Goal: Task Accomplishment & Management: Use online tool/utility

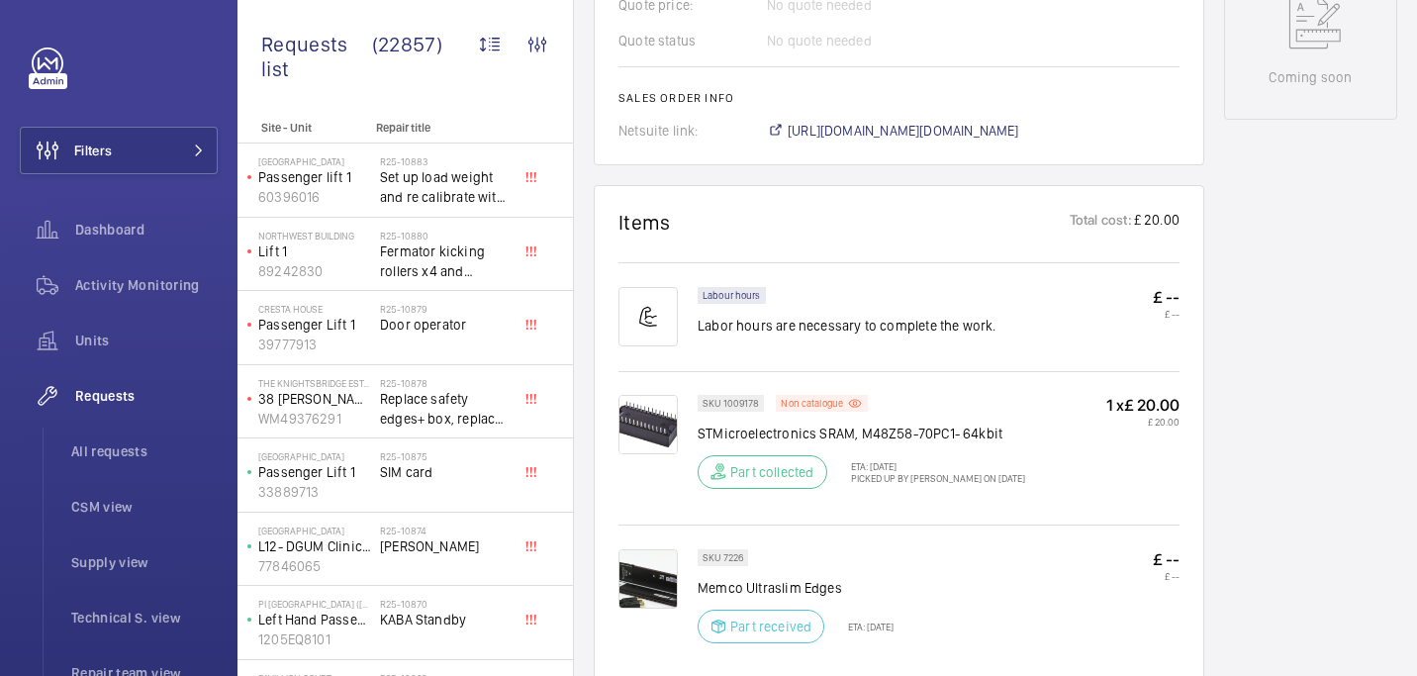
scroll to position [1077, 0]
click at [110, 455] on span "All requests" at bounding box center [144, 451] width 146 height 20
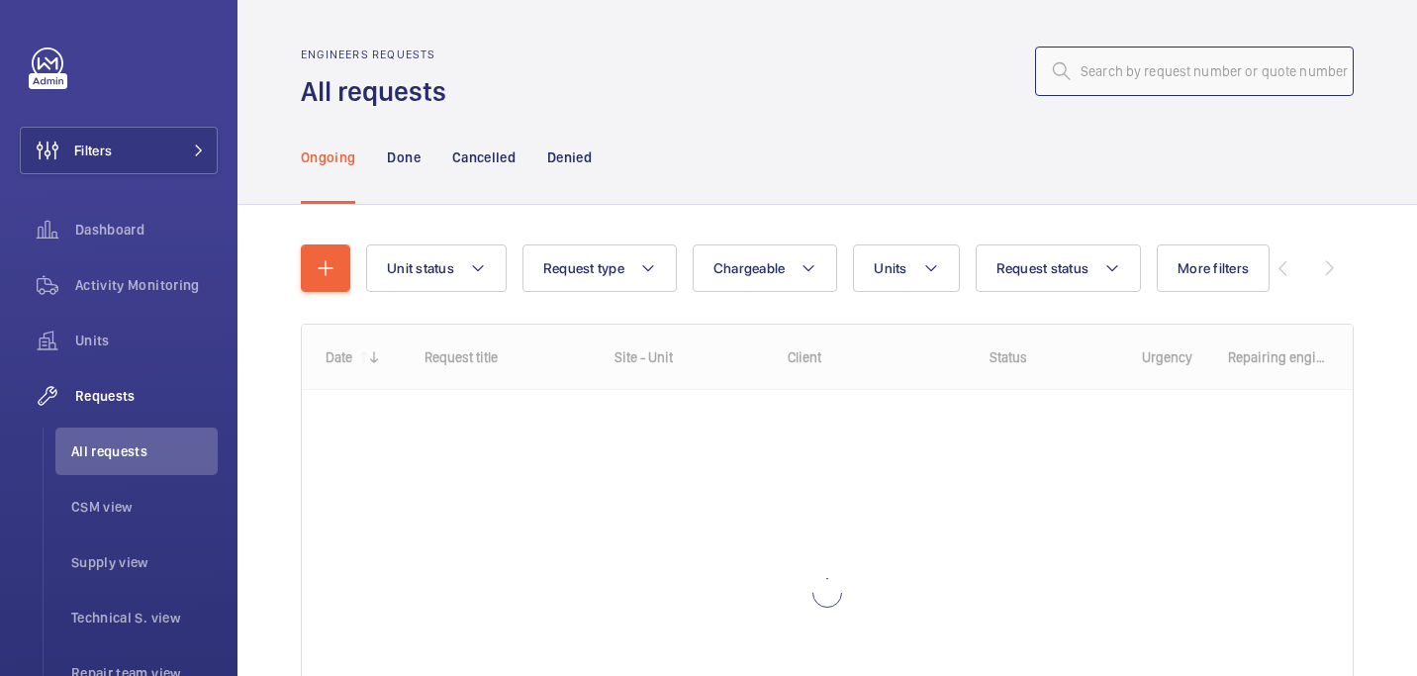
click at [1141, 63] on input "text" at bounding box center [1194, 71] width 319 height 49
paste input "R25-10813"
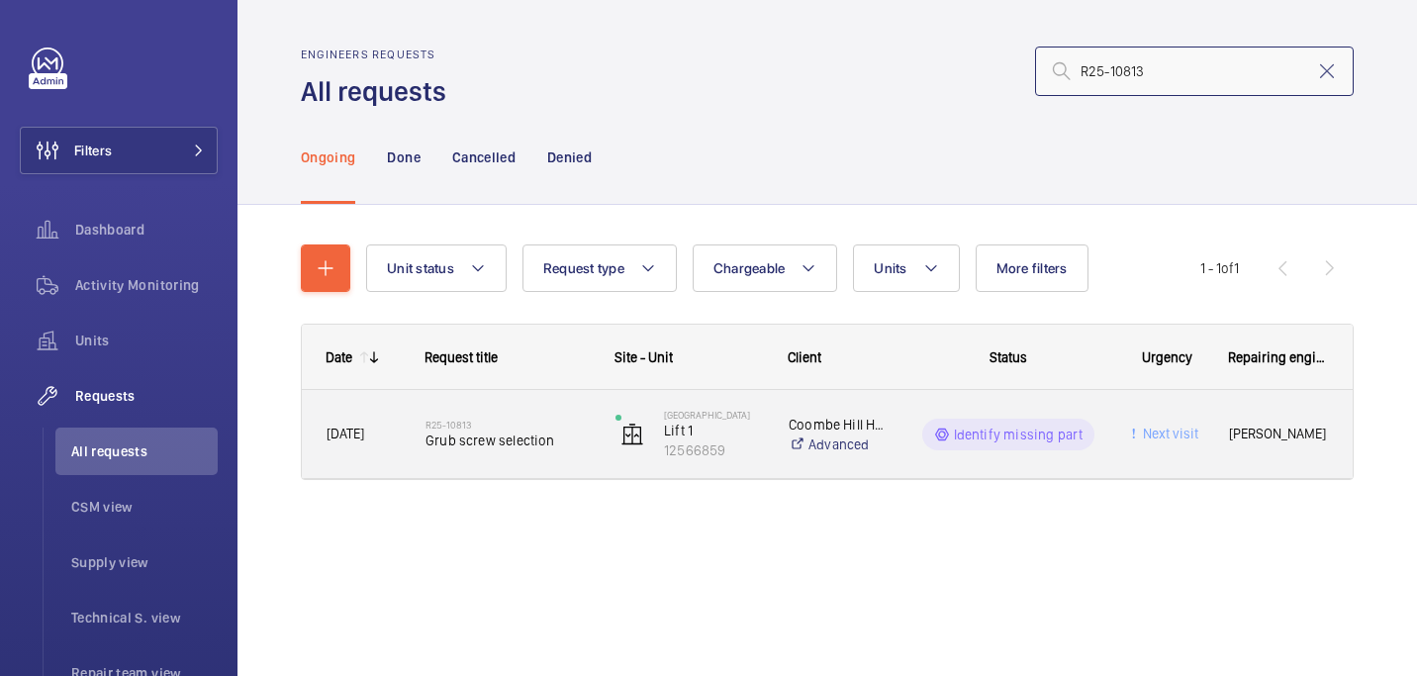
type input "R25-10813"
click at [475, 455] on div "R25-10813 Grub screw selection" at bounding box center [508, 434] width 164 height 57
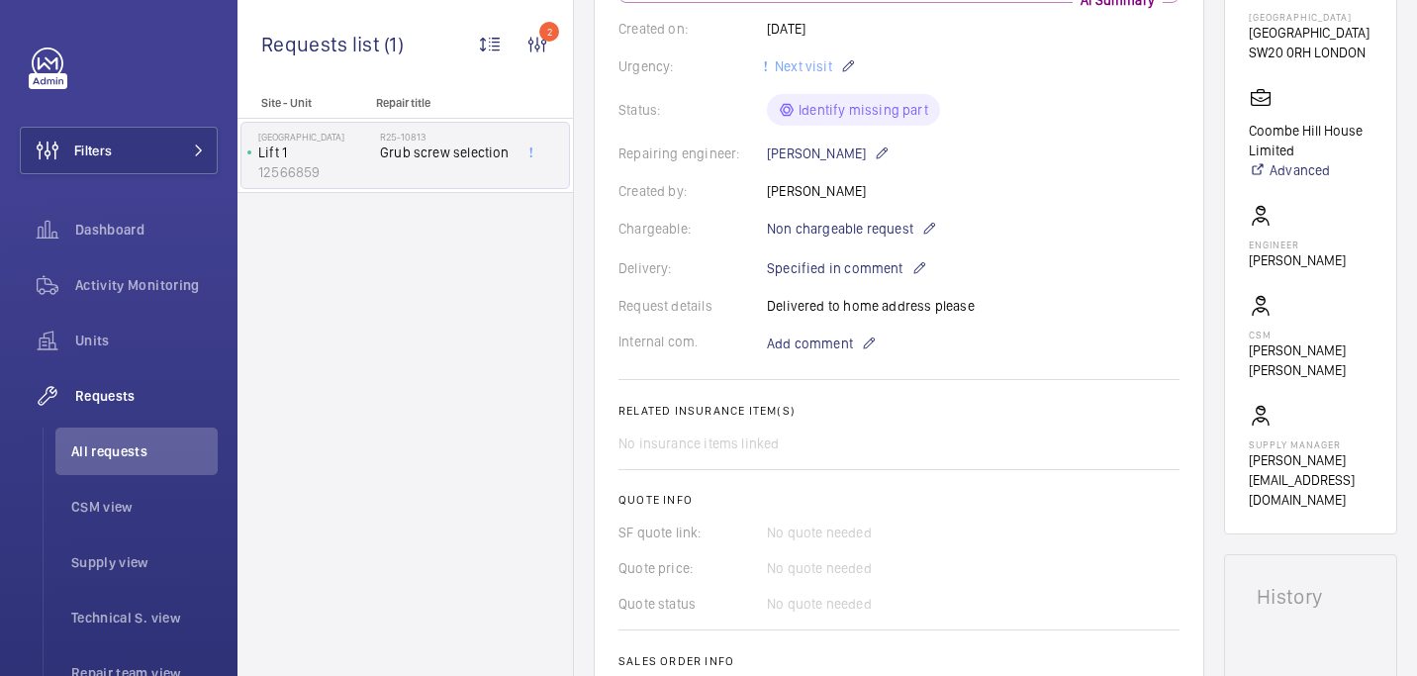
scroll to position [772, 0]
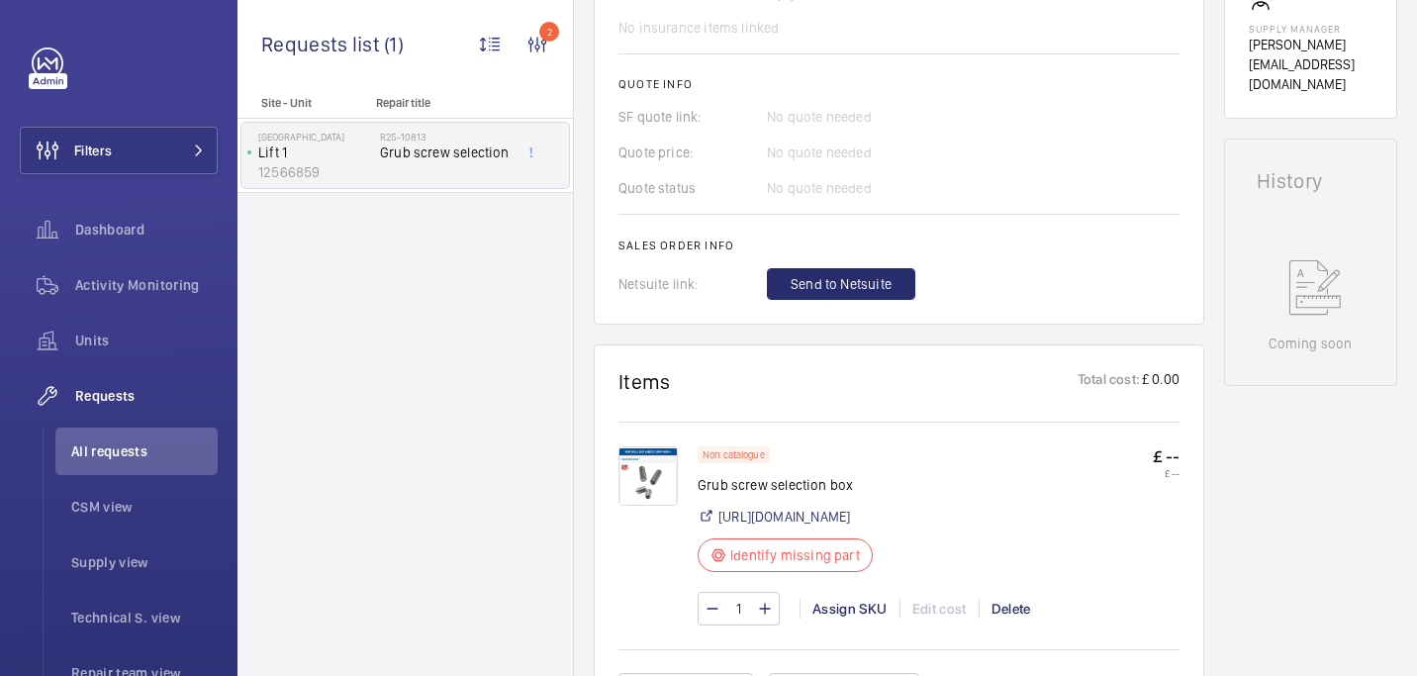
click at [646, 466] on img at bounding box center [648, 475] width 59 height 59
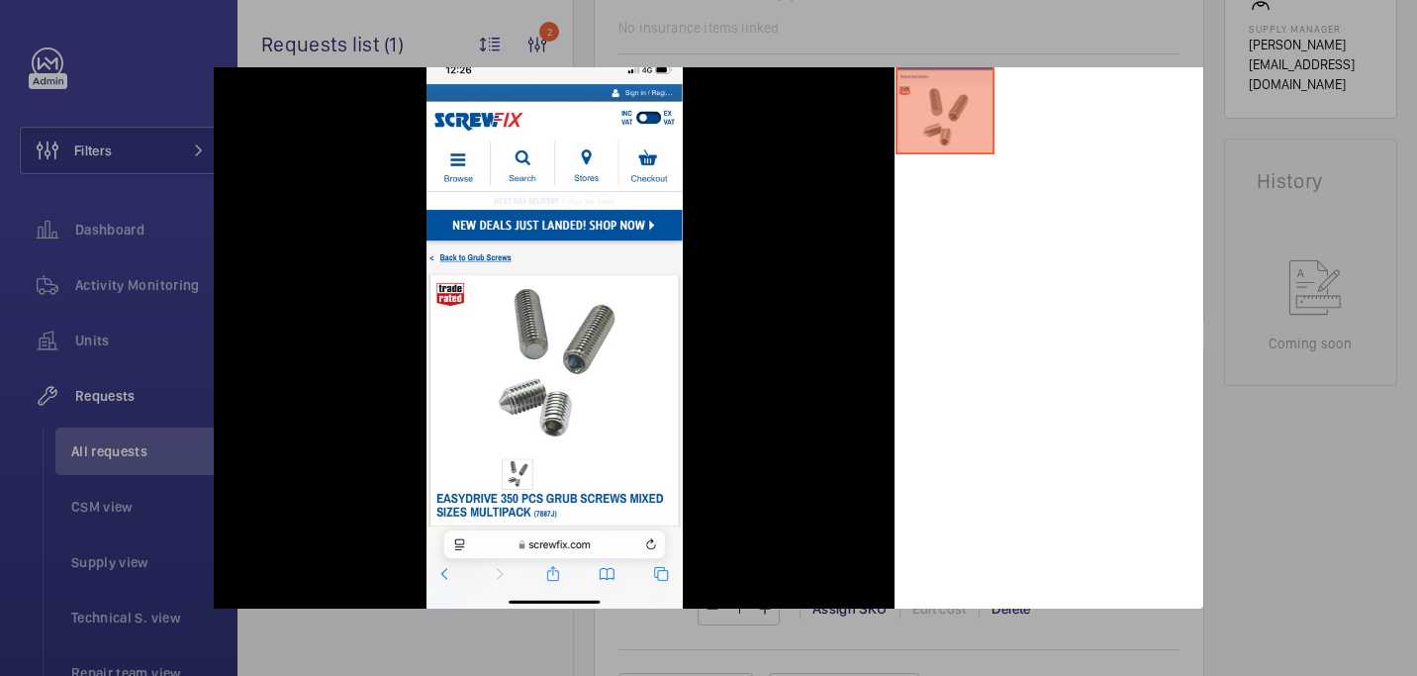
scroll to position [0, 0]
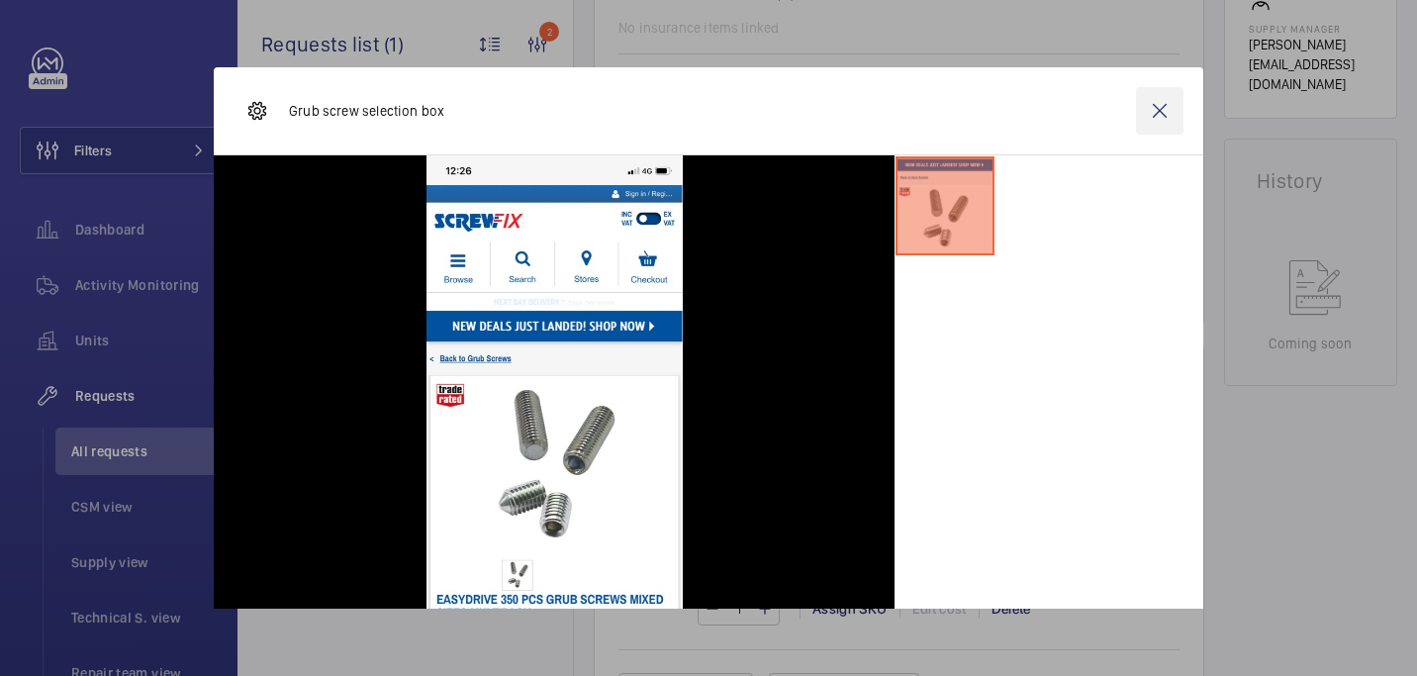
click at [1162, 113] on wm-front-icon-button at bounding box center [1160, 111] width 48 height 48
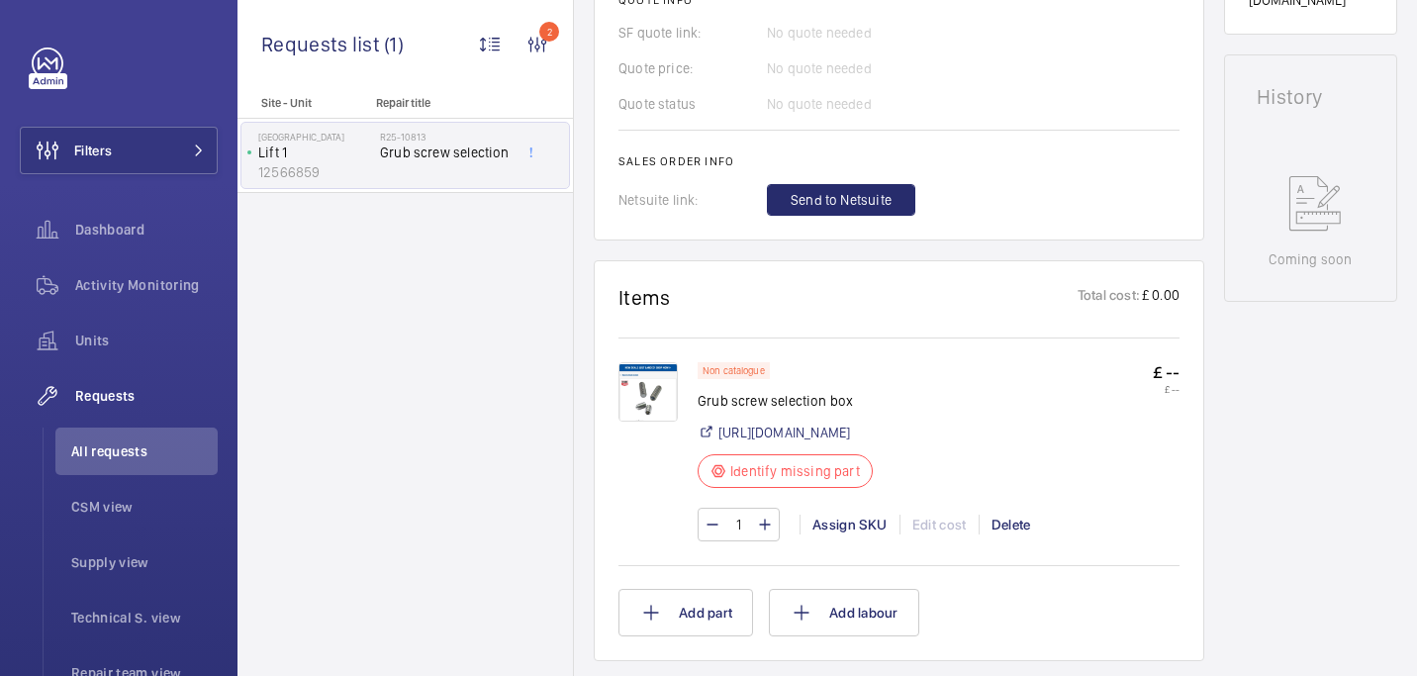
scroll to position [859, 0]
click at [666, 390] on img at bounding box center [648, 388] width 59 height 59
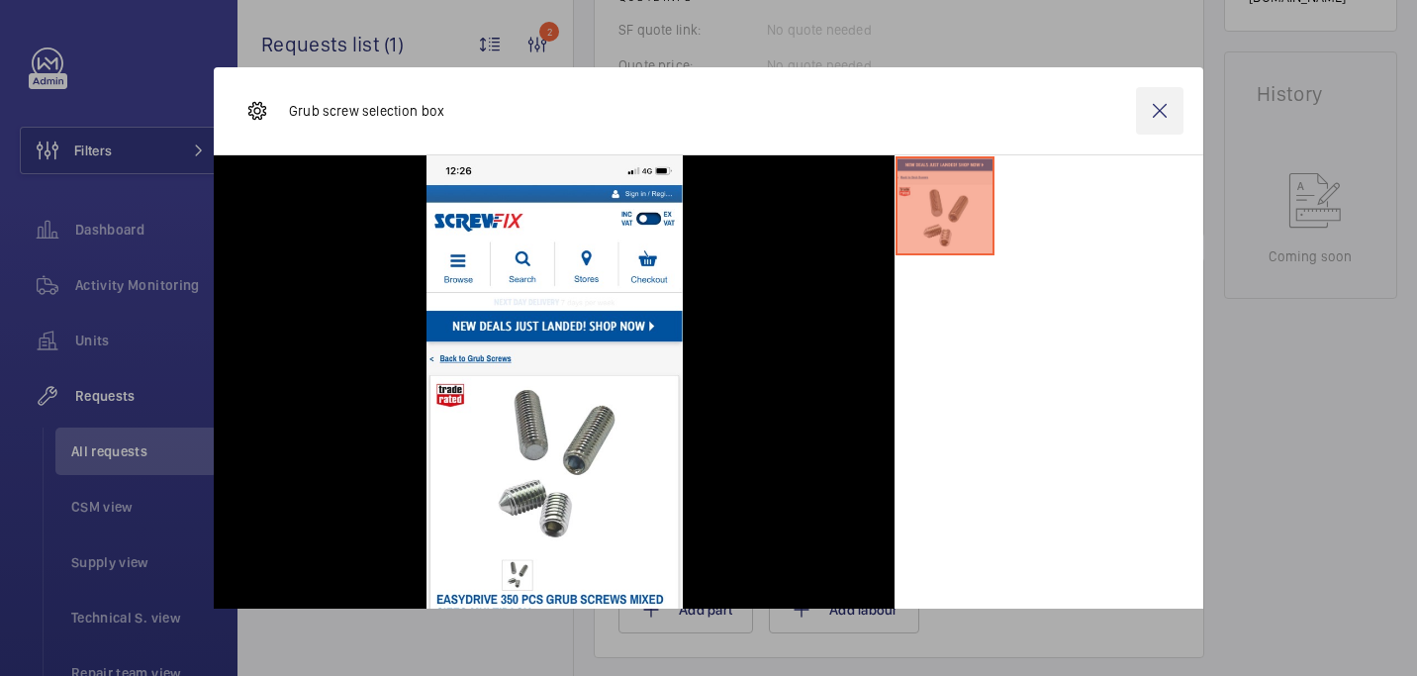
click at [1150, 115] on wm-front-icon-button at bounding box center [1160, 111] width 48 height 48
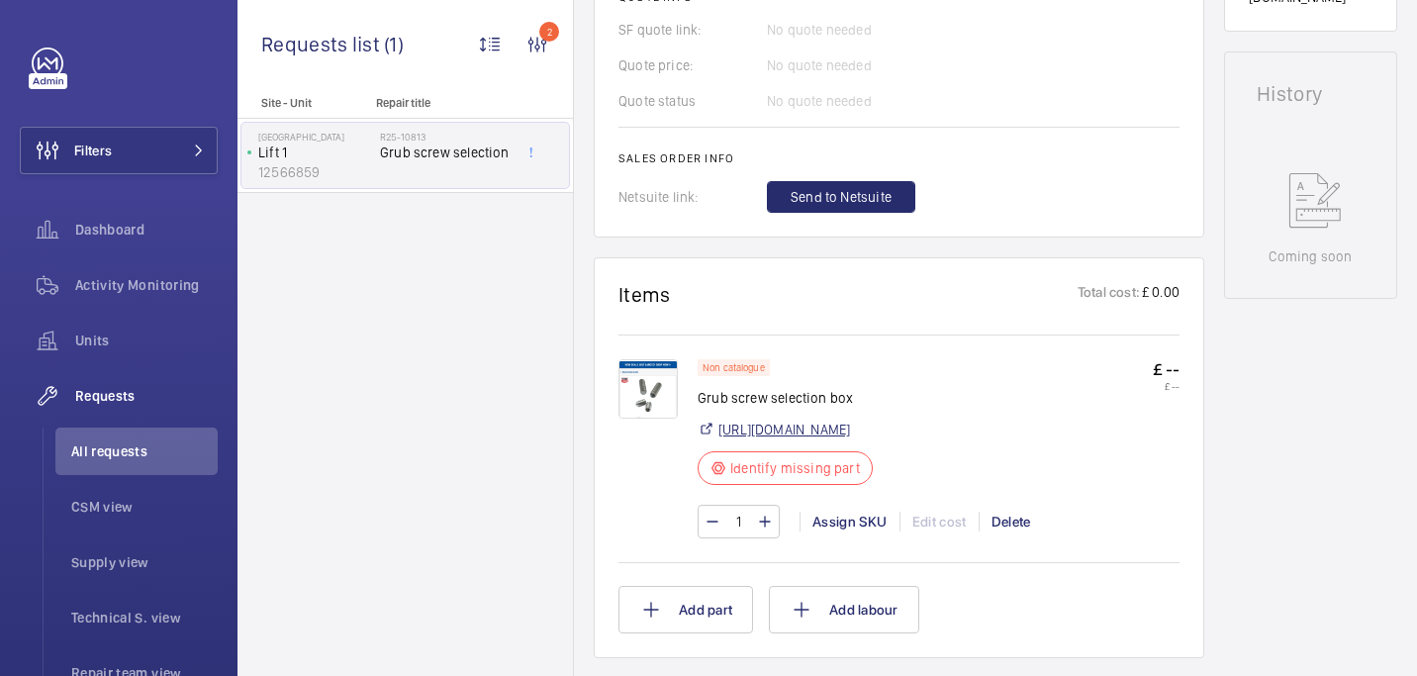
click at [818, 439] on link "https://www.screwfix.com/p/easydrive-350-pcs-grub-screws-mixed-sizes-multipack/…" at bounding box center [784, 430] width 132 height 20
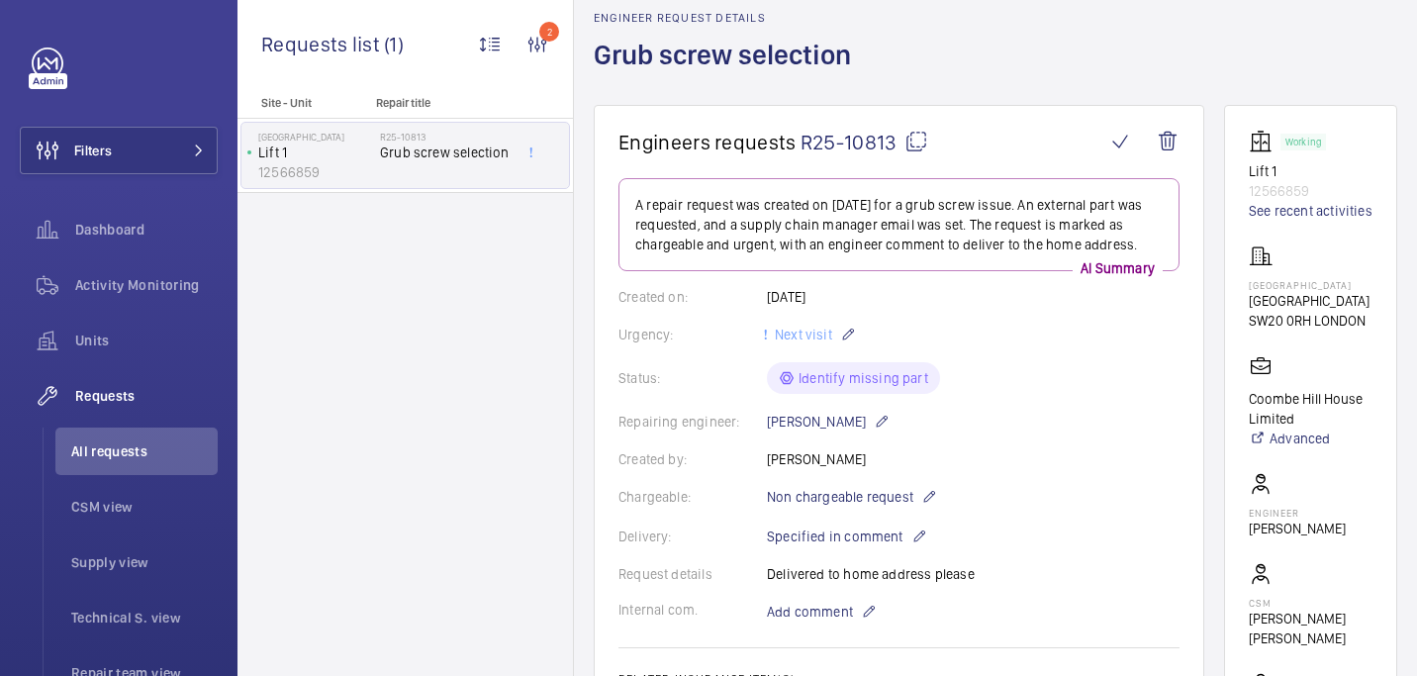
scroll to position [0, 0]
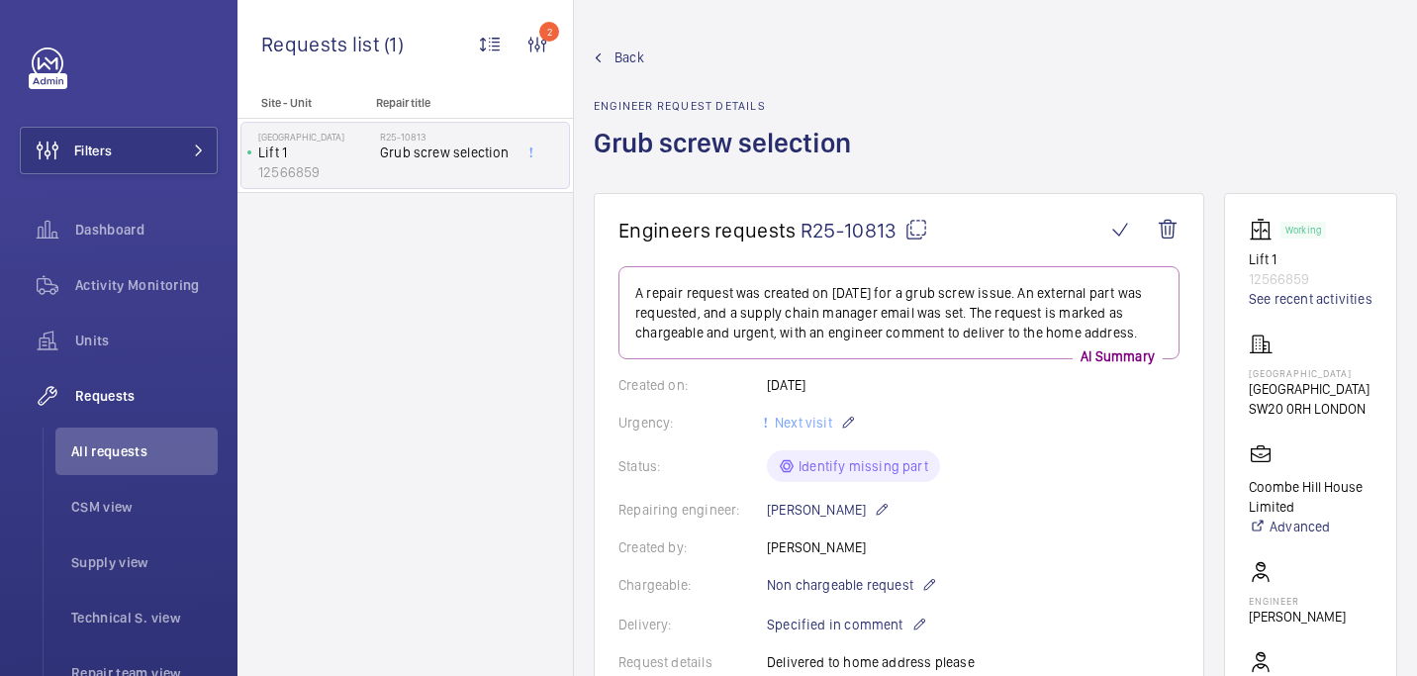
click at [914, 226] on mat-icon at bounding box center [916, 230] width 24 height 24
click at [1318, 379] on p "Coombe Hill House" at bounding box center [1309, 373] width 121 height 12
copy p "Coombe Hill House"
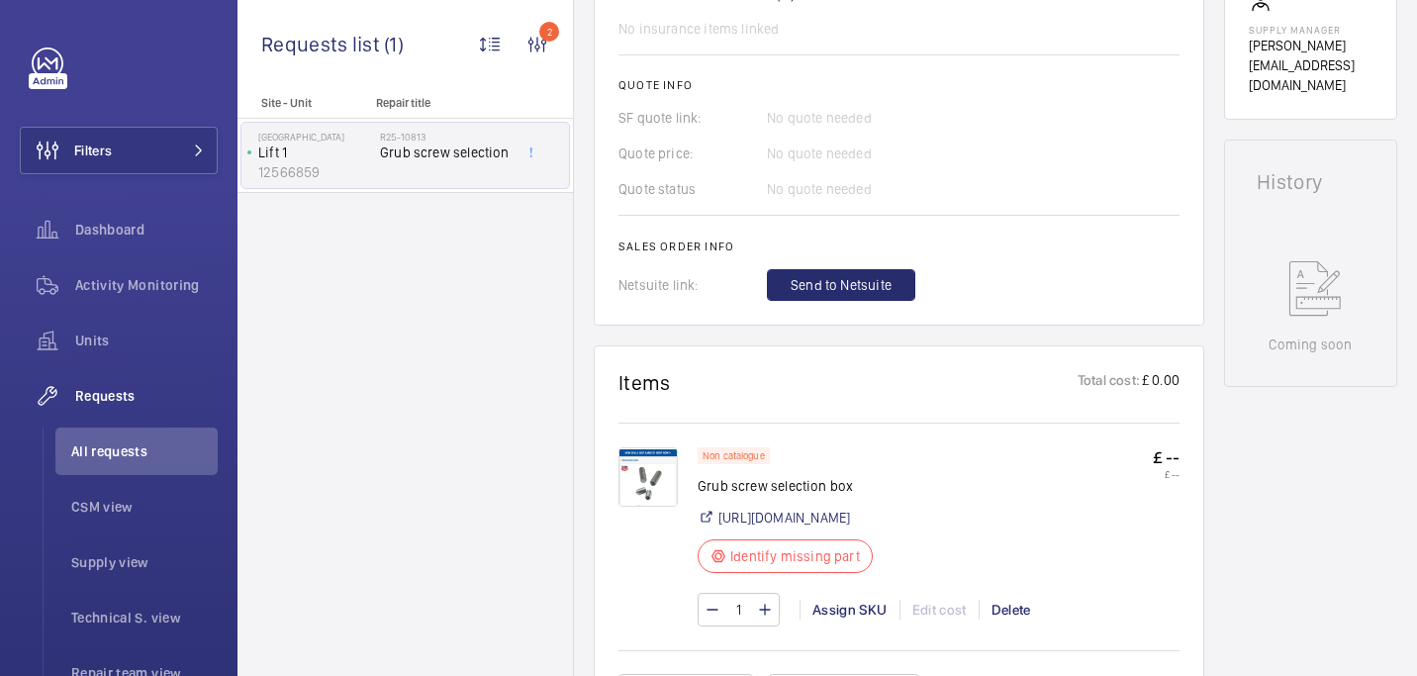
scroll to position [777, 0]
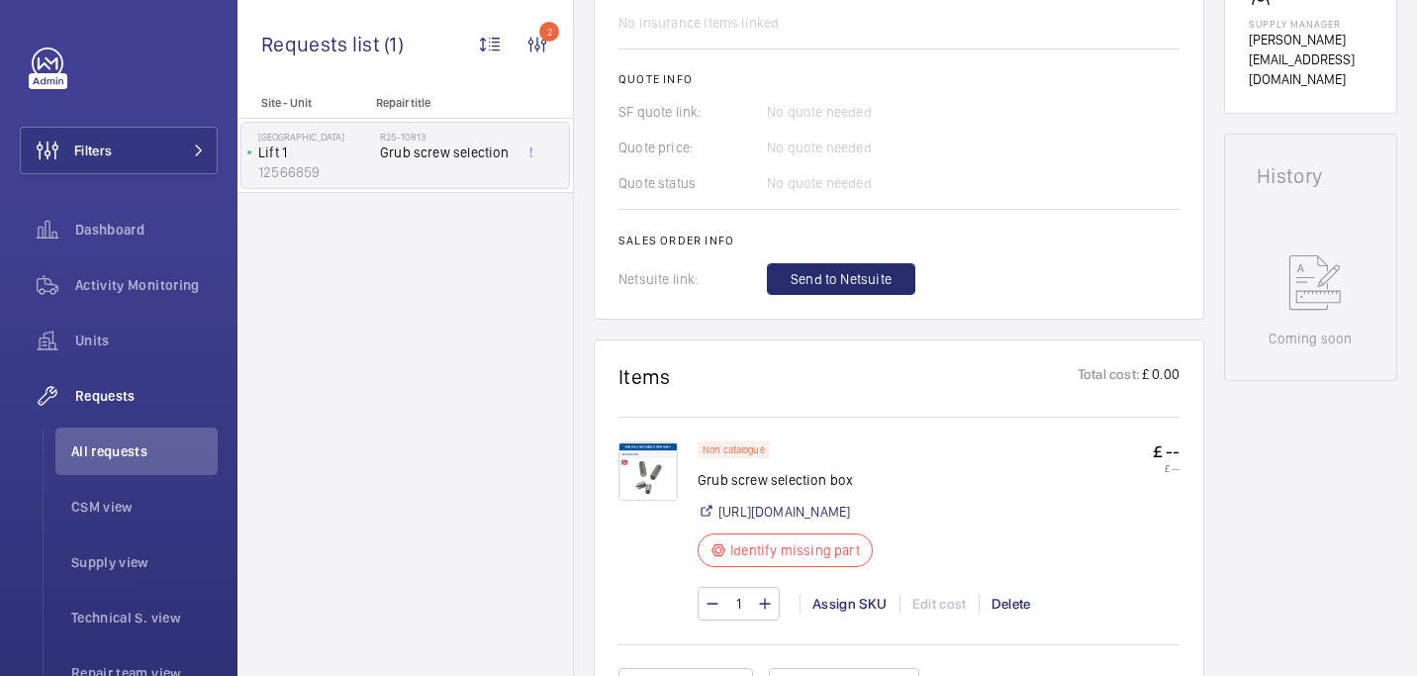
click at [772, 485] on p "Grub screw selection box" at bounding box center [791, 480] width 187 height 20
copy div "Grub screw selection box"
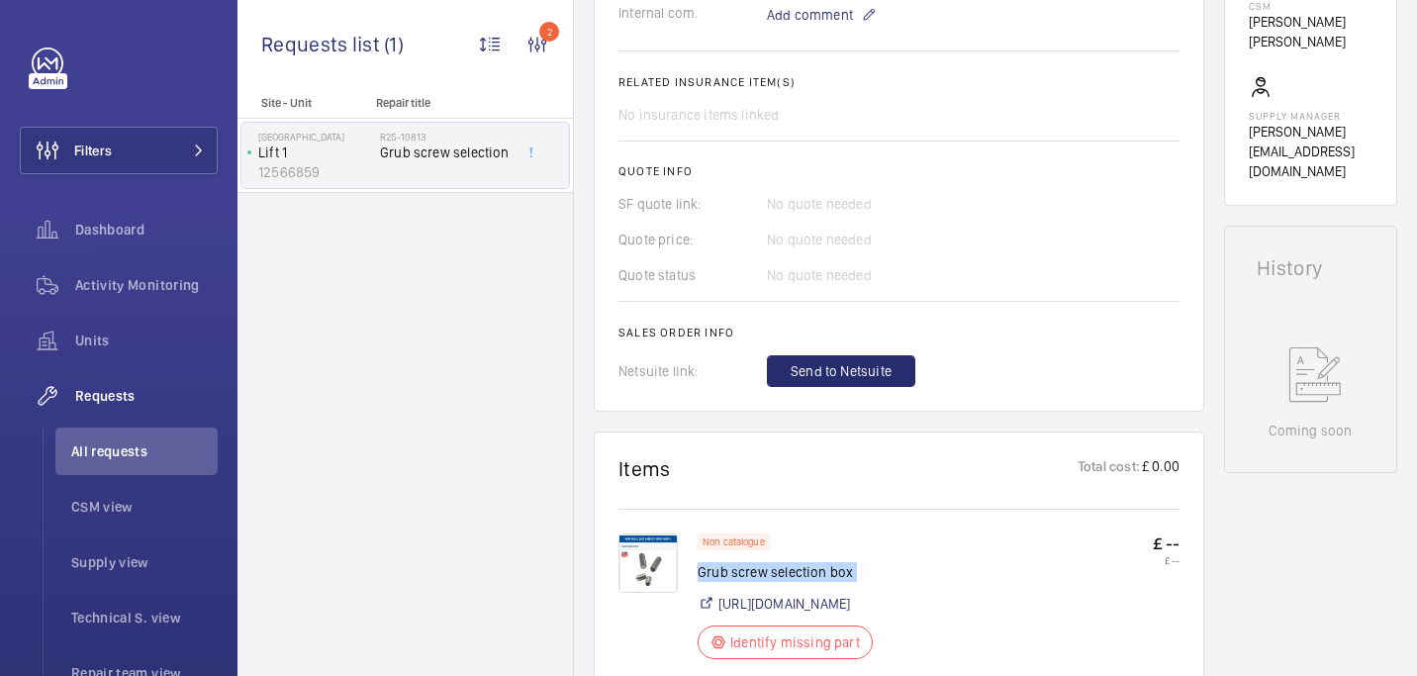
scroll to position [496, 0]
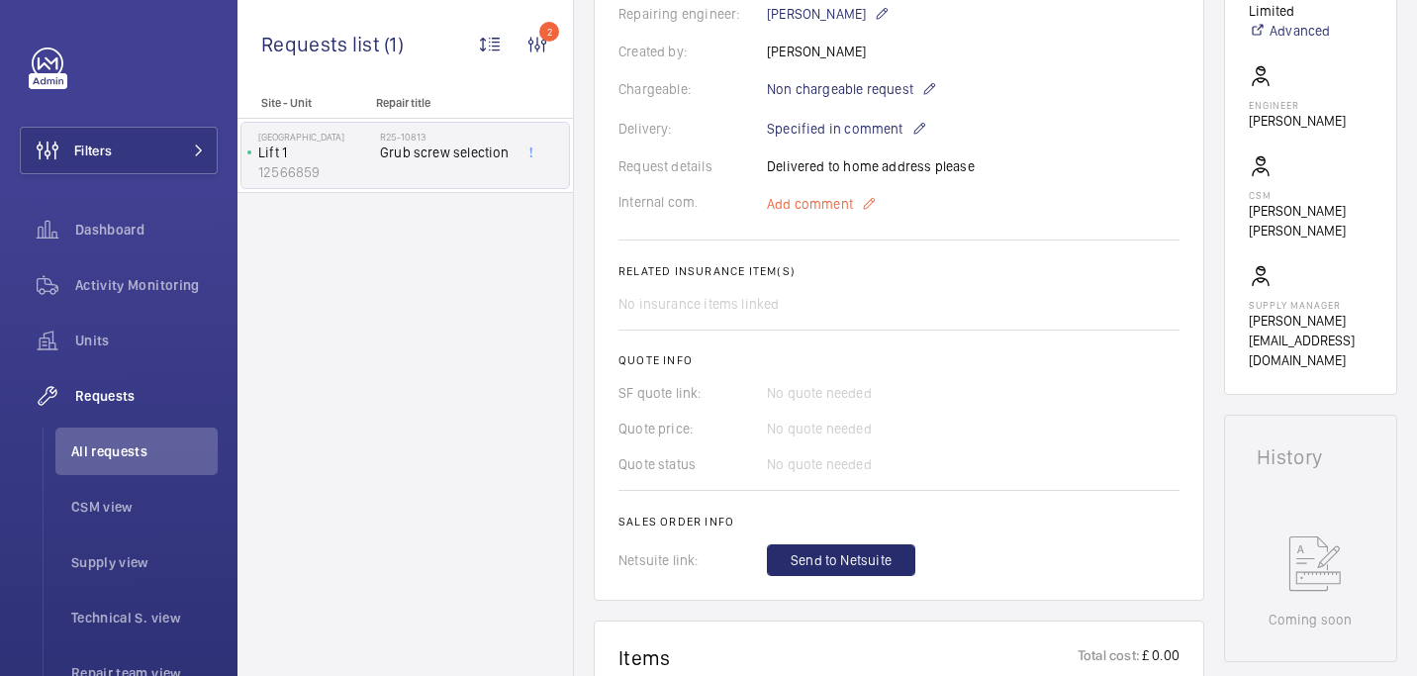
click at [810, 202] on span "Add comment" at bounding box center [810, 204] width 86 height 20
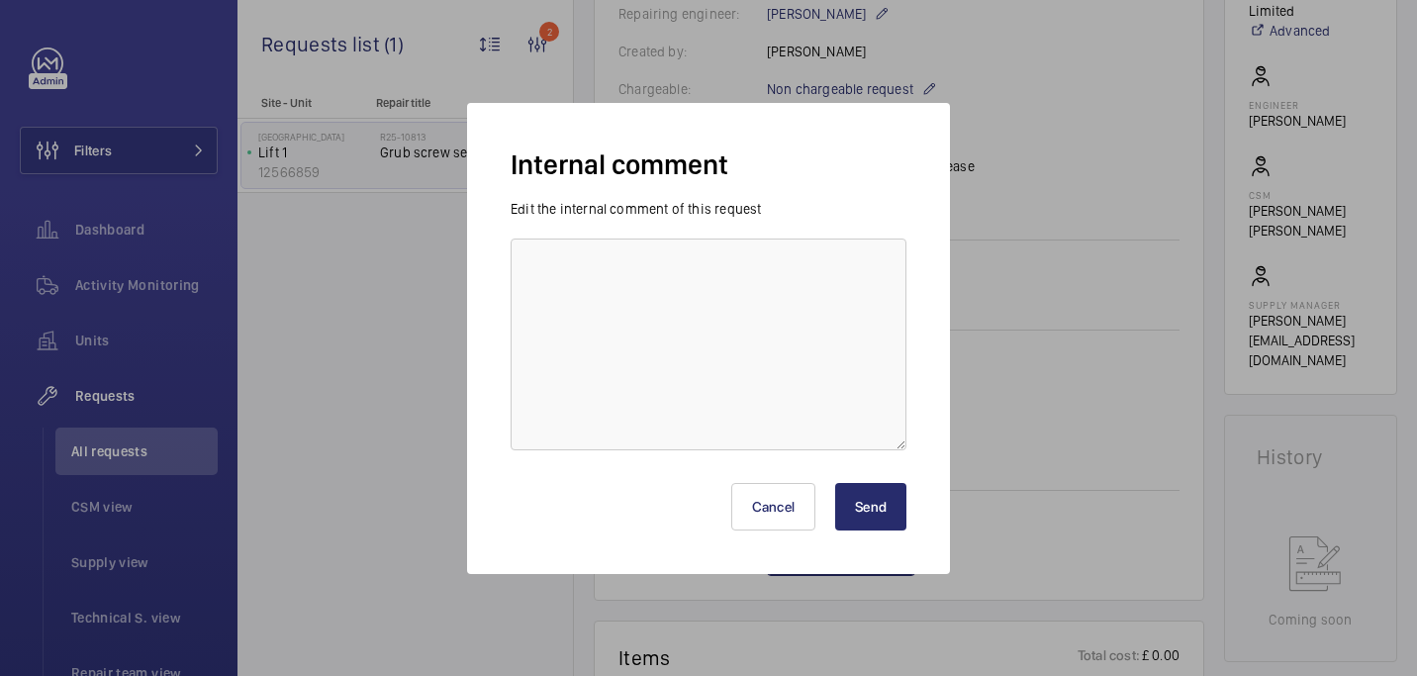
click at [697, 201] on label "Edit the internal comment of this request" at bounding box center [636, 209] width 250 height 16
click at [675, 286] on textarea at bounding box center [709, 344] width 396 height 212
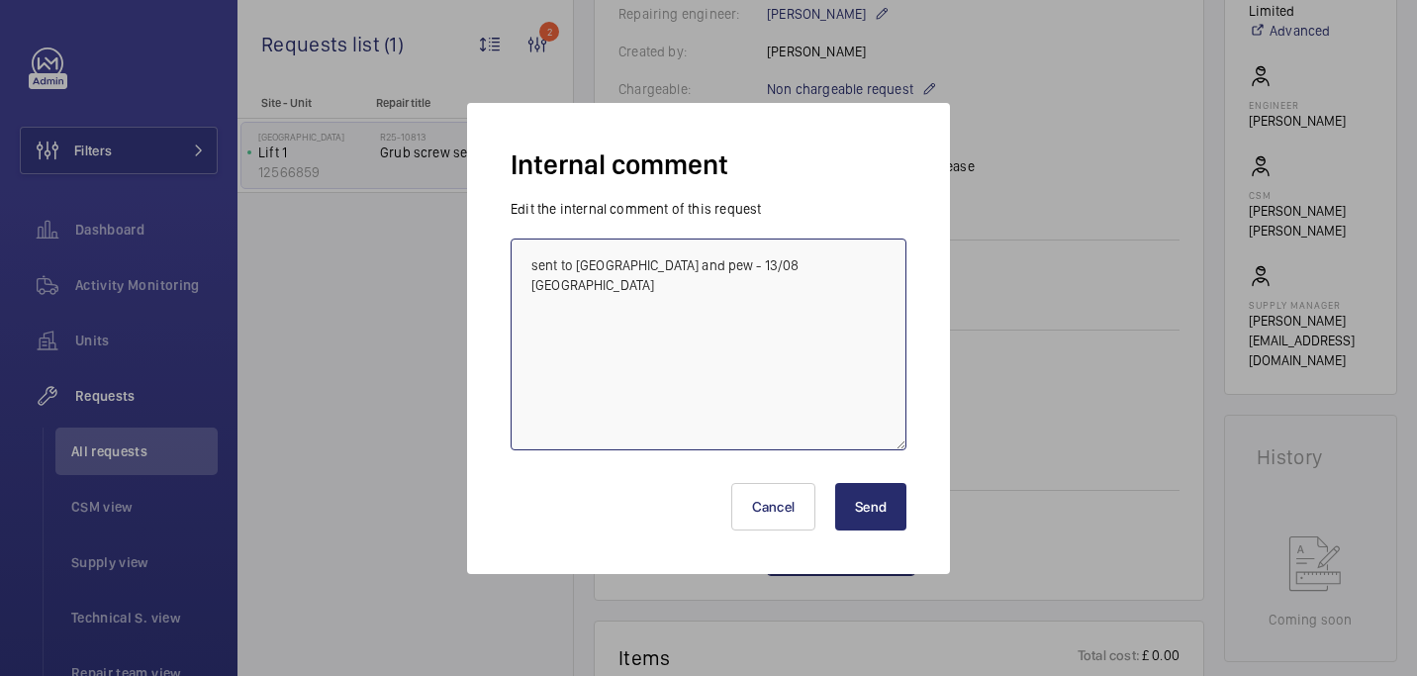
type textarea "sent to rs and pew - 13/08 india"
click at [871, 513] on button "Send" at bounding box center [870, 507] width 71 height 48
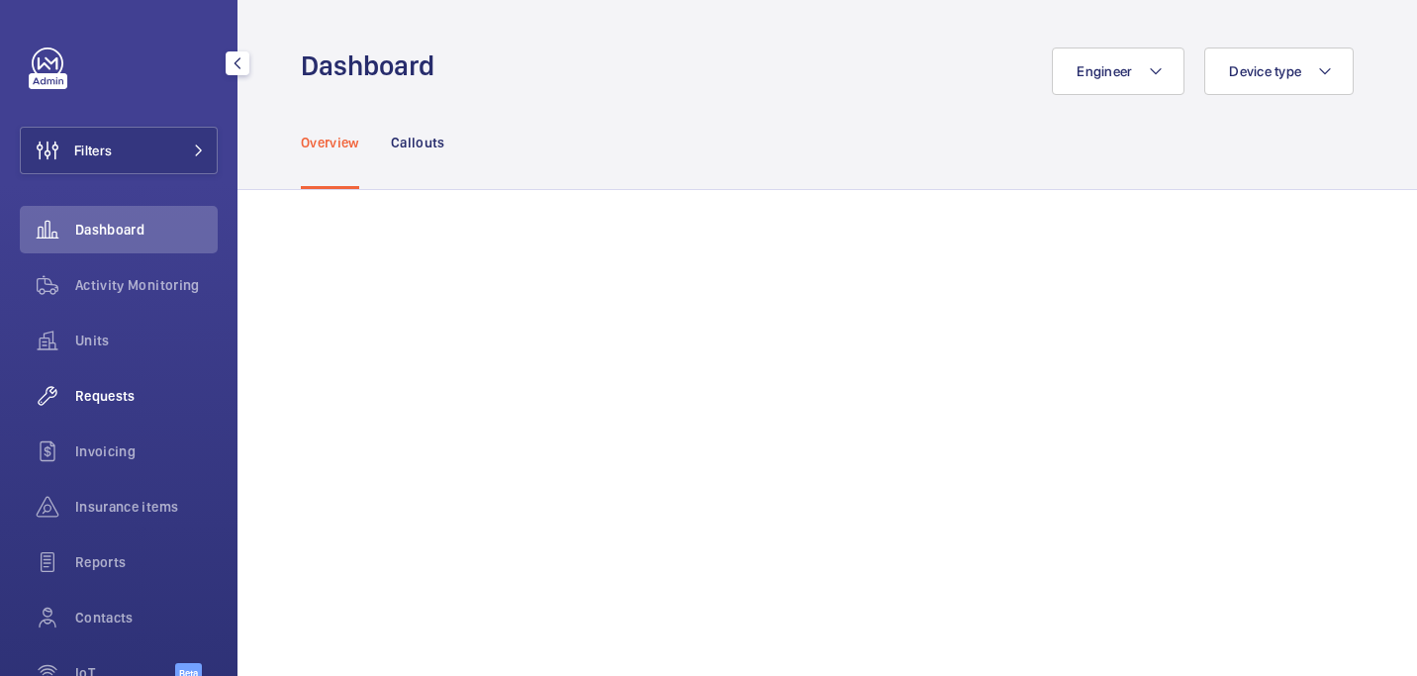
click at [130, 387] on span "Requests" at bounding box center [146, 396] width 143 height 20
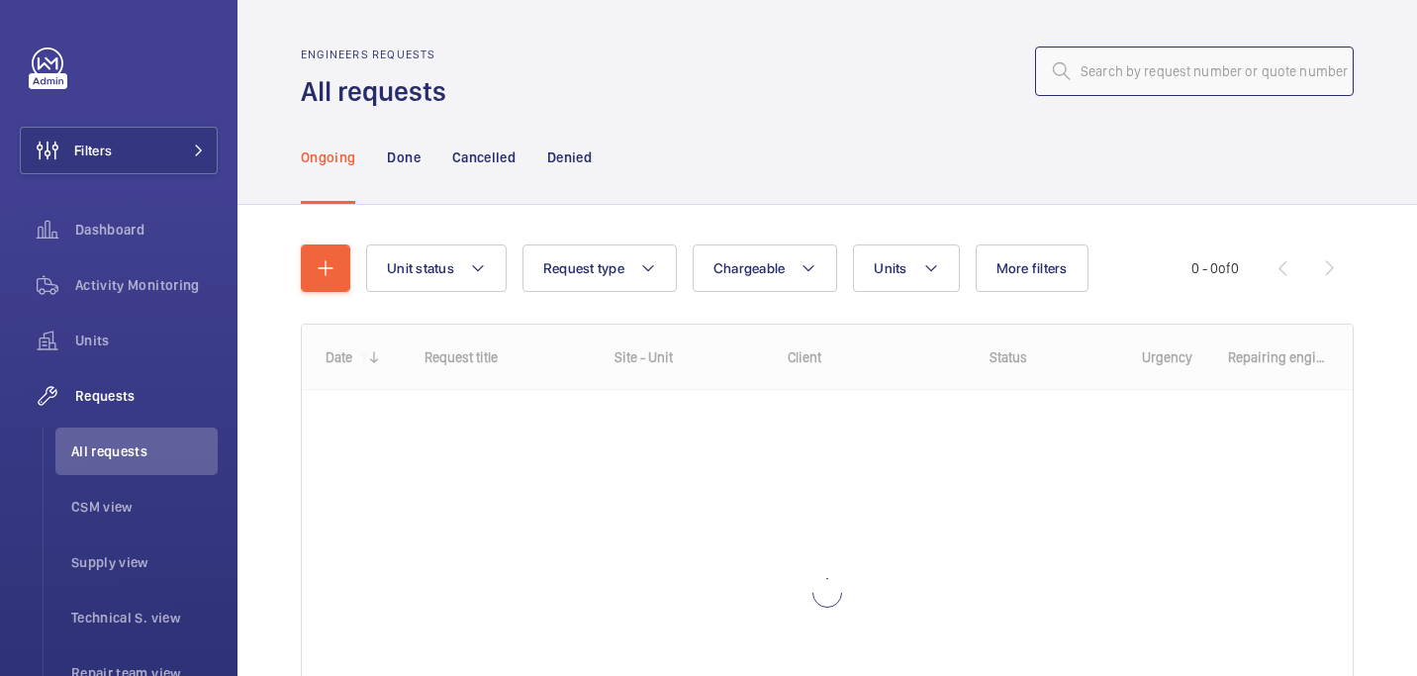
click at [1134, 61] on input "text" at bounding box center [1194, 71] width 319 height 49
paste input "R25-10670"
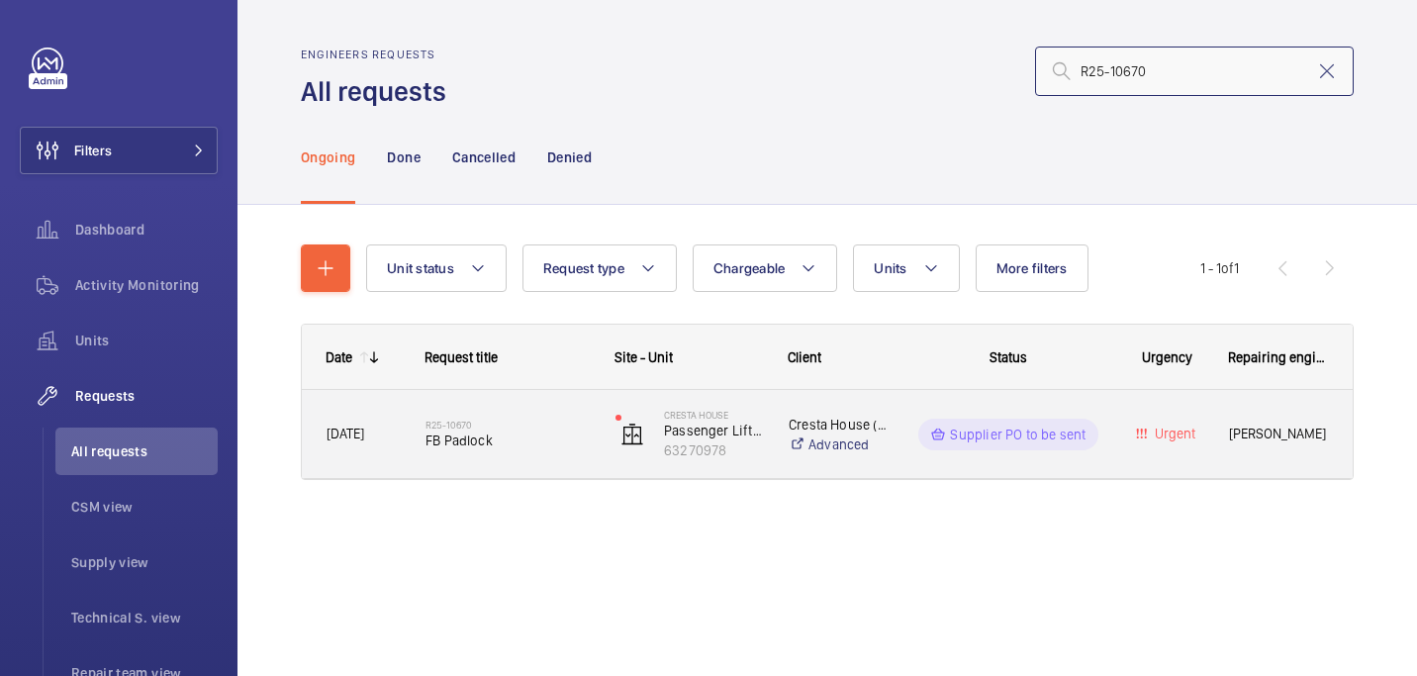
type input "R25-10670"
click at [527, 409] on div "R25-10670 FB Padlock" at bounding box center [508, 434] width 164 height 57
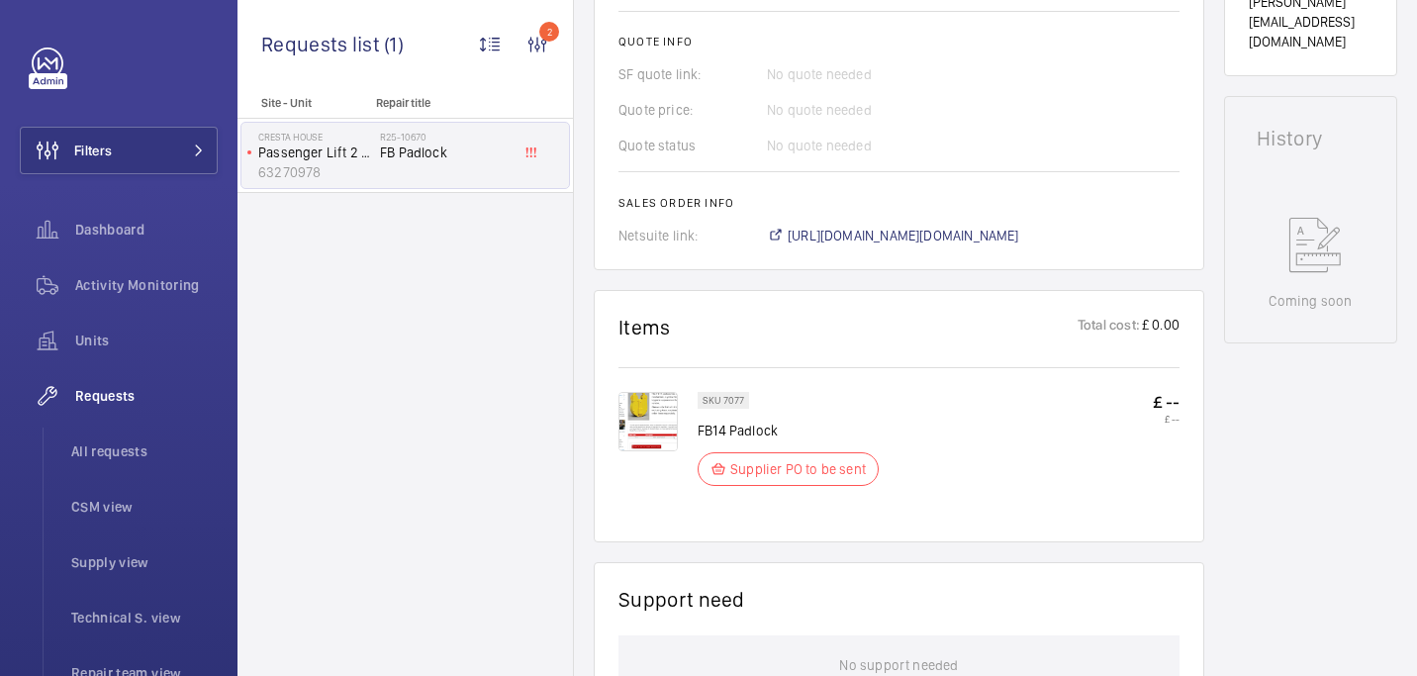
scroll to position [852, 0]
click at [870, 236] on span "https://6461500.app.netsuite.com/app/accounting/transactions/salesord.nl?id=288…" at bounding box center [904, 238] width 232 height 20
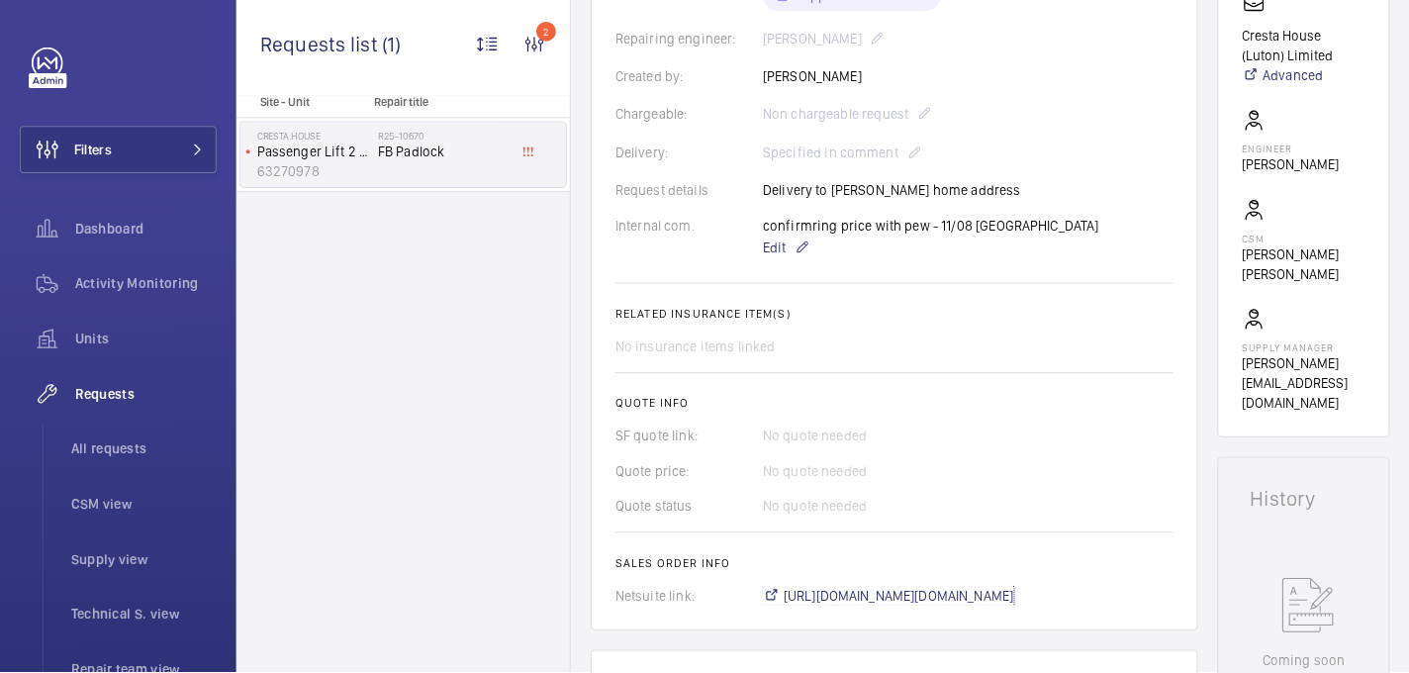
scroll to position [489, 0]
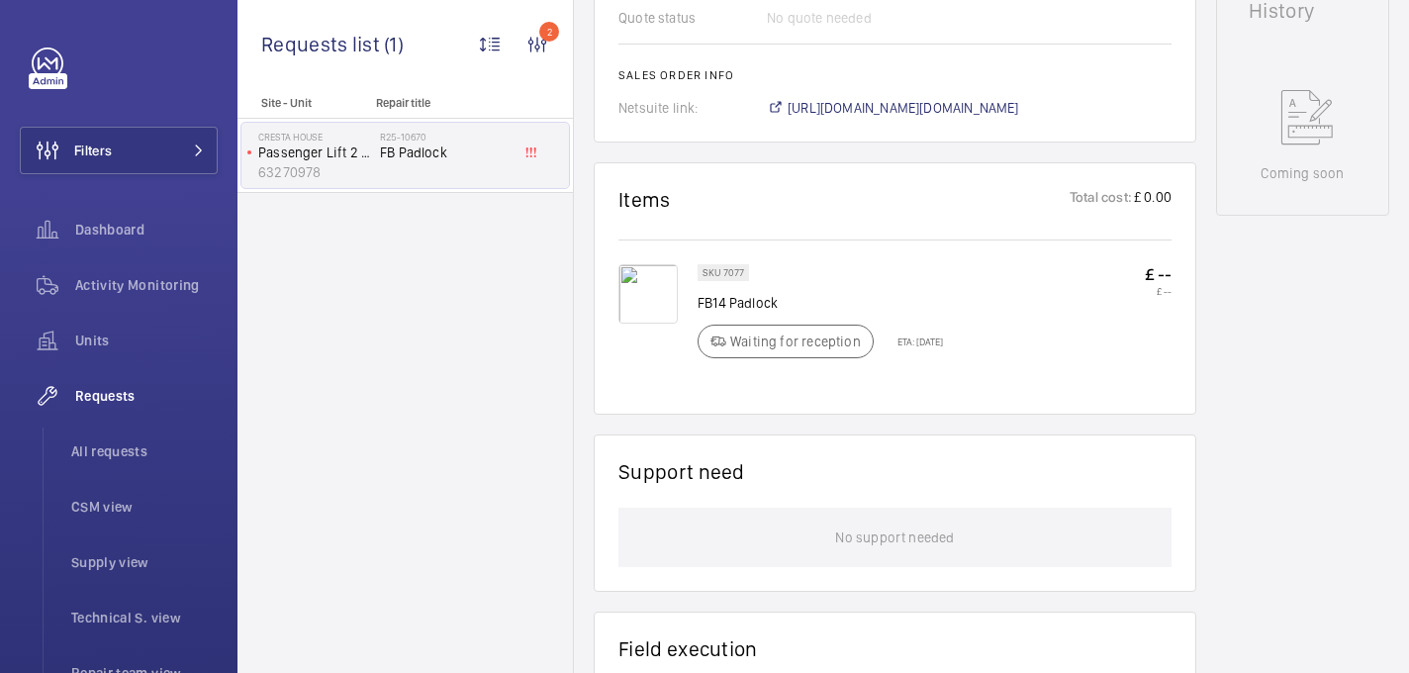
scroll to position [984, 0]
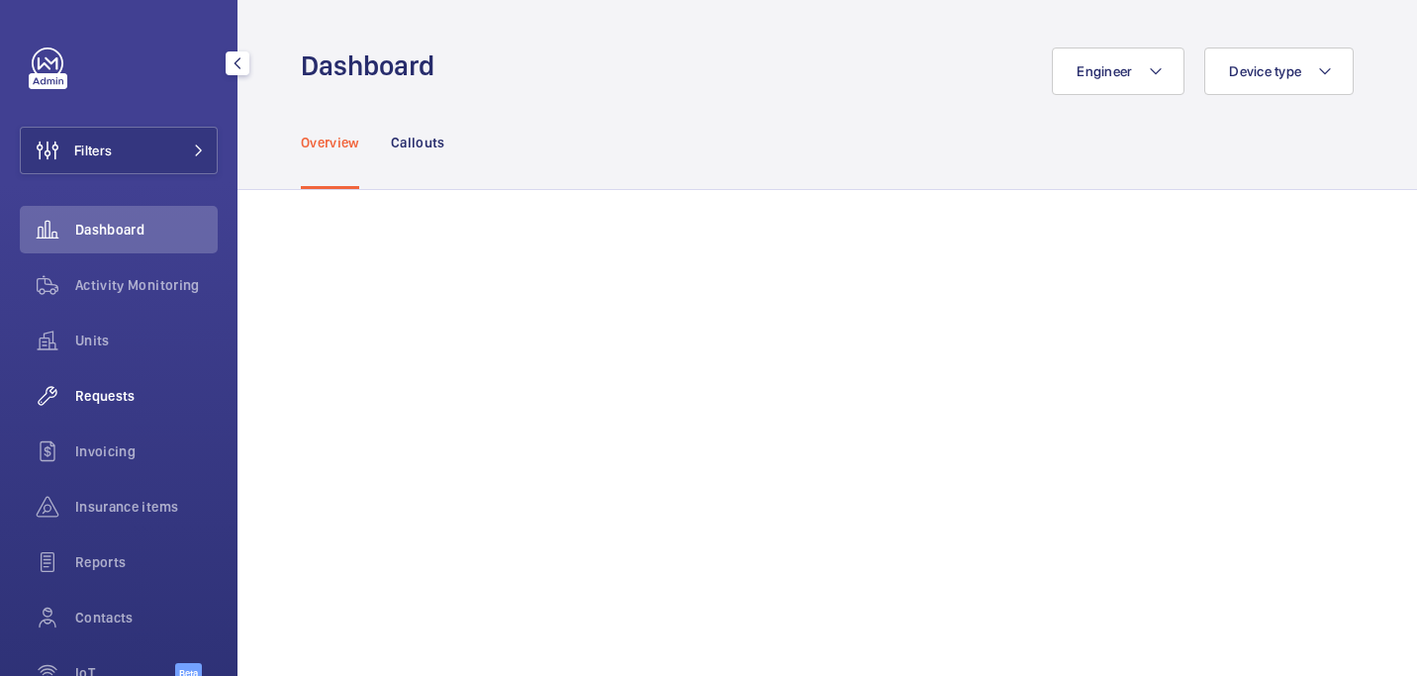
click at [111, 397] on span "Requests" at bounding box center [146, 396] width 143 height 20
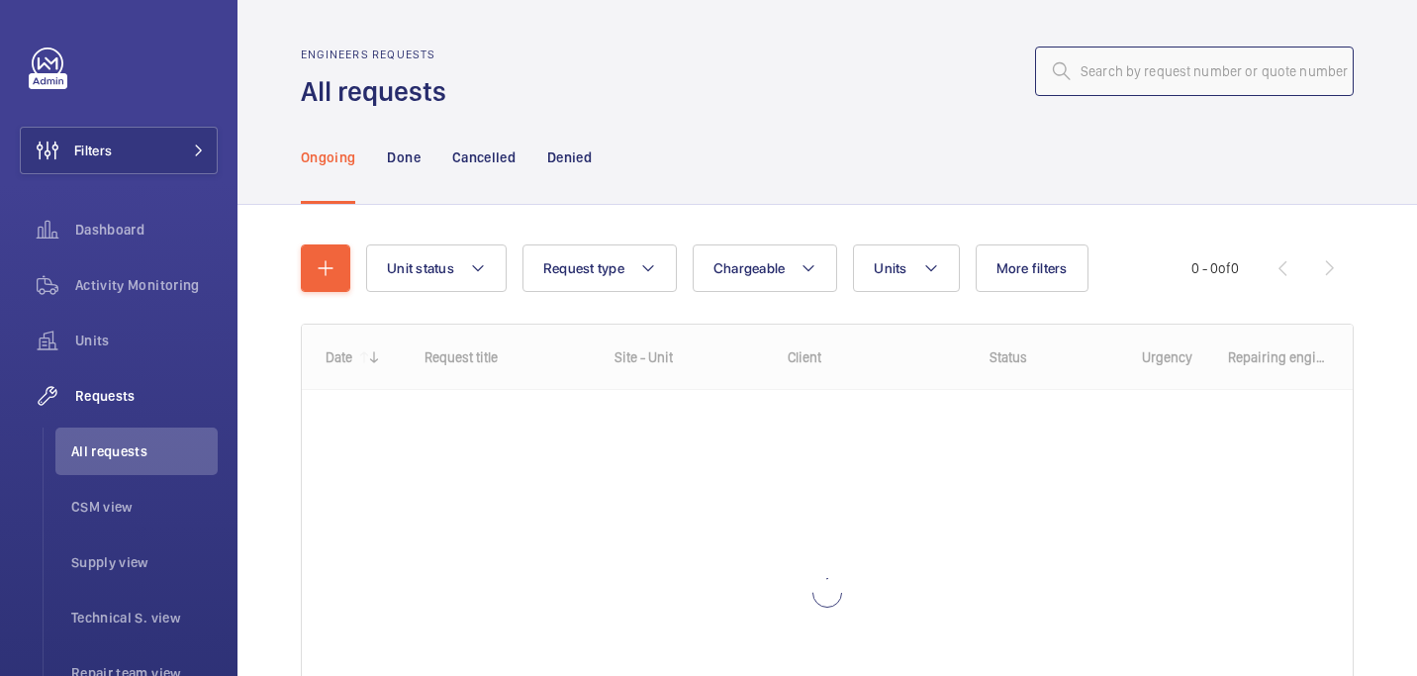
click at [1222, 82] on input "text" at bounding box center [1194, 71] width 319 height 49
paste input "R25-09339"
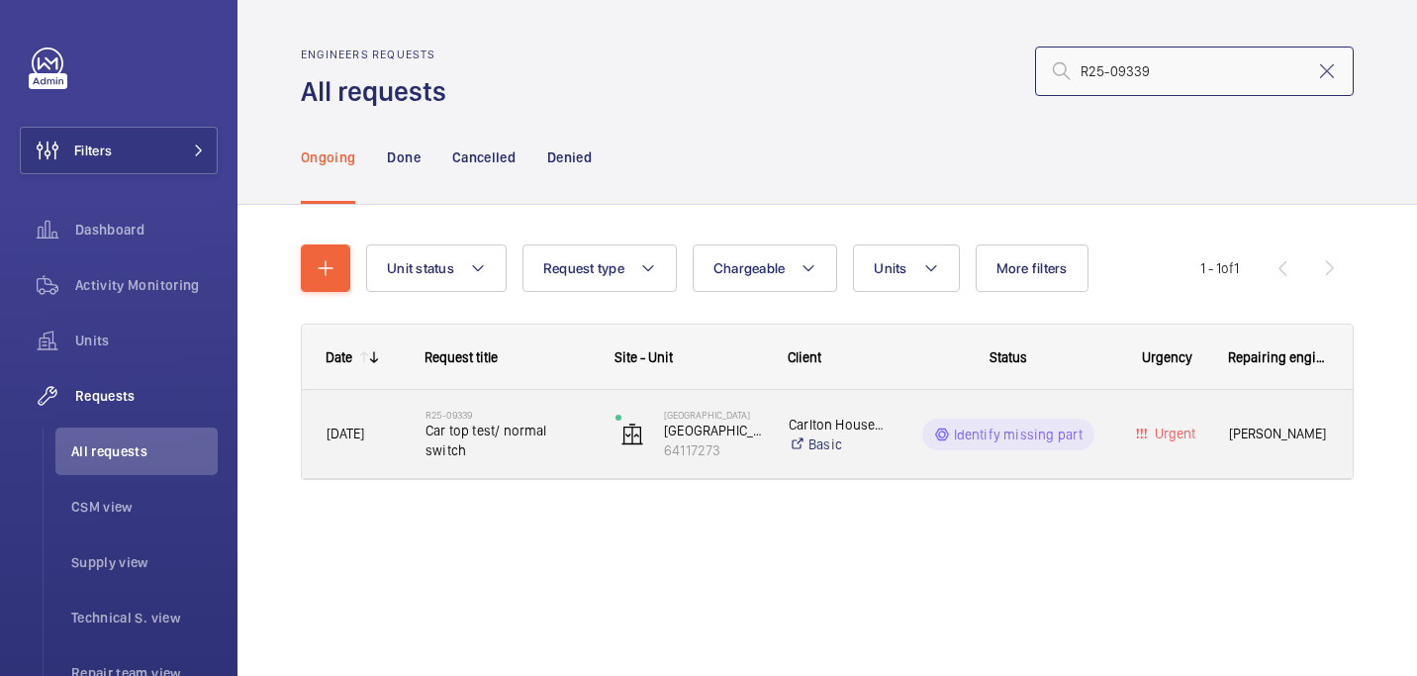
type input "R25-09339"
click at [549, 415] on div "R25-09339 Car top test/ normal switch" at bounding box center [508, 434] width 164 height 57
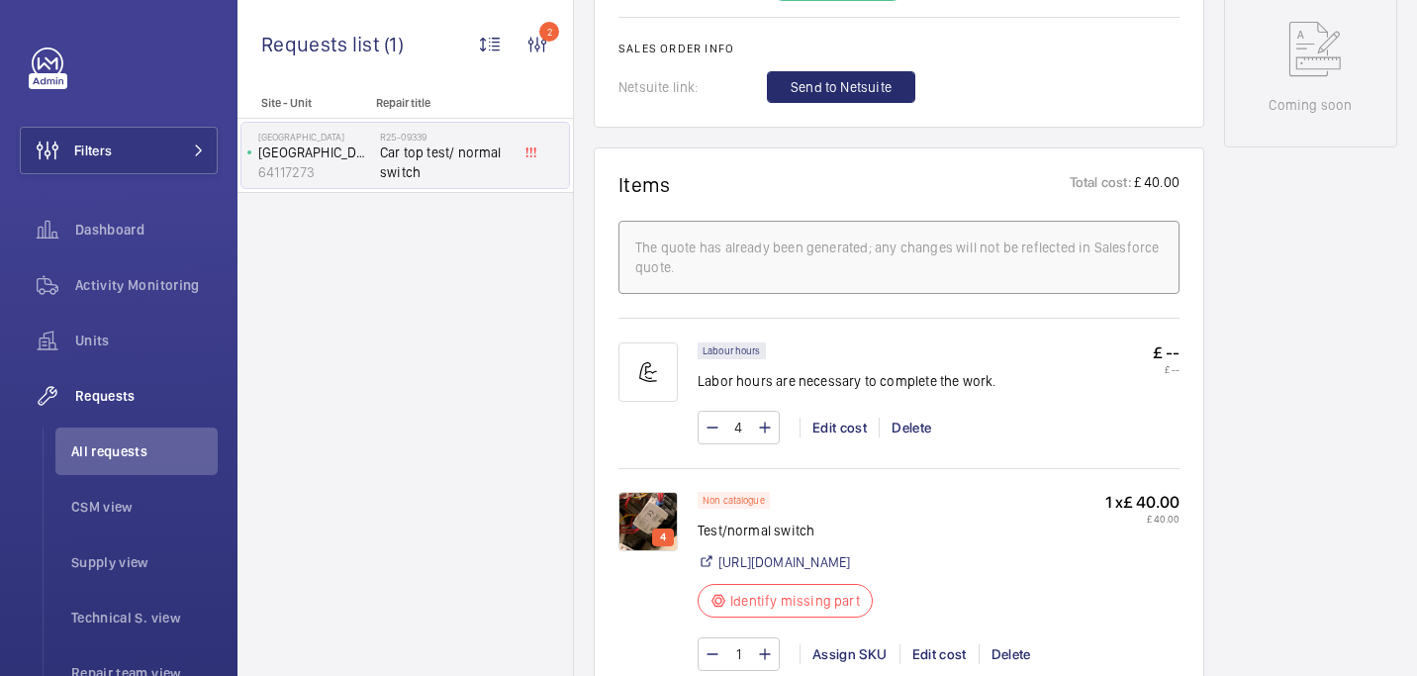
scroll to position [1022, 0]
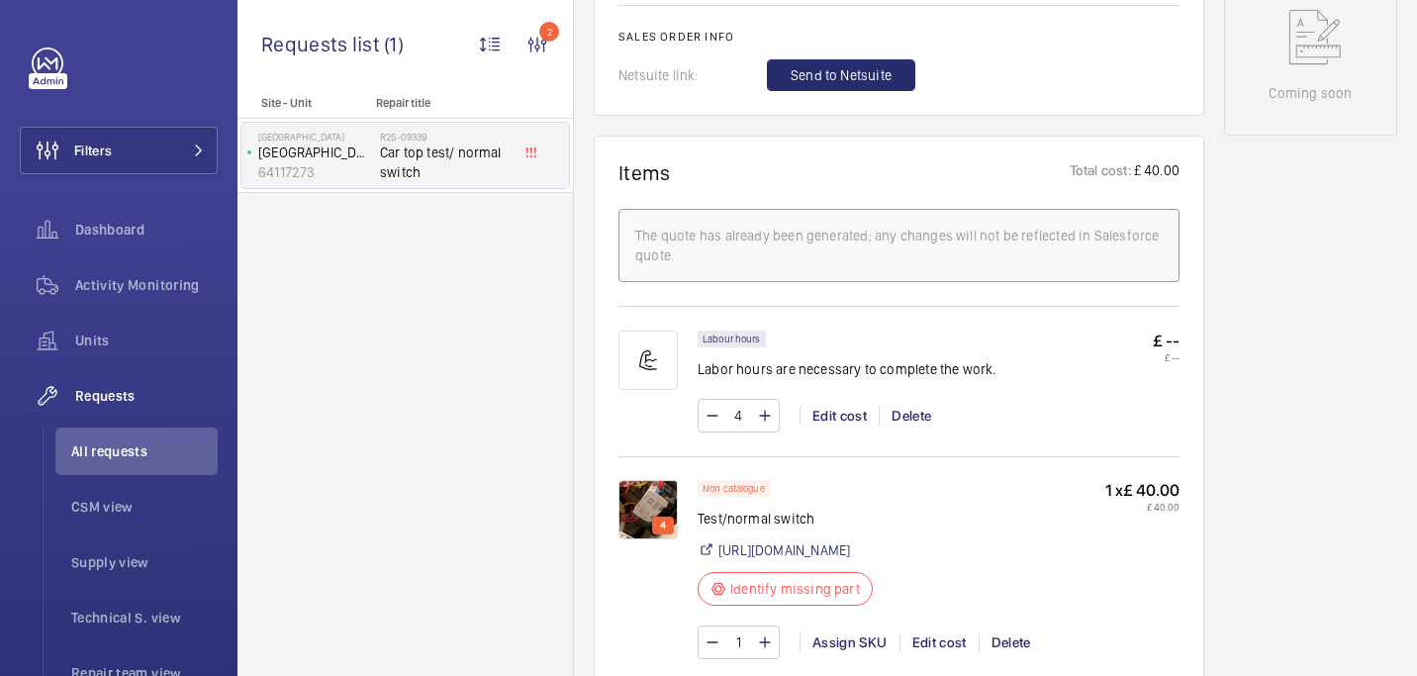
click at [658, 493] on img at bounding box center [648, 509] width 59 height 59
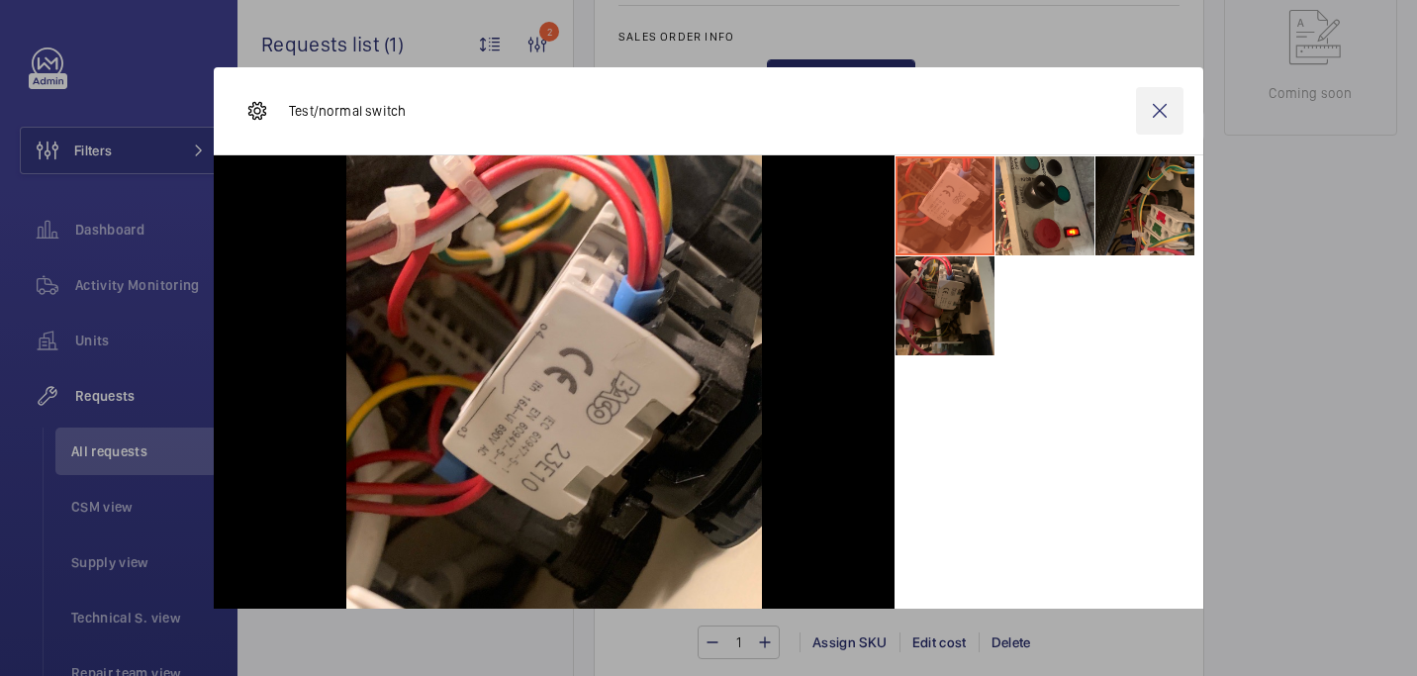
click at [1159, 118] on wm-front-icon-button at bounding box center [1160, 111] width 48 height 48
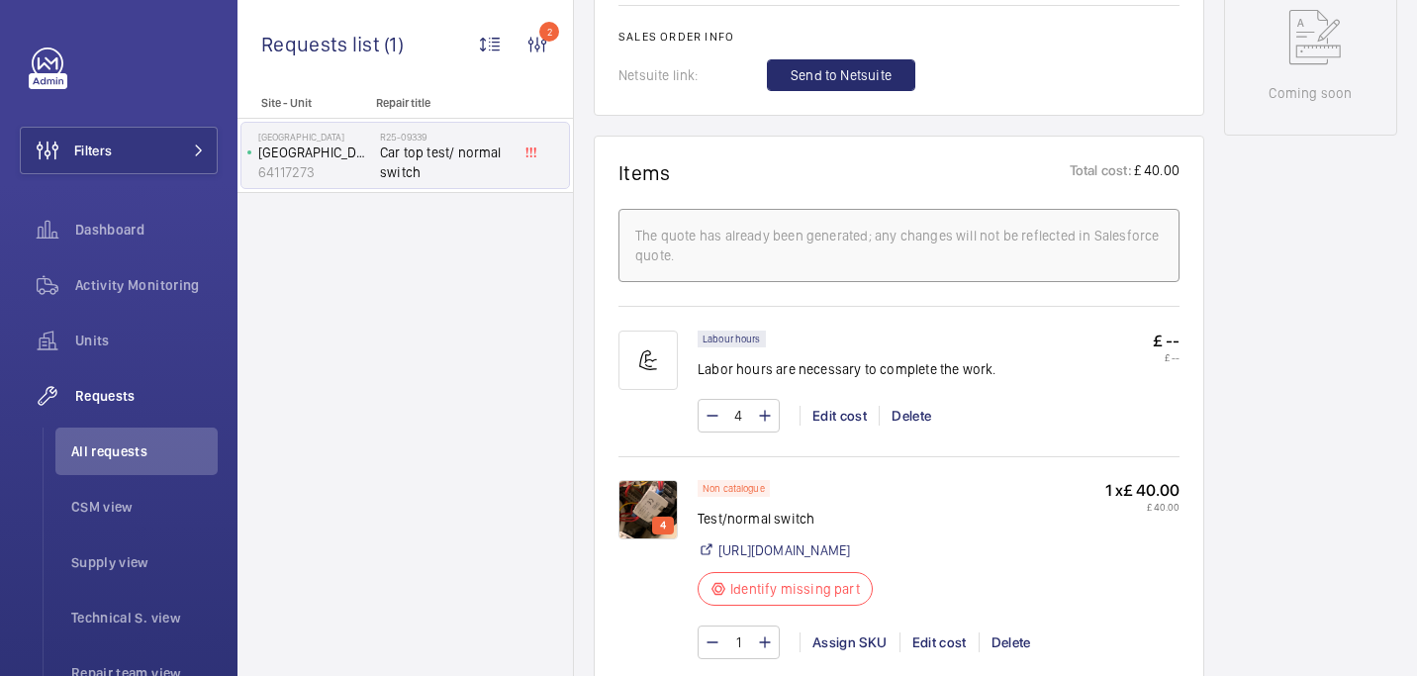
scroll to position [1078, 0]
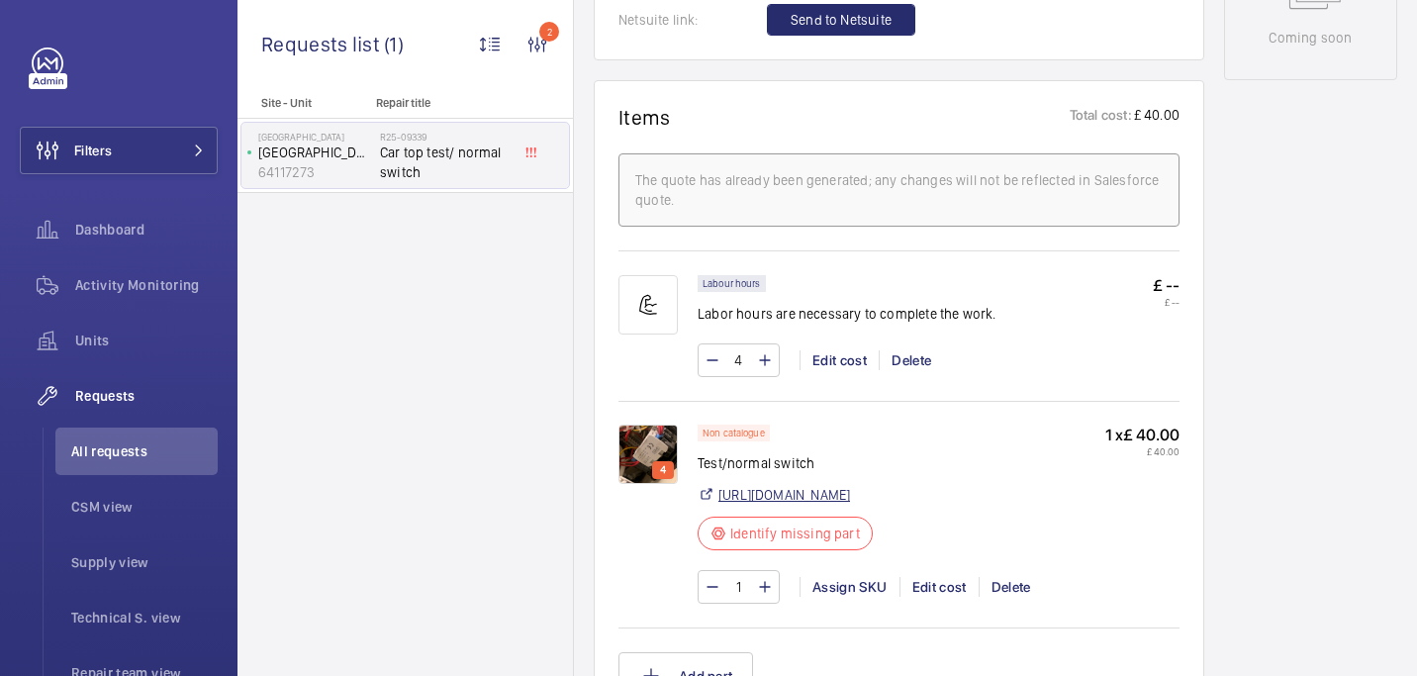
click at [850, 494] on link "[URL][DOMAIN_NAME]" at bounding box center [784, 495] width 132 height 20
click at [756, 467] on p "Test/normal switch" at bounding box center [791, 463] width 187 height 20
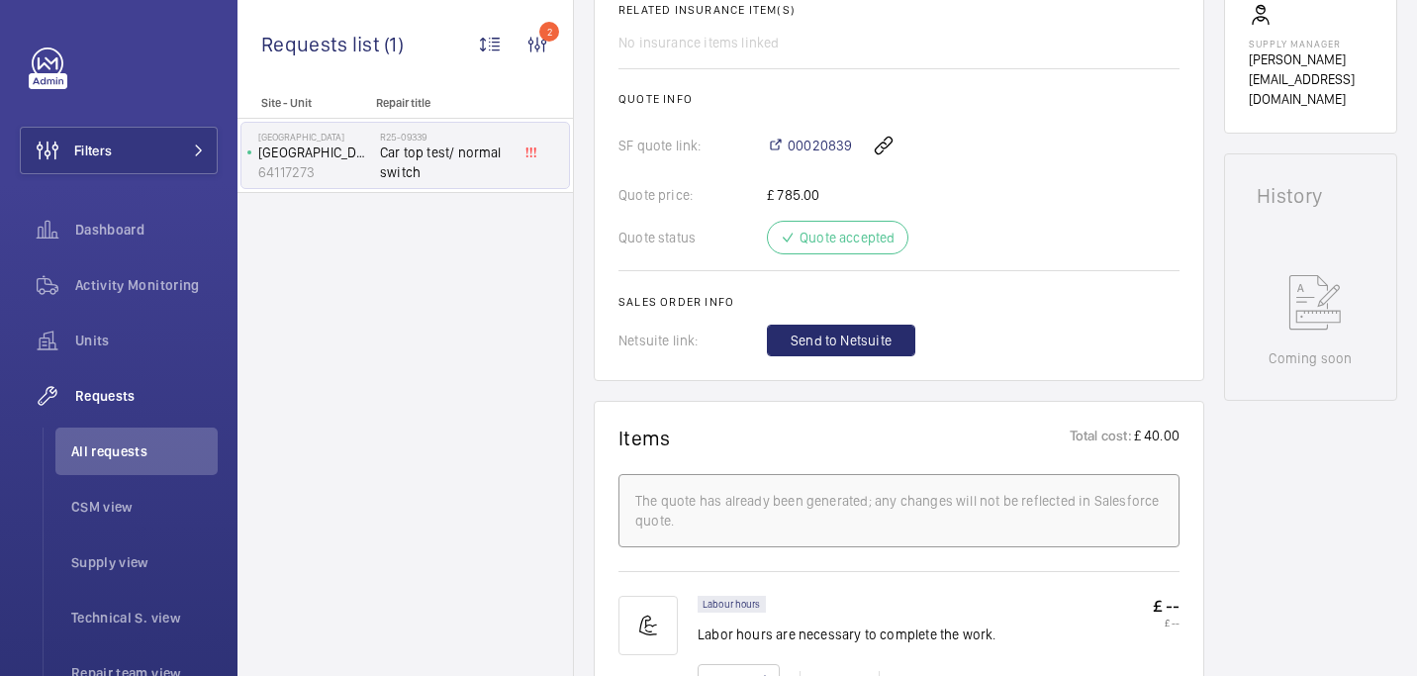
scroll to position [1214, 0]
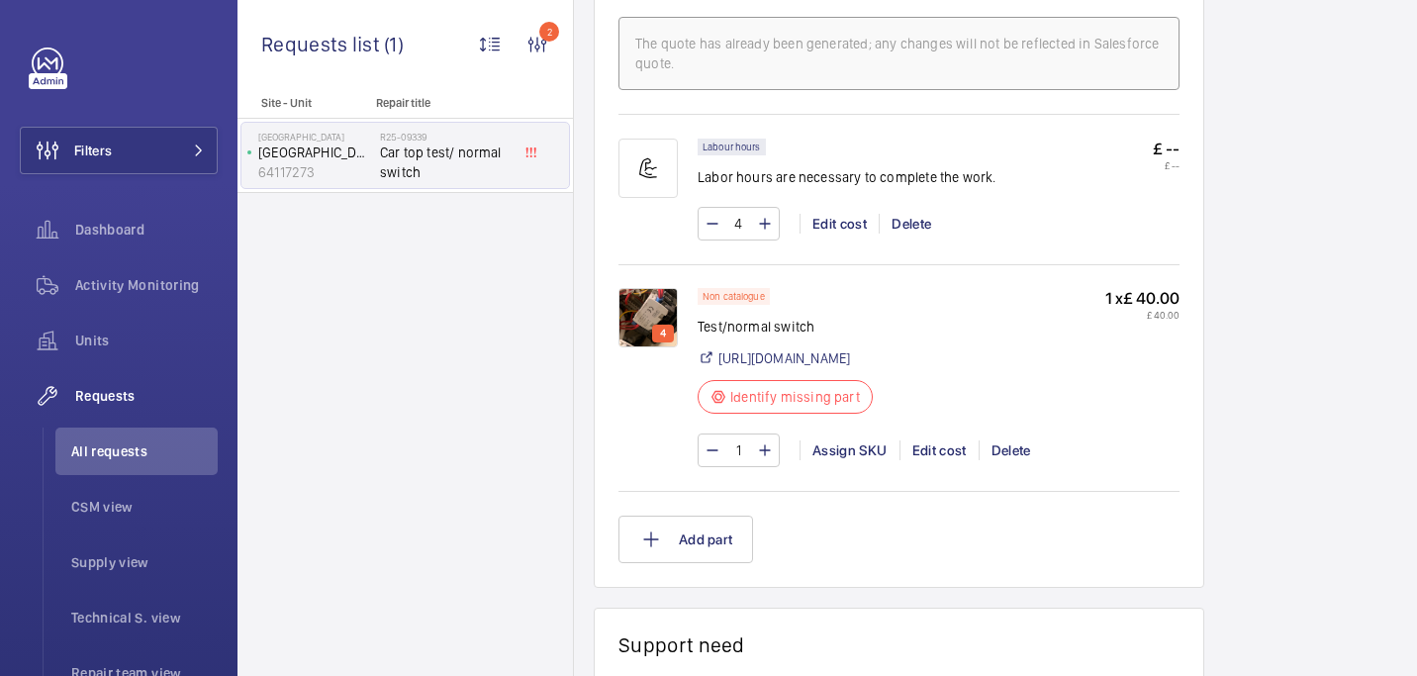
click at [669, 313] on img at bounding box center [648, 317] width 59 height 59
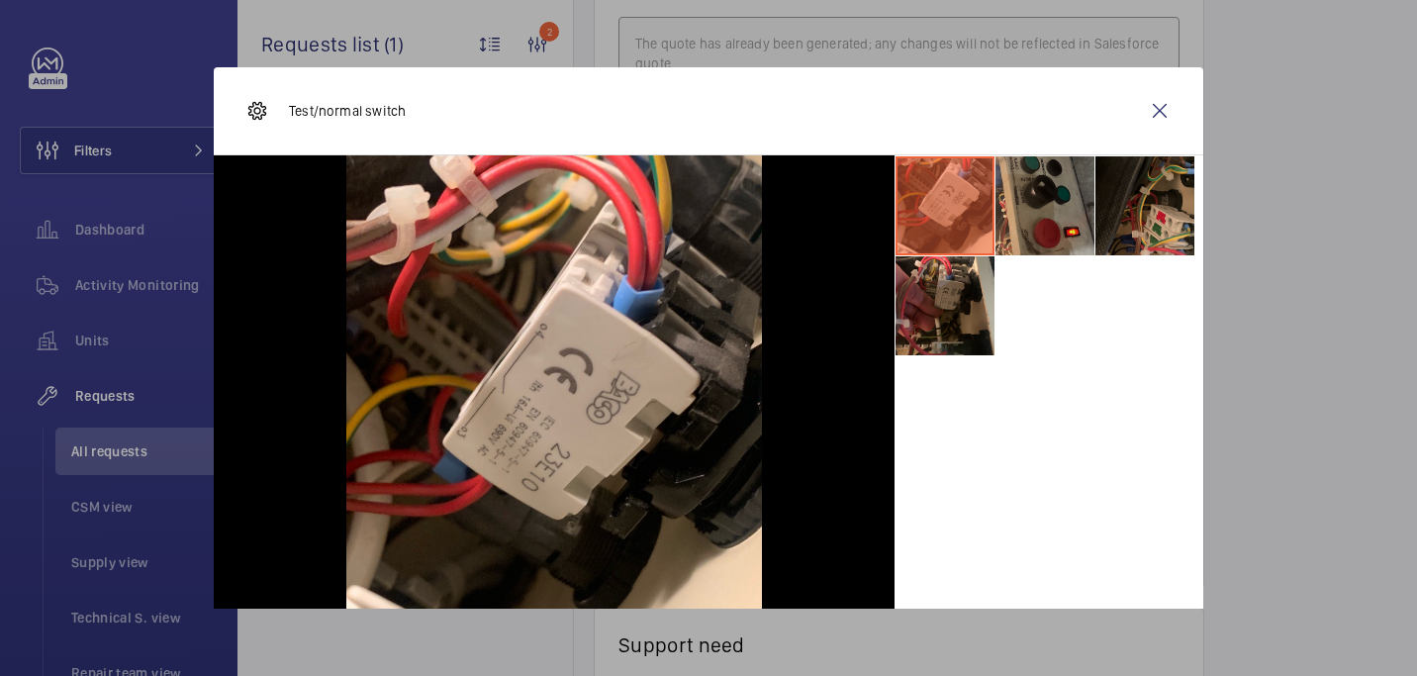
click at [1055, 219] on li at bounding box center [1045, 205] width 99 height 99
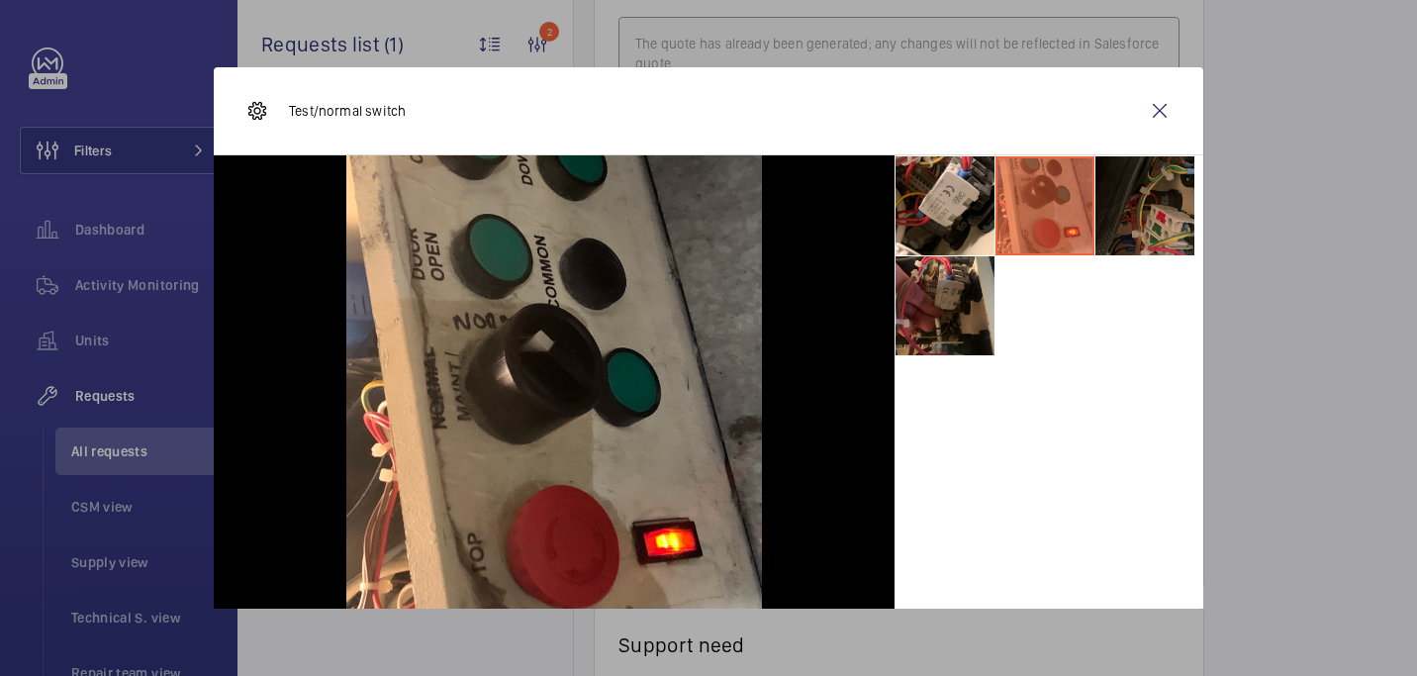
click at [1134, 230] on li at bounding box center [1144, 205] width 99 height 99
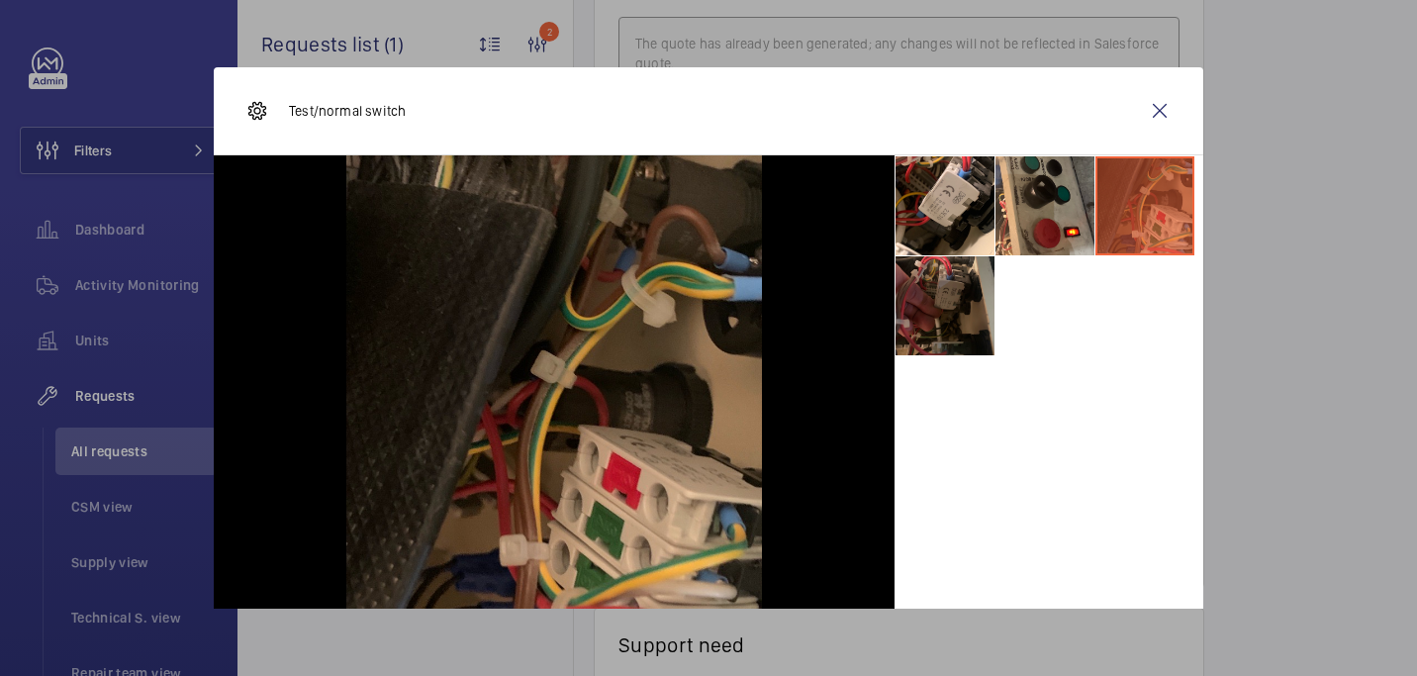
click at [946, 332] on li at bounding box center [945, 305] width 99 height 99
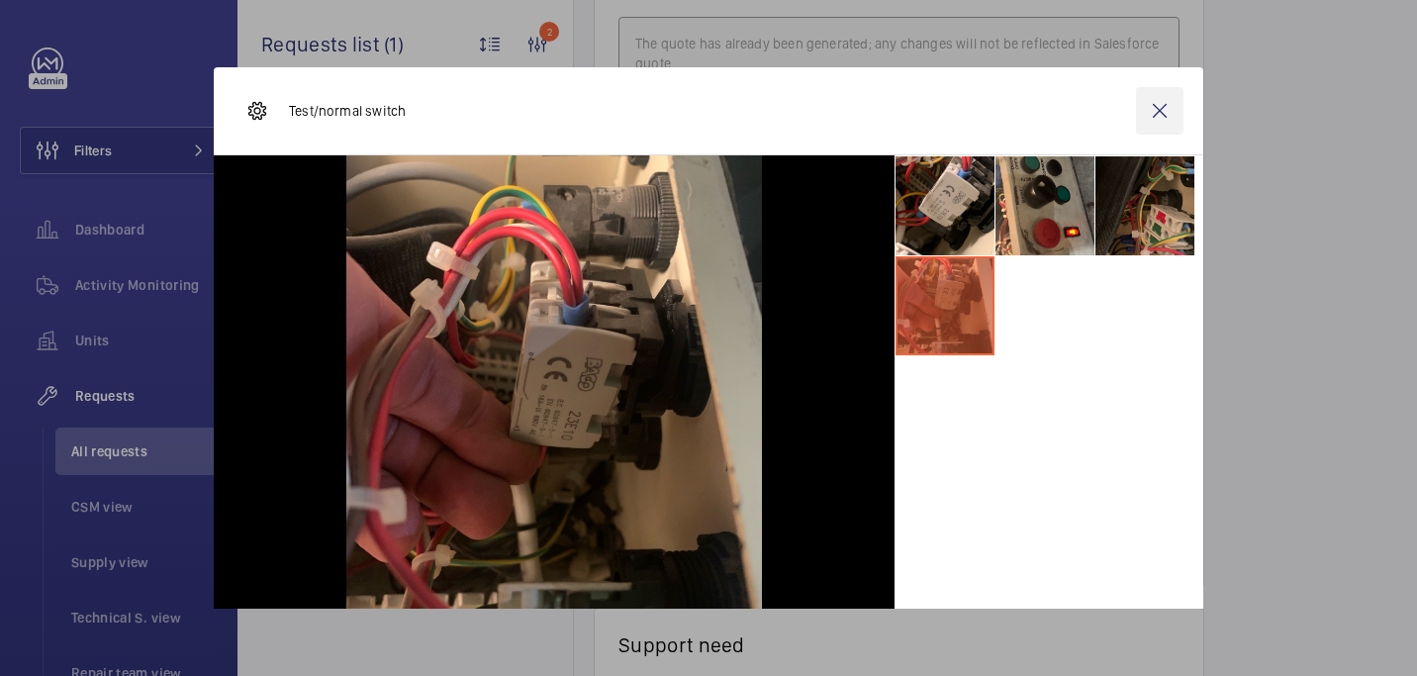
click at [1143, 106] on wm-front-icon-button at bounding box center [1160, 111] width 48 height 48
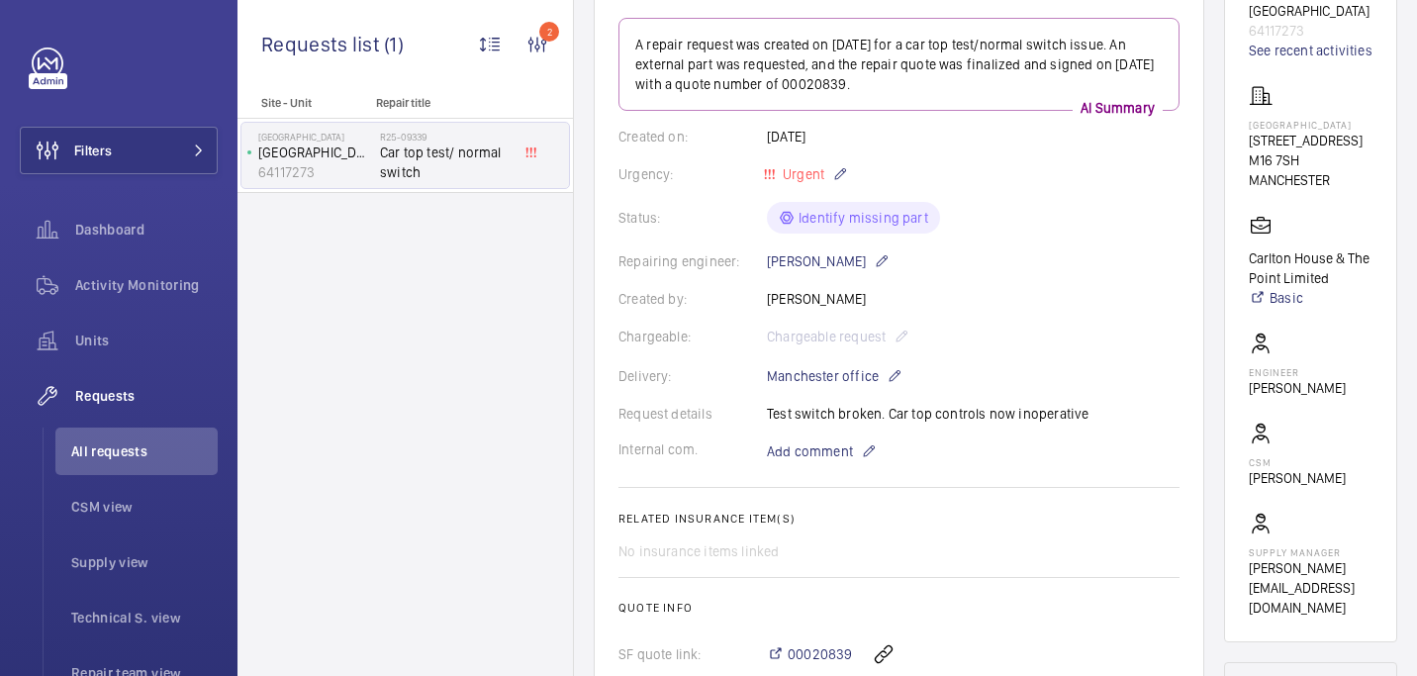
scroll to position [164, 0]
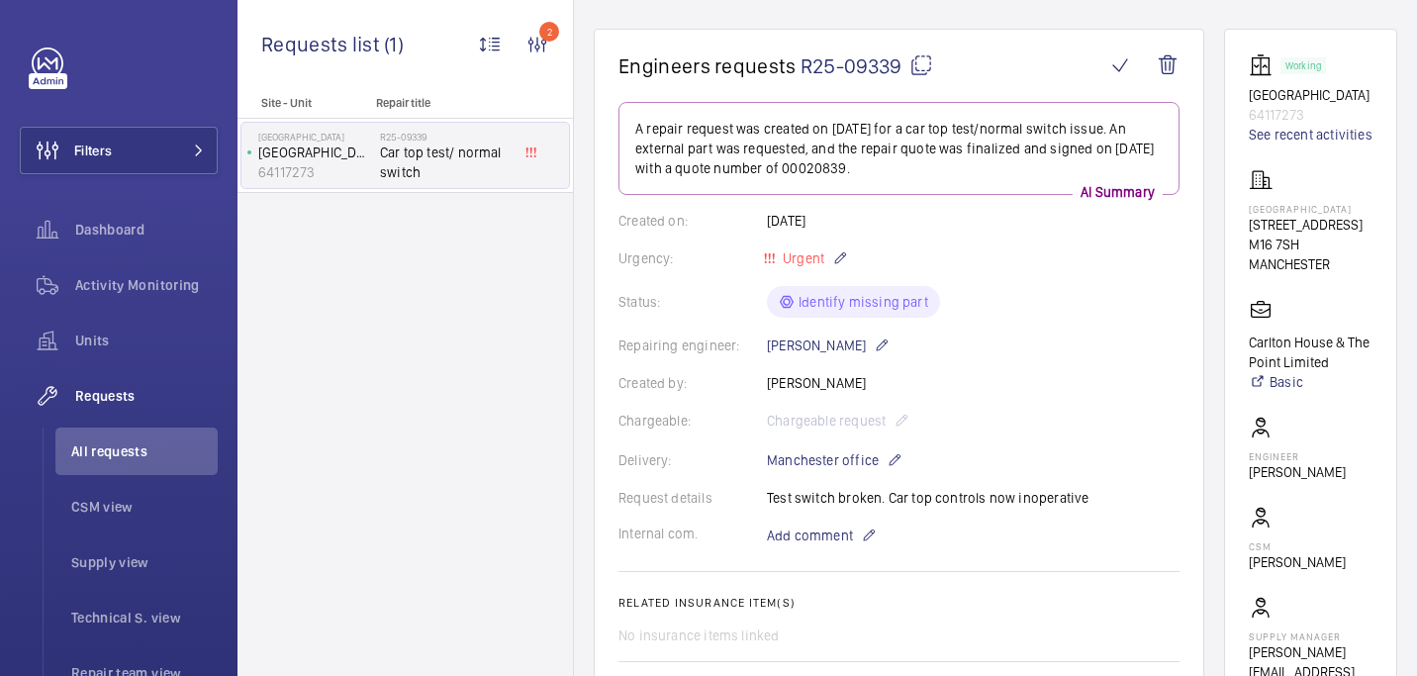
click at [928, 69] on mat-icon at bounding box center [921, 65] width 24 height 24
click at [1291, 205] on p "Carlton House" at bounding box center [1311, 209] width 124 height 12
copy p "Carlton House"
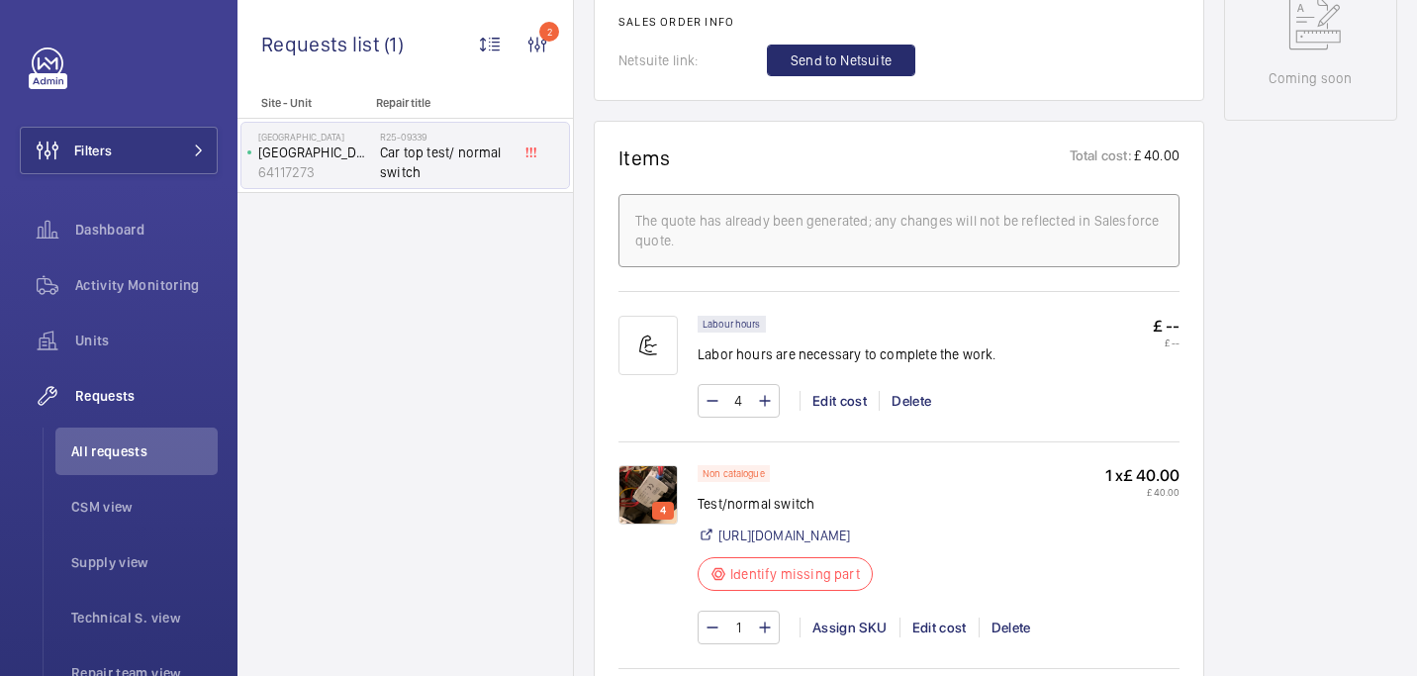
scroll to position [1064, 0]
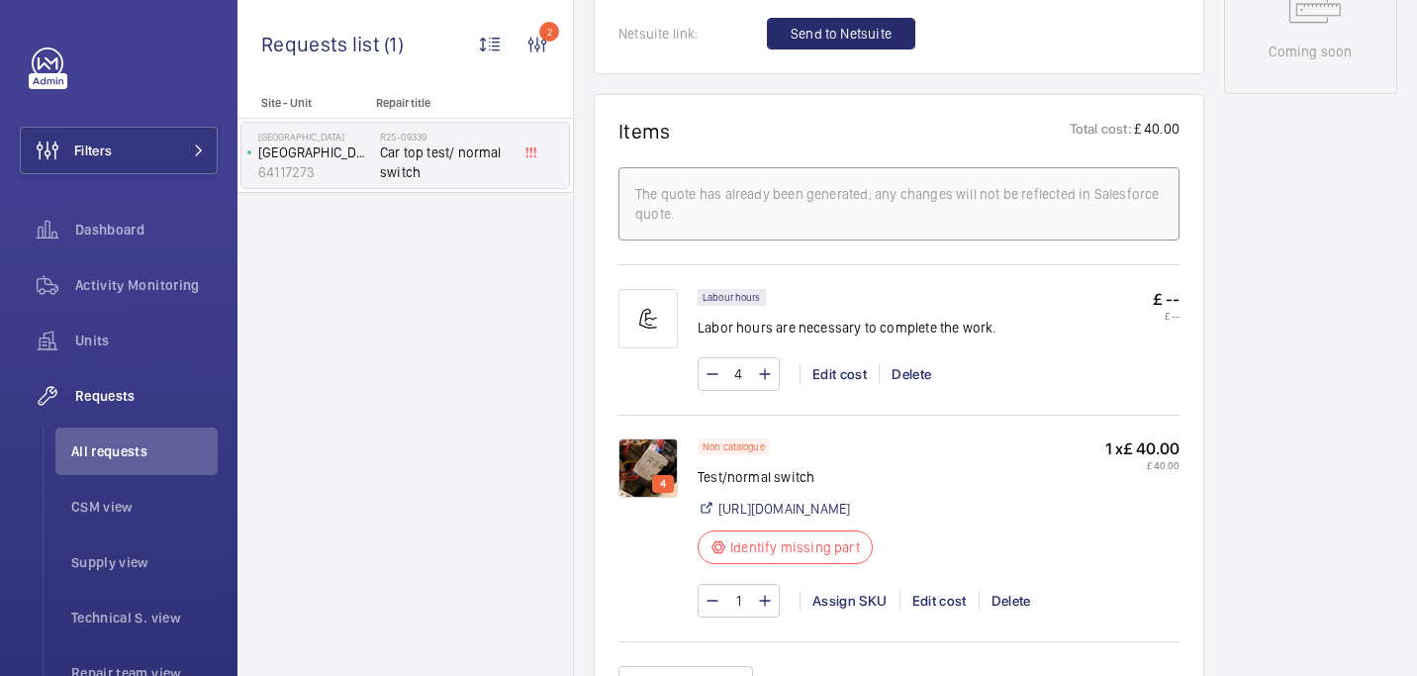
click at [661, 450] on img at bounding box center [648, 467] width 59 height 59
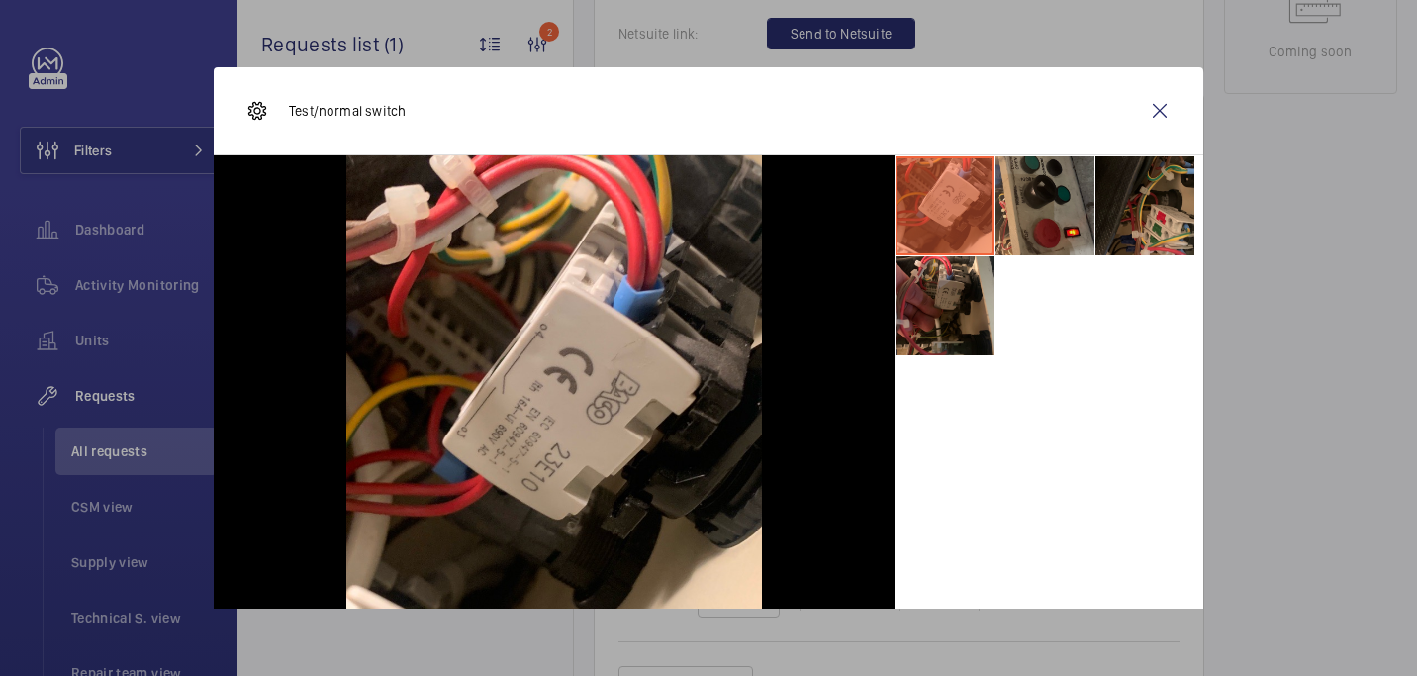
click at [1051, 212] on li at bounding box center [1045, 205] width 99 height 99
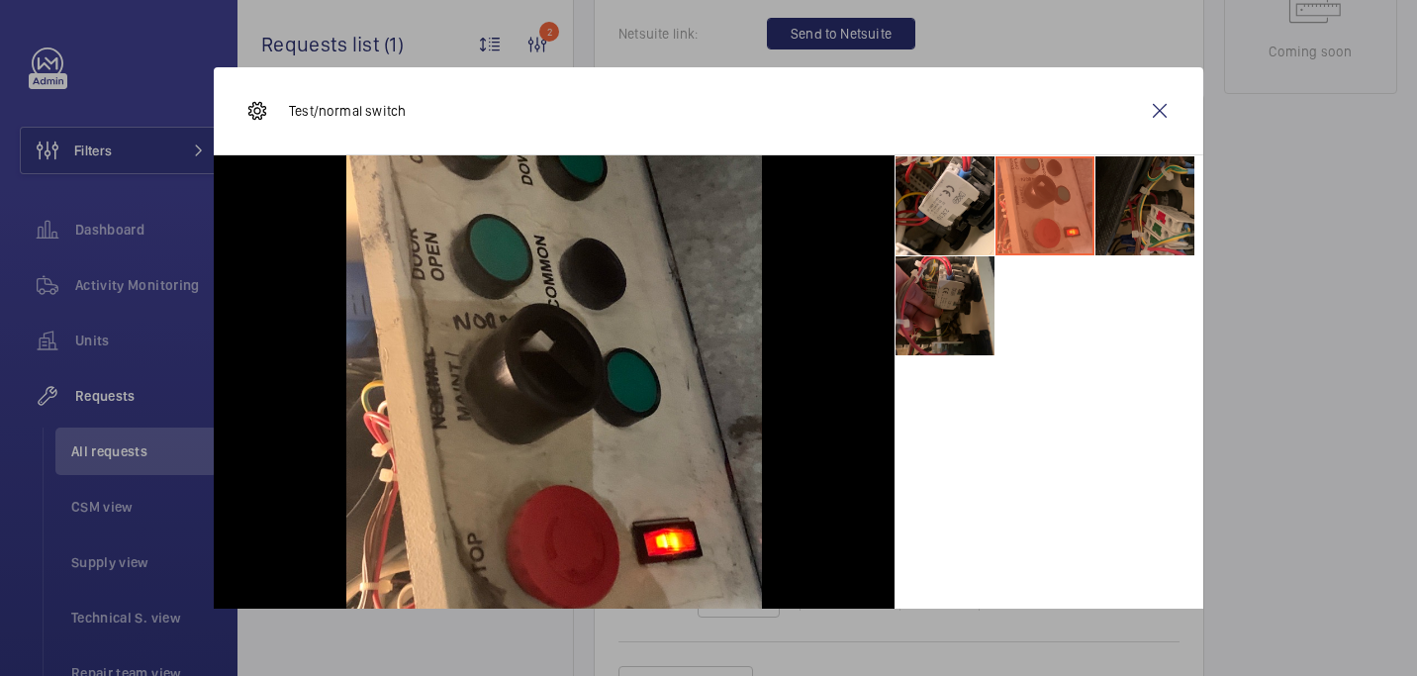
click at [1142, 212] on li at bounding box center [1144, 205] width 99 height 99
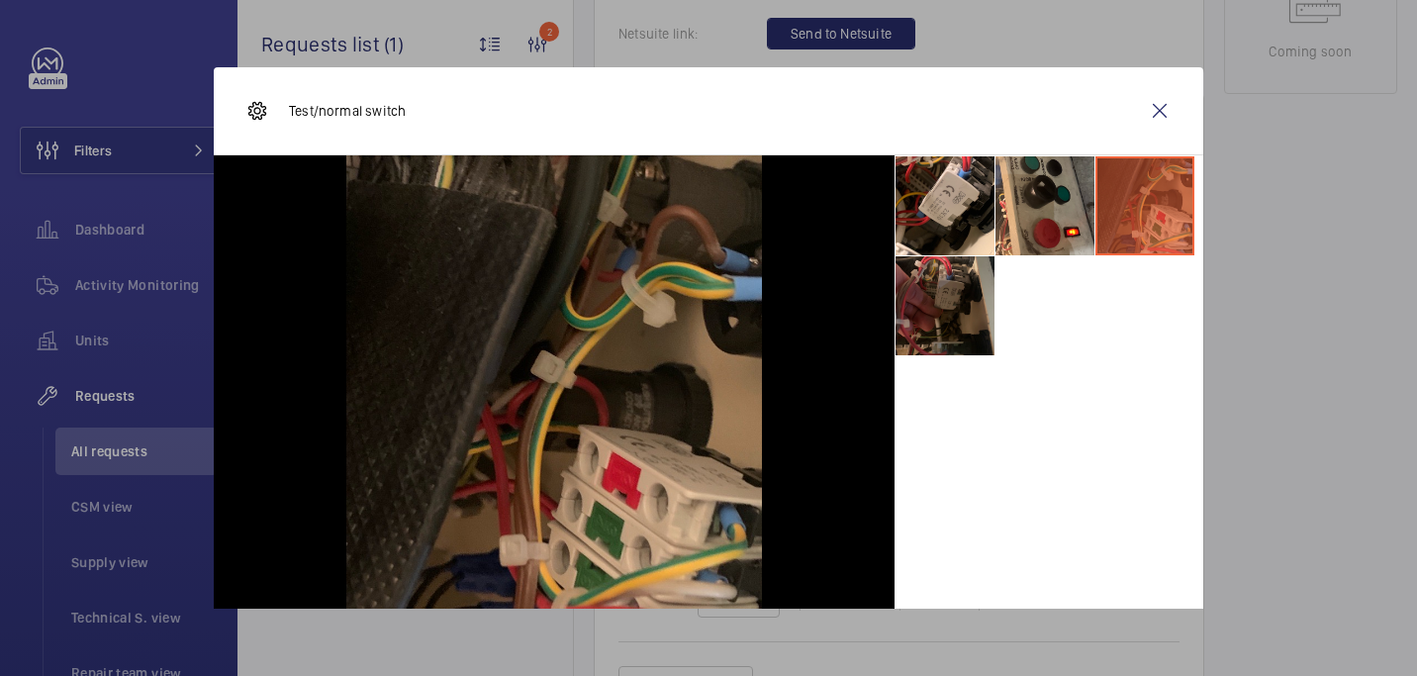
click at [941, 312] on li at bounding box center [945, 305] width 99 height 99
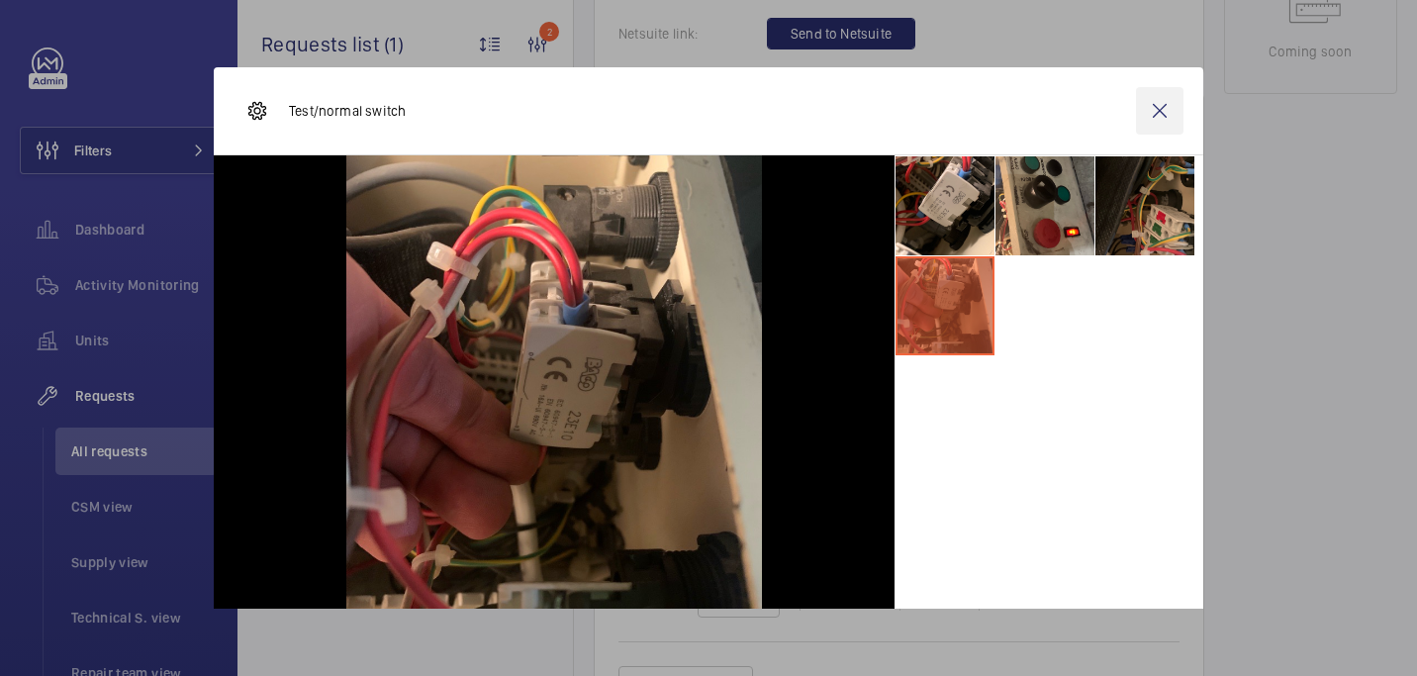
click at [1160, 105] on wm-front-icon-button at bounding box center [1160, 111] width 48 height 48
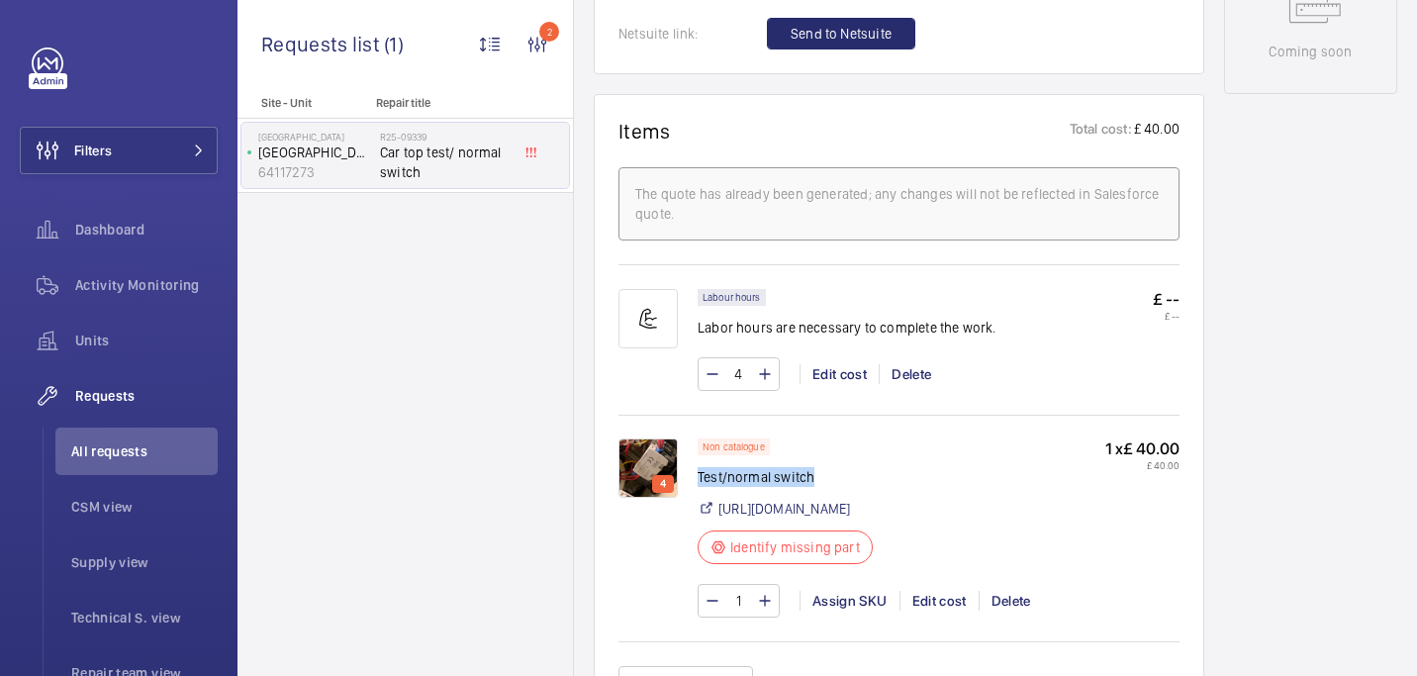
drag, startPoint x: 698, startPoint y: 479, endPoint x: 848, endPoint y: 473, distance: 150.5
click at [848, 473] on p "Test/normal switch" at bounding box center [791, 477] width 187 height 20
copy p "Test/normal switch"
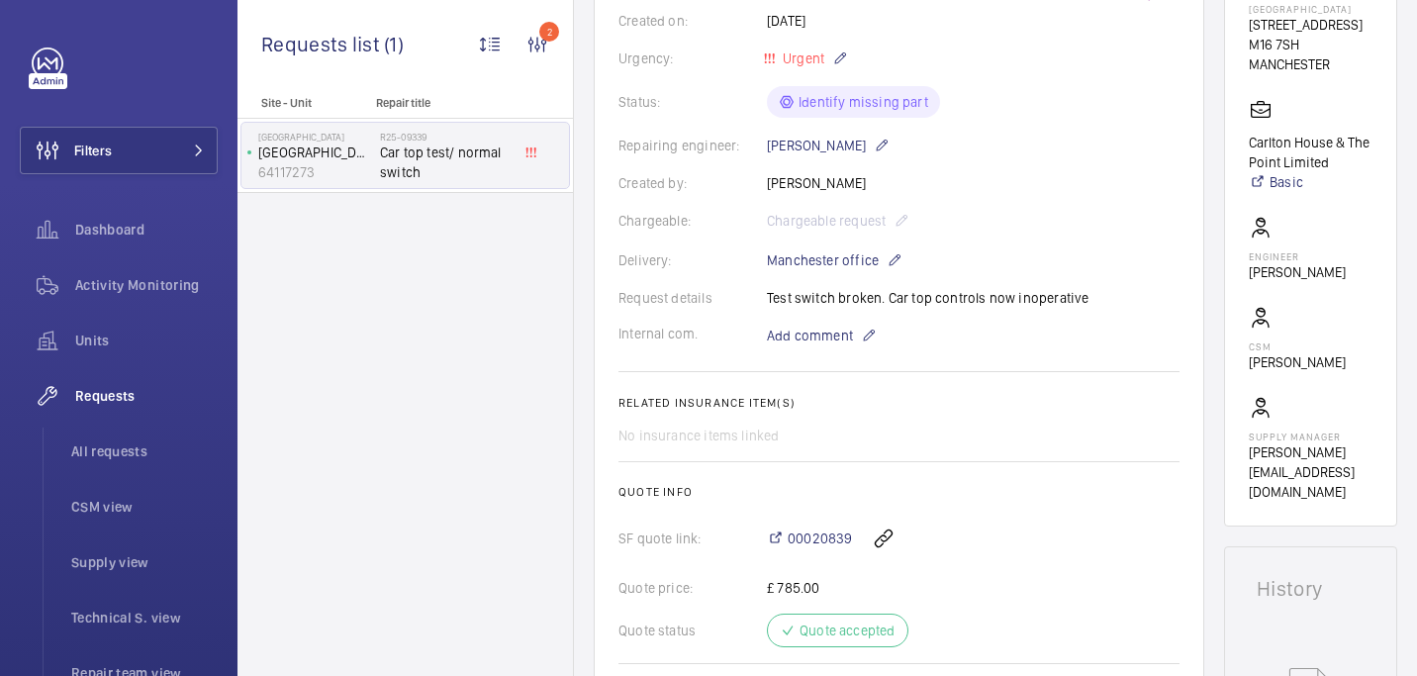
scroll to position [363, 0]
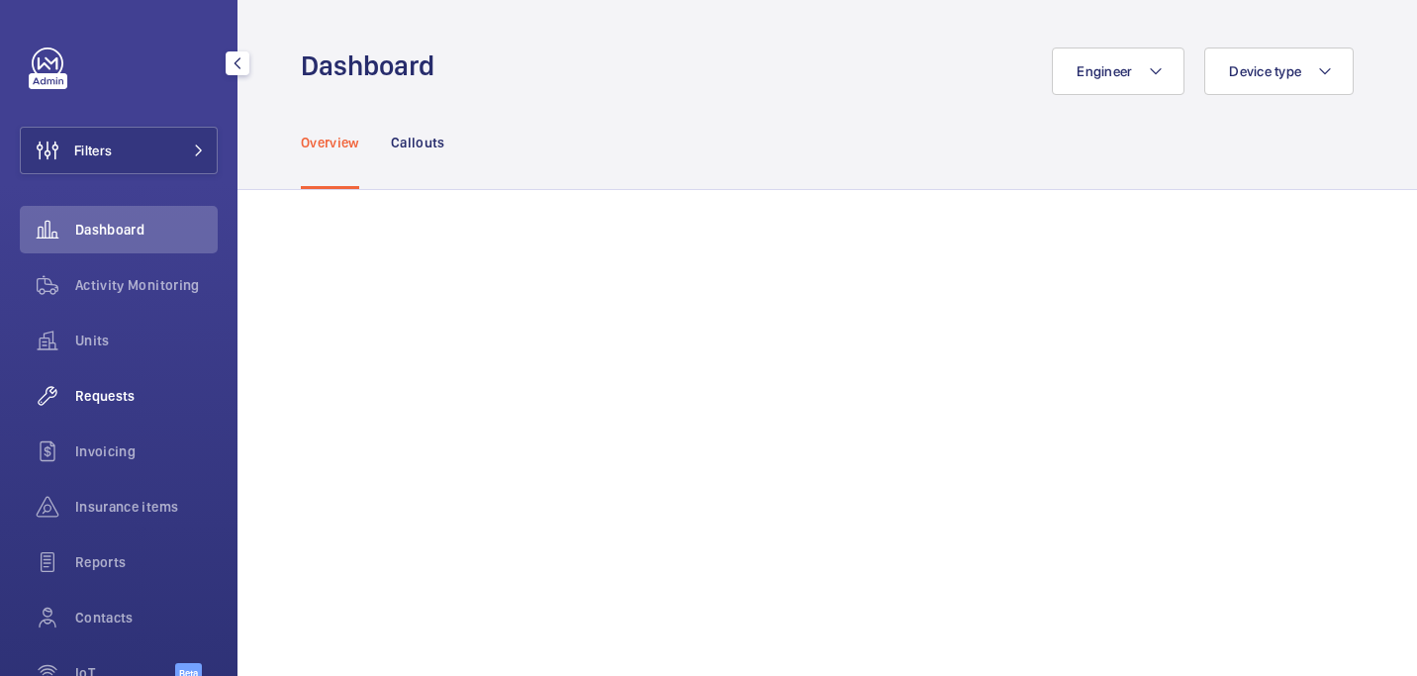
click at [116, 394] on span "Requests" at bounding box center [146, 396] width 143 height 20
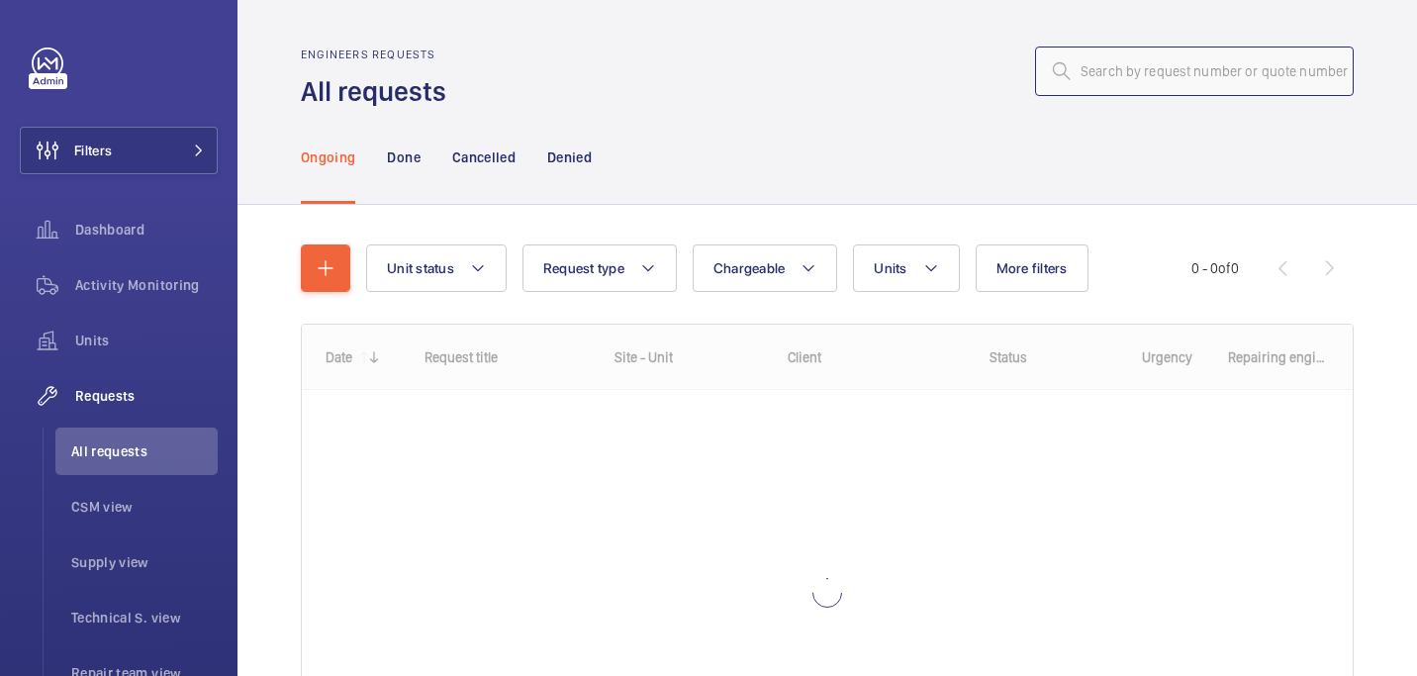
click at [1181, 82] on input "text" at bounding box center [1194, 71] width 319 height 49
paste input "R25-10879"
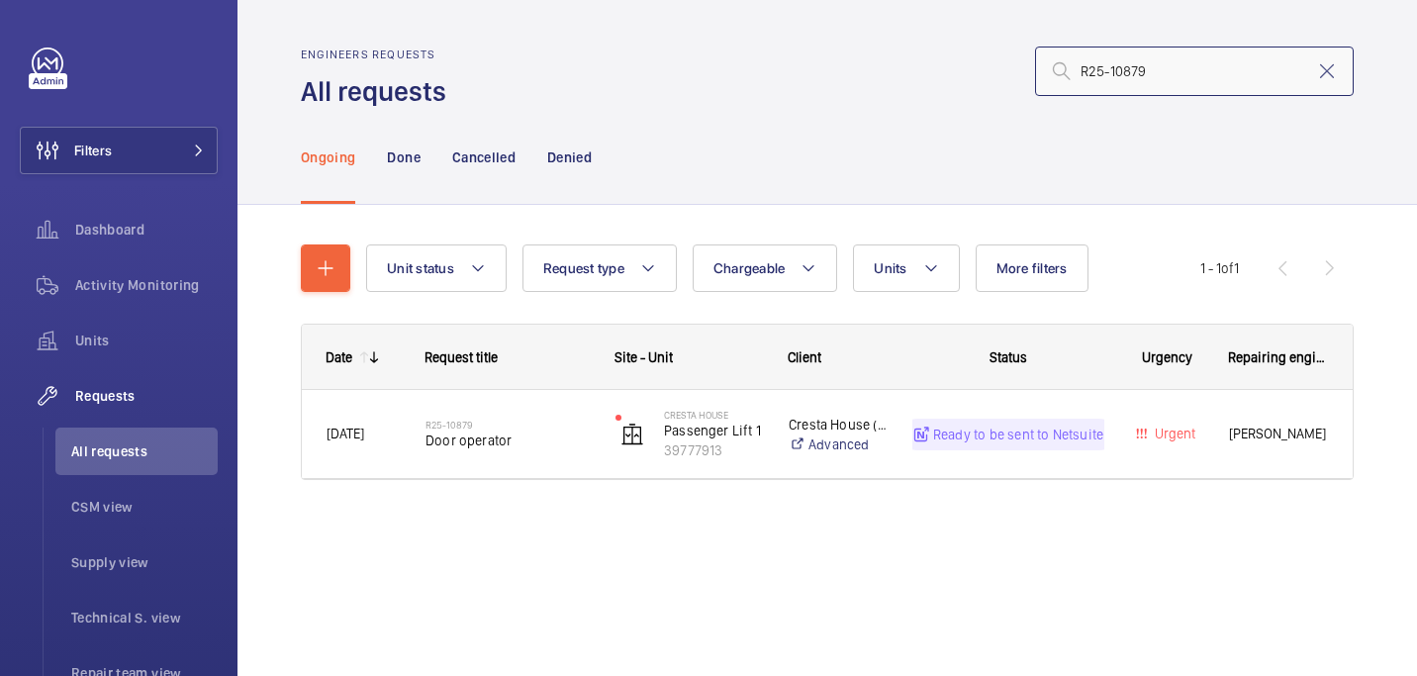
type input "R25-10879"
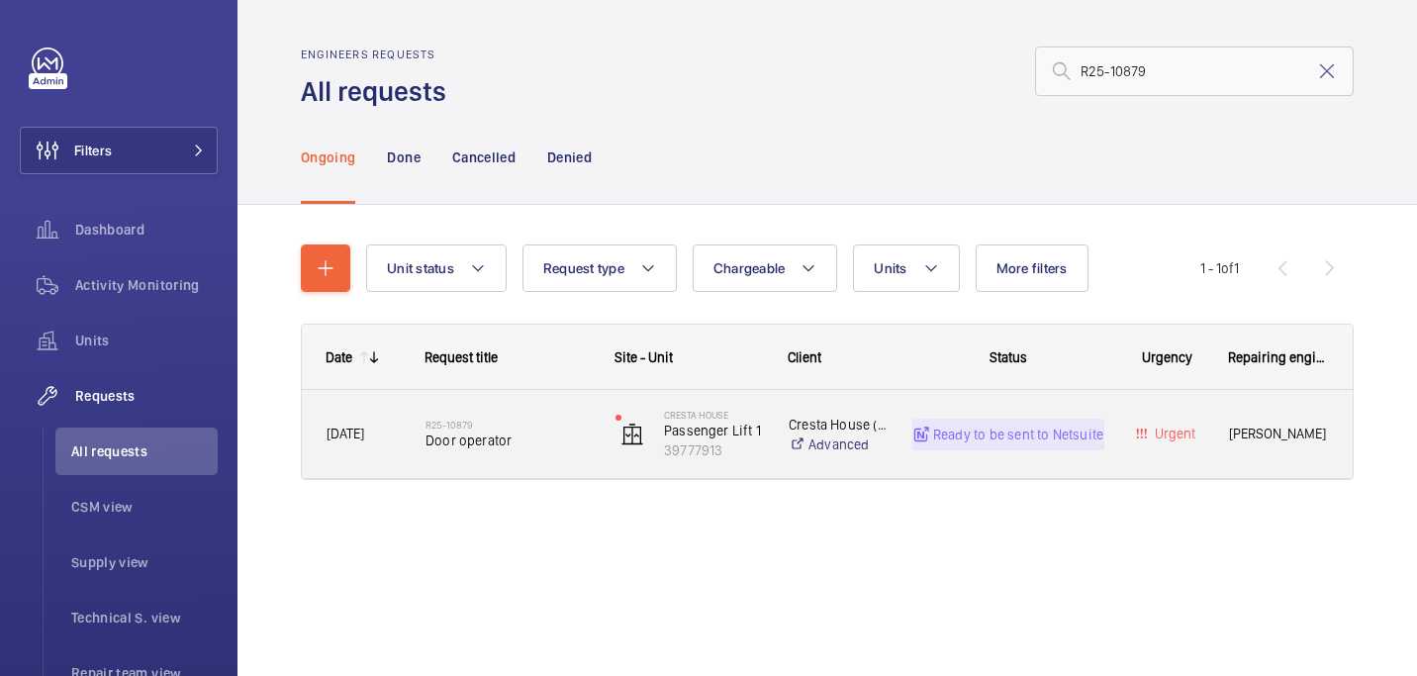
click at [524, 452] on div "R25-10879 Door operator" at bounding box center [508, 434] width 164 height 57
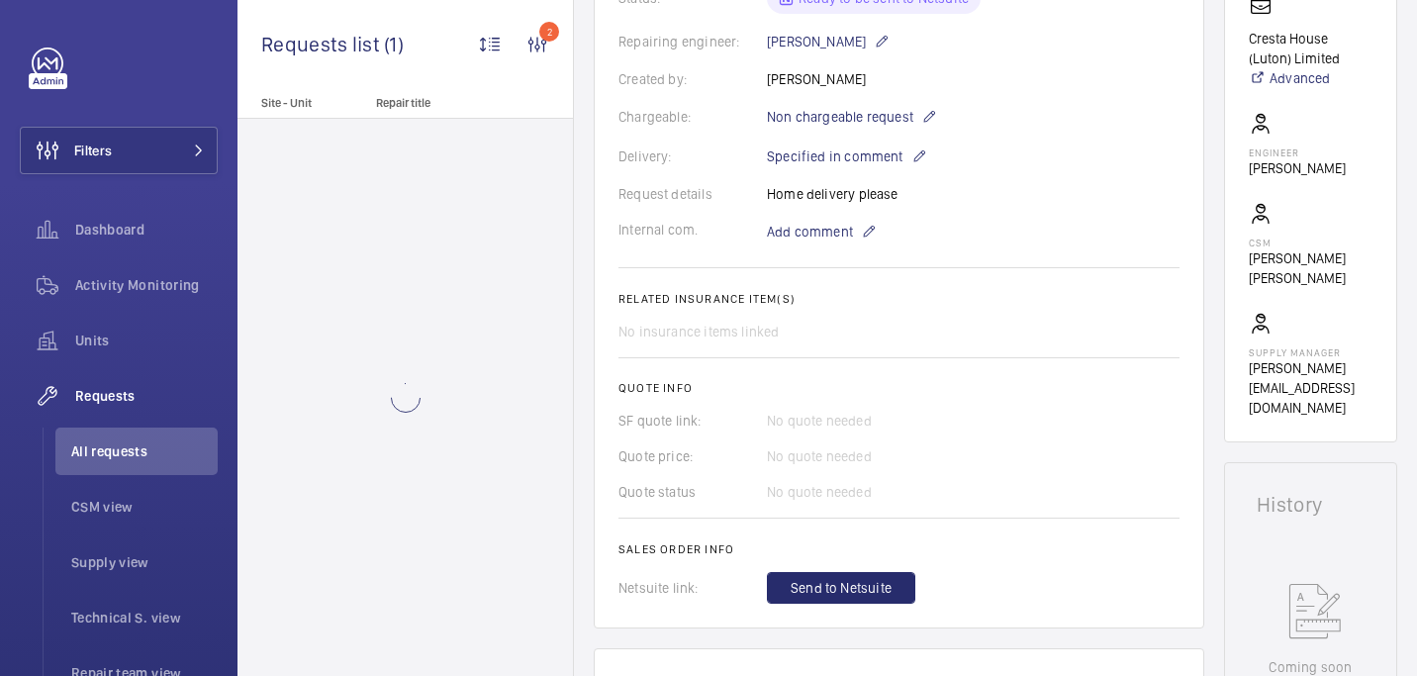
scroll to position [894, 0]
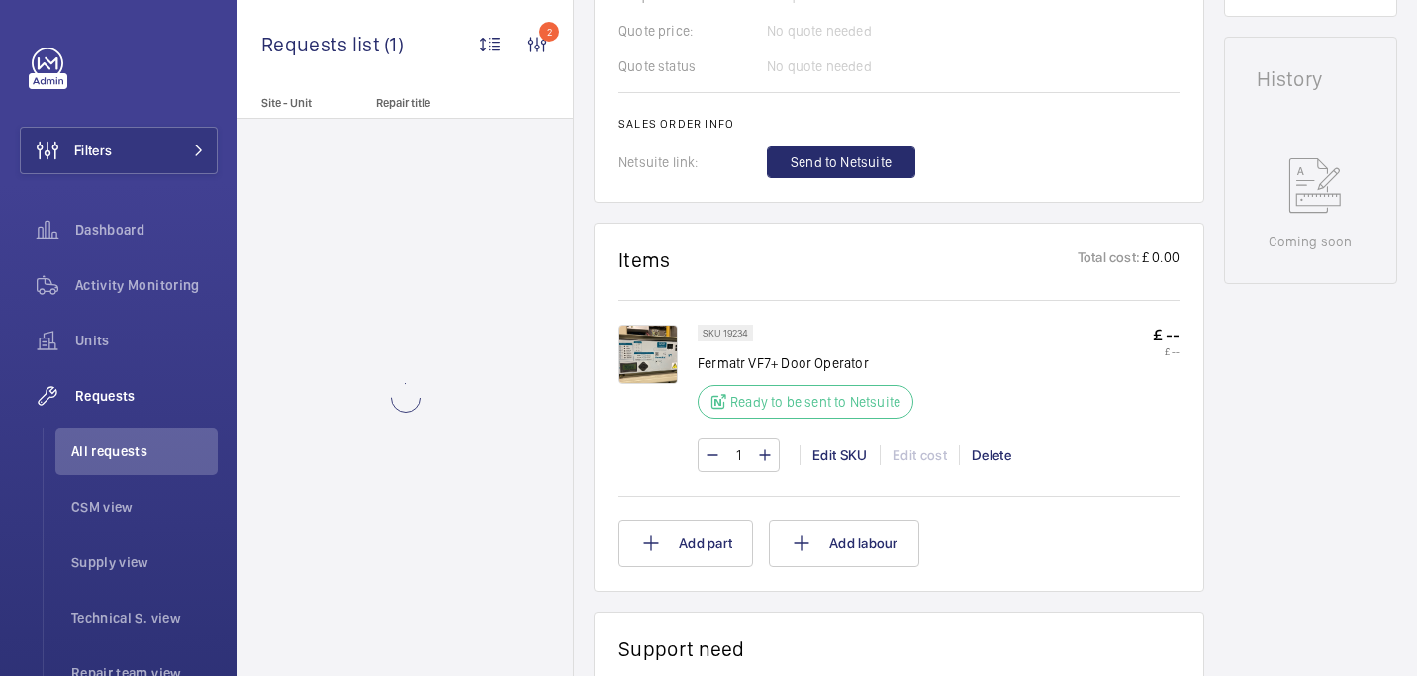
click at [639, 365] on img at bounding box center [648, 354] width 59 height 59
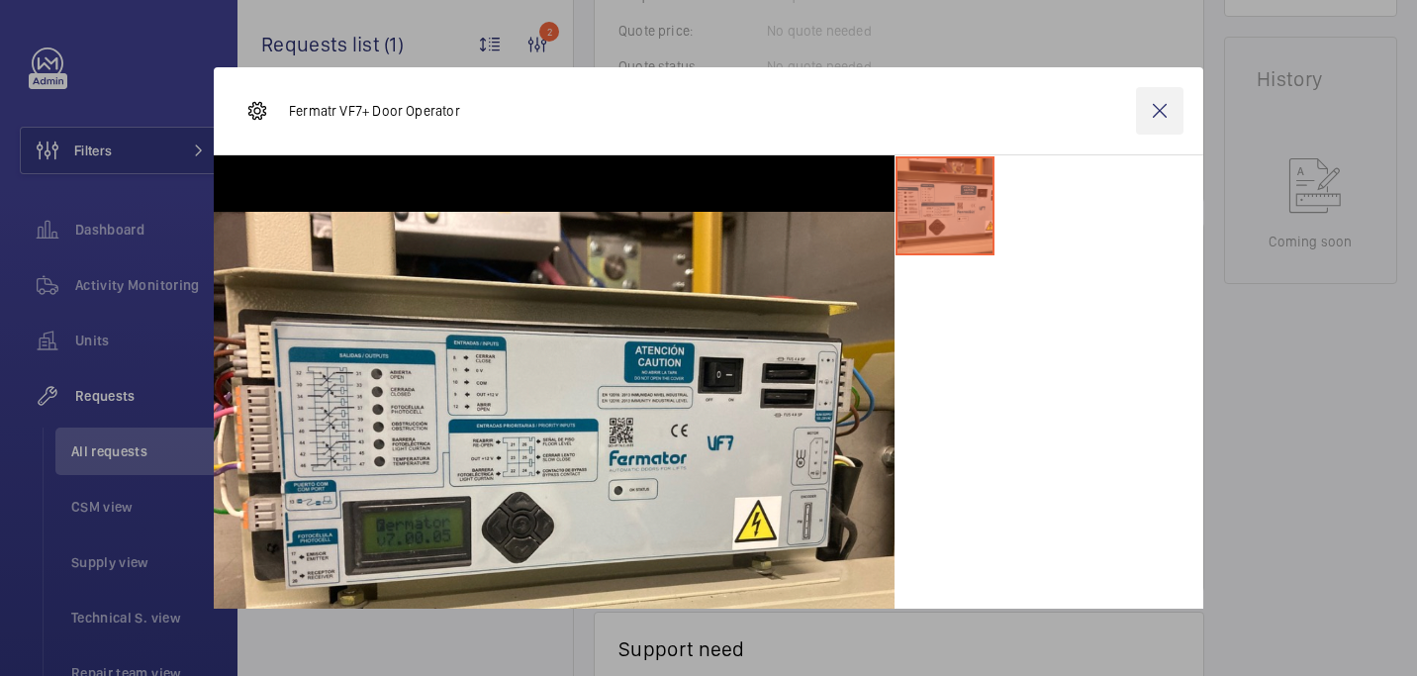
click at [1157, 115] on wm-front-icon-button at bounding box center [1160, 111] width 48 height 48
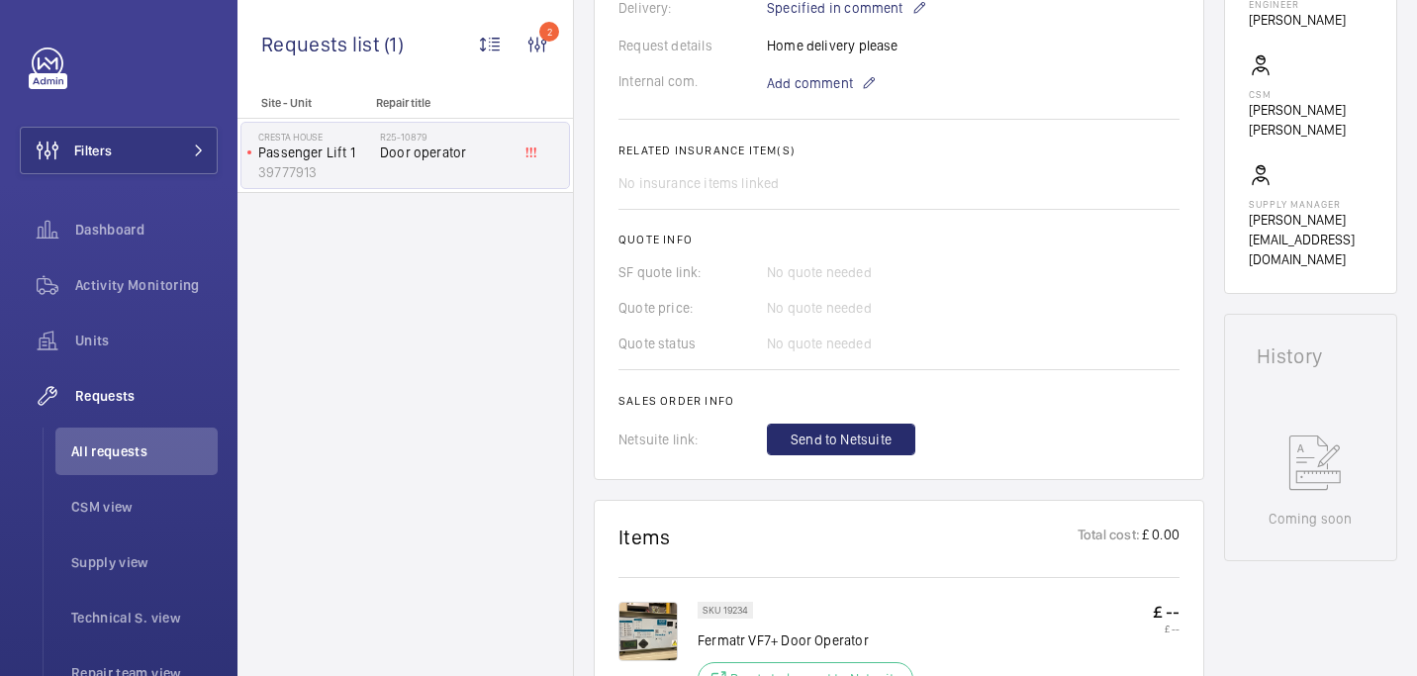
scroll to position [636, 0]
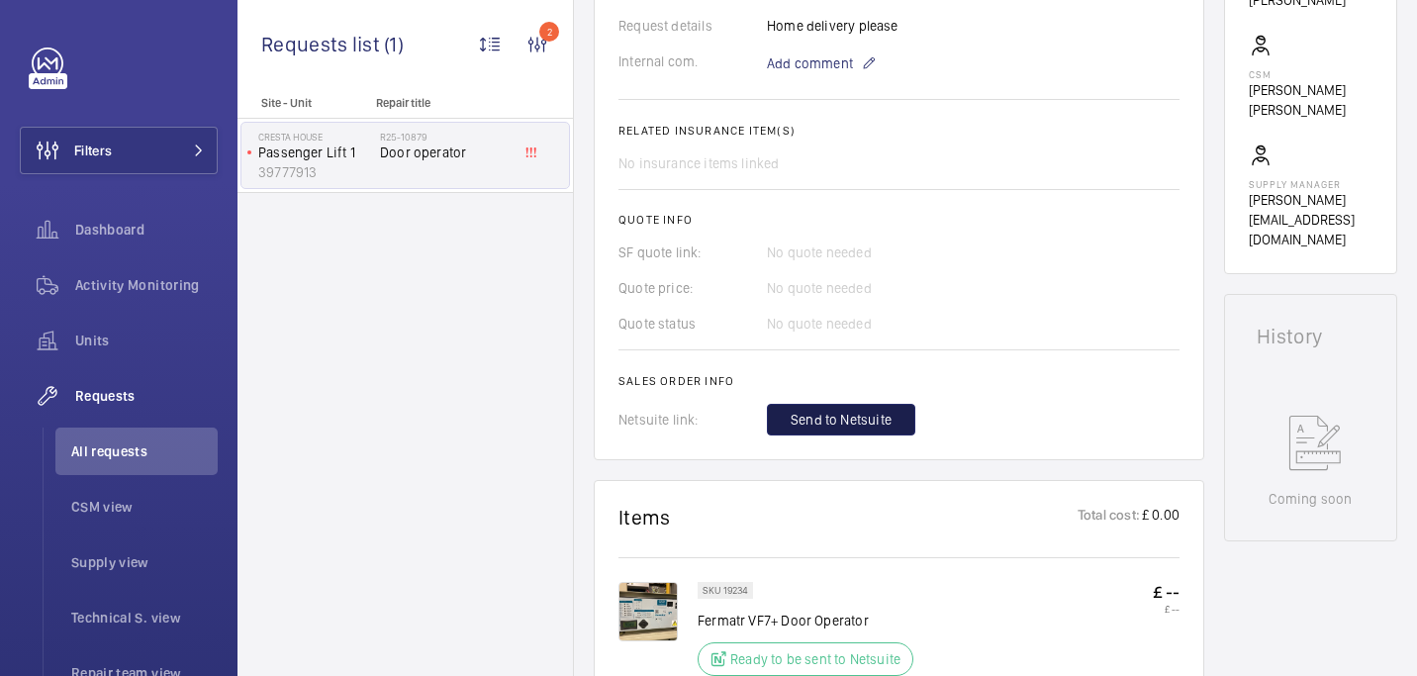
click at [803, 429] on span "Send to Netsuite" at bounding box center [841, 420] width 101 height 20
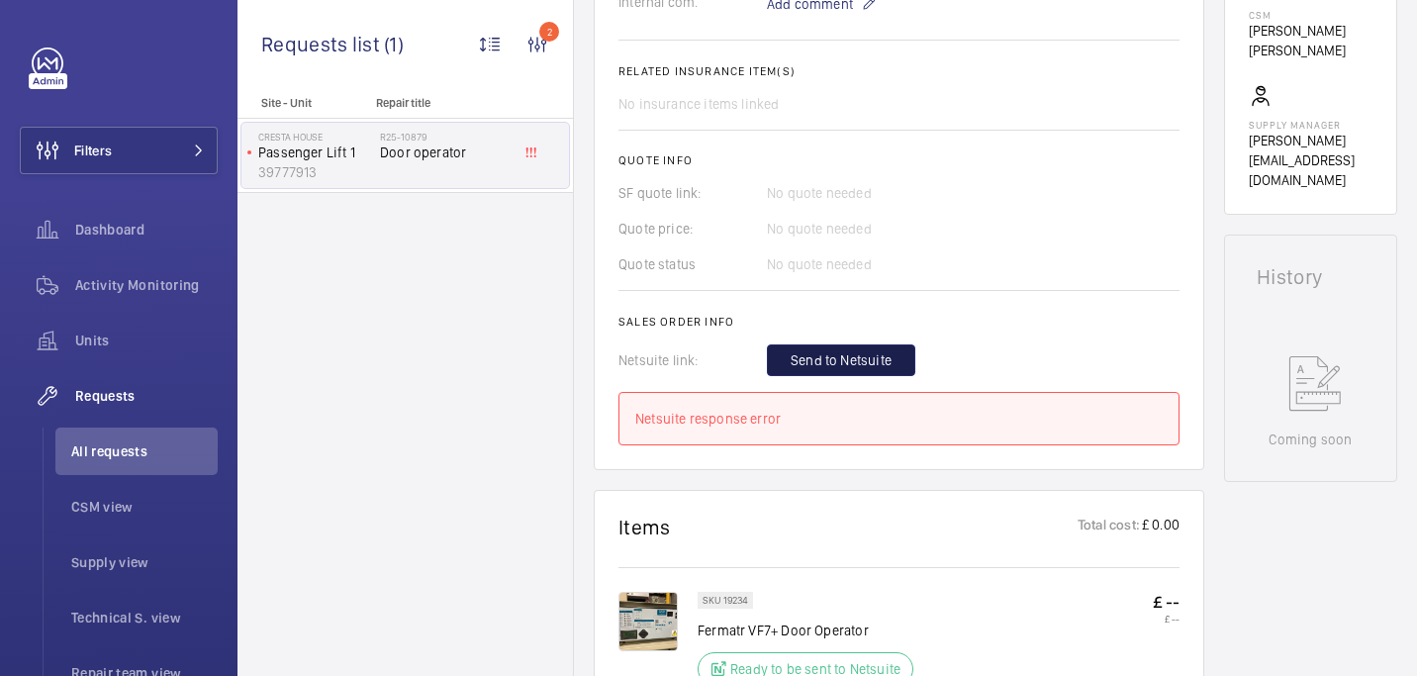
click at [833, 353] on span "Send to Netsuite" at bounding box center [841, 360] width 101 height 20
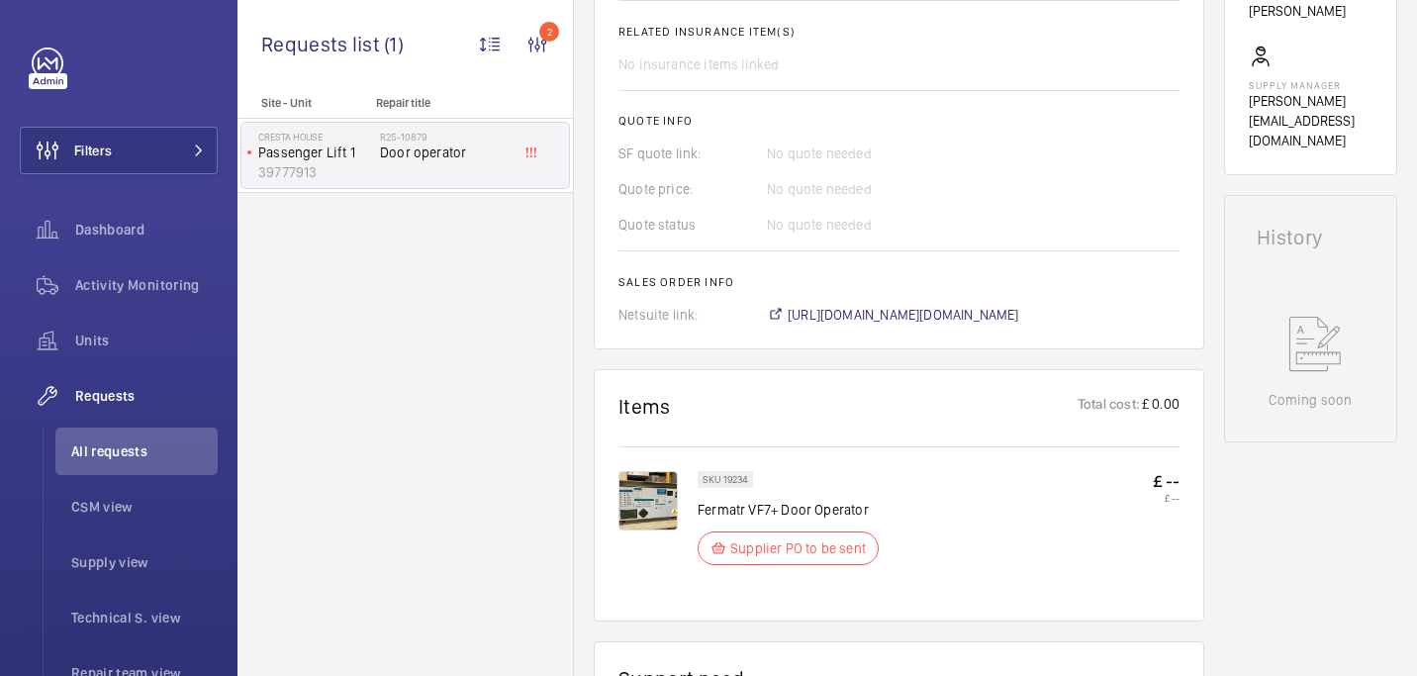
scroll to position [755, 0]
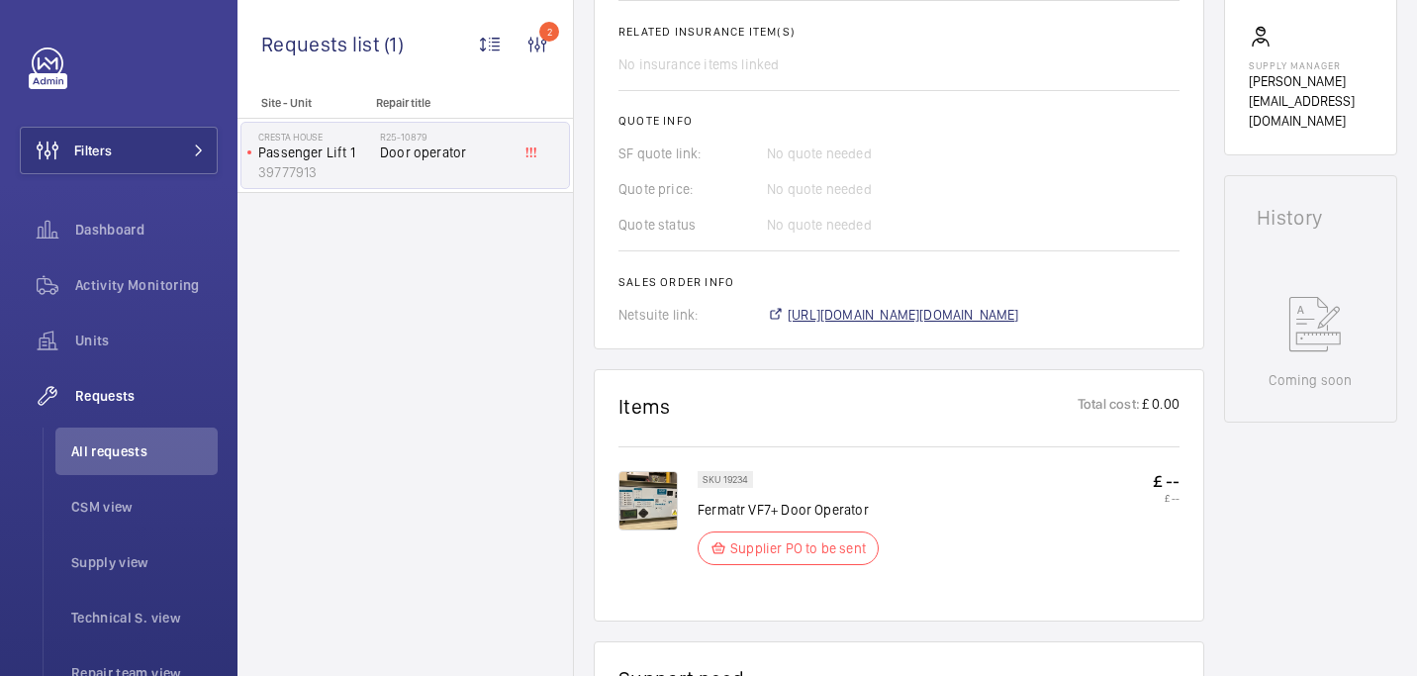
click at [932, 316] on span "https://6461500.app.netsuite.com/app/accounting/transactions/salesord.nl?id=290…" at bounding box center [904, 315] width 232 height 20
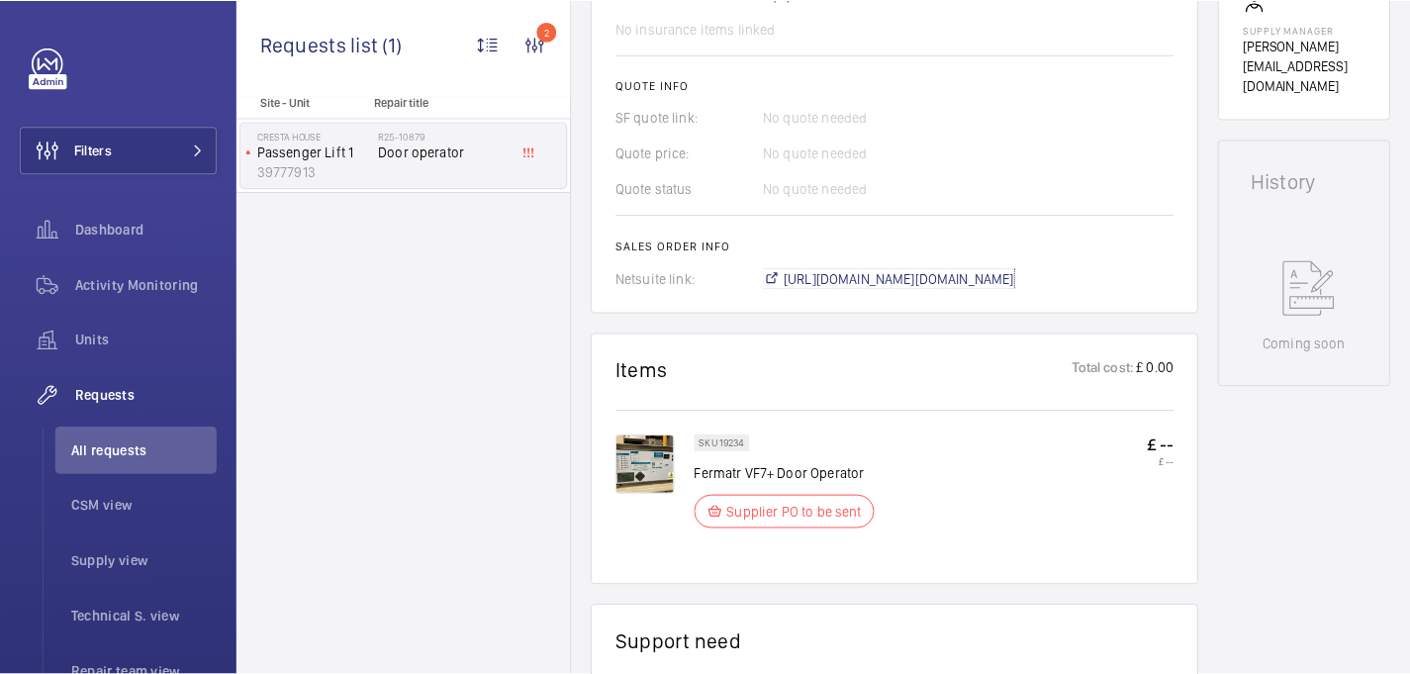
scroll to position [342, 0]
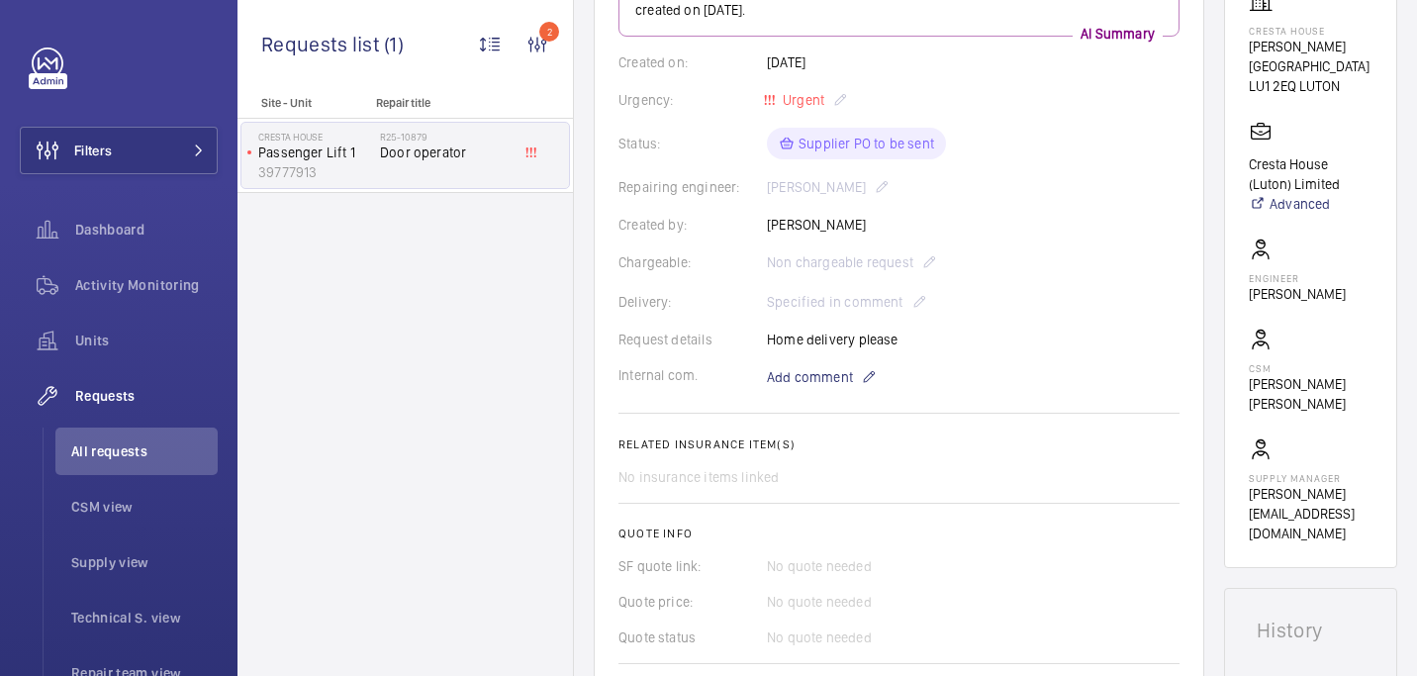
click at [1283, 57] on p "Alma Street" at bounding box center [1311, 57] width 124 height 40
click at [1280, 37] on p "Cresta House" at bounding box center [1311, 31] width 124 height 12
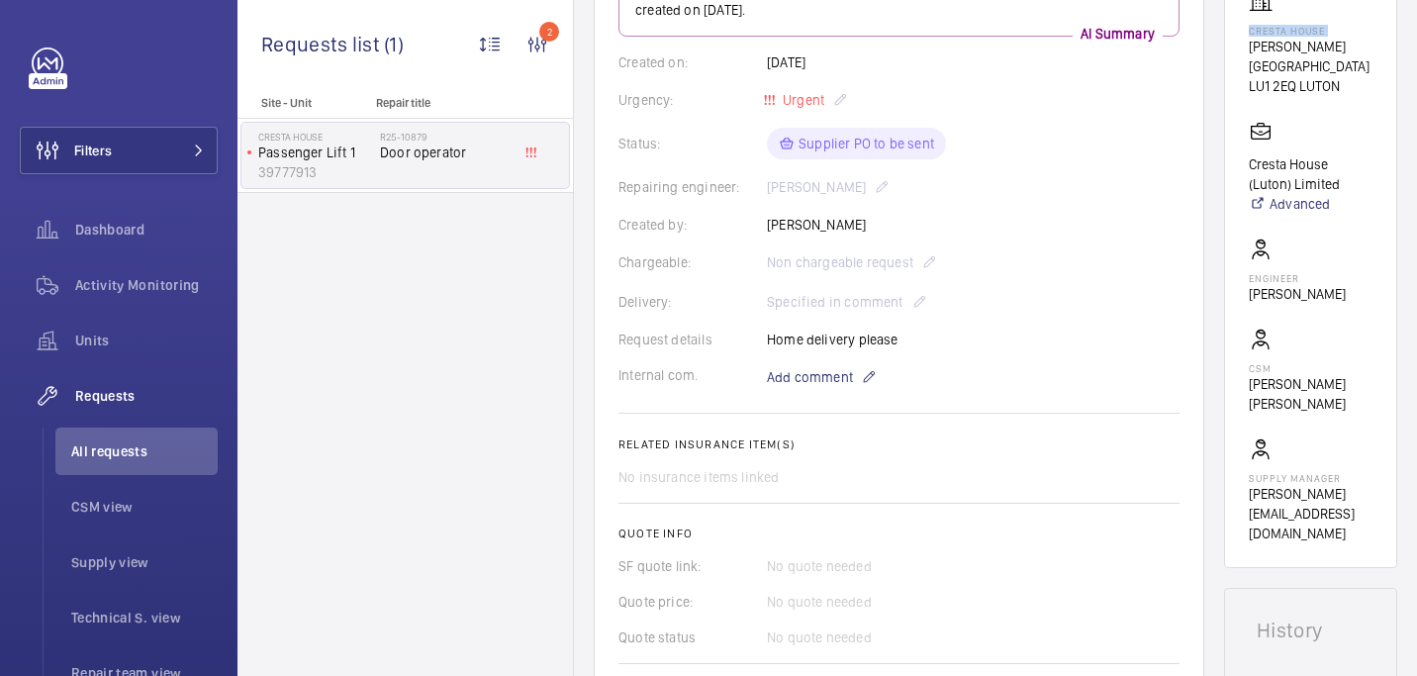
click at [1280, 37] on p "Cresta House" at bounding box center [1311, 31] width 124 height 12
copy p "Cresta House"
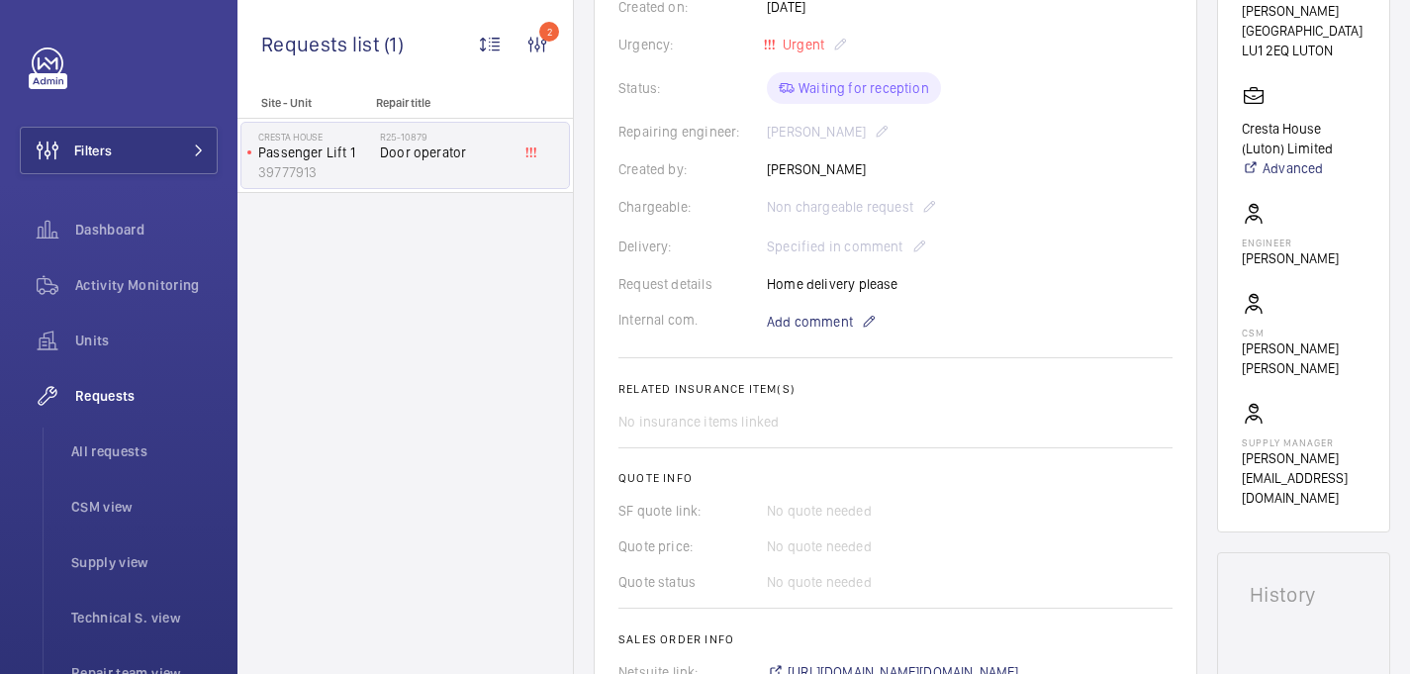
scroll to position [375, 0]
click at [823, 315] on span "Add comment" at bounding box center [810, 325] width 86 height 20
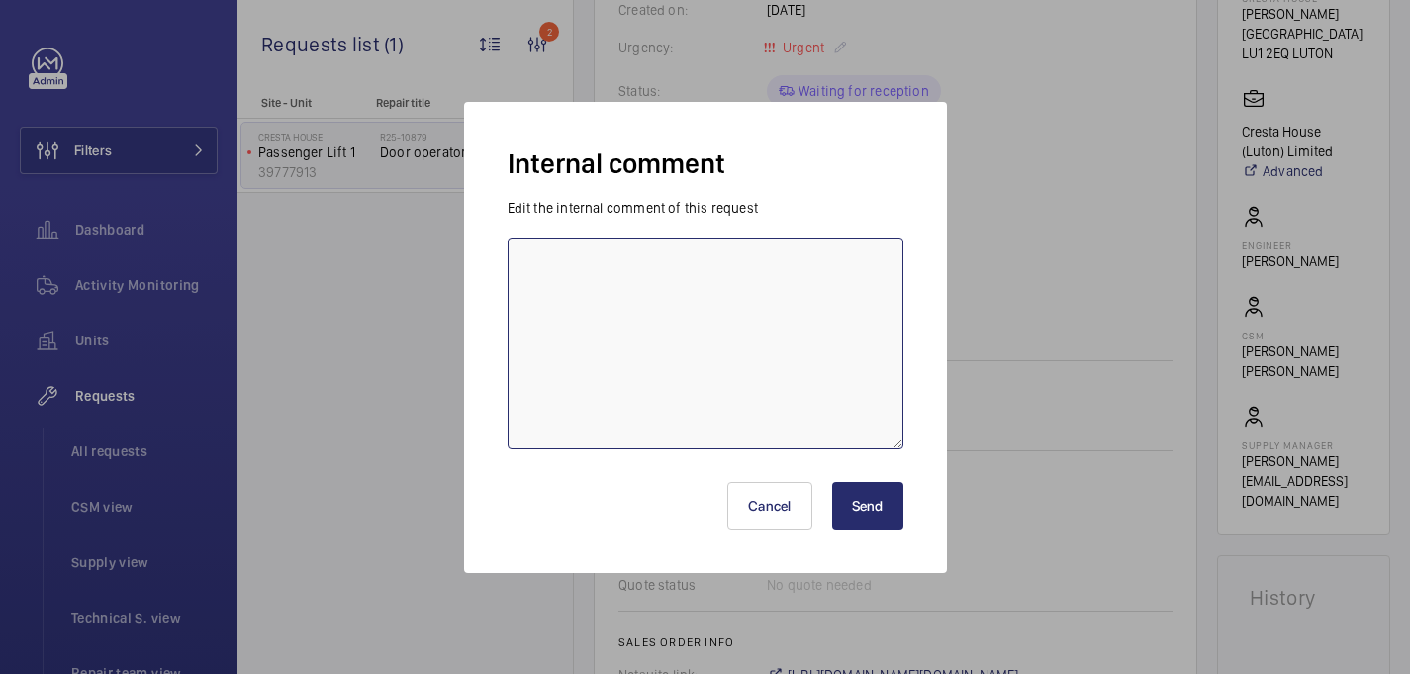
click at [770, 327] on textarea at bounding box center [706, 344] width 396 height 212
type textarea "On order - 13/08 [GEOGRAPHIC_DATA]"
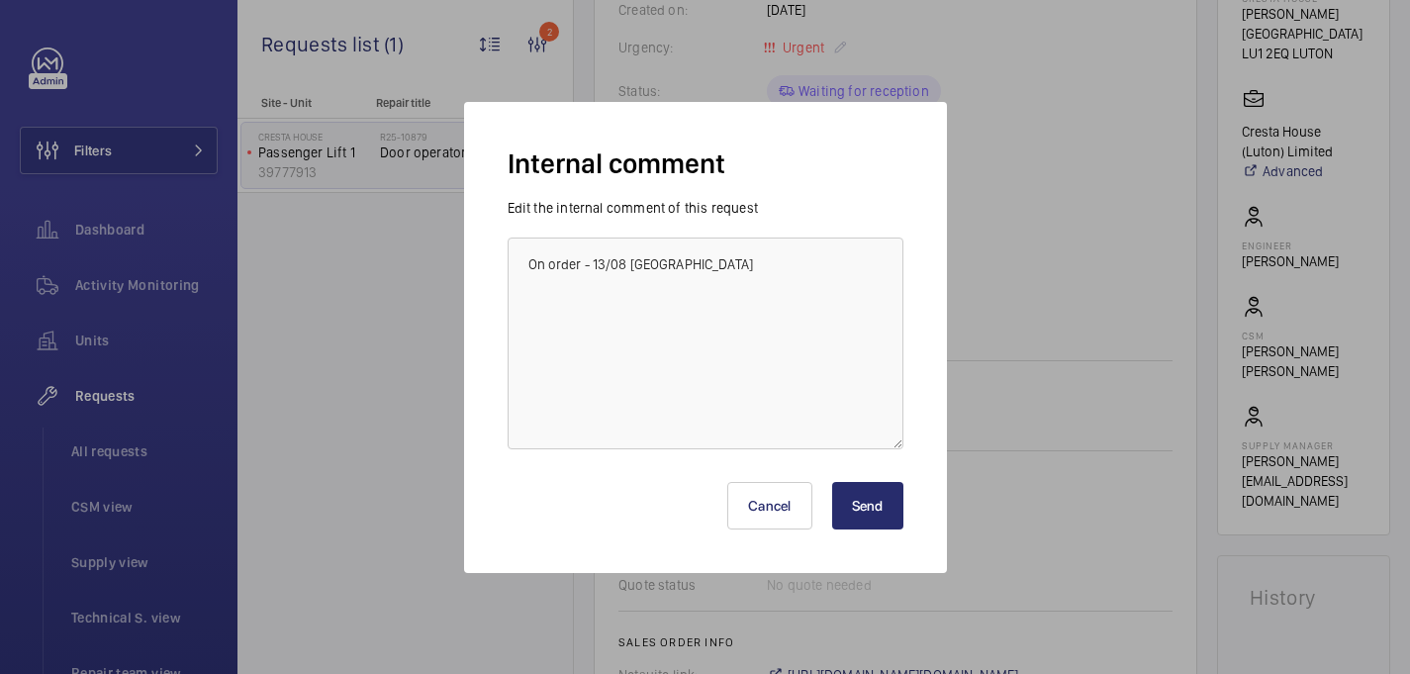
click at [875, 509] on button "Send" at bounding box center [867, 506] width 71 height 48
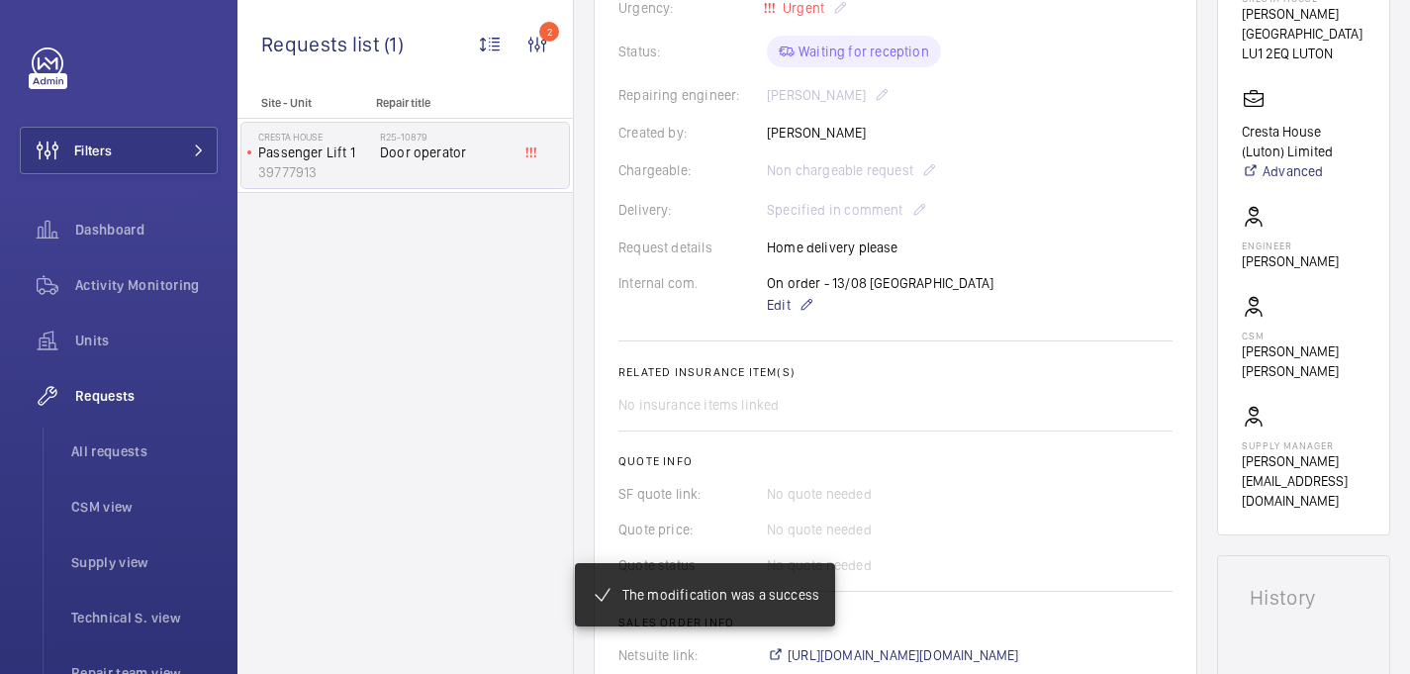
scroll to position [395, 0]
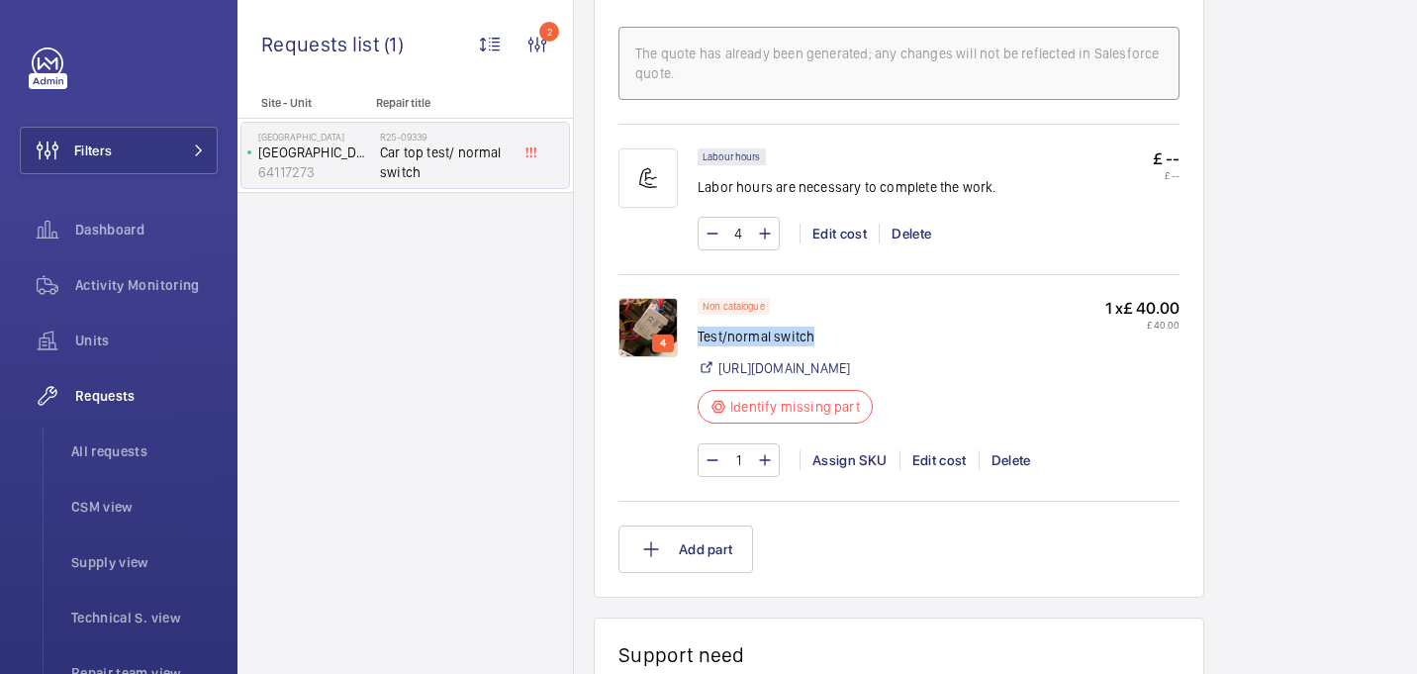
scroll to position [1211, 0]
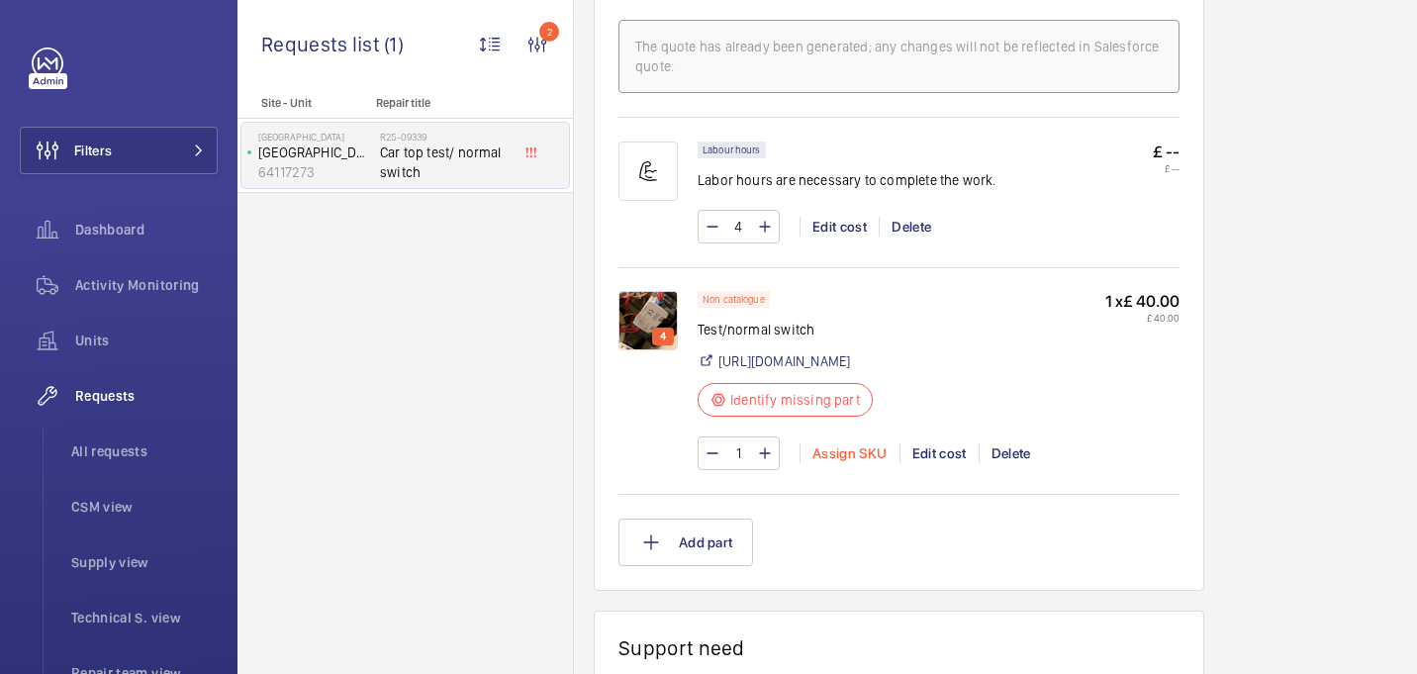
click at [852, 463] on div "Assign SKU" at bounding box center [850, 453] width 100 height 20
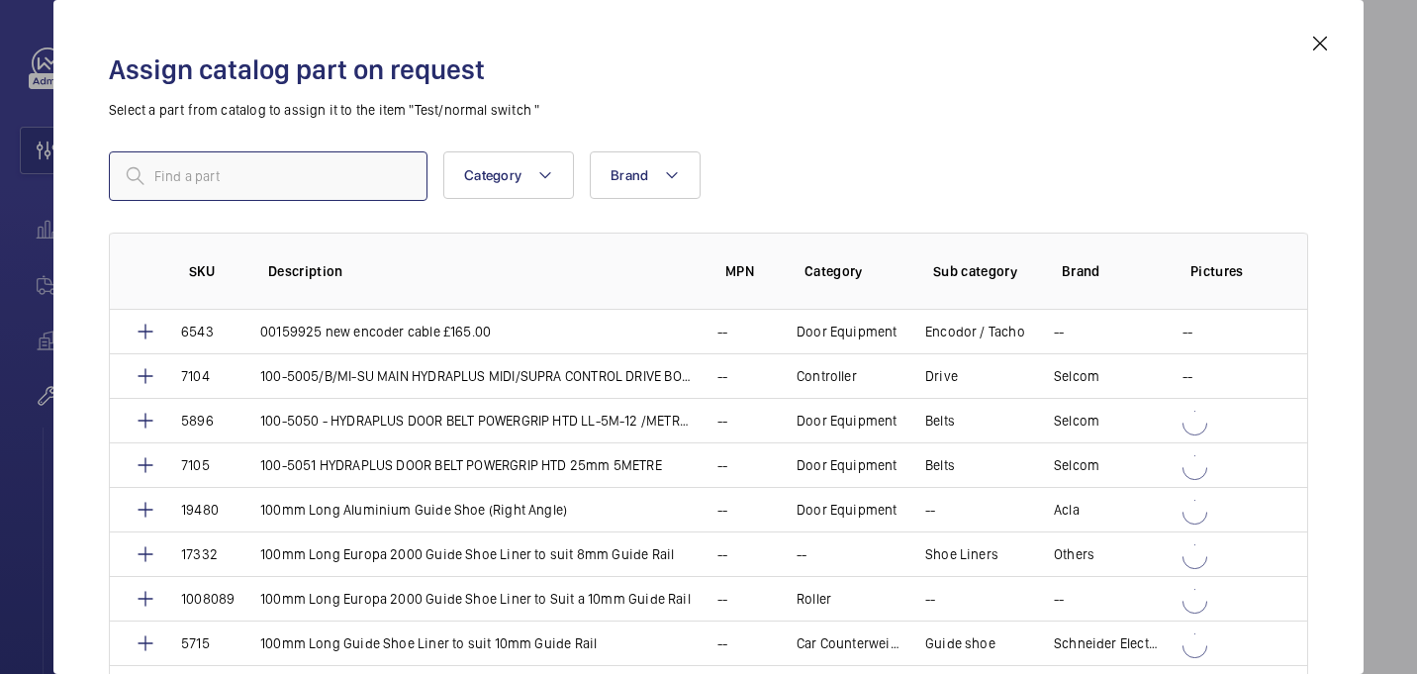
click at [322, 177] on input "text" at bounding box center [268, 175] width 319 height 49
paste input "1009960"
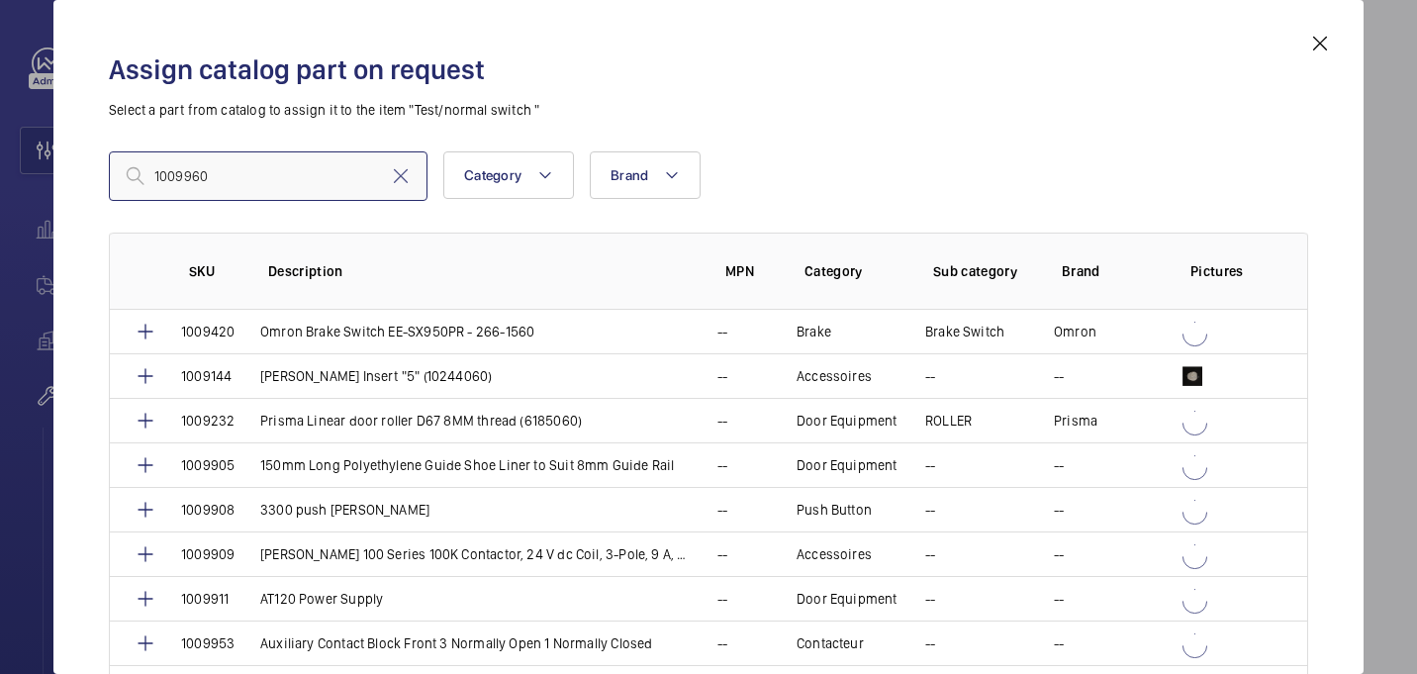
click at [161, 176] on input "1009960" at bounding box center [268, 175] width 319 height 49
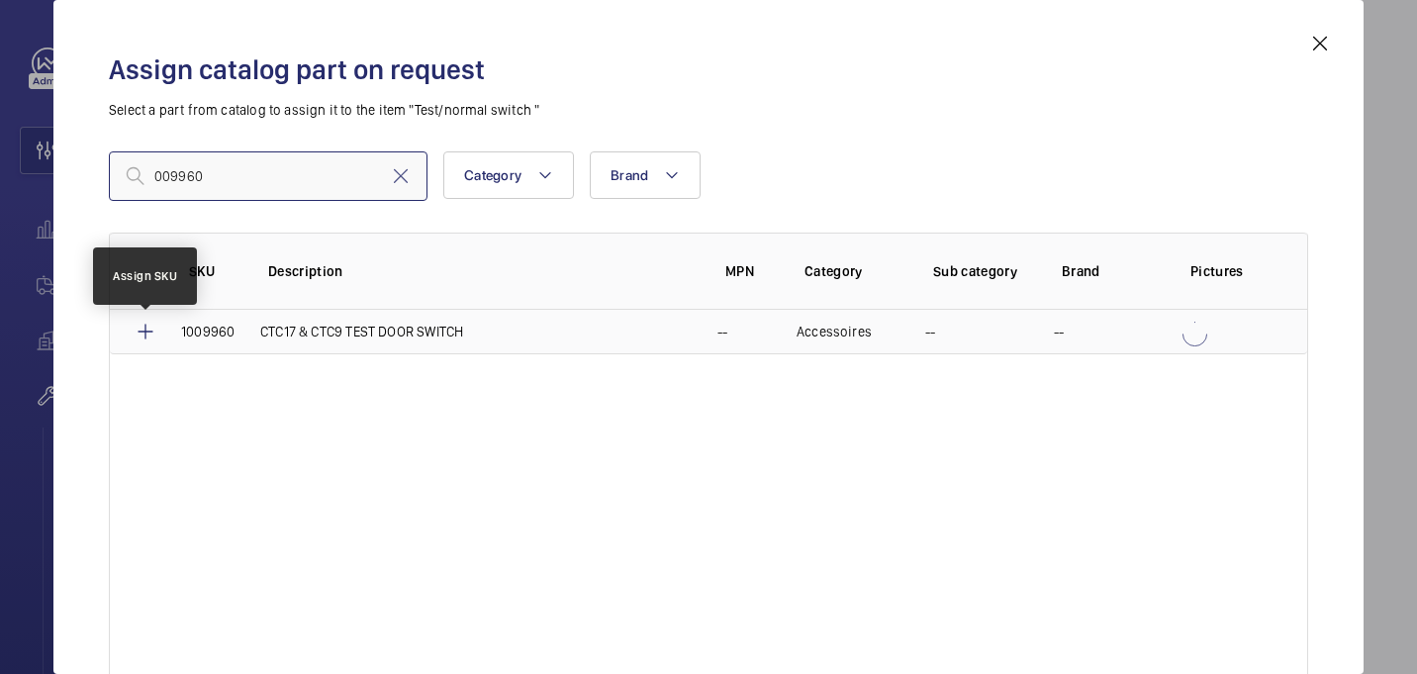
type input "009960"
click at [152, 332] on mat-icon at bounding box center [146, 332] width 24 height 24
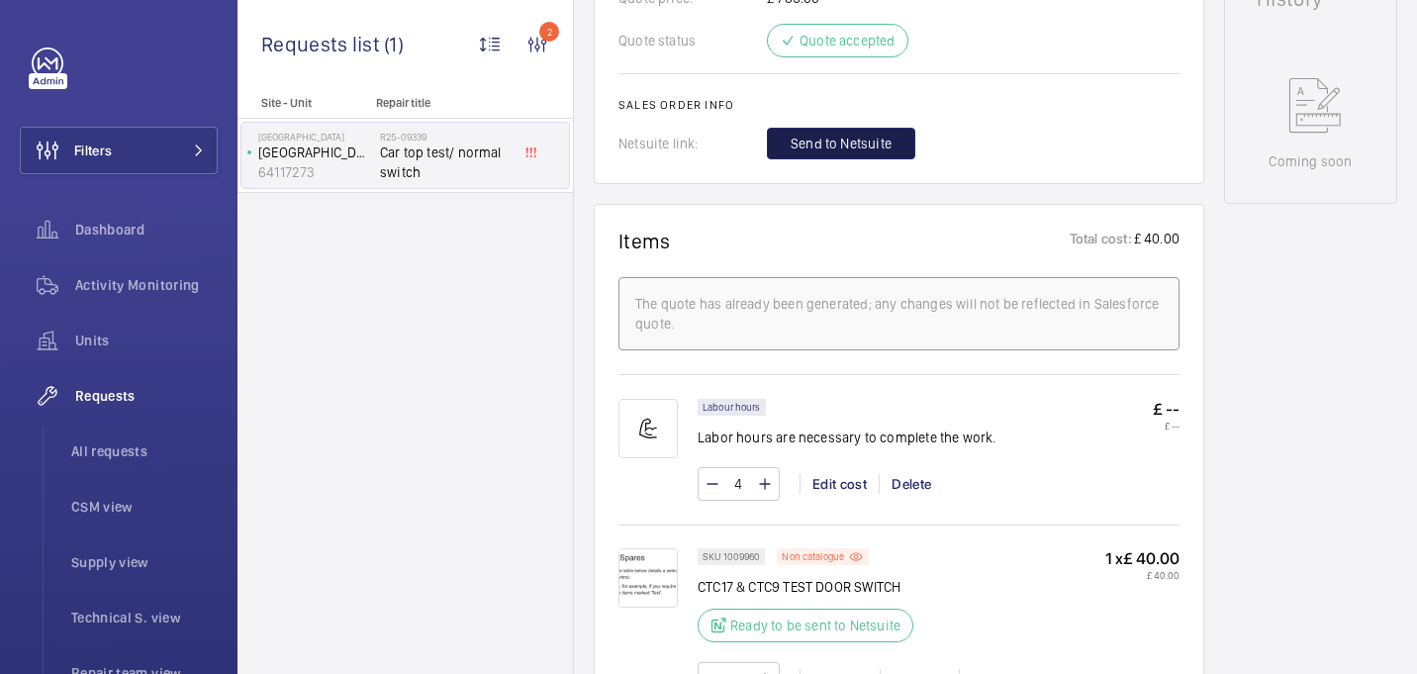
click at [844, 159] on button "Send to Netsuite" at bounding box center [841, 144] width 148 height 32
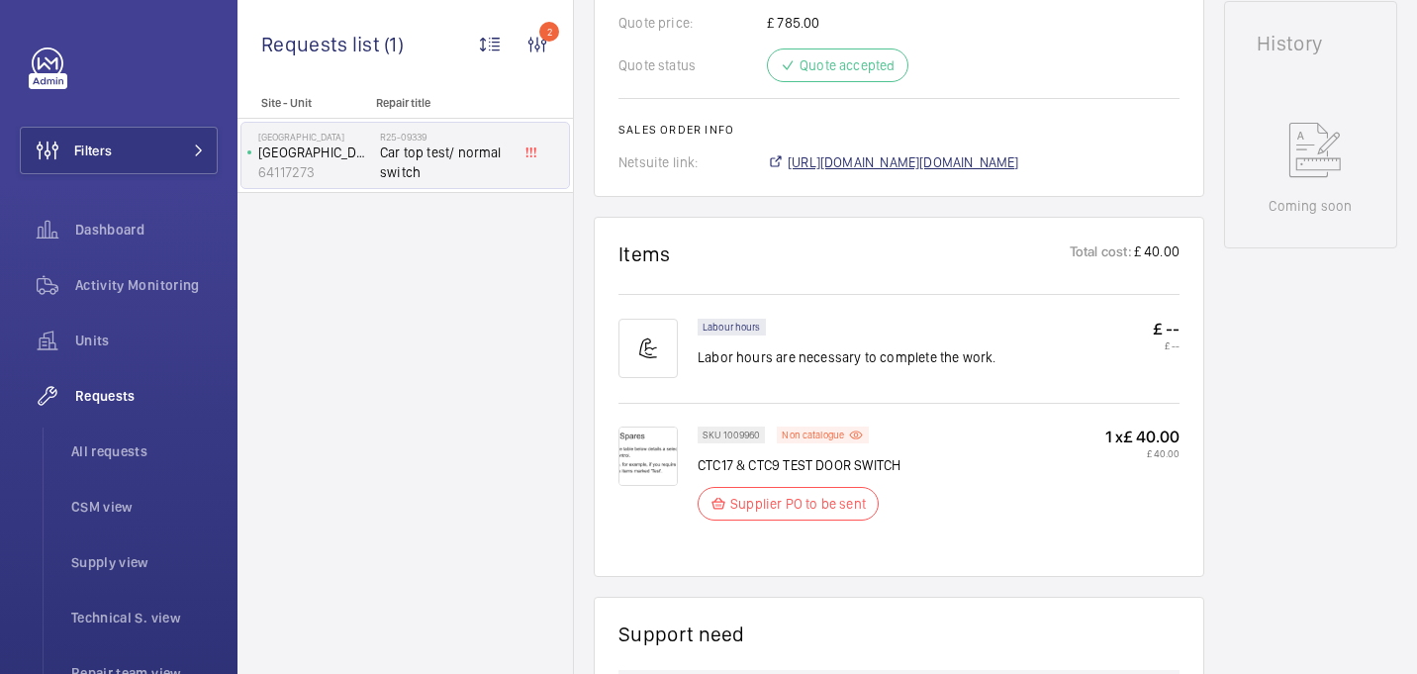
scroll to position [929, 0]
click at [956, 165] on span "https://6461500.app.netsuite.com/app/accounting/transactions/salesord.nl?id=290…" at bounding box center [904, 162] width 232 height 20
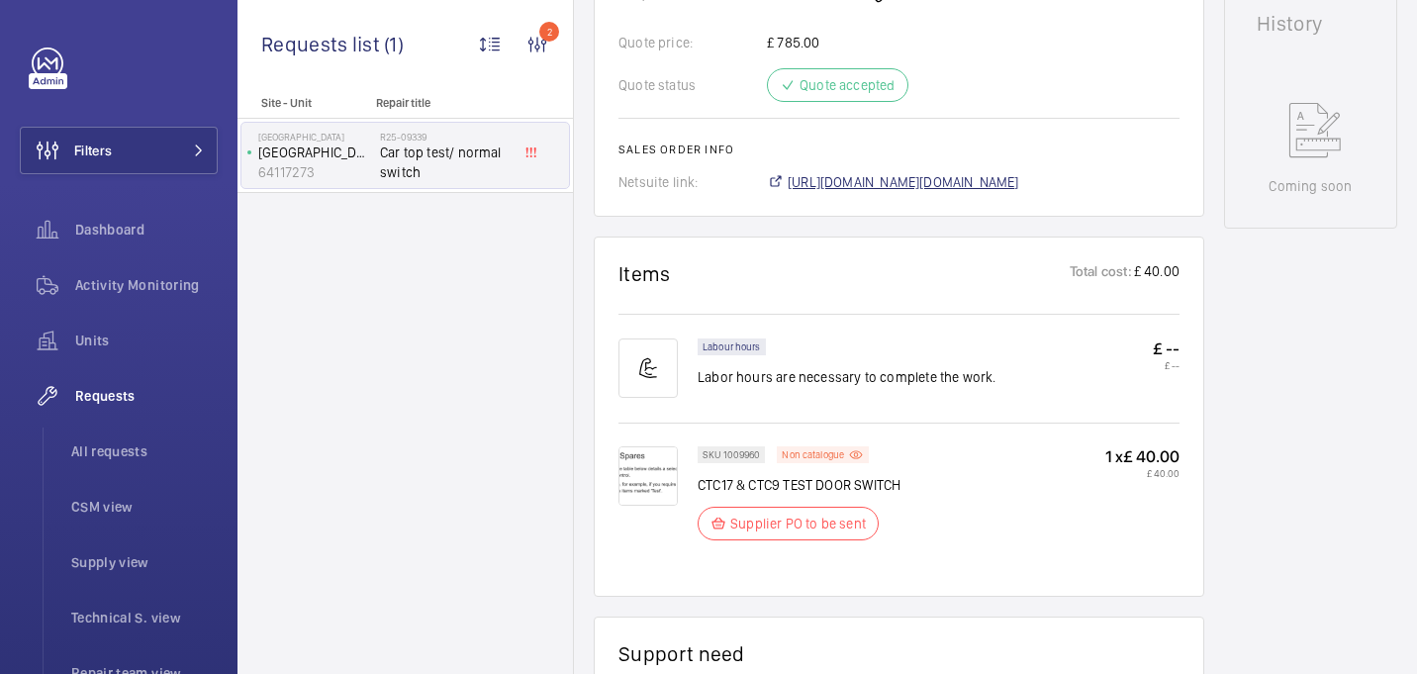
scroll to position [949, 0]
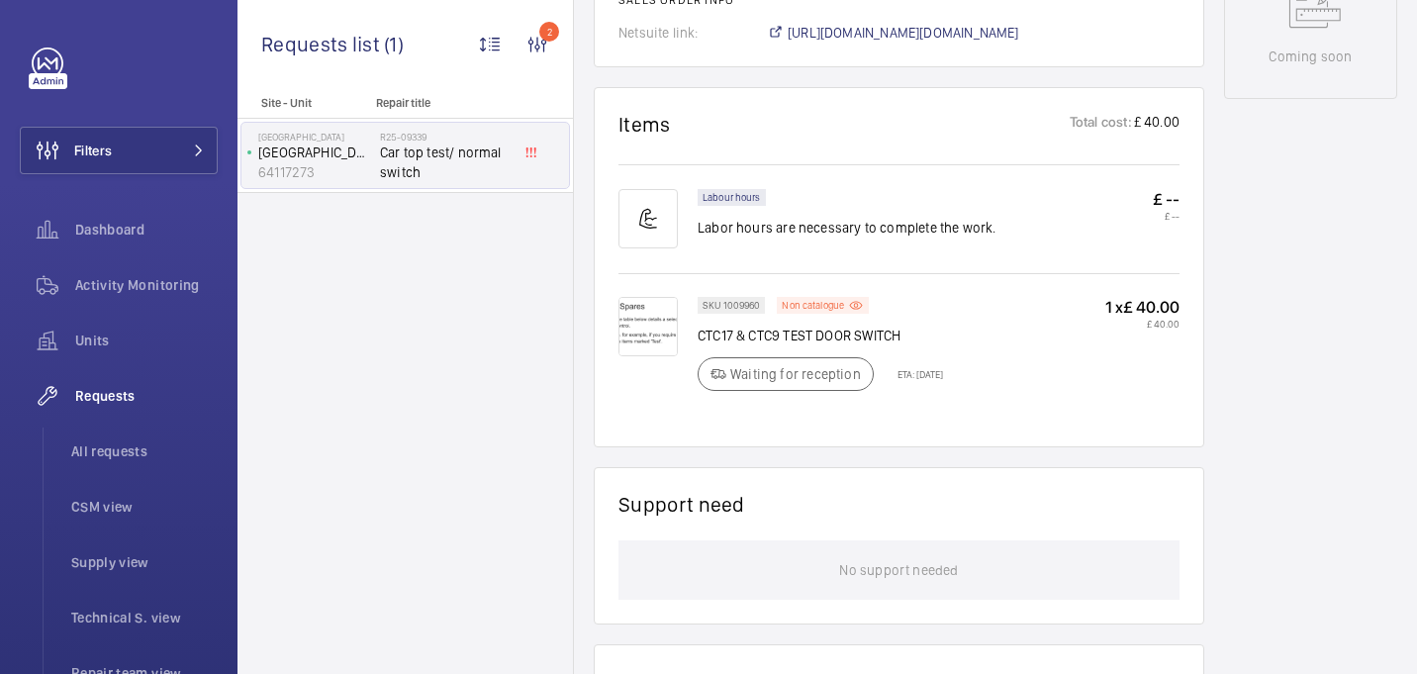
scroll to position [1062, 0]
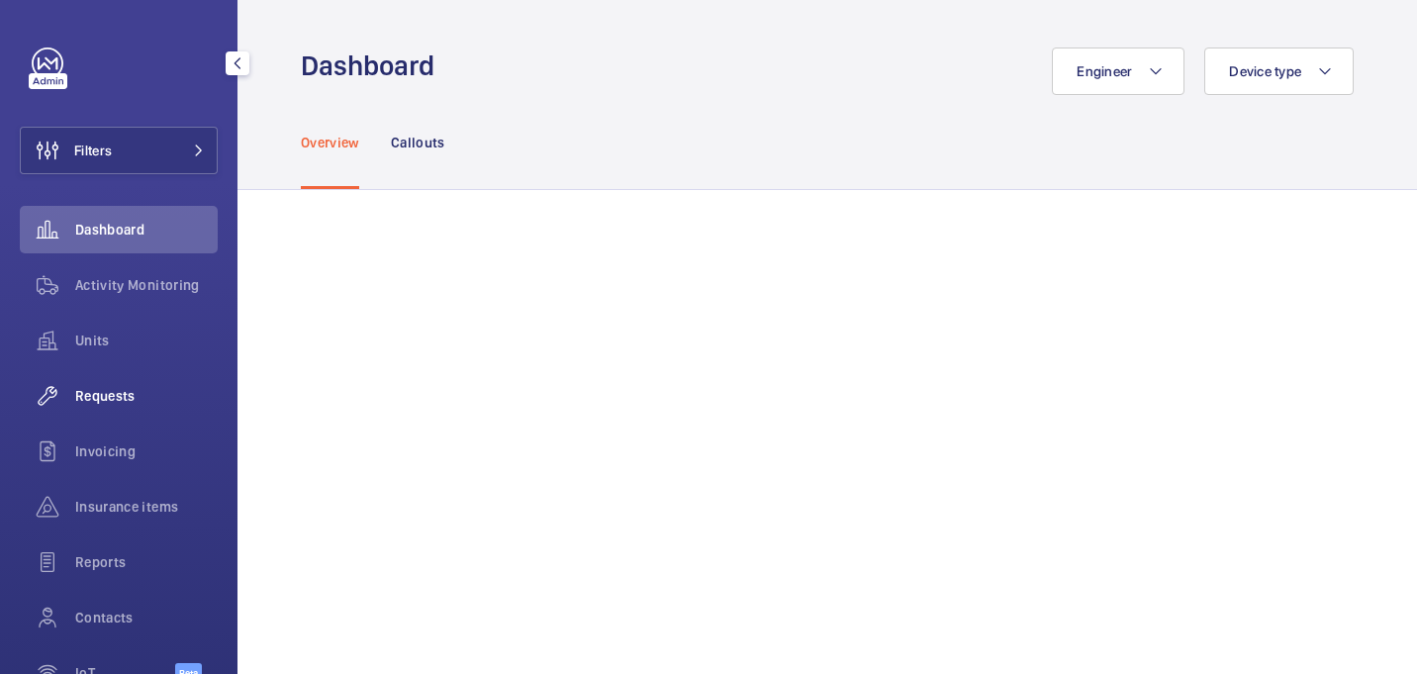
click at [85, 394] on span "Requests" at bounding box center [146, 396] width 143 height 20
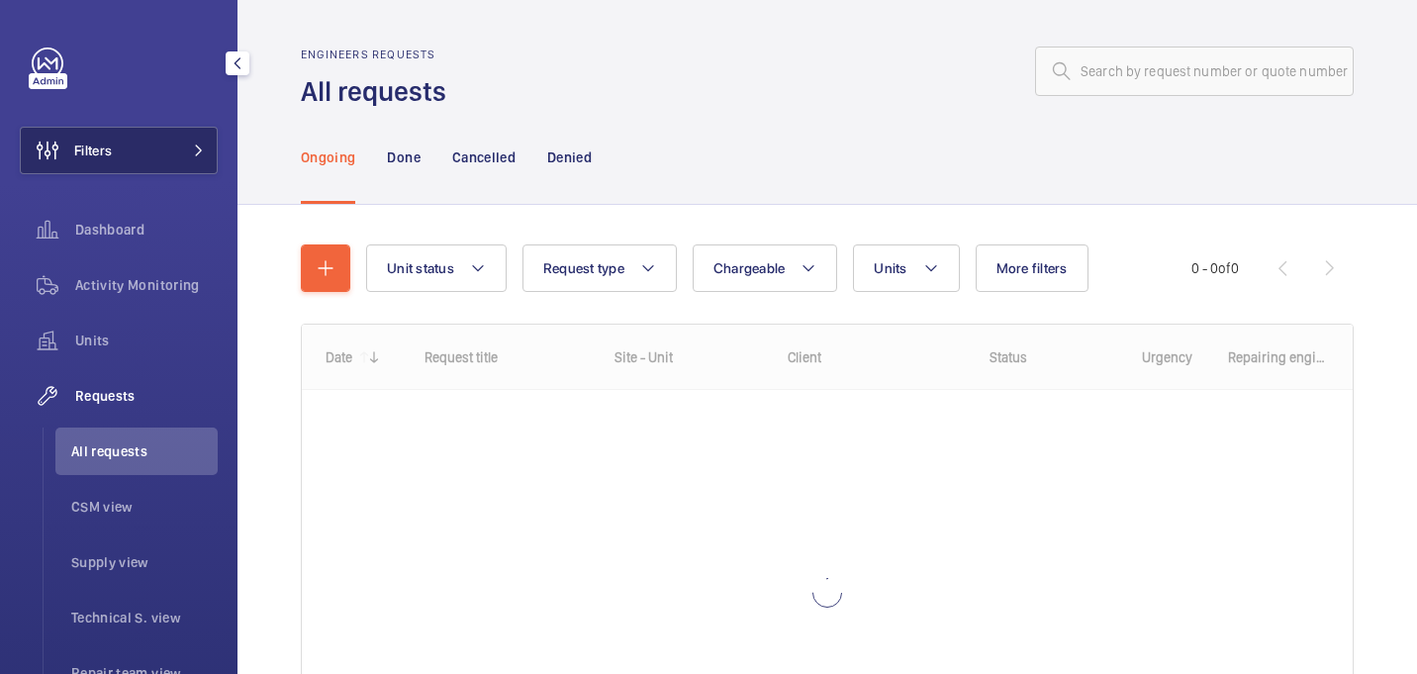
click at [102, 159] on span "Filters" at bounding box center [93, 151] width 38 height 20
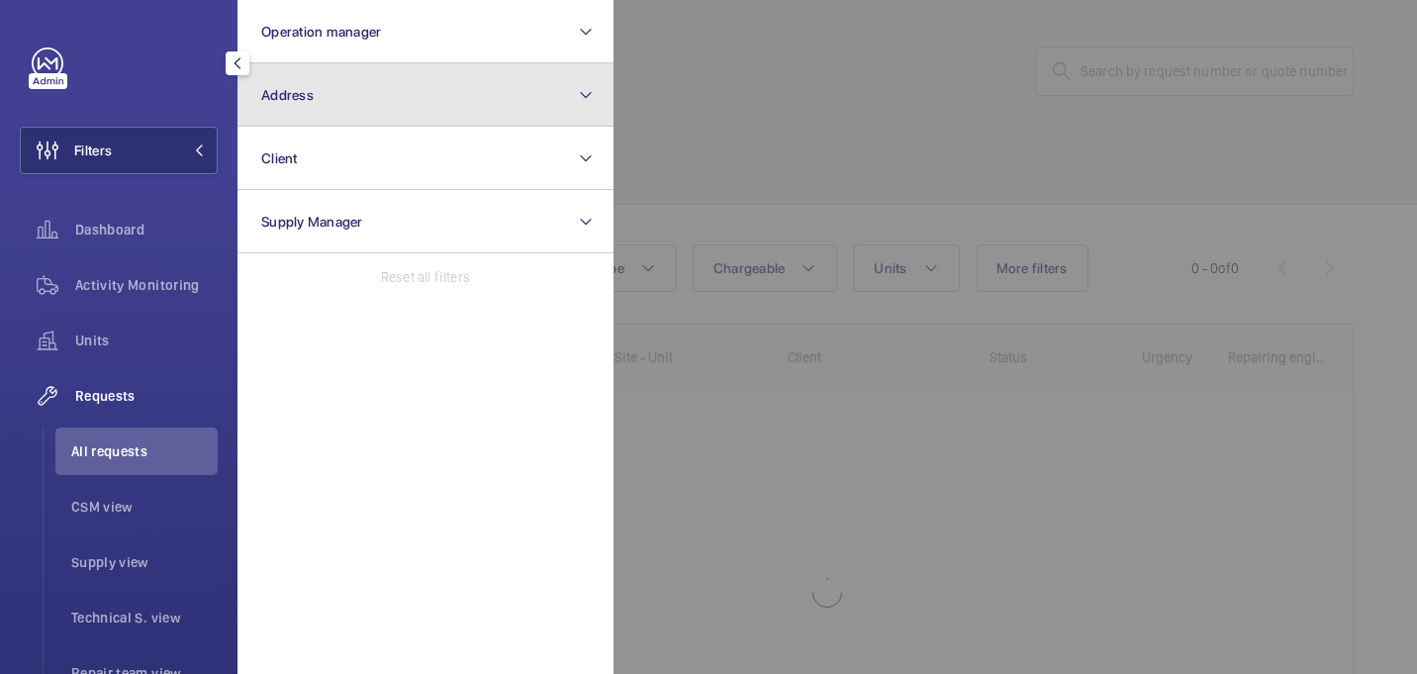
click at [479, 103] on button "Address" at bounding box center [426, 94] width 376 height 63
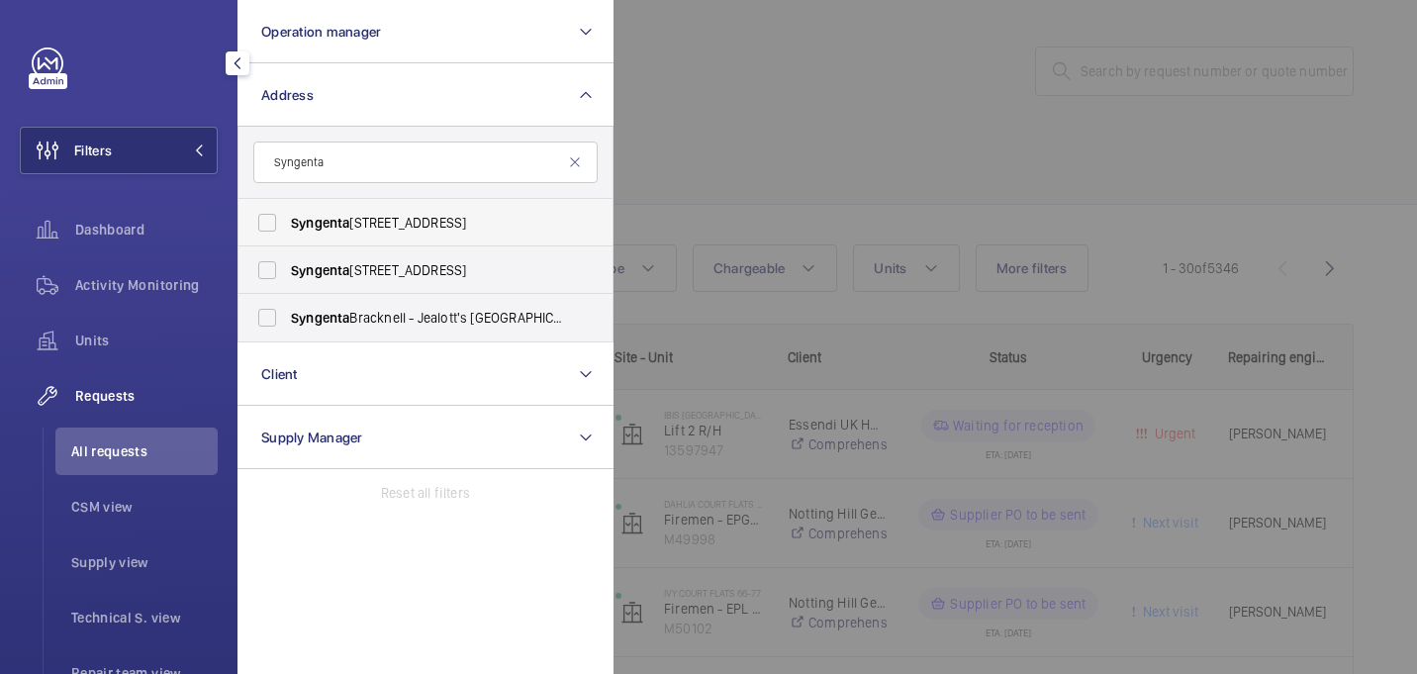
type input "Syngenta"
click at [581, 224] on li "Syngenta [GEOGRAPHIC_DATA]" at bounding box center [425, 223] width 374 height 48
click at [333, 222] on span "Syngenta" at bounding box center [320, 223] width 58 height 16
click at [287, 222] on input "Syngenta [GEOGRAPHIC_DATA]" at bounding box center [267, 223] width 40 height 40
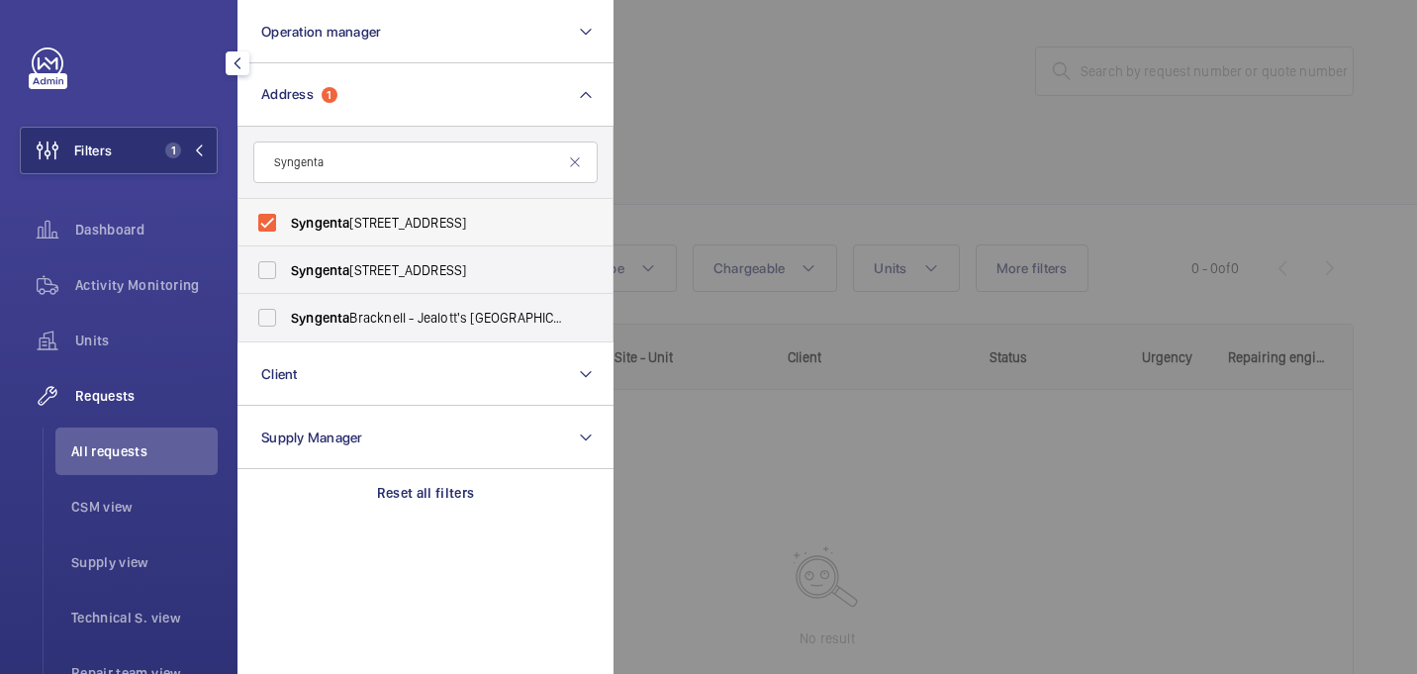
click at [455, 230] on span "Syngenta [GEOGRAPHIC_DATA]" at bounding box center [427, 223] width 272 height 20
click at [287, 230] on input "Syngenta [GEOGRAPHIC_DATA]" at bounding box center [267, 223] width 40 height 40
checkbox input "false"
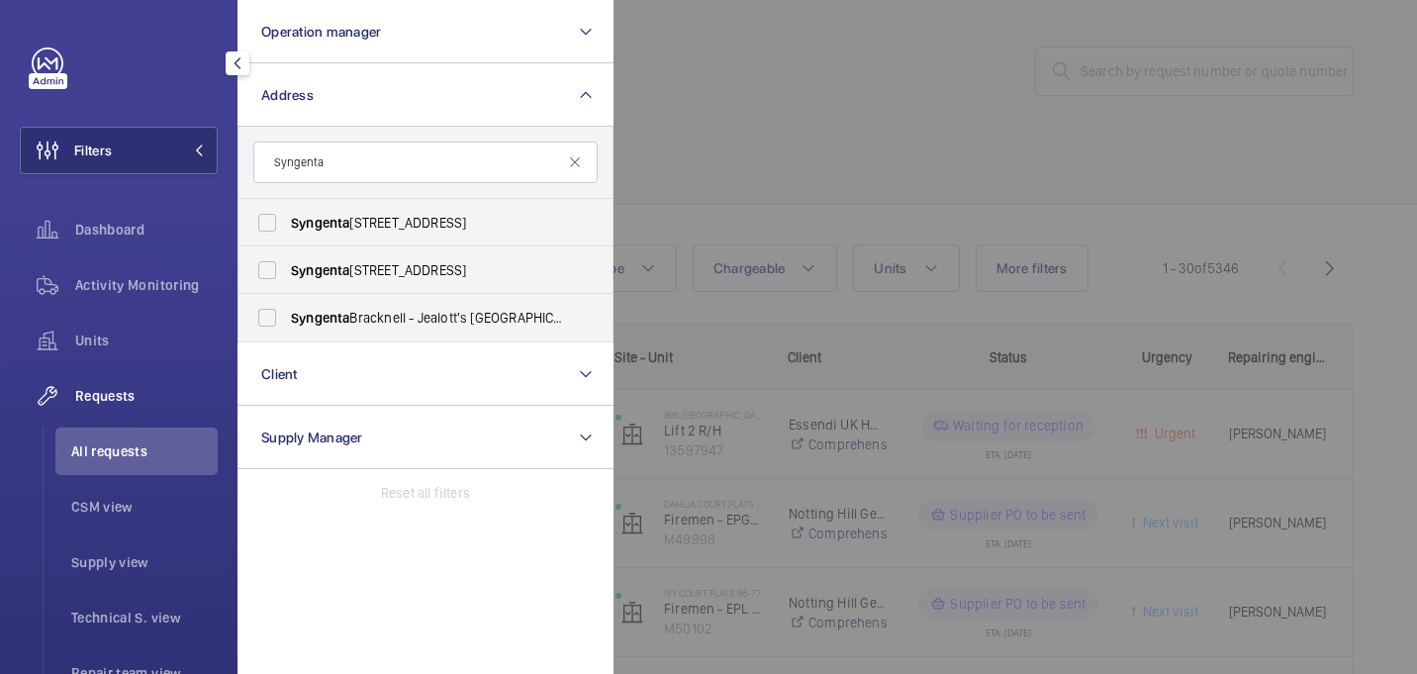
click at [711, 161] on div at bounding box center [1322, 337] width 1417 height 674
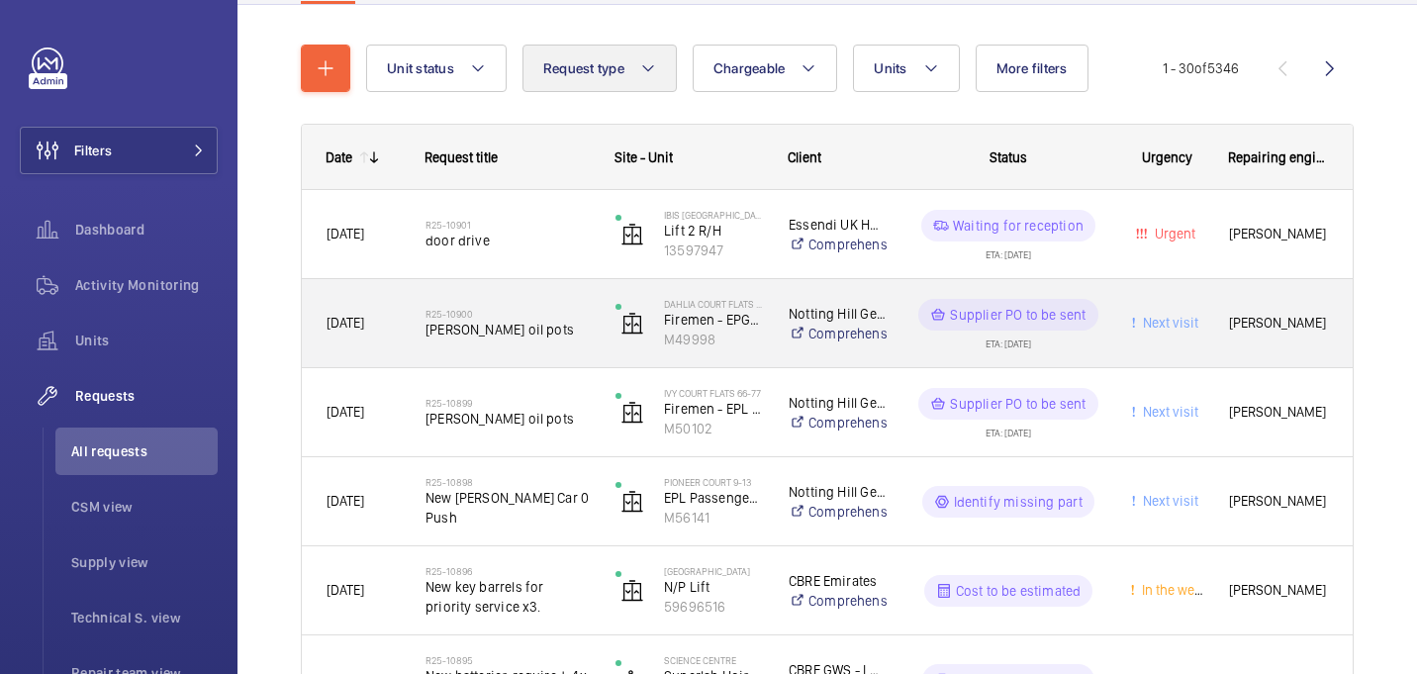
scroll to position [210, 0]
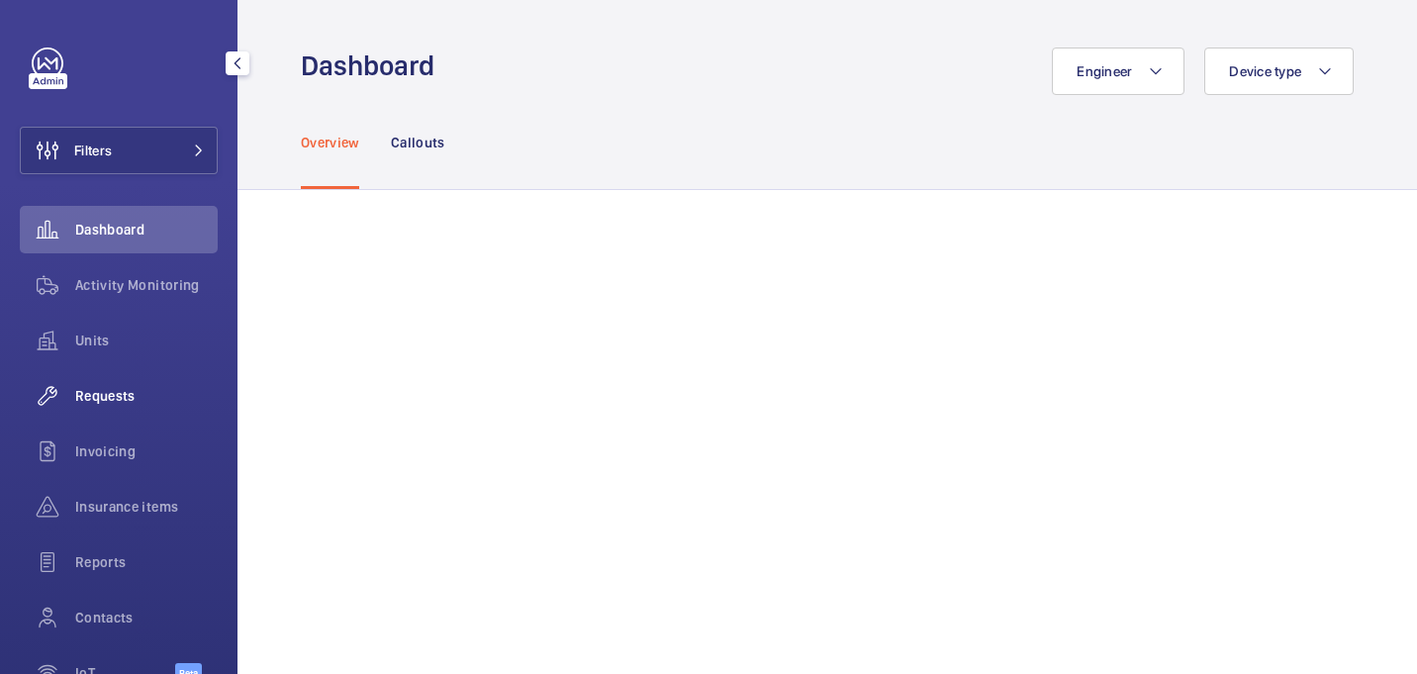
click at [99, 398] on span "Requests" at bounding box center [146, 396] width 143 height 20
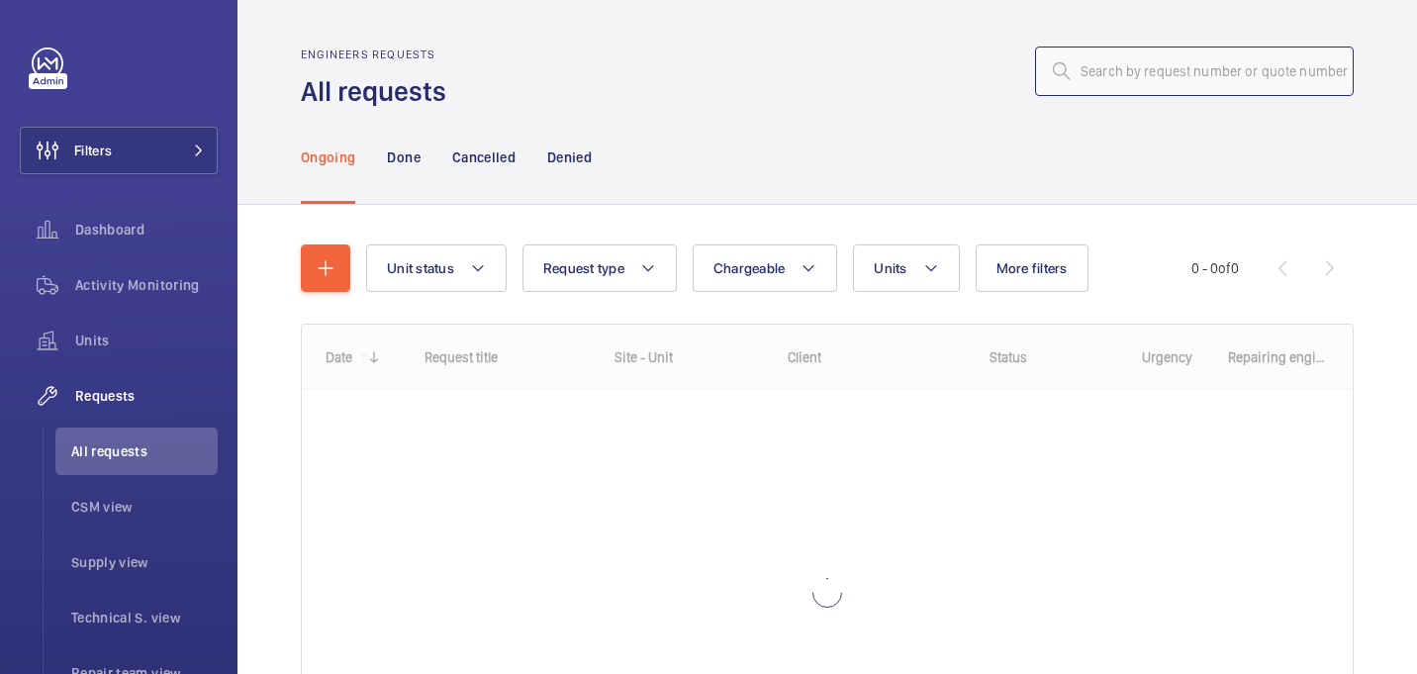
click at [1134, 67] on input "text" at bounding box center [1194, 71] width 319 height 49
paste input "Syngenta"
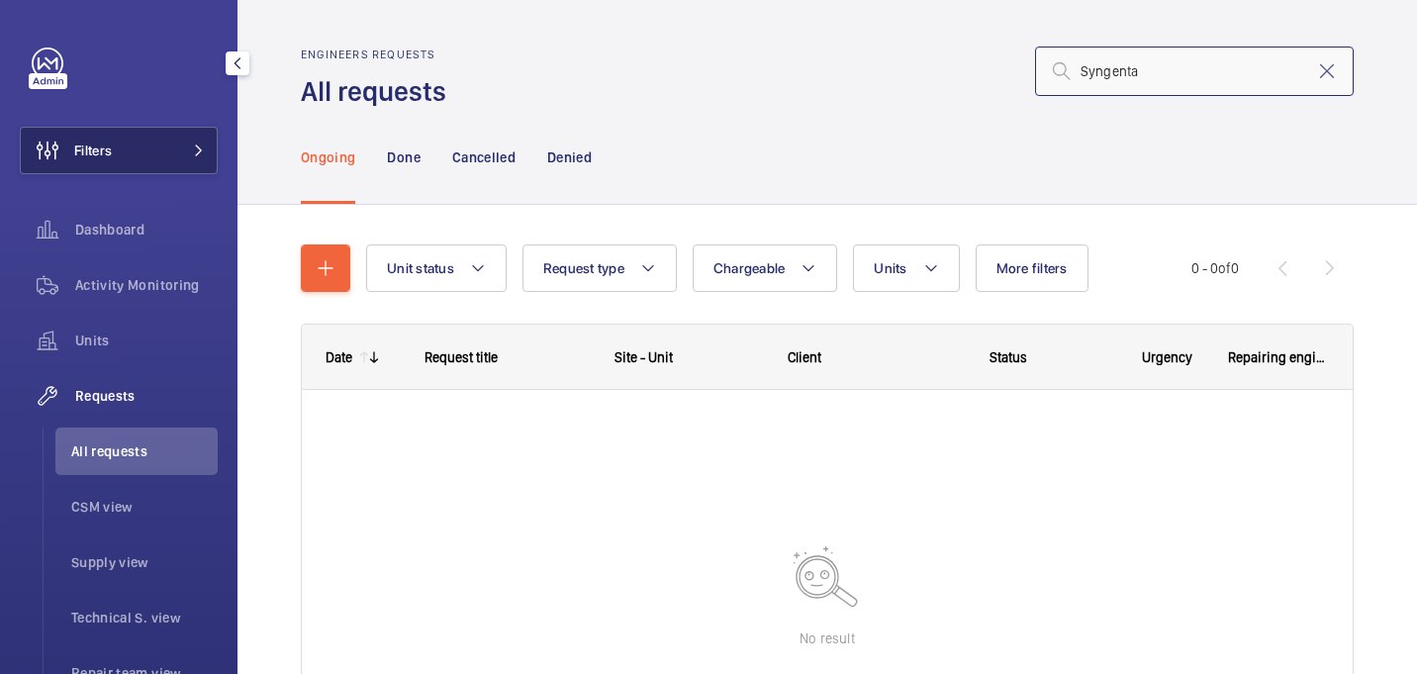
type input "Syngenta"
click at [183, 135] on button "Filters" at bounding box center [119, 151] width 198 height 48
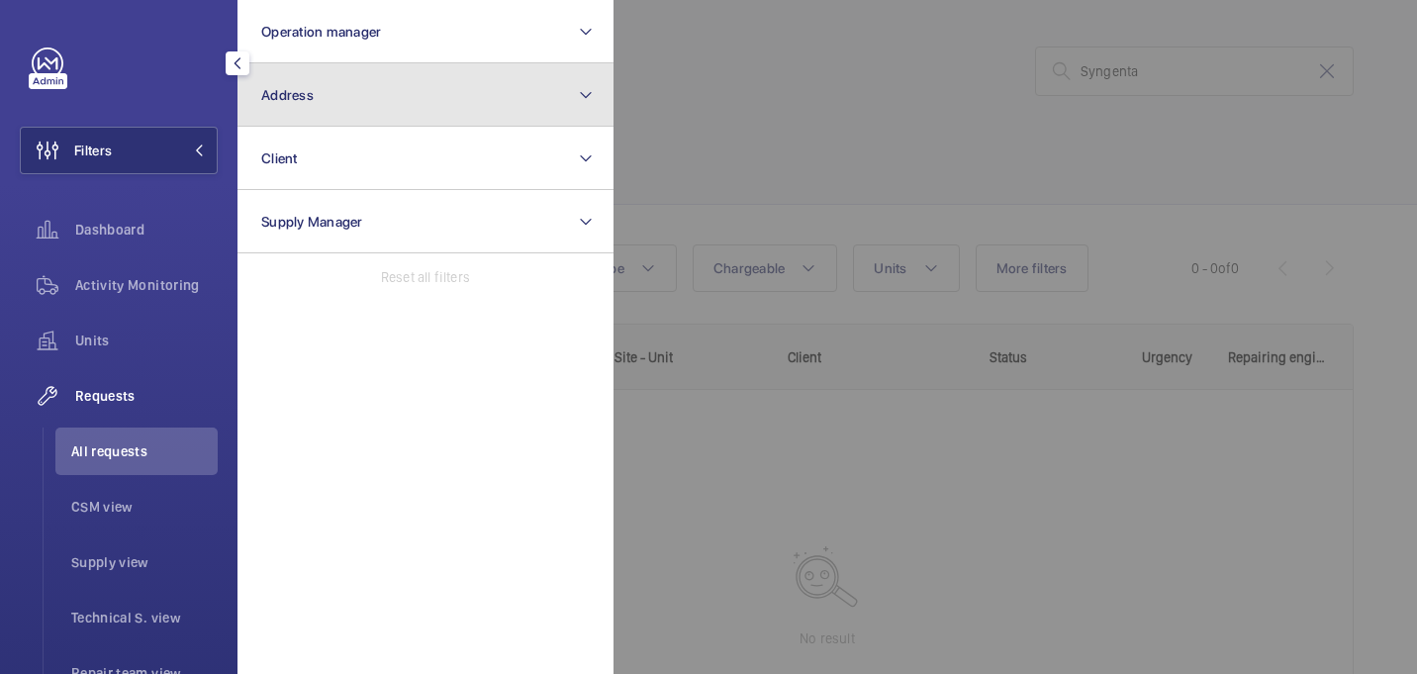
click at [369, 99] on button "Address" at bounding box center [426, 94] width 376 height 63
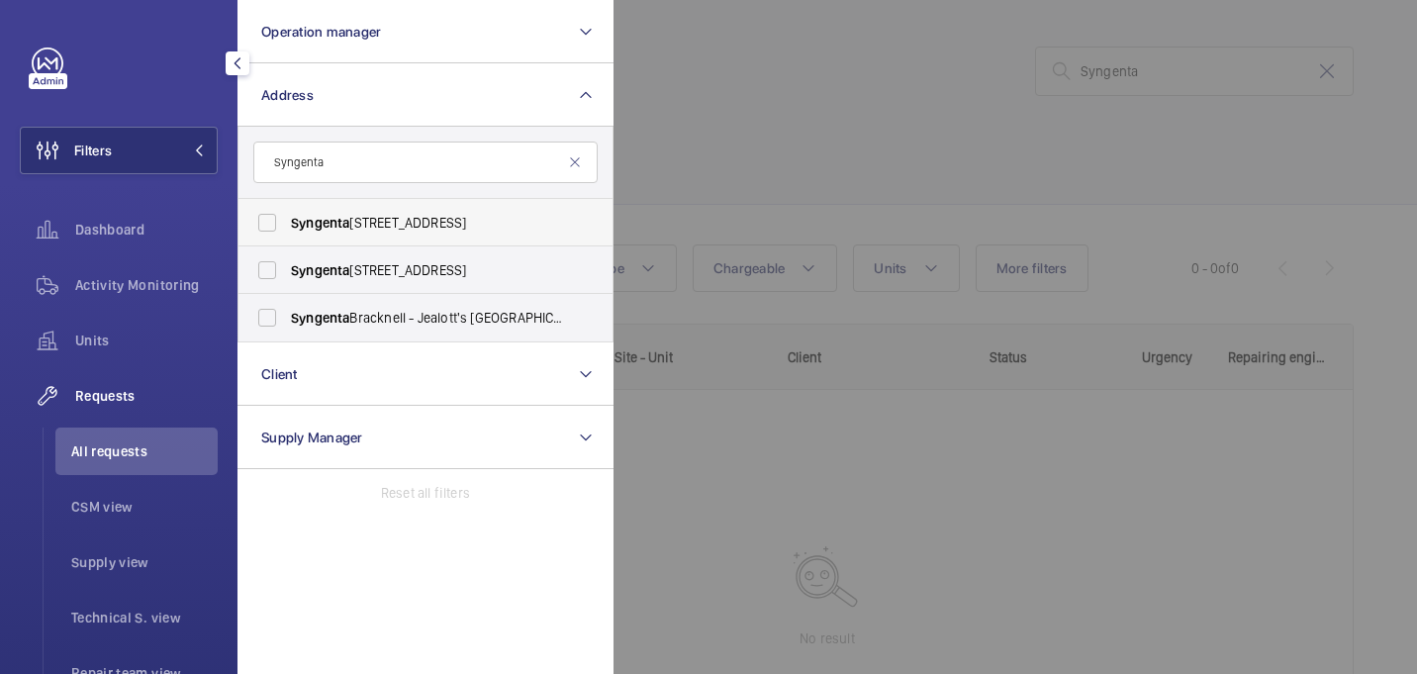
type input "Syngenta"
click at [444, 225] on span "Syngenta [GEOGRAPHIC_DATA]" at bounding box center [427, 223] width 272 height 20
click at [287, 225] on input "Syngenta [GEOGRAPHIC_DATA]" at bounding box center [267, 223] width 40 height 40
checkbox input "true"
click at [436, 272] on span "Syngenta [GEOGRAPHIC_DATA], [GEOGRAPHIC_DATA] 5XE" at bounding box center [427, 270] width 272 height 20
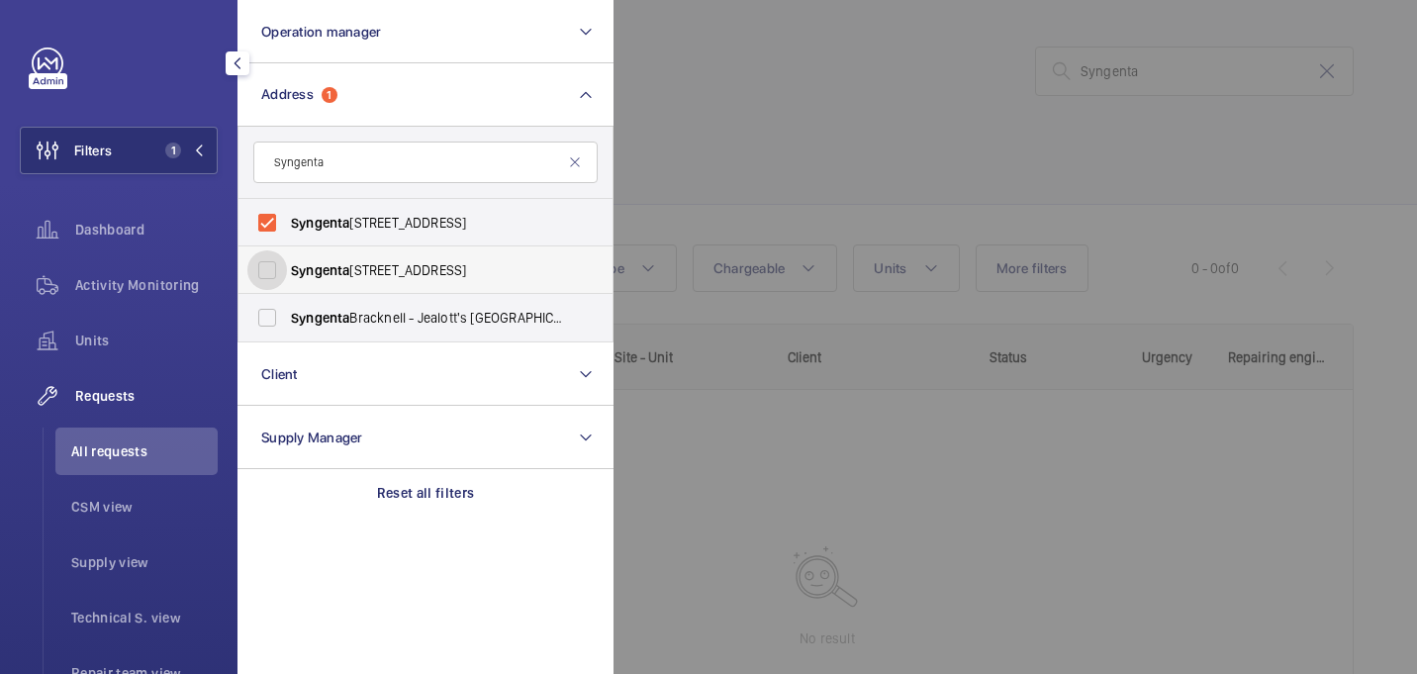
click at [287, 272] on input "Syngenta [GEOGRAPHIC_DATA], [GEOGRAPHIC_DATA] 5XE" at bounding box center [267, 270] width 40 height 40
checkbox input "true"
click at [436, 313] on span "Syngenta Bracknell - Jealott's [GEOGRAPHIC_DATA], [GEOGRAPHIC_DATA]" at bounding box center [427, 318] width 272 height 20
click at [287, 313] on input "Syngenta Bracknell - Jealott's [GEOGRAPHIC_DATA], [GEOGRAPHIC_DATA]" at bounding box center [267, 318] width 40 height 40
checkbox input "true"
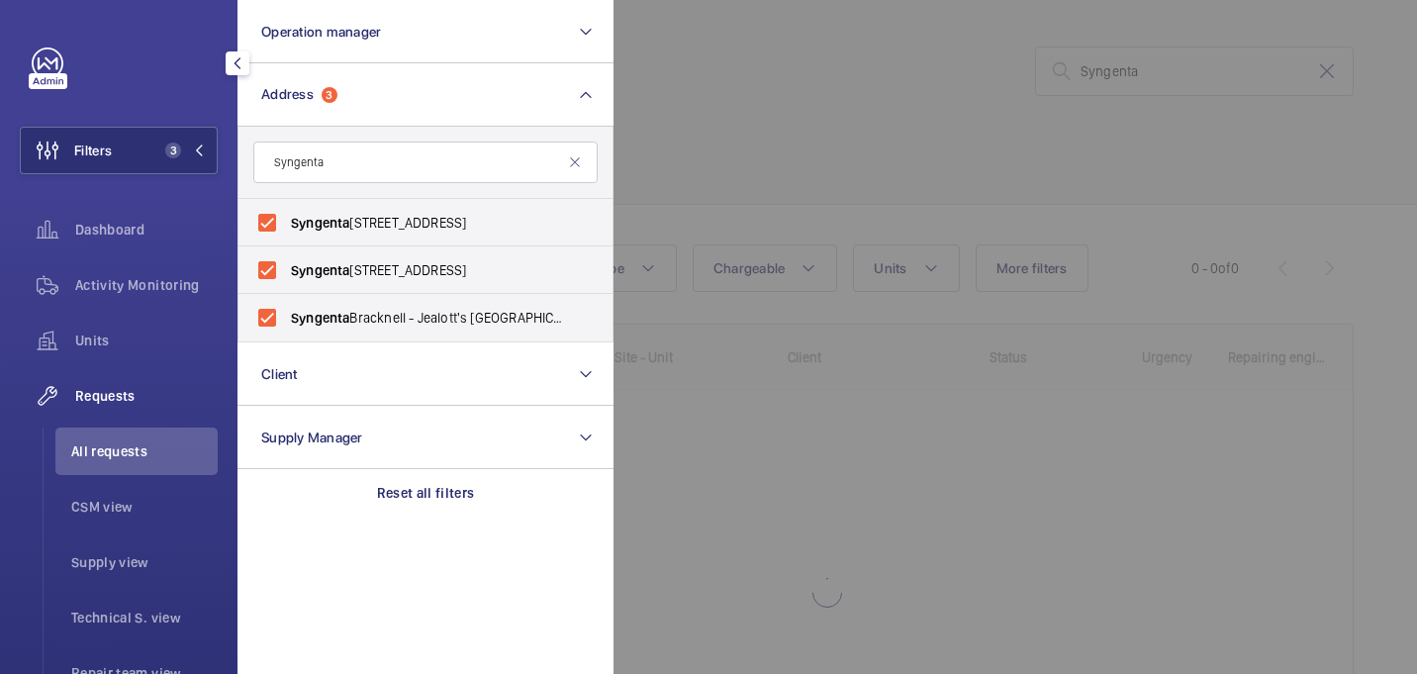
click at [731, 180] on div at bounding box center [1322, 337] width 1417 height 674
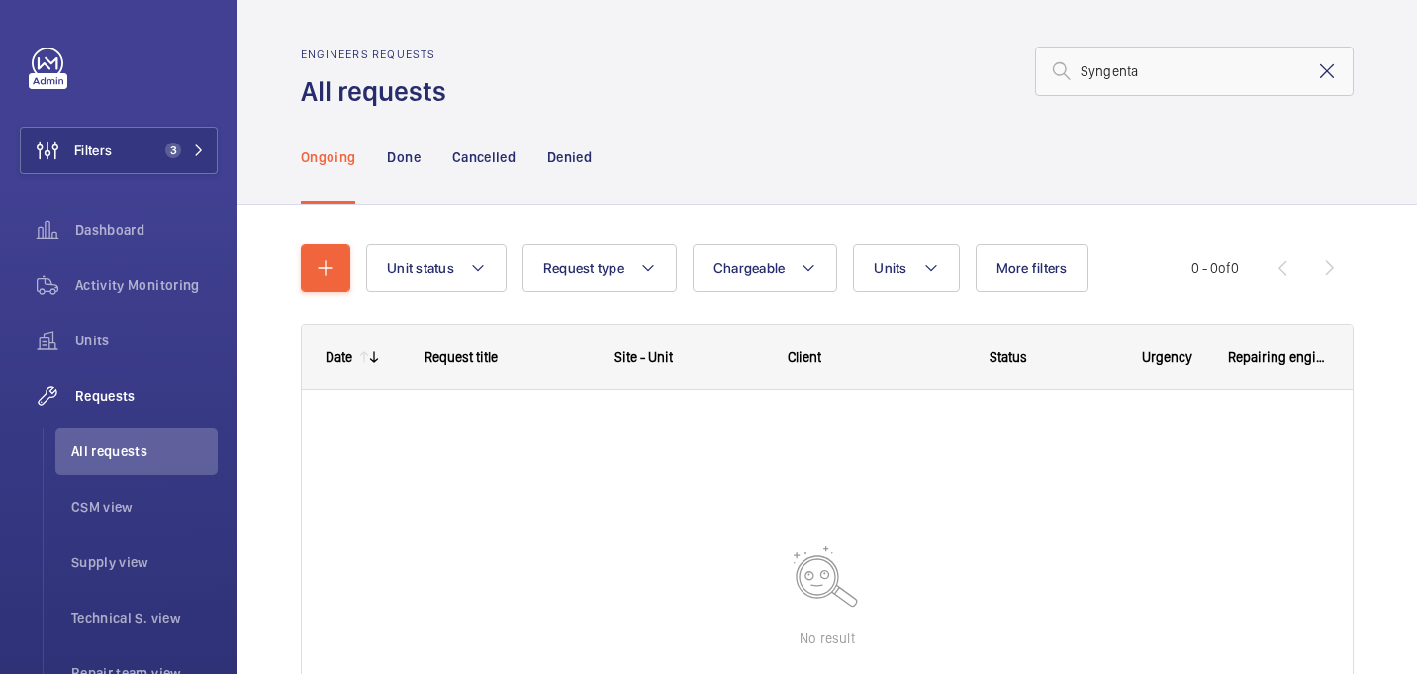
click at [1333, 76] on mat-icon at bounding box center [1327, 71] width 24 height 24
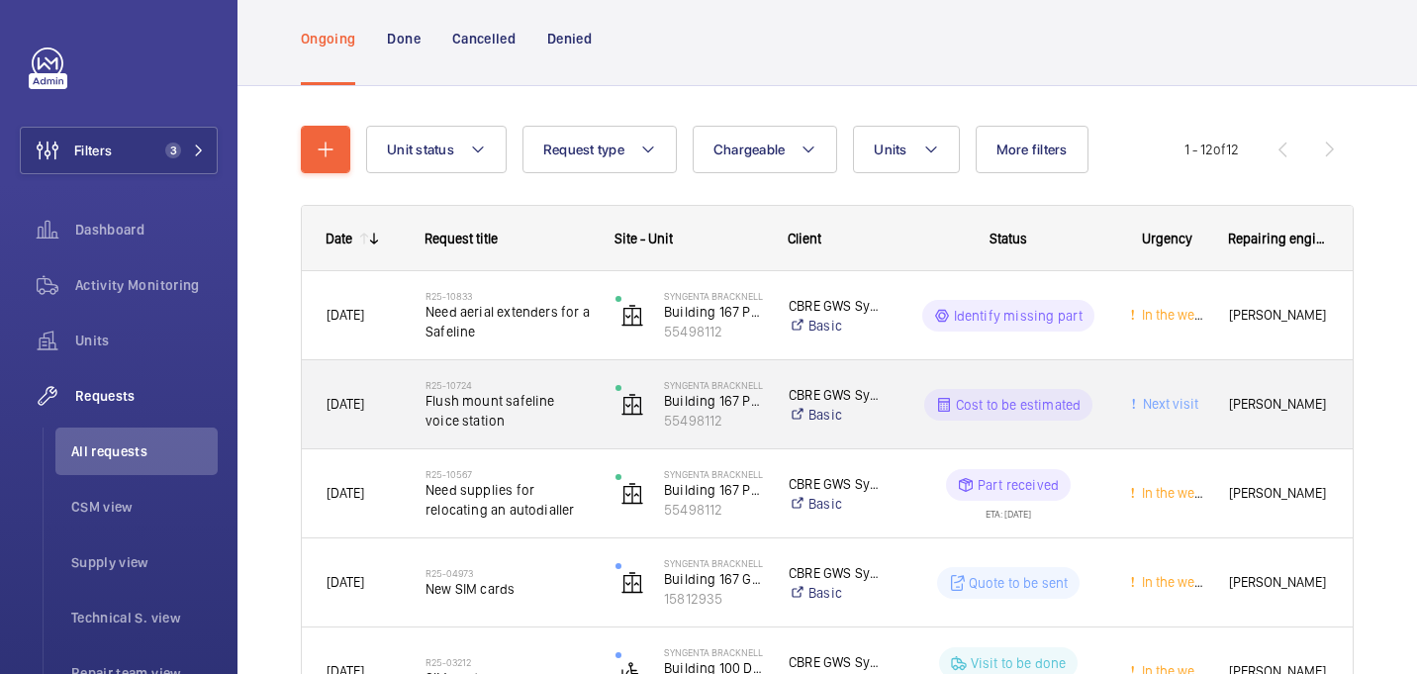
scroll to position [101, 0]
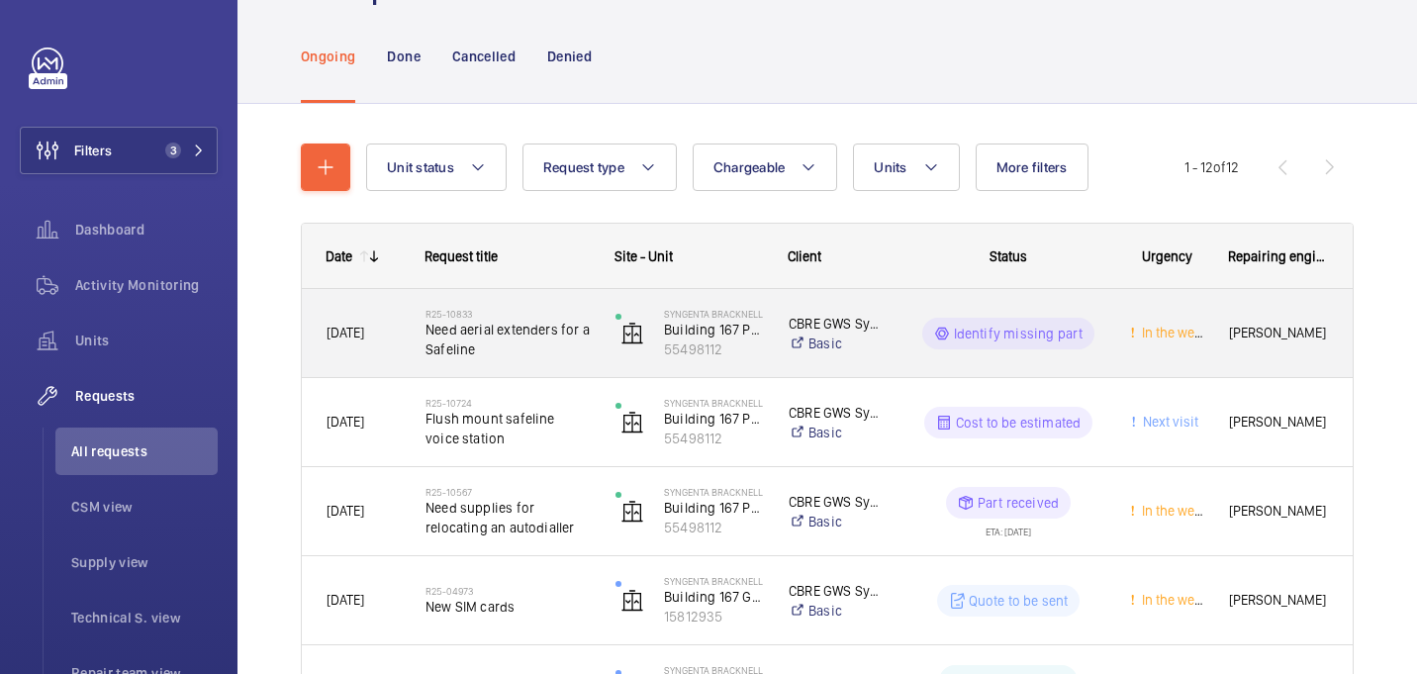
click at [538, 357] on span "Need aerial extenders for a Safeline" at bounding box center [508, 340] width 164 height 40
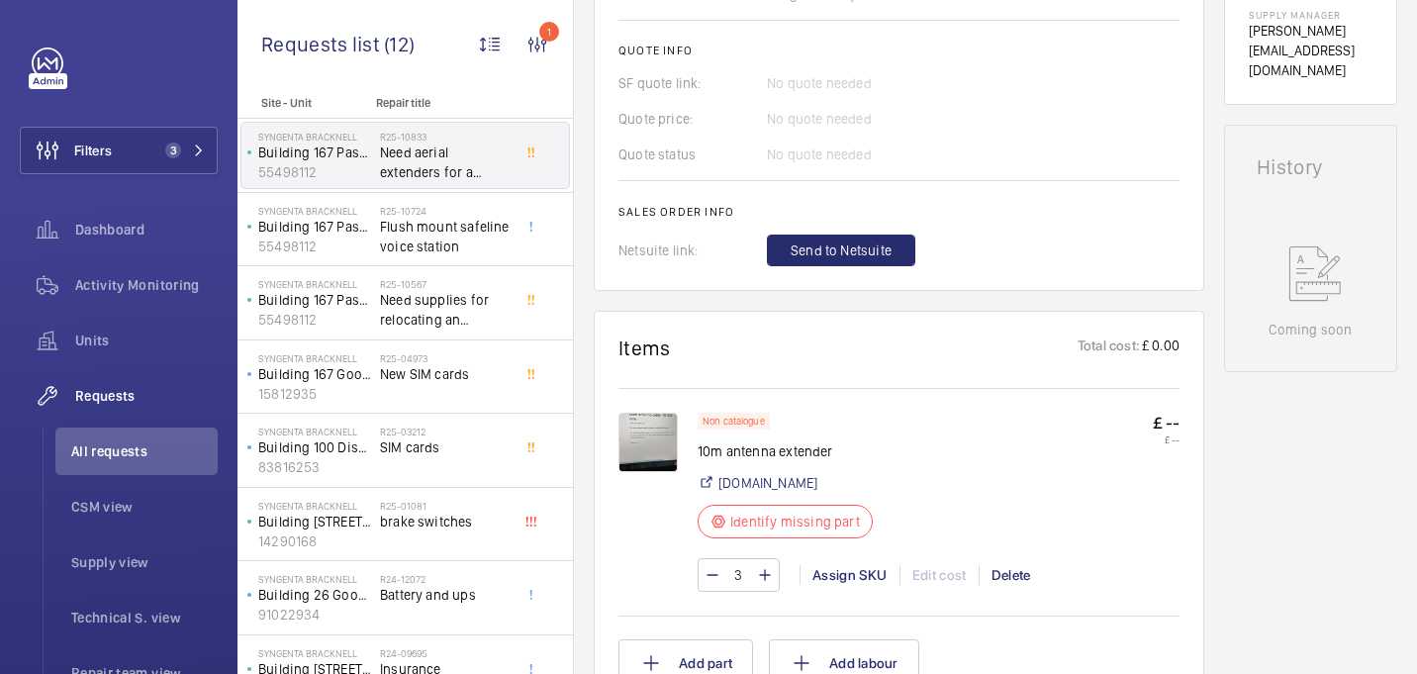
scroll to position [852, 0]
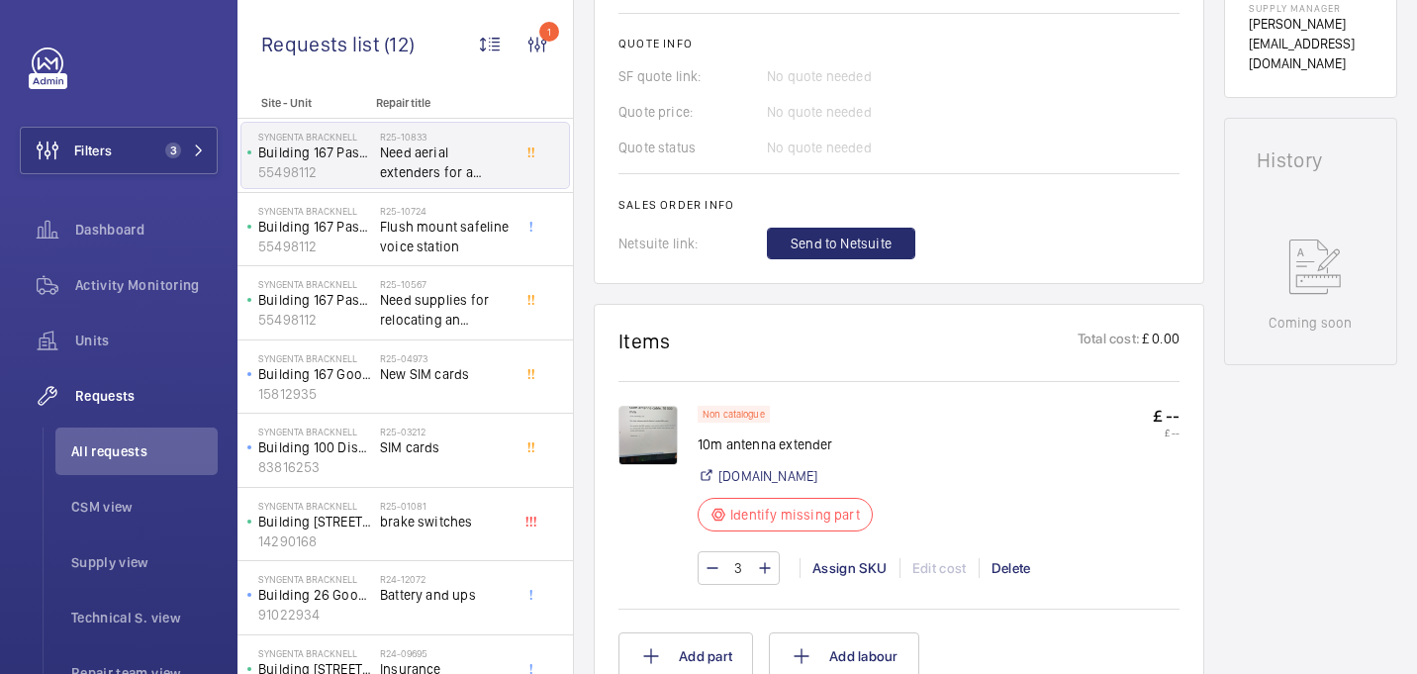
click at [650, 448] on img at bounding box center [648, 435] width 59 height 59
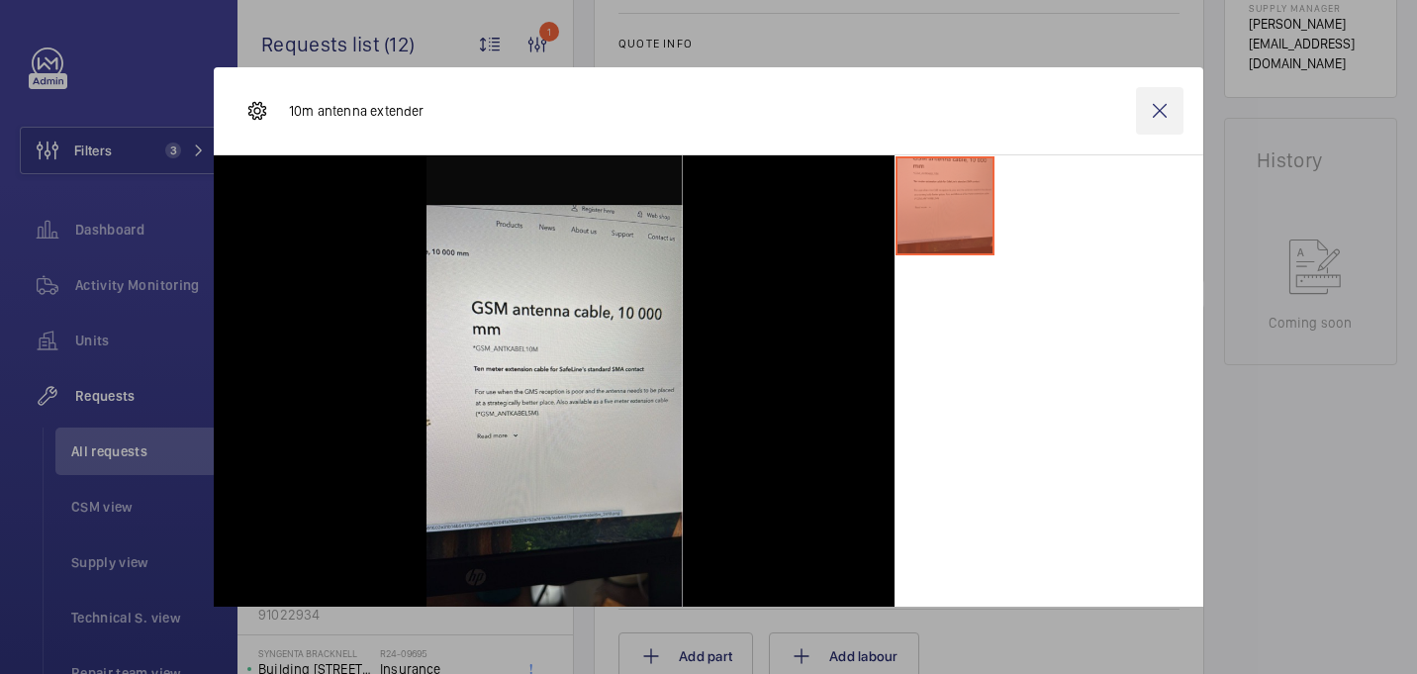
click at [1160, 119] on wm-front-icon-button at bounding box center [1160, 111] width 48 height 48
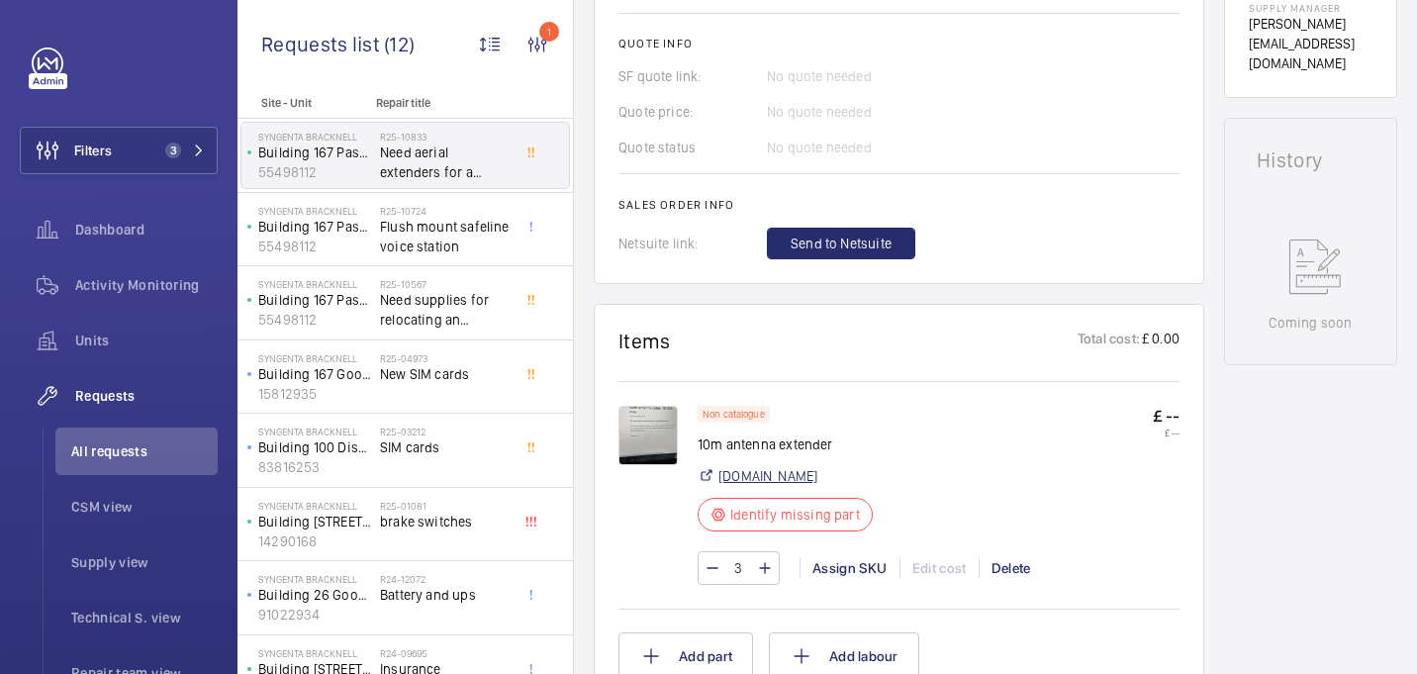
click at [782, 486] on link "[DOMAIN_NAME]" at bounding box center [767, 476] width 99 height 20
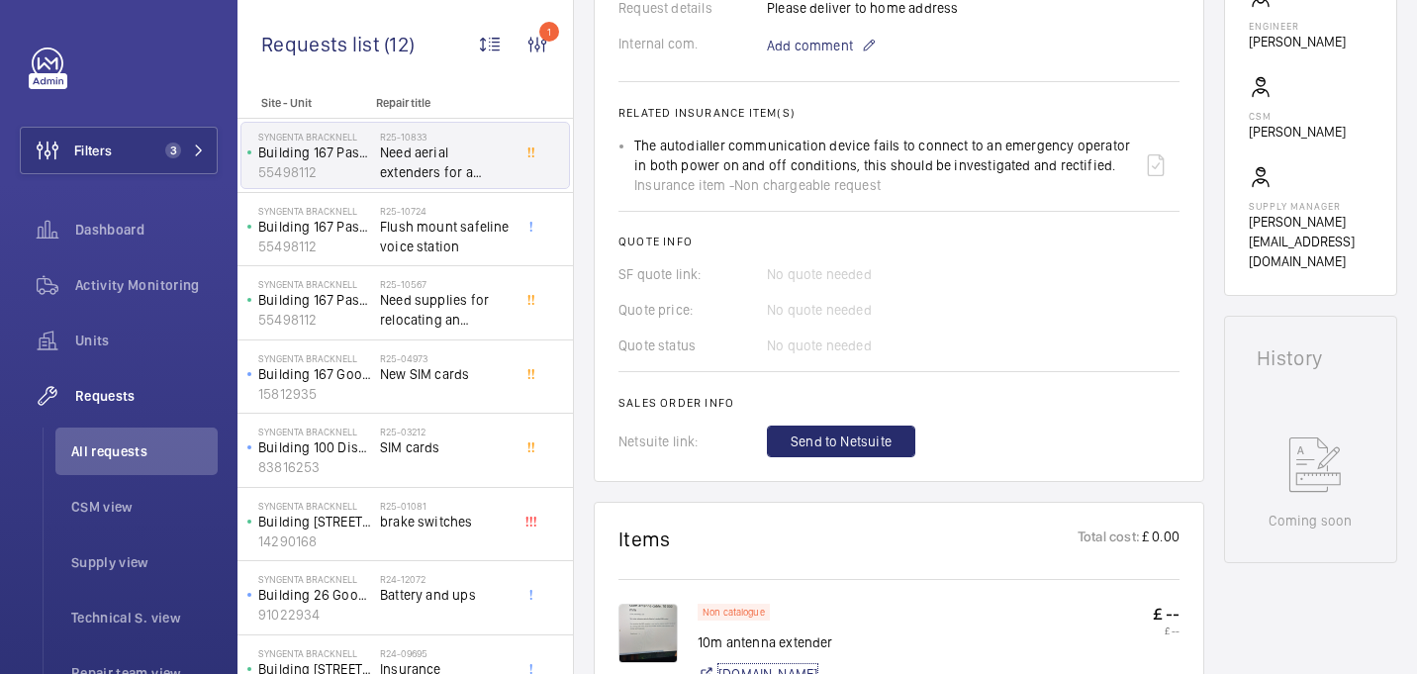
scroll to position [0, 0]
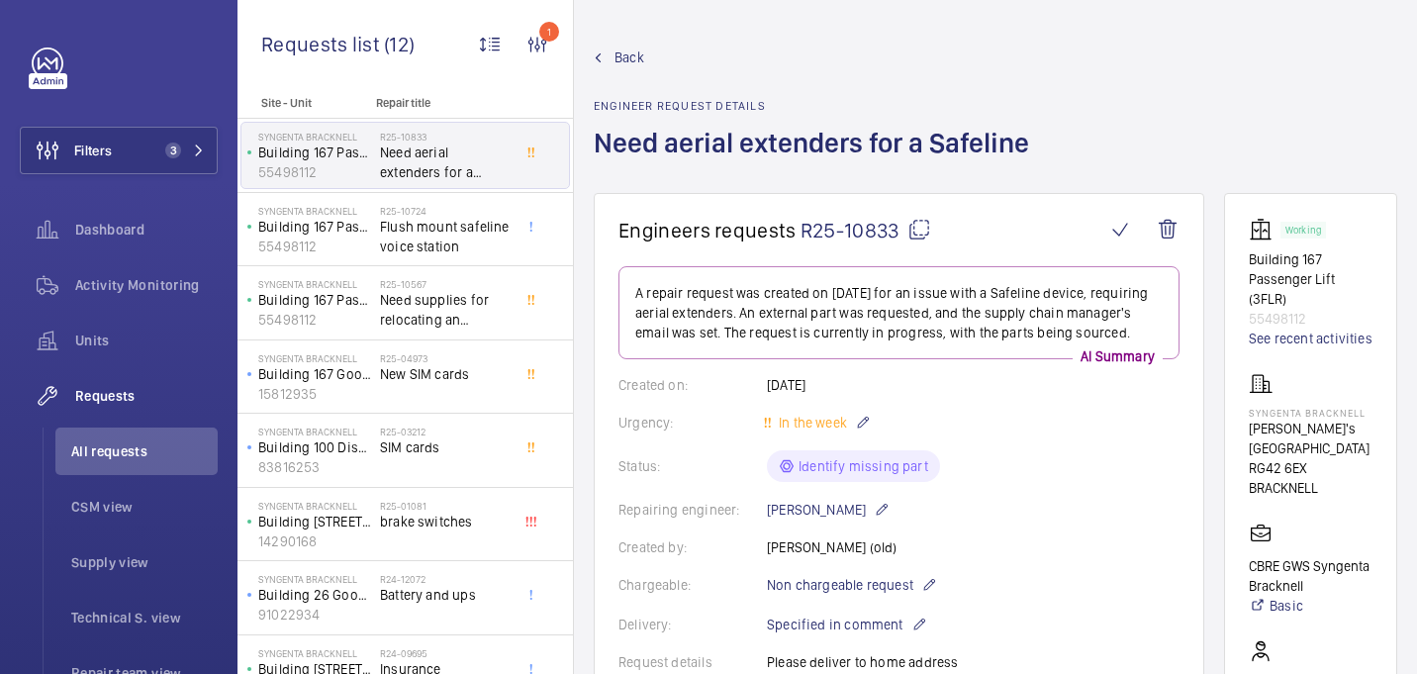
click at [922, 231] on mat-icon at bounding box center [919, 230] width 24 height 24
click at [1299, 408] on p "Syngenta Bracknell" at bounding box center [1311, 413] width 124 height 12
copy p "Syngenta Bracknell"
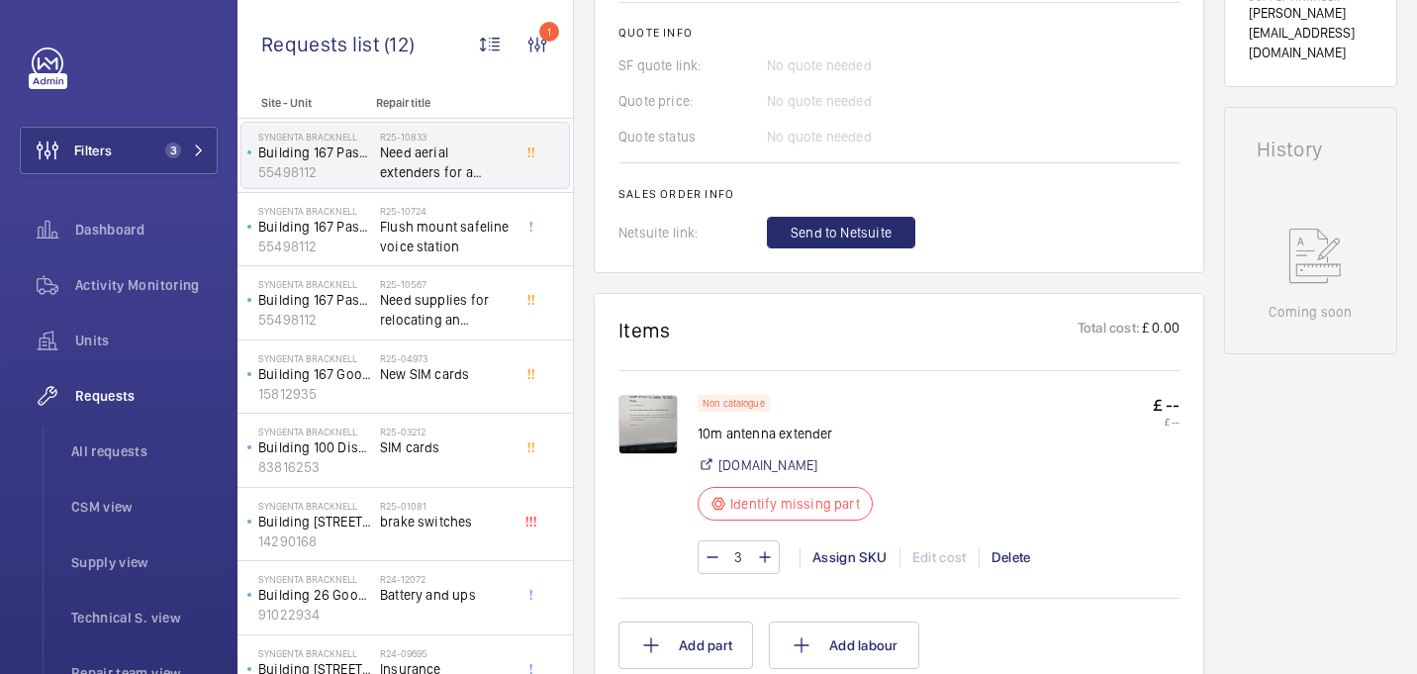
scroll to position [920, 0]
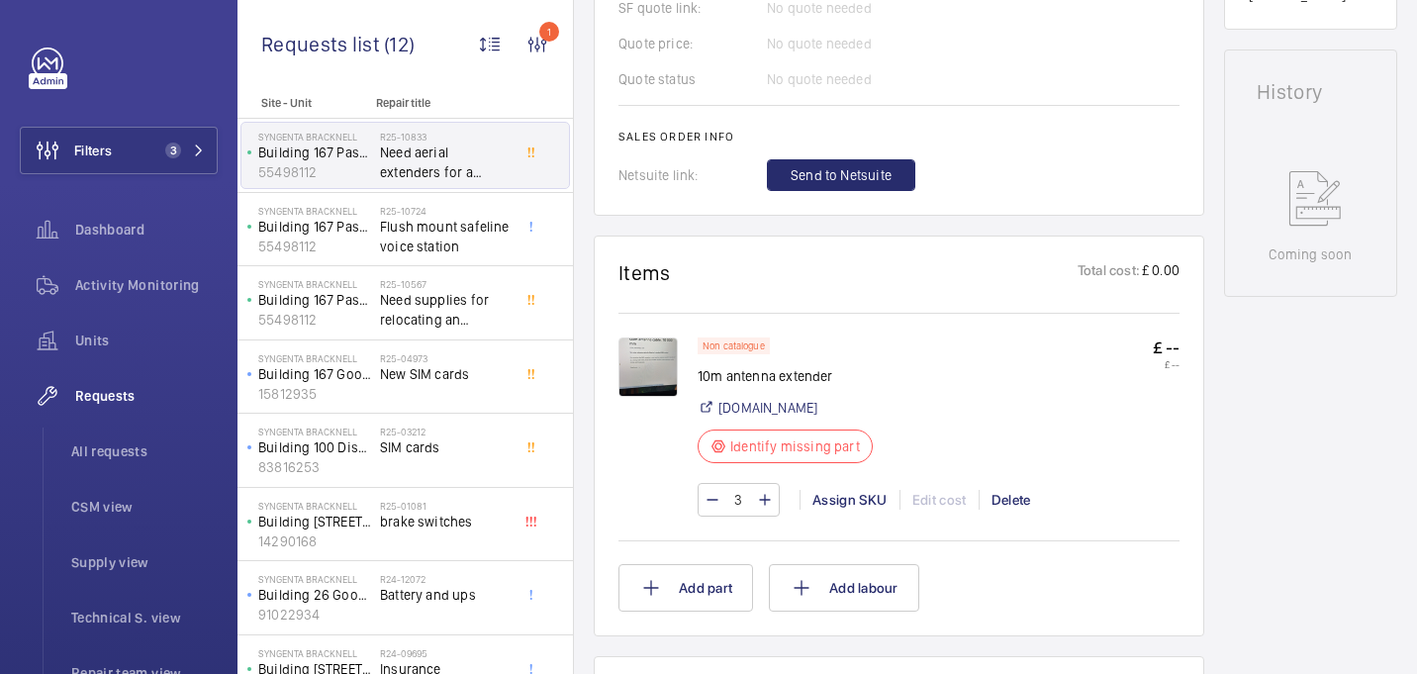
click at [750, 386] on p "10m antenna extender" at bounding box center [791, 376] width 187 height 20
copy div "10m antenna extender"
click at [651, 396] on img at bounding box center [648, 366] width 59 height 59
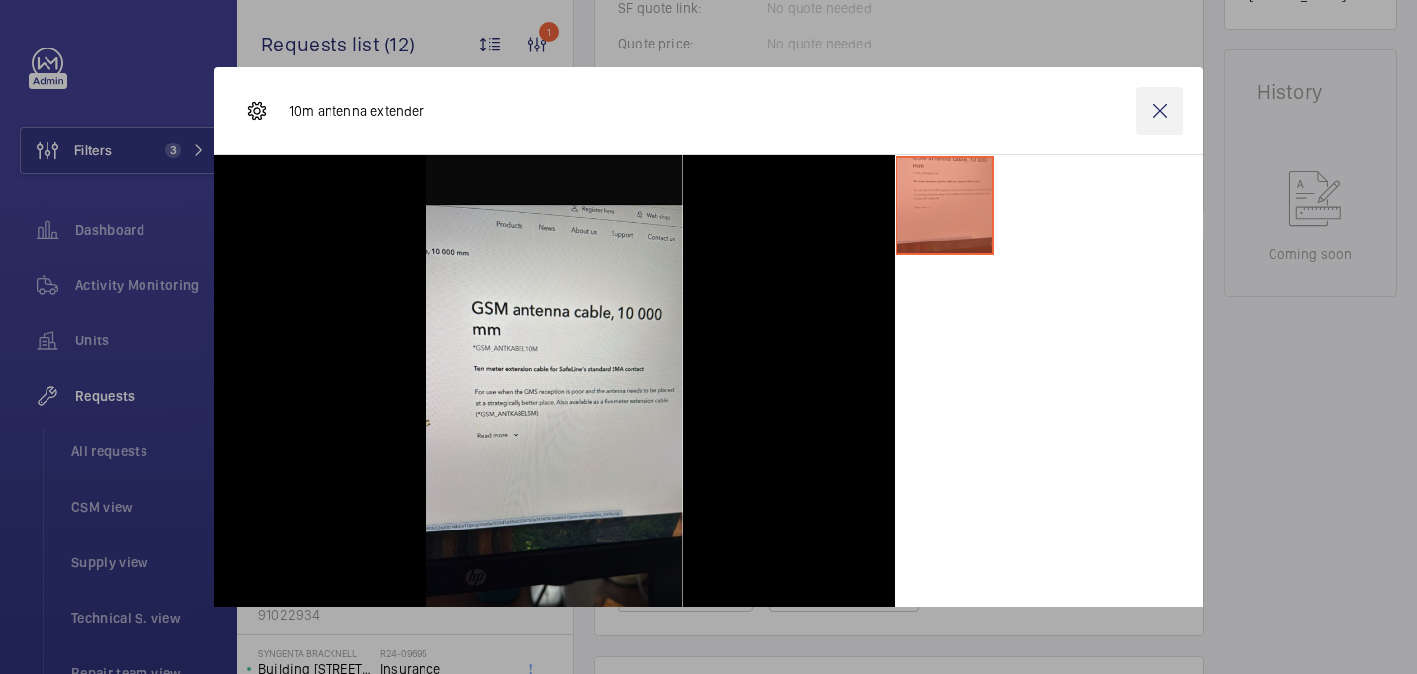
click at [1154, 108] on wm-front-icon-button at bounding box center [1160, 111] width 48 height 48
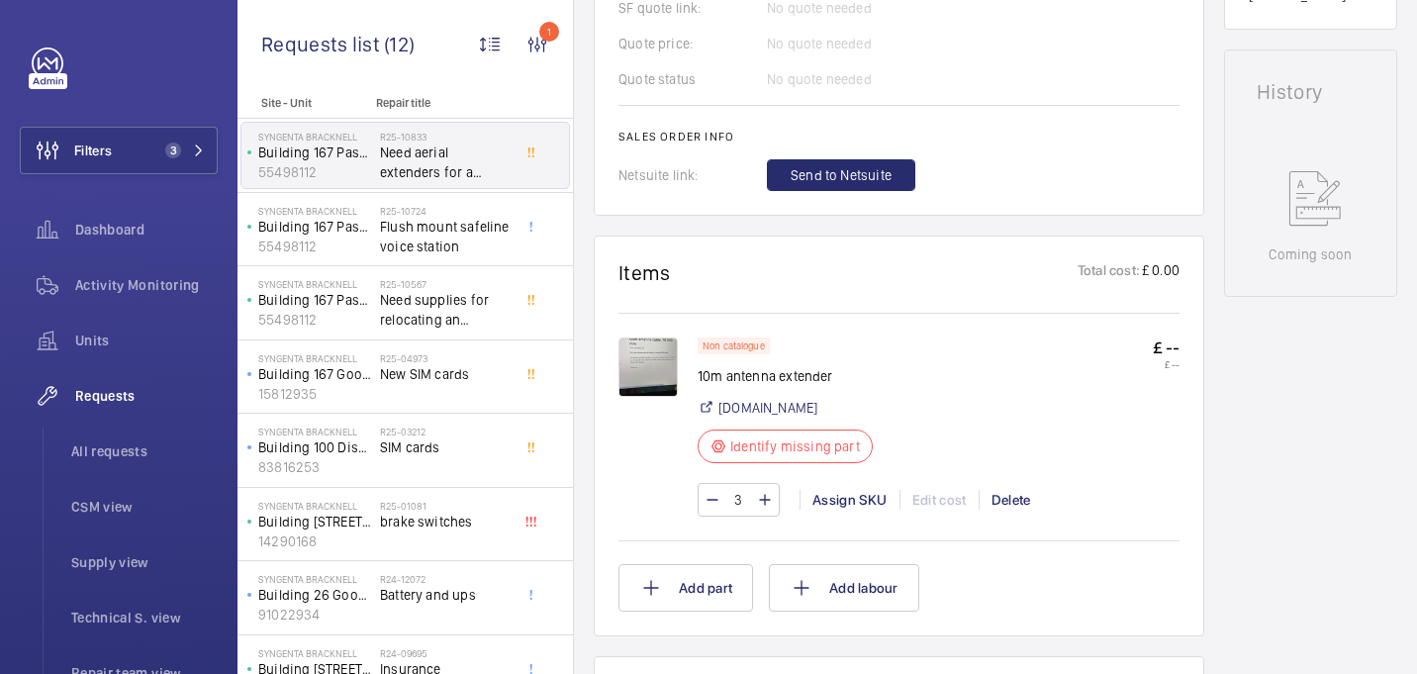
scroll to position [597, 0]
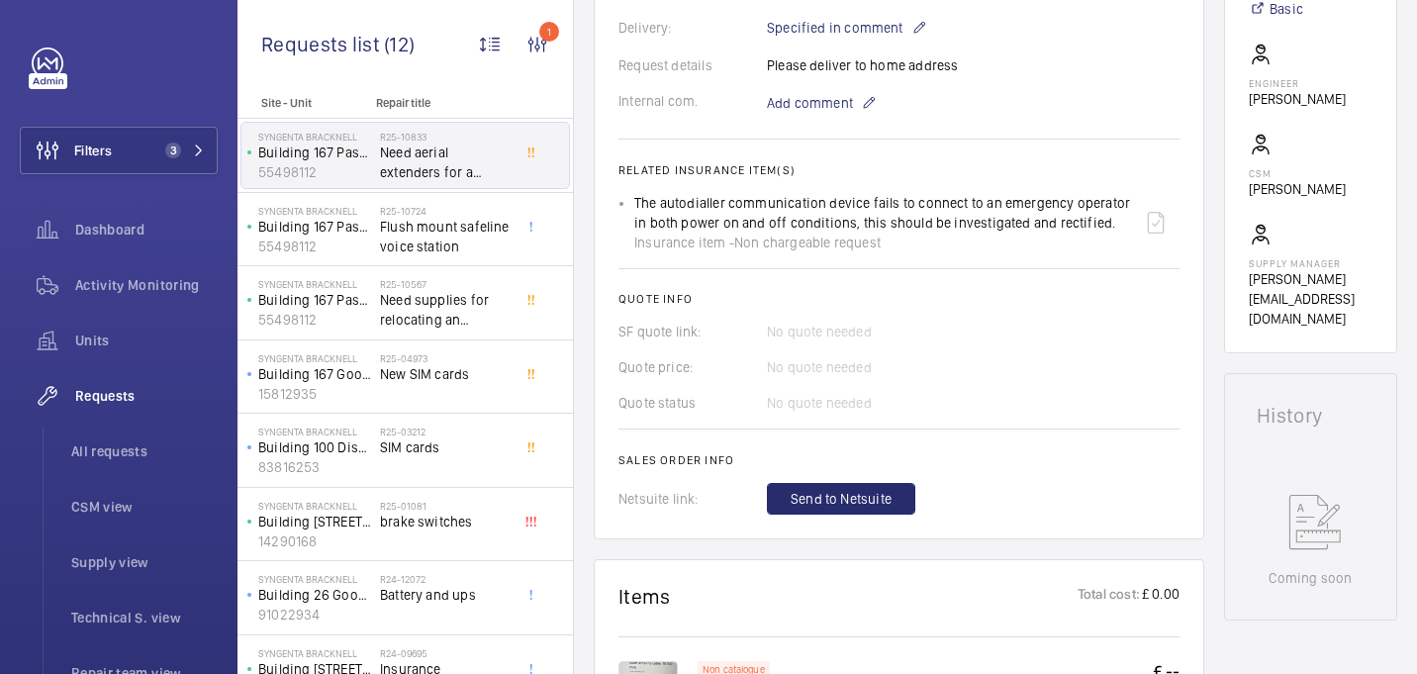
click at [807, 136] on wm-front-card-body "A repair request was created on [DATE] for an issue with a Safeline device, req…" at bounding box center [899, 91] width 561 height 845
click at [780, 113] on span "Add comment" at bounding box center [810, 103] width 86 height 20
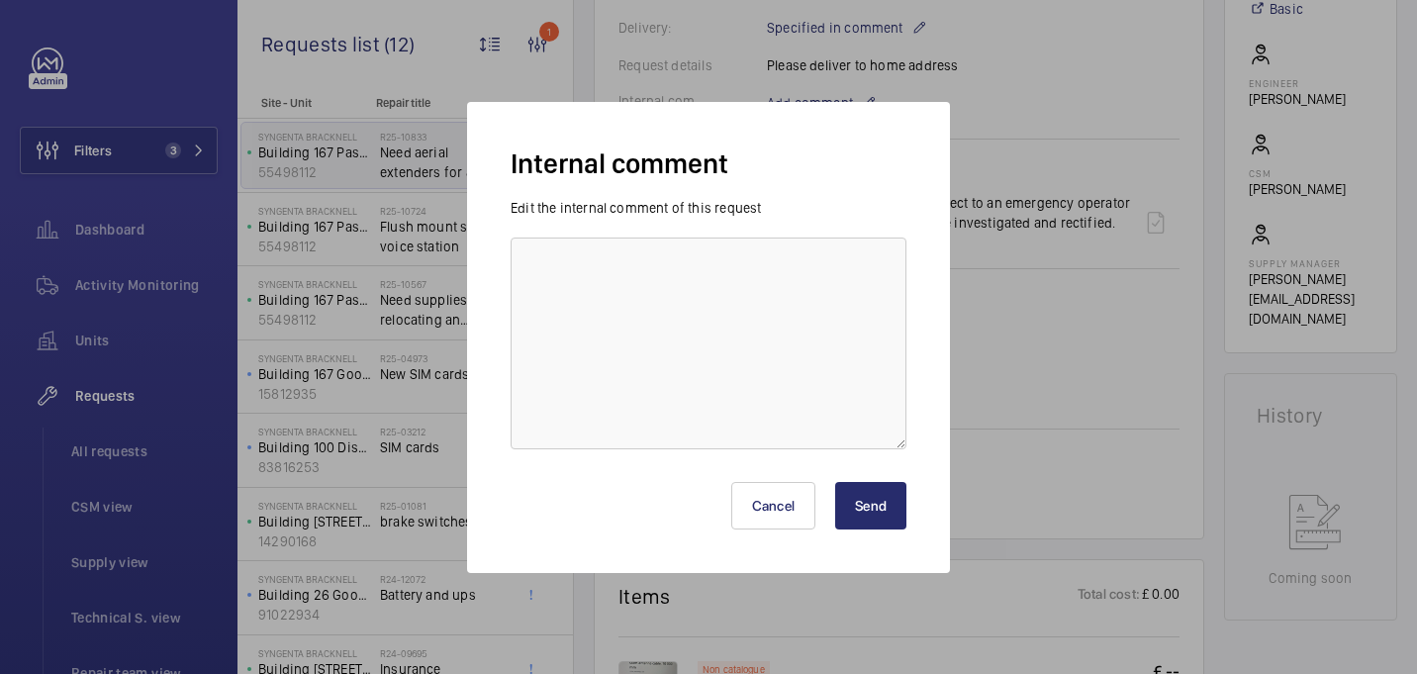
click at [741, 207] on label "Edit the internal comment of this request" at bounding box center [636, 208] width 250 height 16
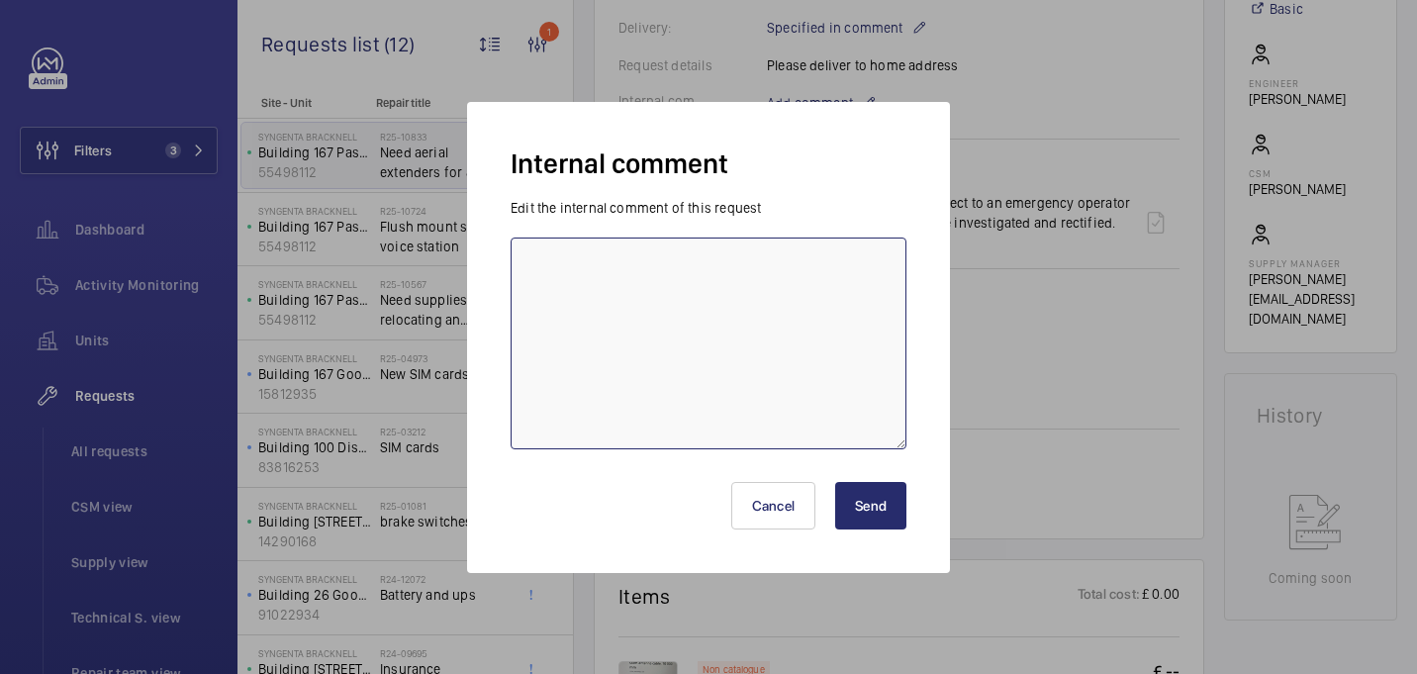
click at [728, 260] on textarea at bounding box center [709, 344] width 396 height 212
type textarea "sent to safeline - 13/08 [GEOGRAPHIC_DATA]"
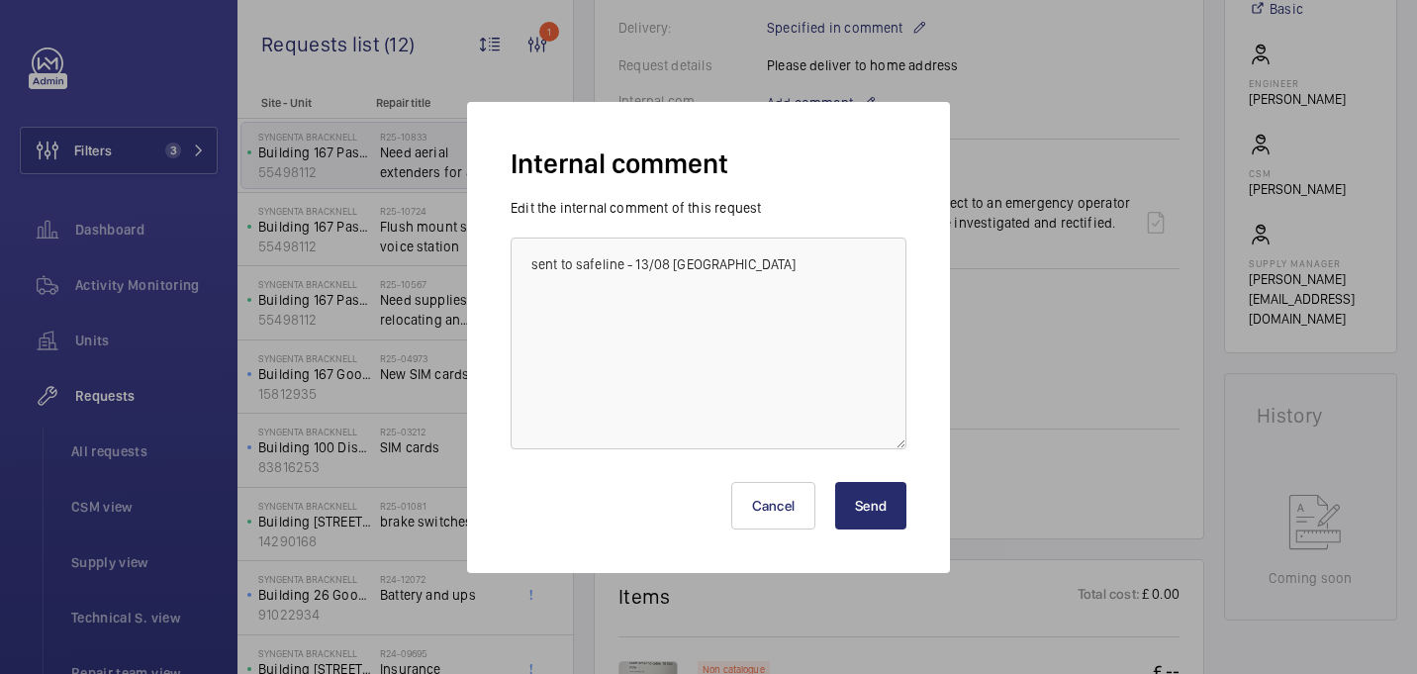
click at [851, 507] on button "Send" at bounding box center [870, 506] width 71 height 48
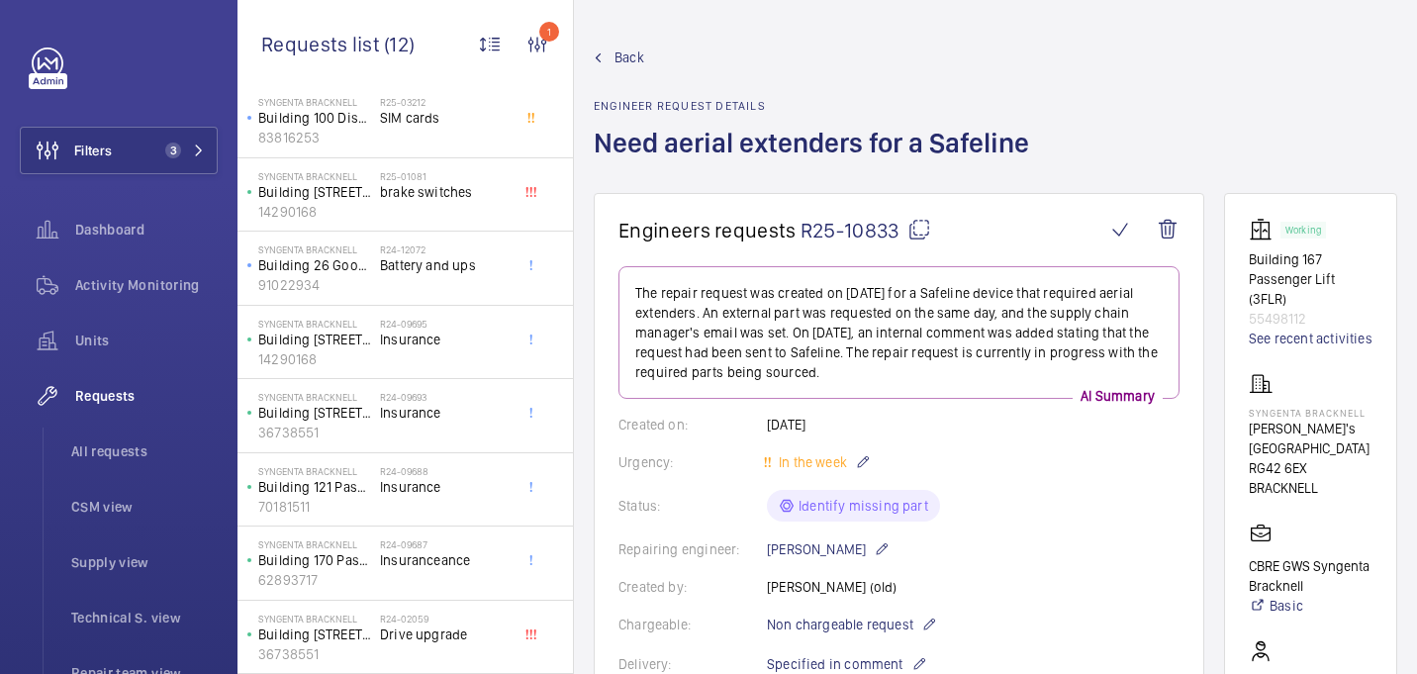
scroll to position [963, 0]
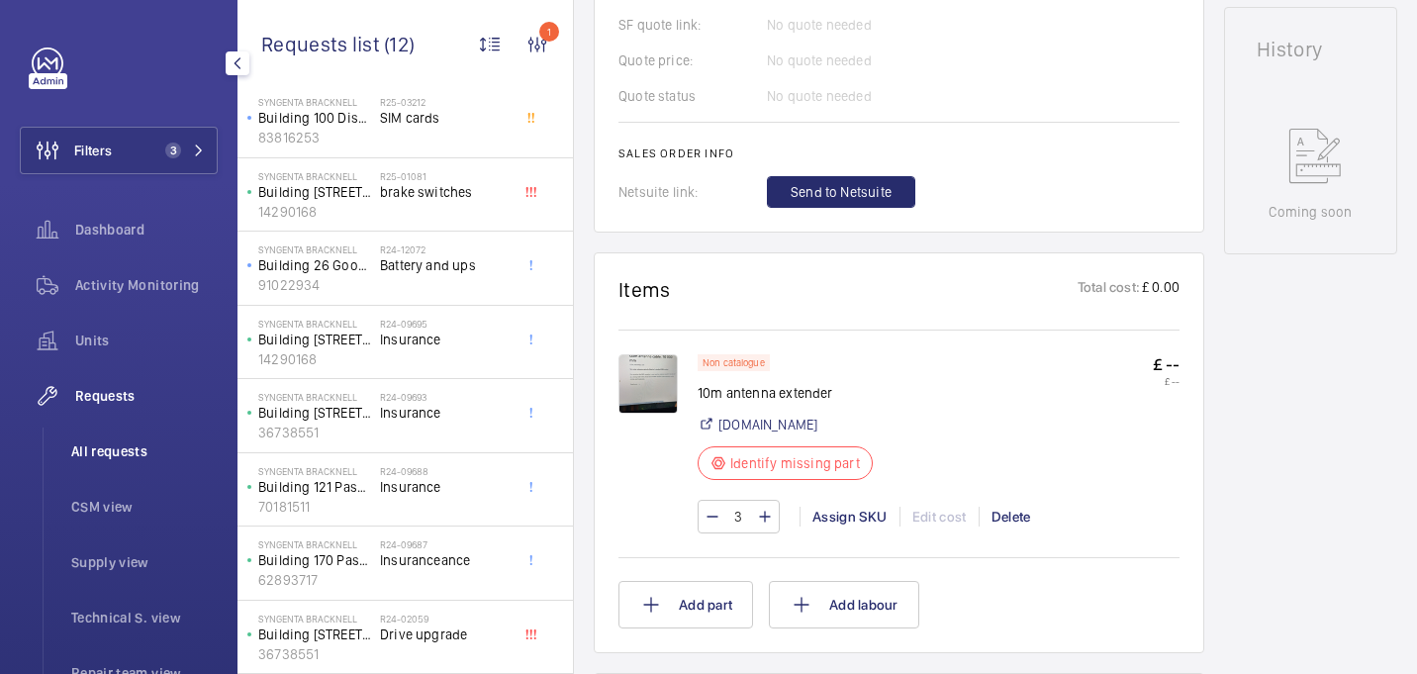
click at [104, 467] on li "All requests" at bounding box center [136, 452] width 162 height 48
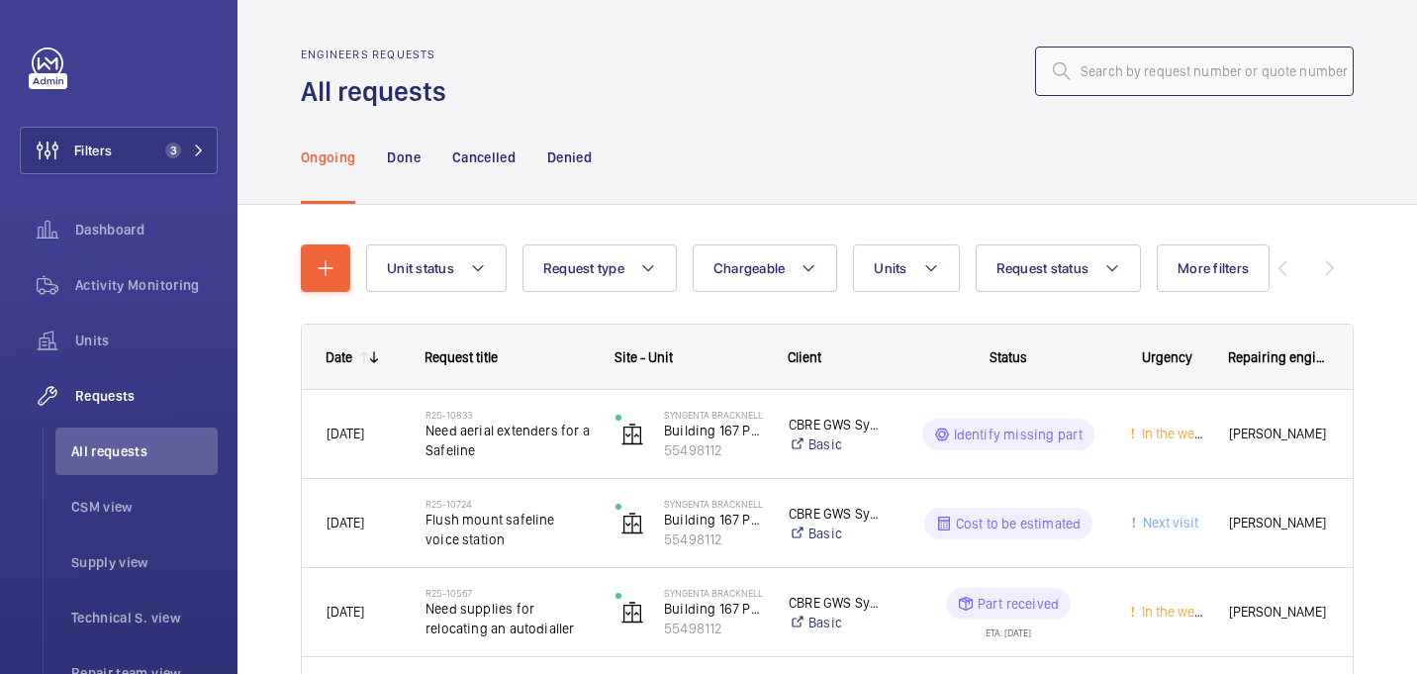
click at [1104, 53] on input "text" at bounding box center [1194, 71] width 319 height 49
type input "R25-"
click at [1154, 66] on input "R25-" at bounding box center [1194, 71] width 319 height 49
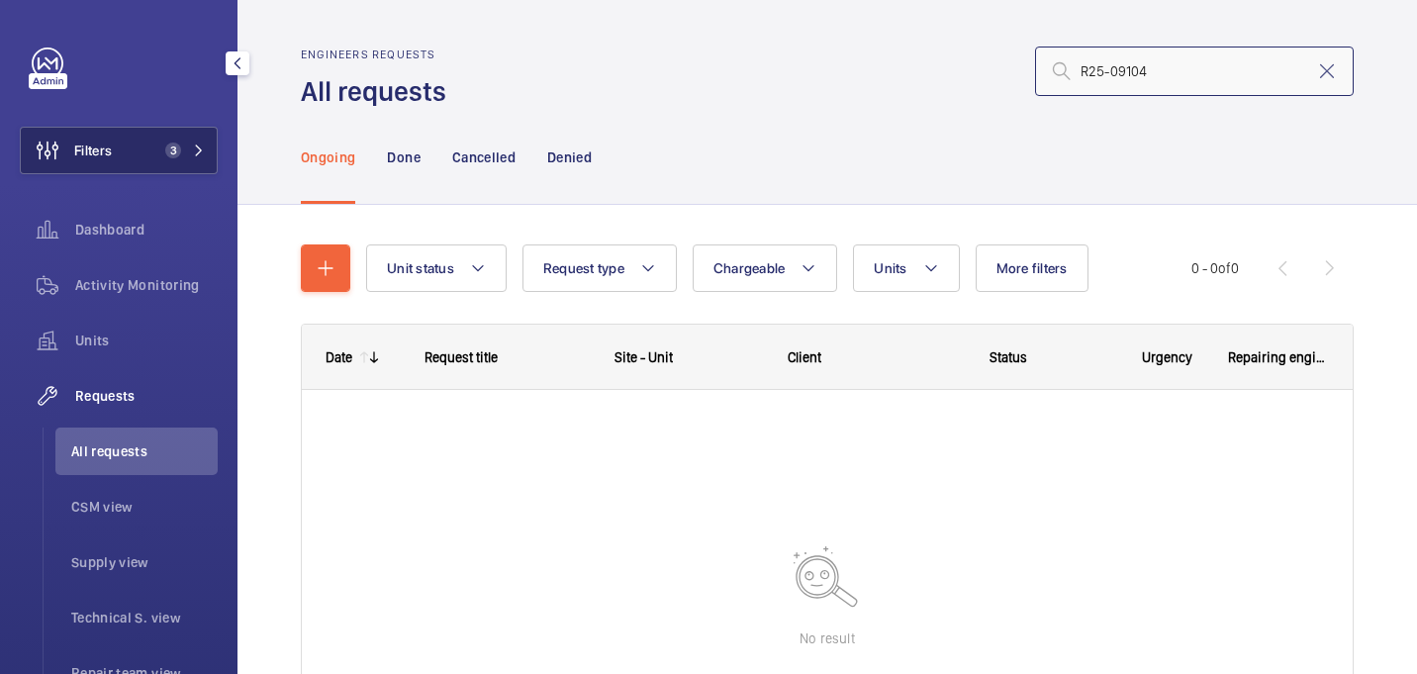
type input "R25-09104"
click at [155, 153] on button "Filters 3" at bounding box center [119, 151] width 198 height 48
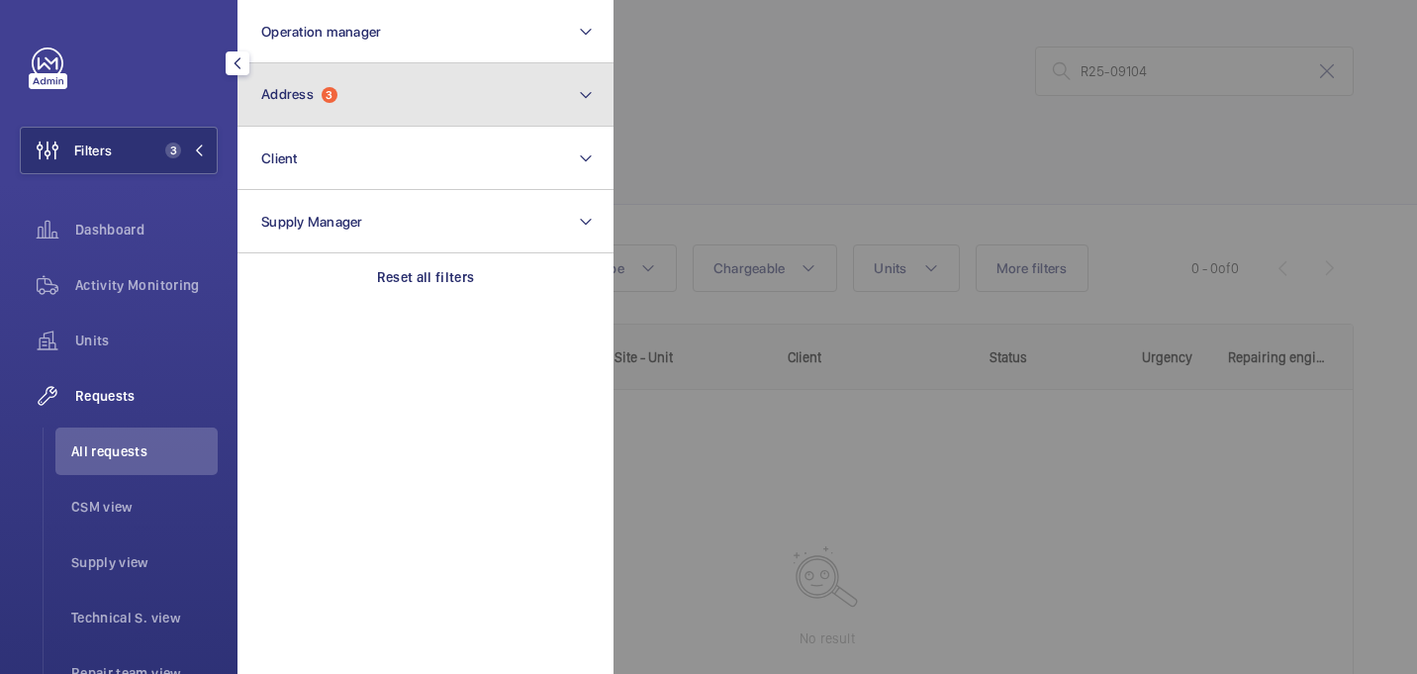
click at [350, 102] on button "Address 3" at bounding box center [426, 94] width 376 height 63
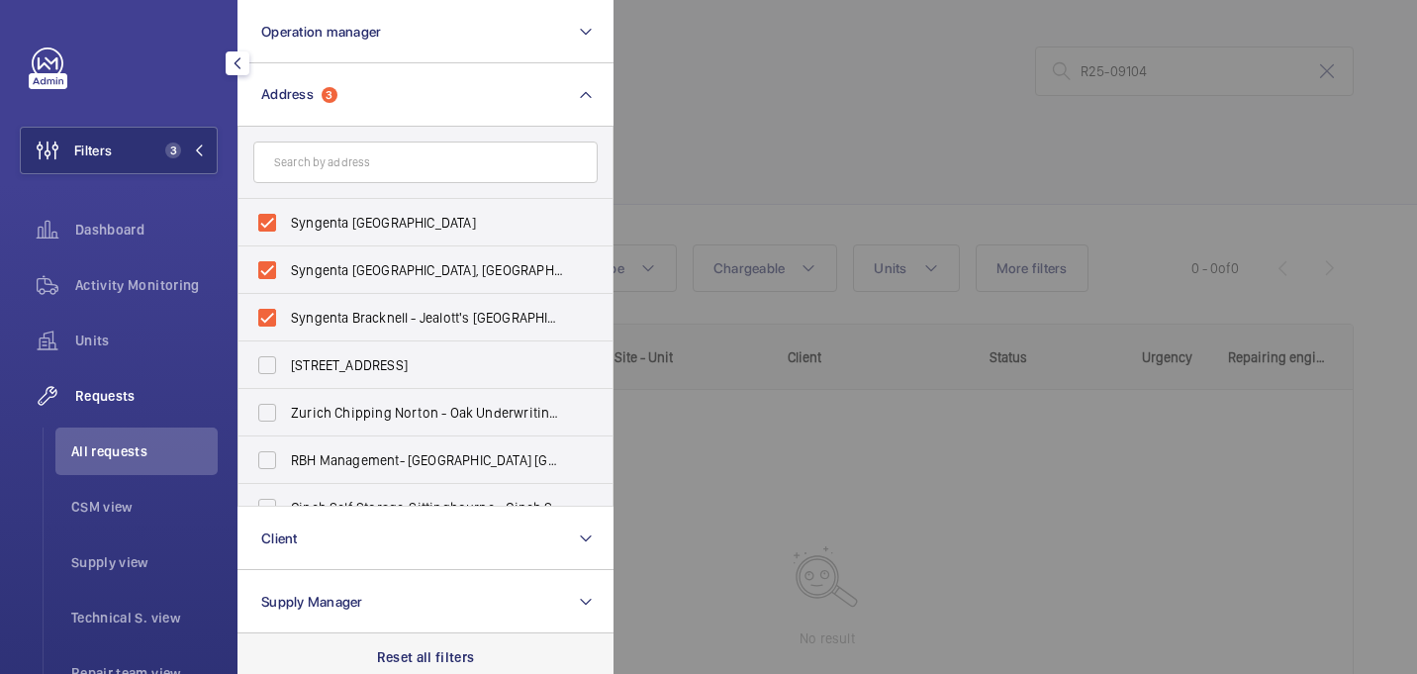
click at [402, 649] on p "Reset all filters" at bounding box center [426, 657] width 98 height 20
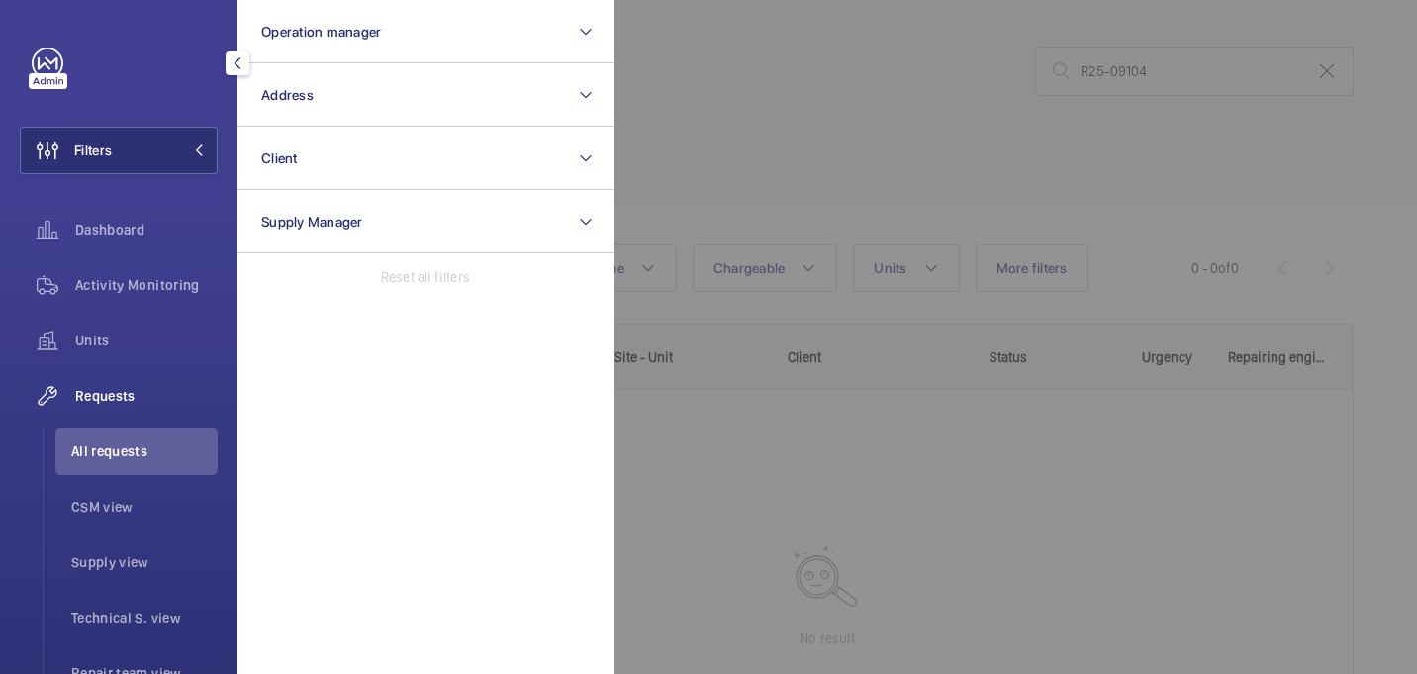
click at [821, 165] on div at bounding box center [1322, 337] width 1417 height 674
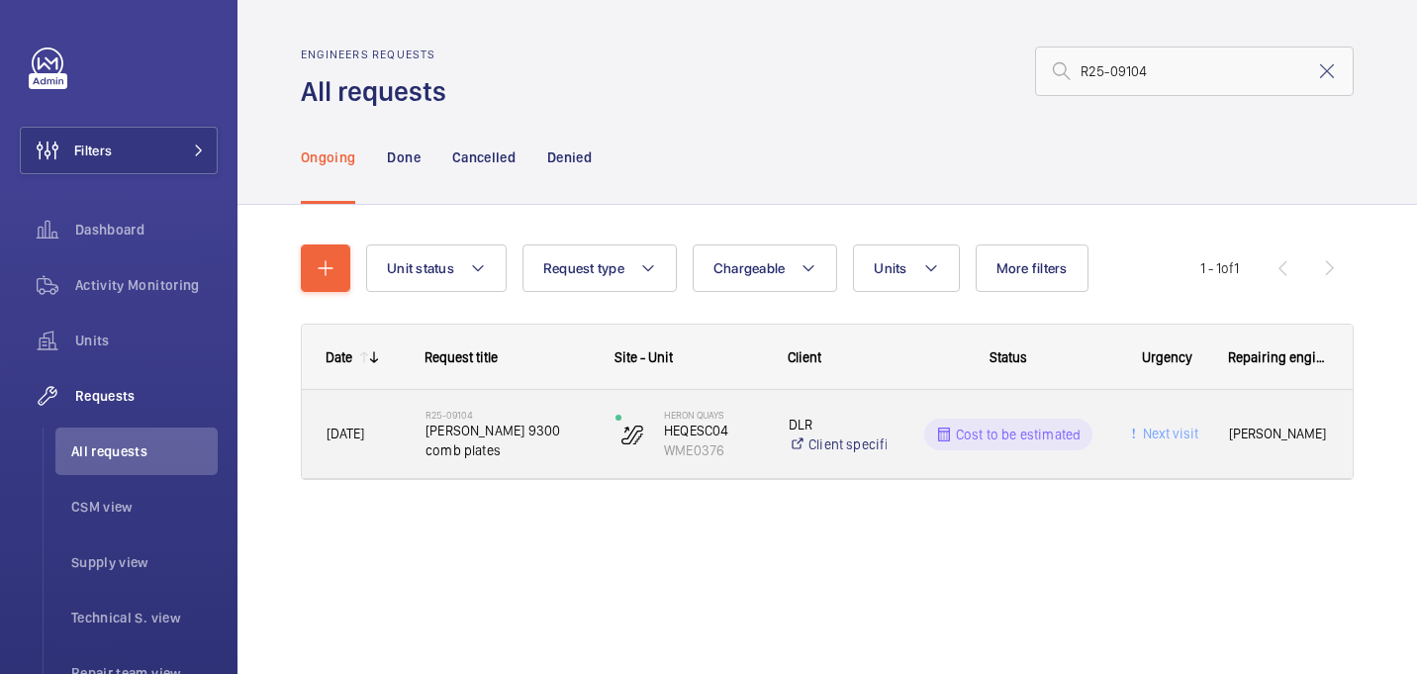
click at [574, 424] on span "[PERSON_NAME] 9300 comb plates" at bounding box center [508, 441] width 164 height 40
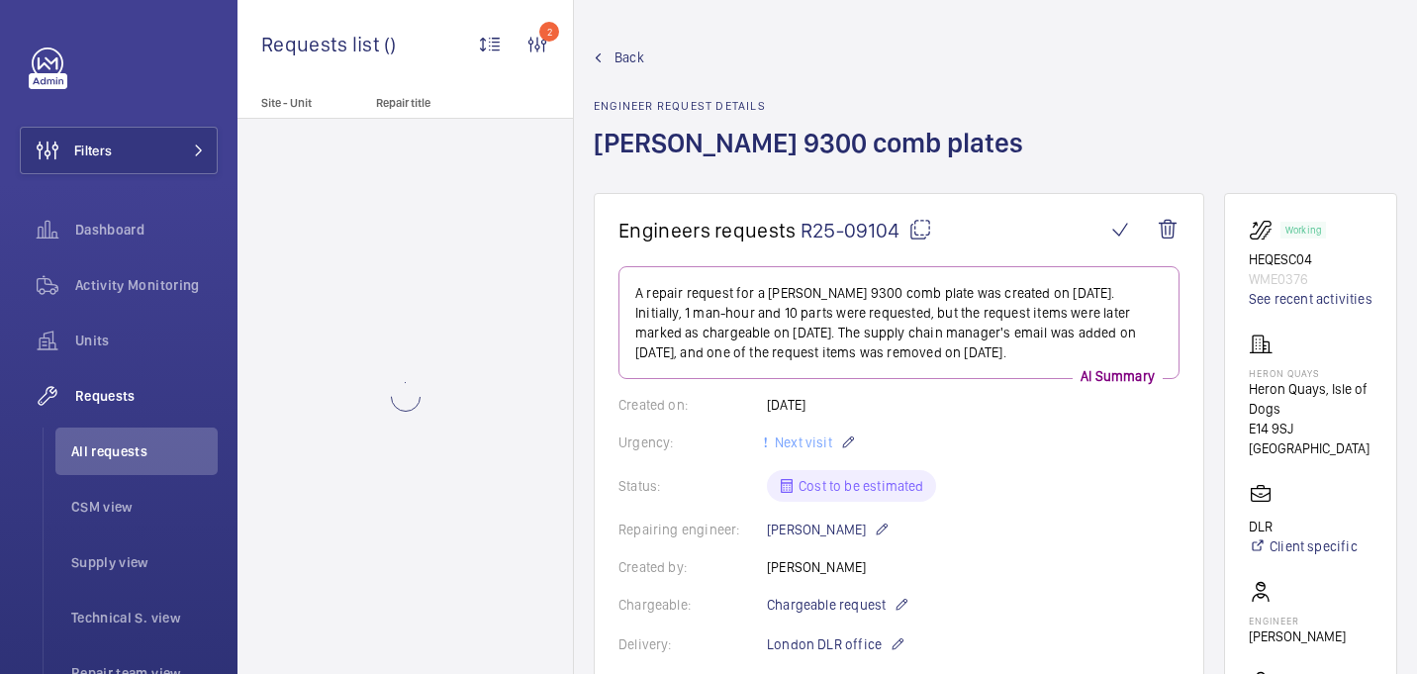
scroll to position [1108, 0]
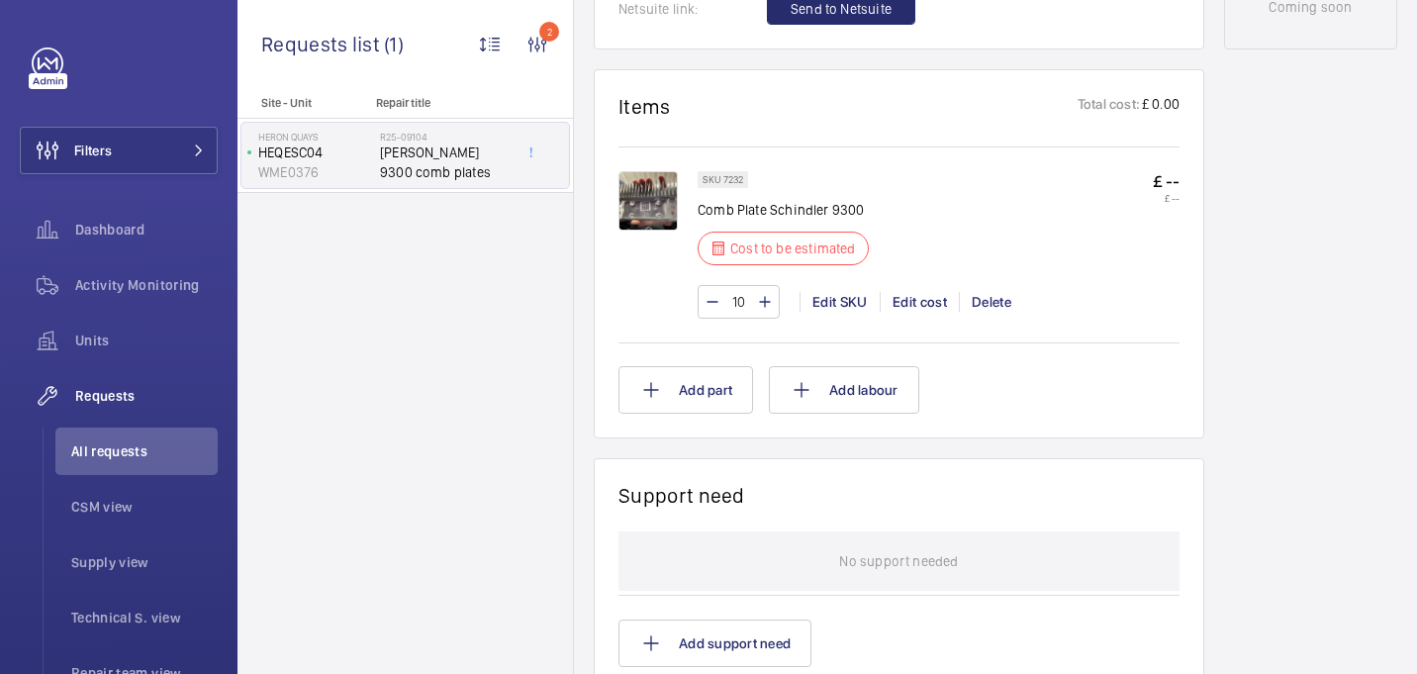
click at [634, 212] on img at bounding box center [648, 200] width 59 height 59
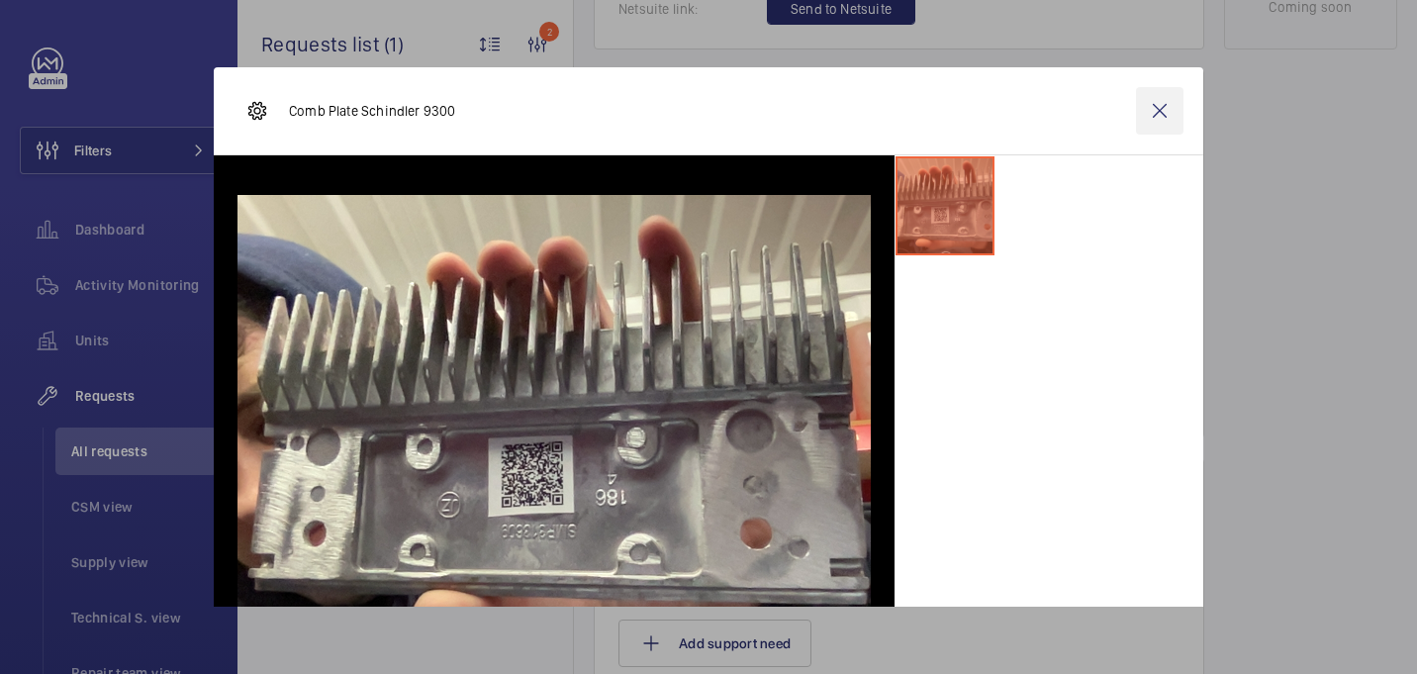
click at [1150, 122] on wm-front-icon-button at bounding box center [1160, 111] width 48 height 48
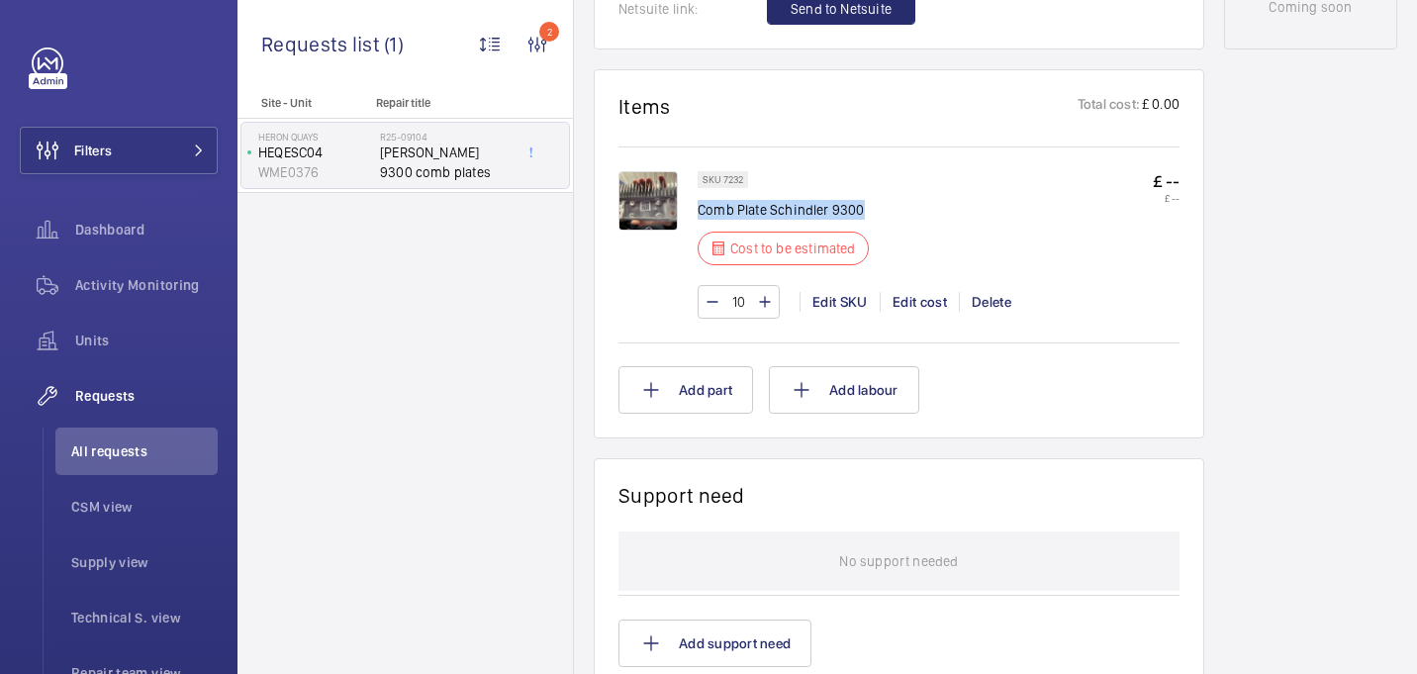
drag, startPoint x: 699, startPoint y: 216, endPoint x: 890, endPoint y: 214, distance: 191.0
click at [890, 214] on div "SKU 7232 Comb Plate [PERSON_NAME] 9300 Cost to be estimated £ -- £ --" at bounding box center [939, 224] width 482 height 106
copy p "Comb Plate Schindler 9300"
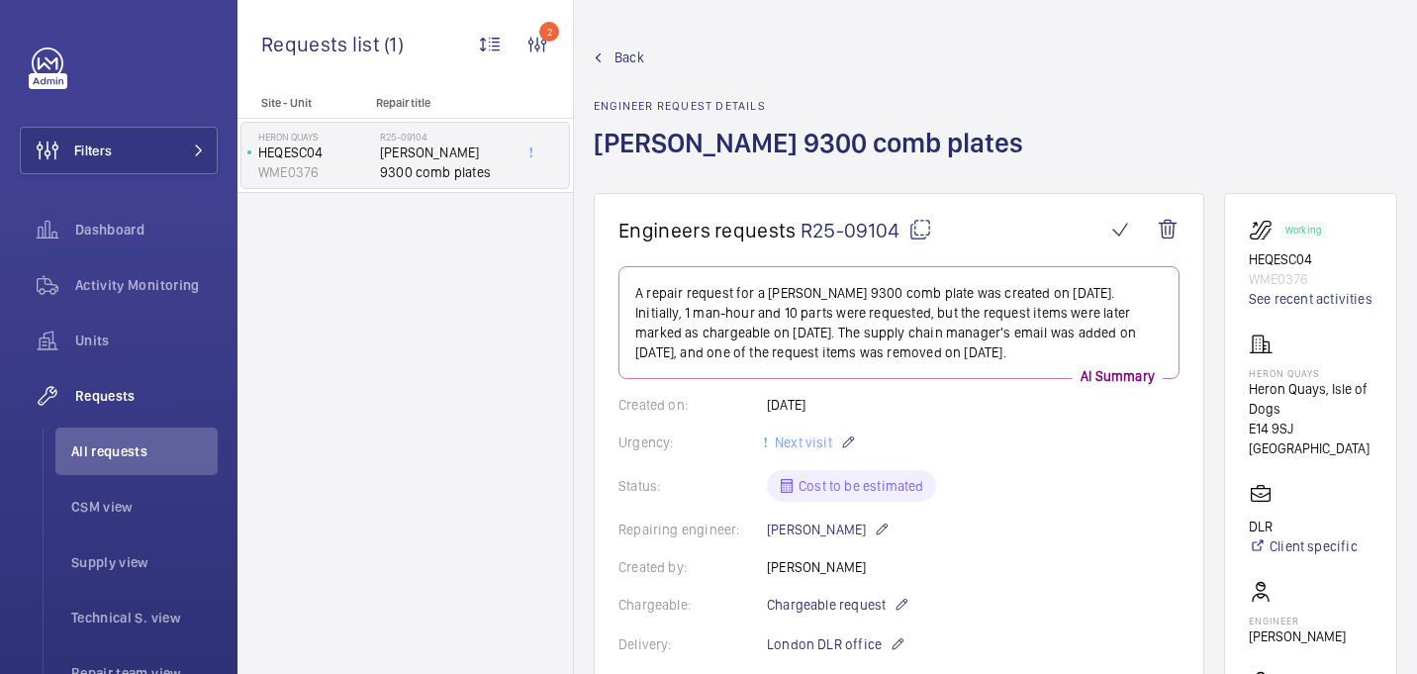
click at [921, 229] on mat-icon at bounding box center [920, 230] width 24 height 24
copy p "Comb Plate Schindler 9300"
click at [1263, 375] on p "Heron Quays" at bounding box center [1311, 373] width 124 height 12
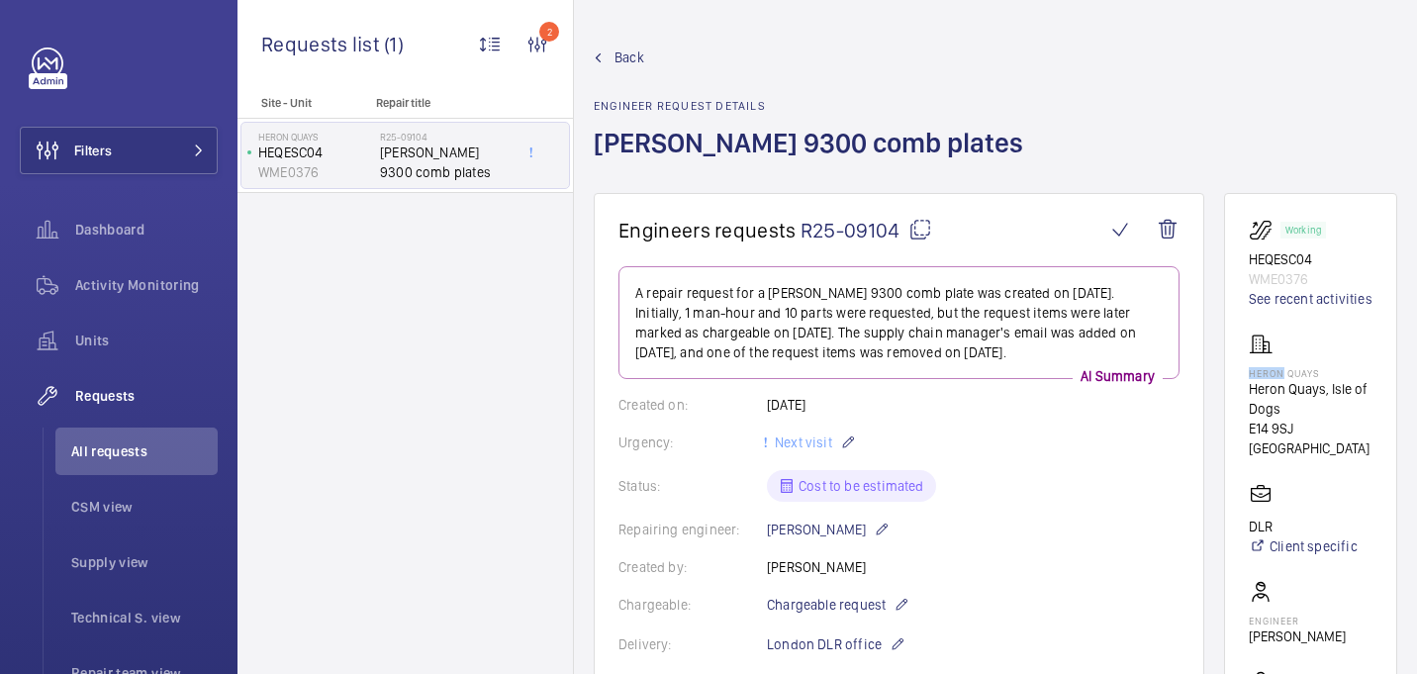
click at [1263, 375] on p "Heron Quays" at bounding box center [1311, 373] width 124 height 12
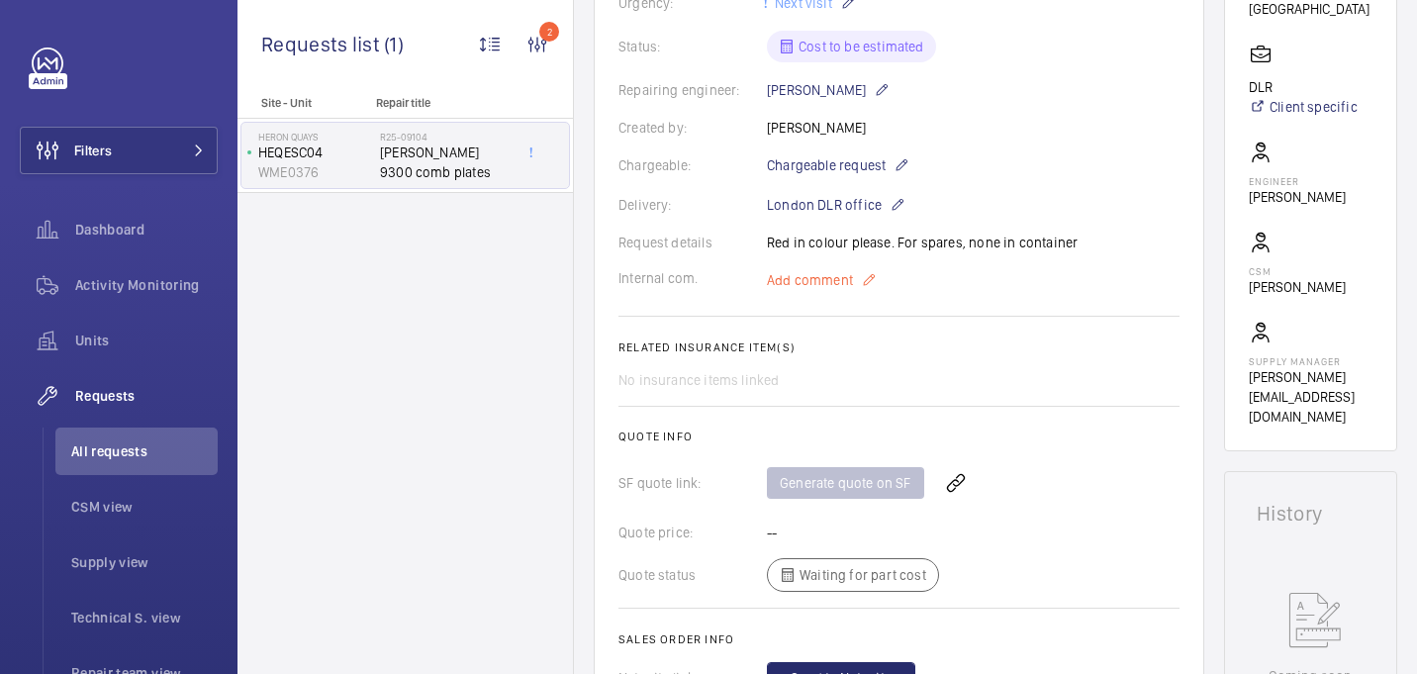
click at [796, 284] on span "Add comment" at bounding box center [810, 280] width 86 height 20
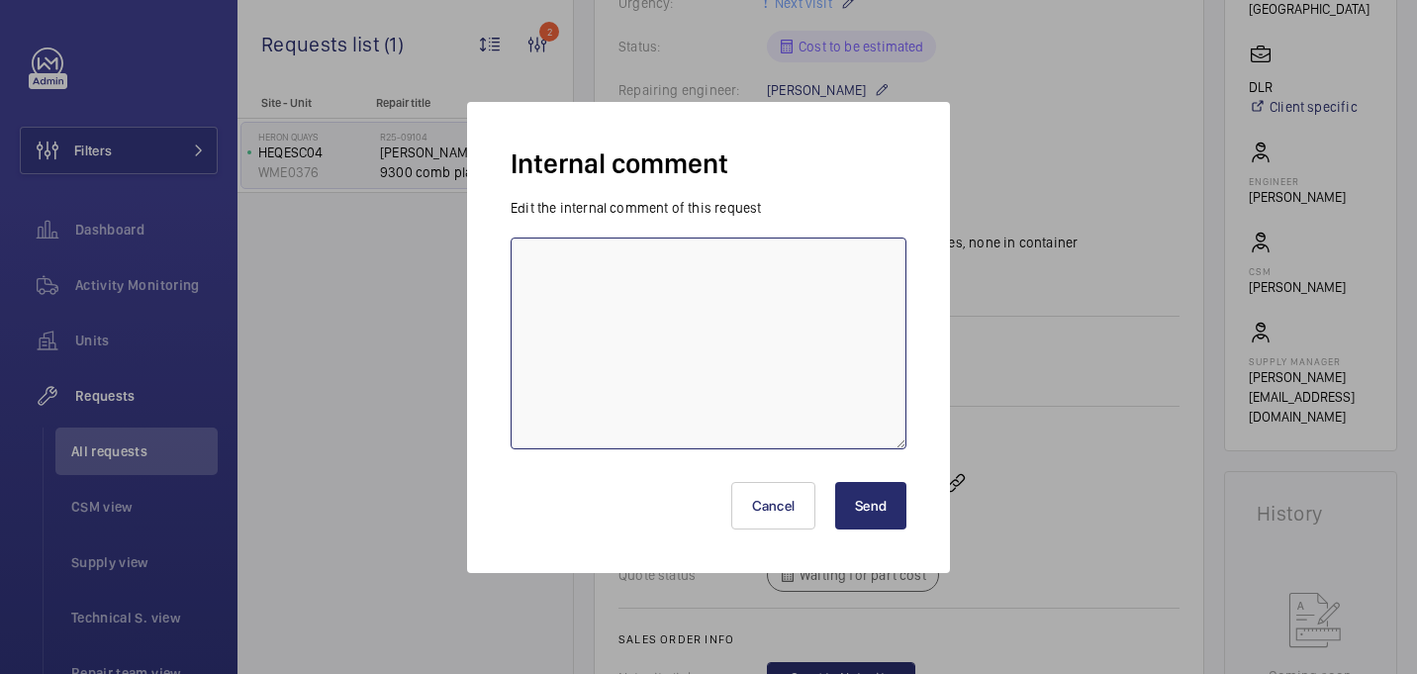
click at [788, 385] on textarea at bounding box center [709, 344] width 396 height 212
type textarea "sent to [GEOGRAPHIC_DATA] for quote - 13/08 [GEOGRAPHIC_DATA]"
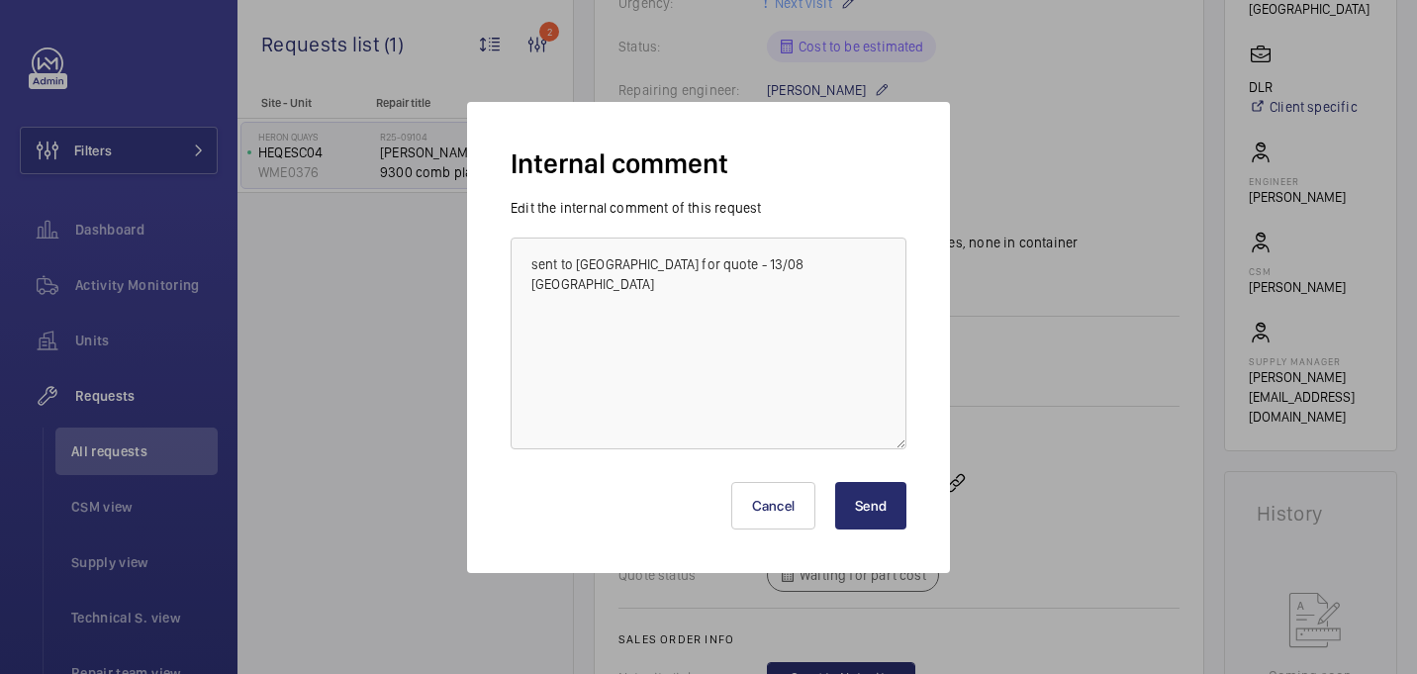
click at [880, 512] on button "Send" at bounding box center [870, 506] width 71 height 48
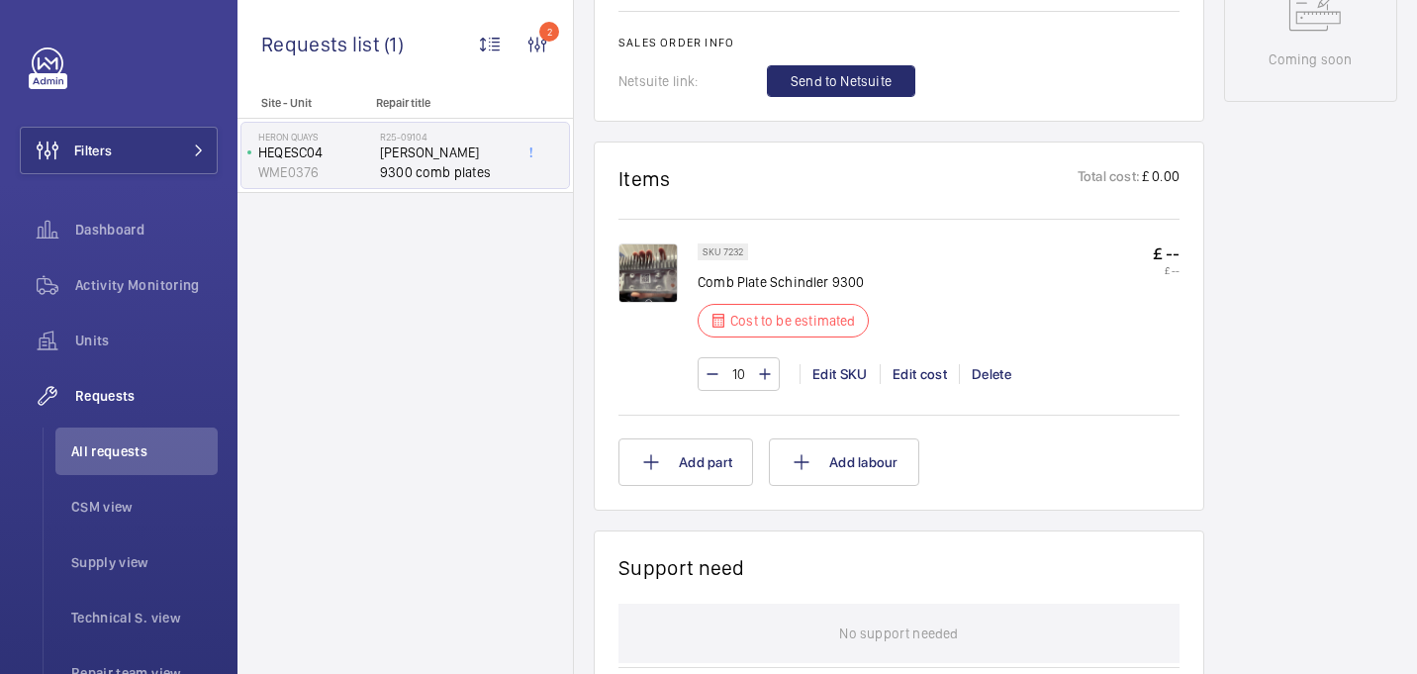
scroll to position [1151, 0]
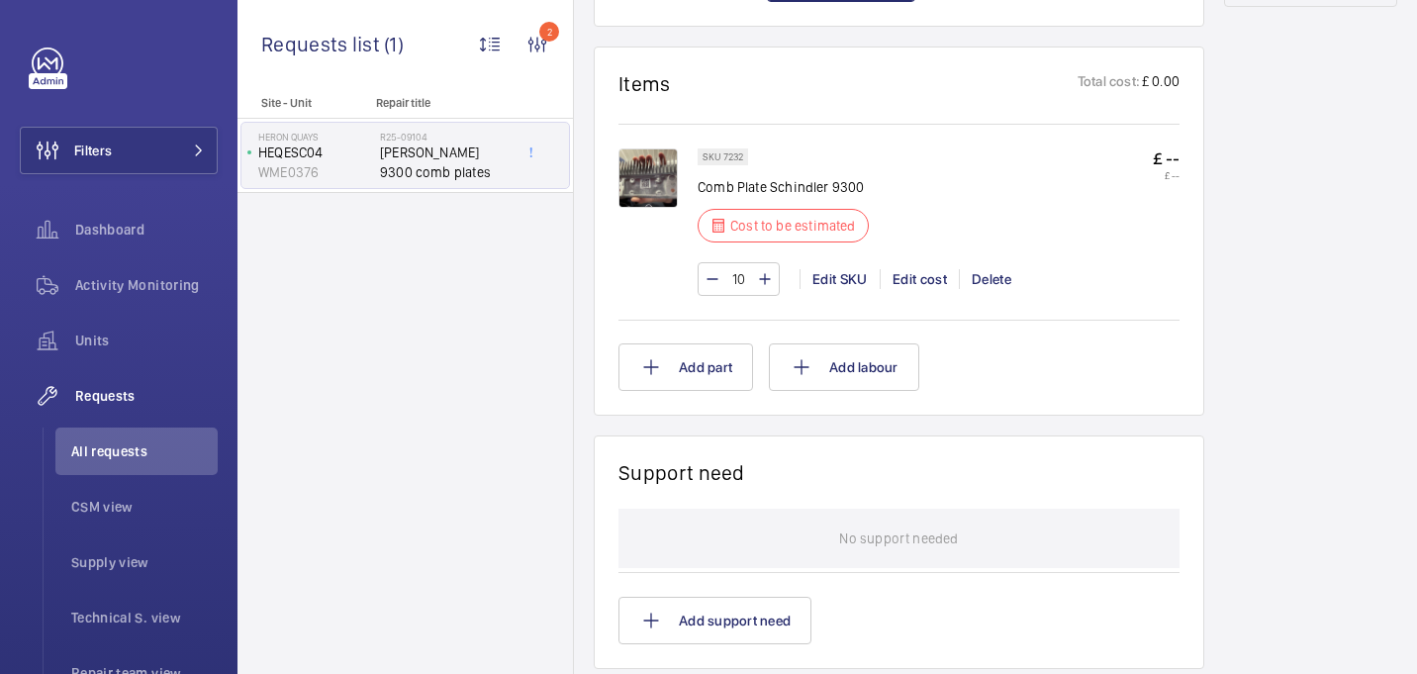
click at [654, 181] on img at bounding box center [648, 177] width 59 height 59
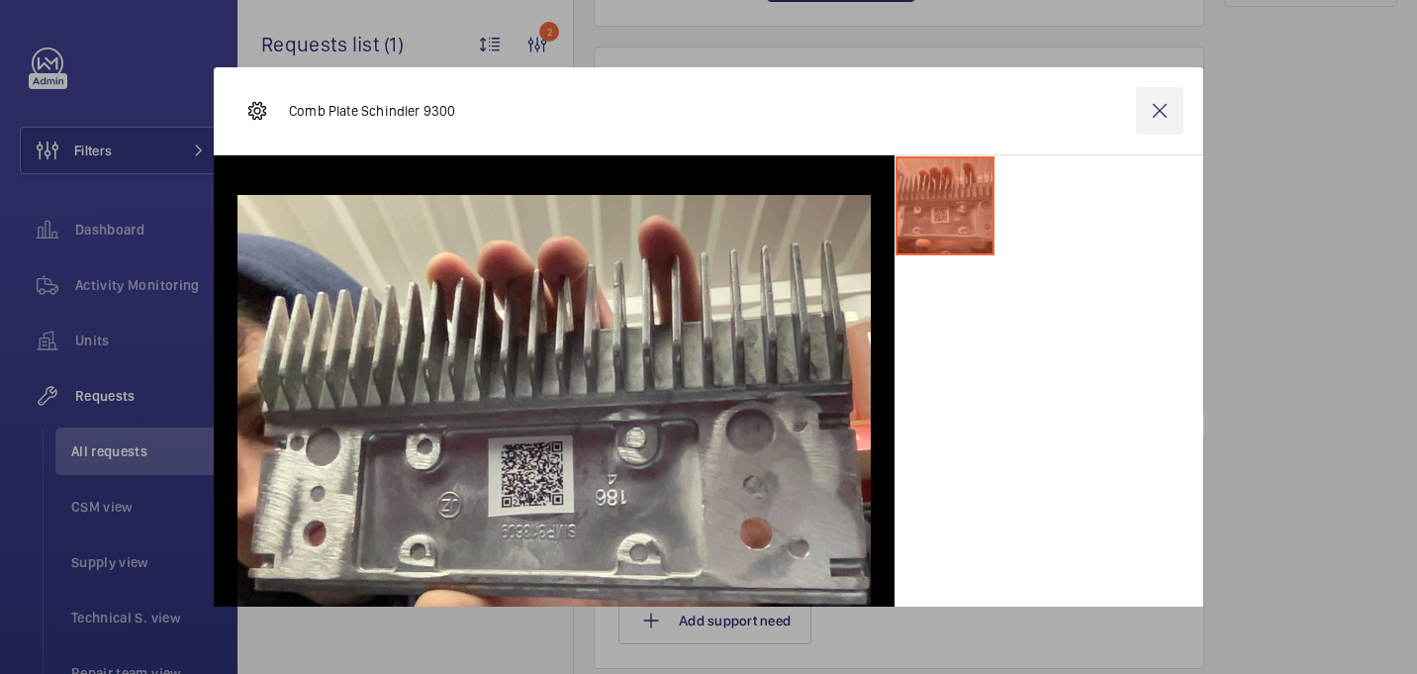
click at [1160, 105] on wm-front-icon-button at bounding box center [1160, 111] width 48 height 48
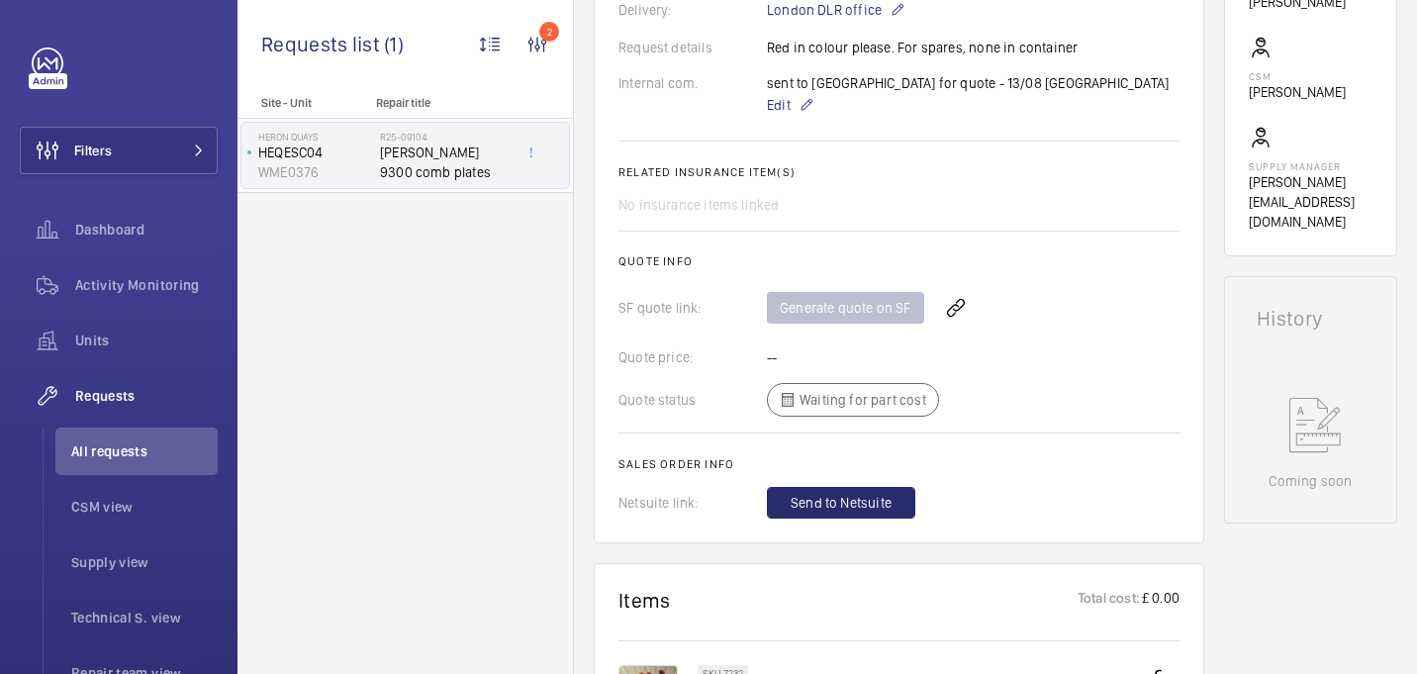
scroll to position [939, 0]
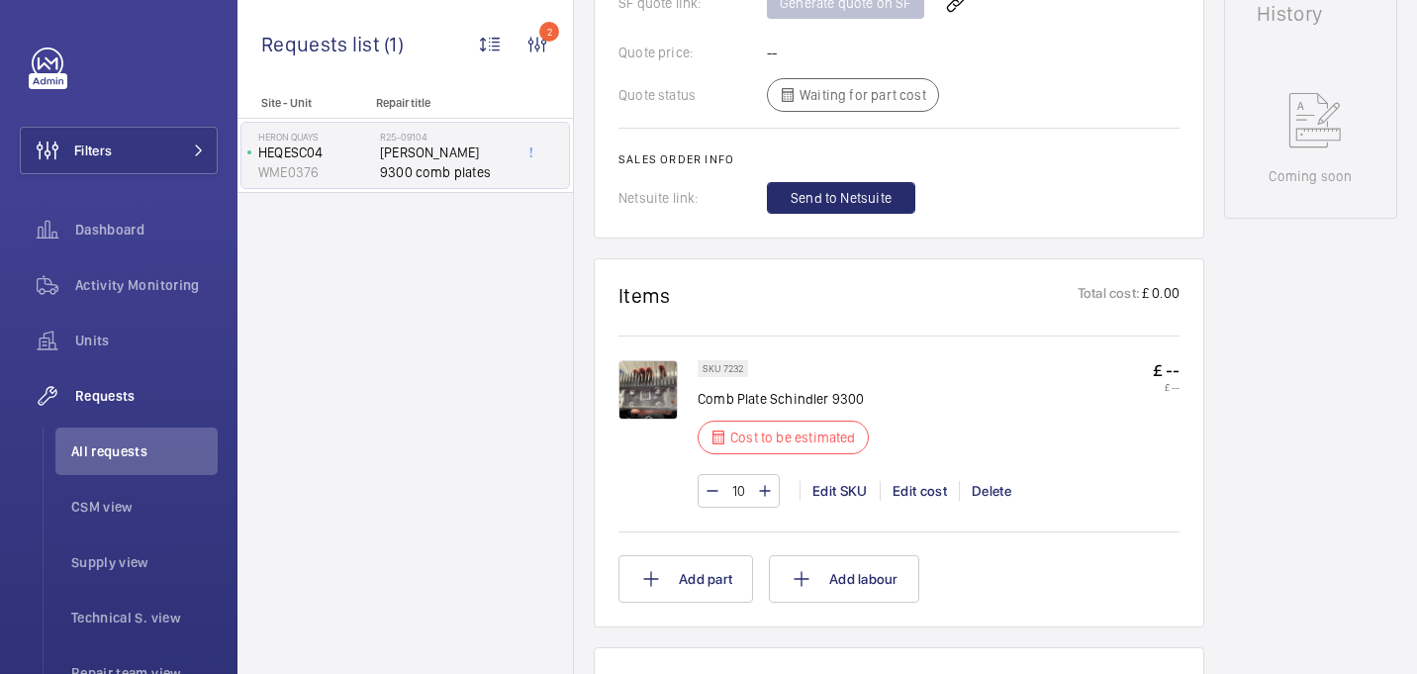
click at [798, 405] on p "Comb Plate Schindler 9300" at bounding box center [789, 399] width 183 height 20
copy div "Comb Plate Schindler 9300"
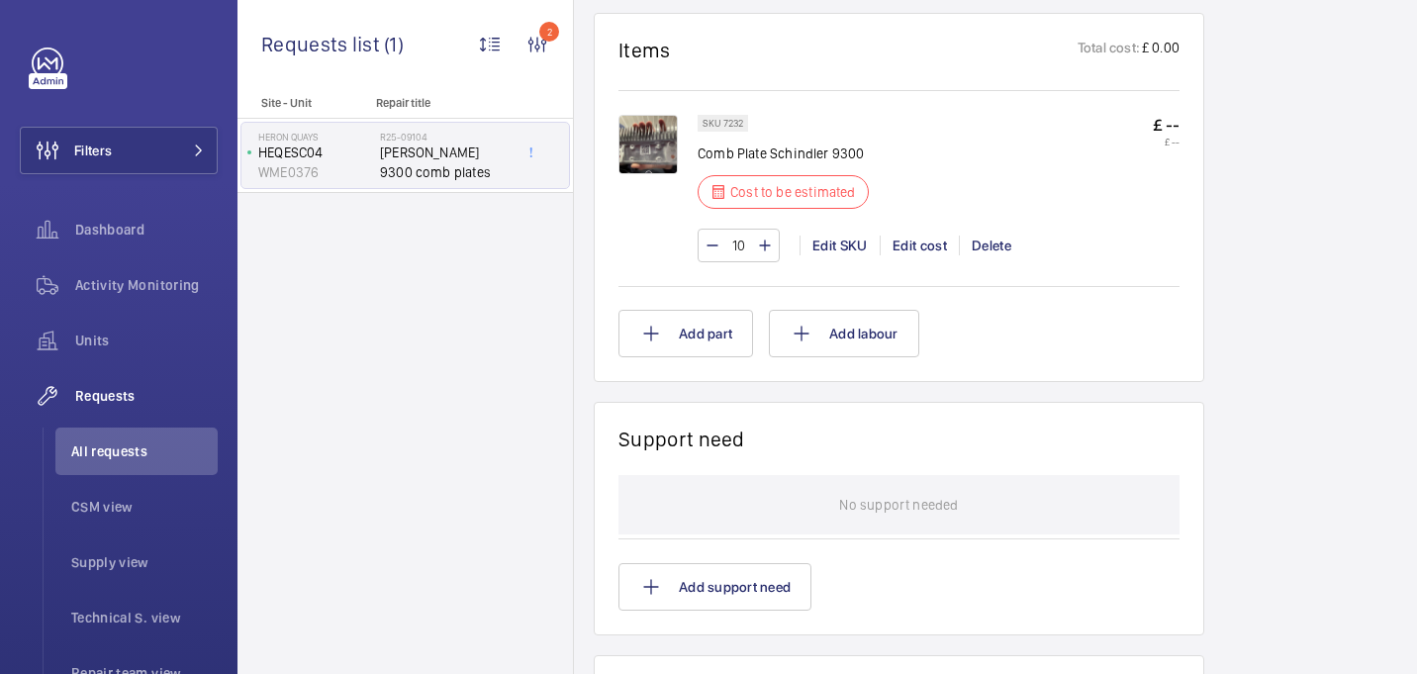
click at [956, 144] on div "SKU 7232 Comb Plate [PERSON_NAME] 9300 Cost to be estimated £ -- £ --" at bounding box center [939, 168] width 482 height 106
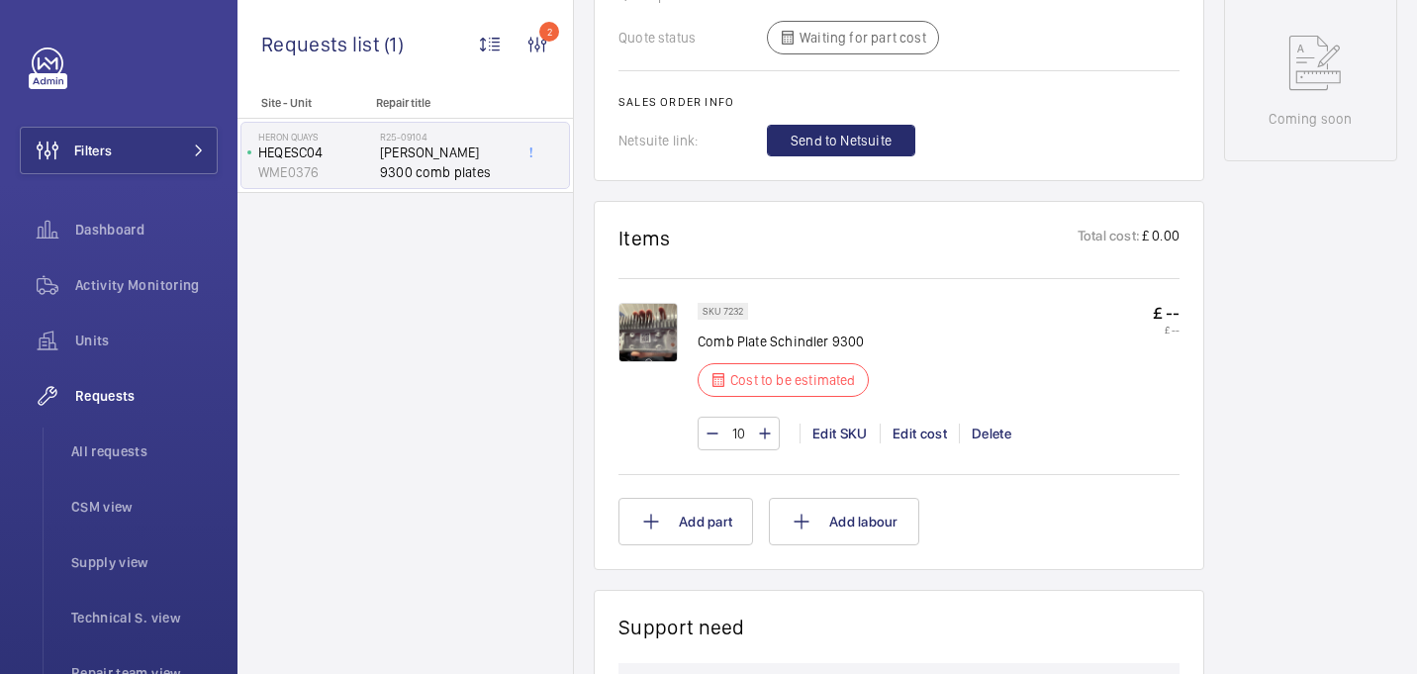
scroll to position [998, 0]
click at [112, 448] on span "All requests" at bounding box center [144, 451] width 146 height 20
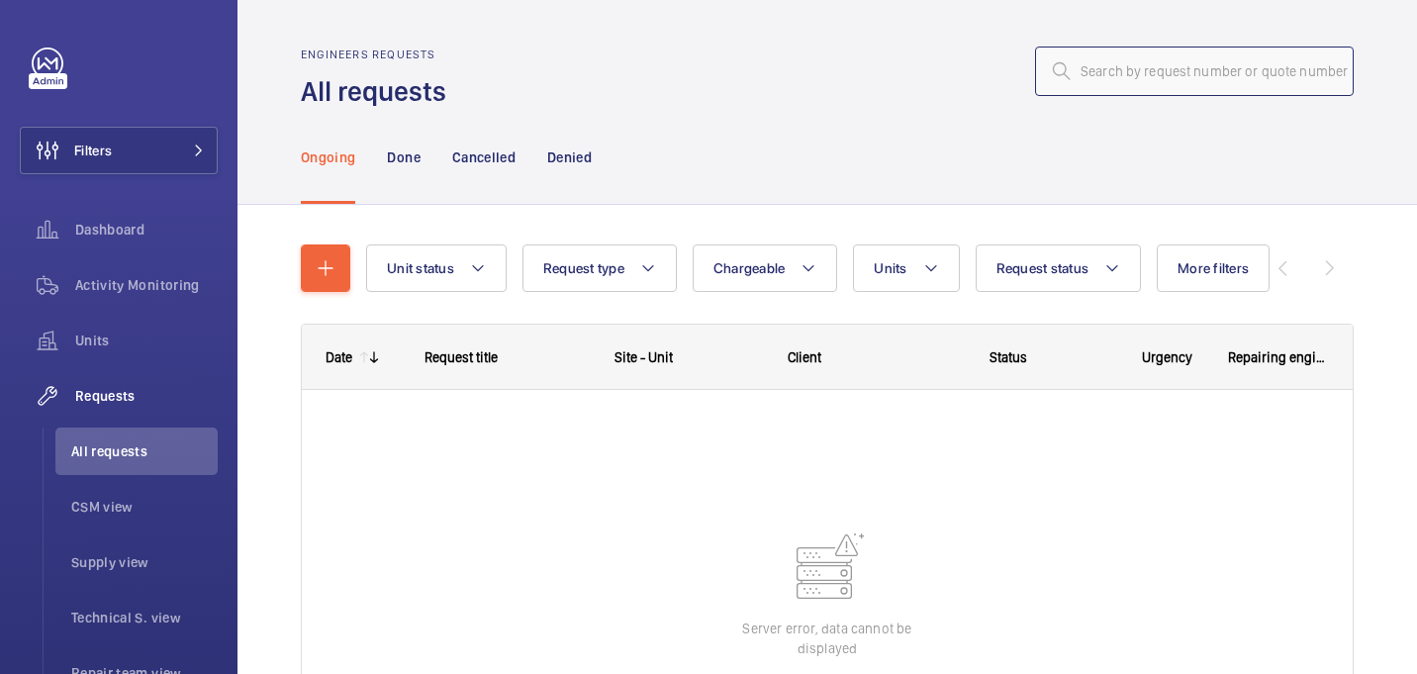
click at [1124, 70] on input "text" at bounding box center [1194, 71] width 319 height 49
paste input "R25-10813"
click at [1079, 78] on input "R25-10813" at bounding box center [1194, 71] width 319 height 49
click at [1142, 72] on input "R25-10813" at bounding box center [1194, 71] width 319 height 49
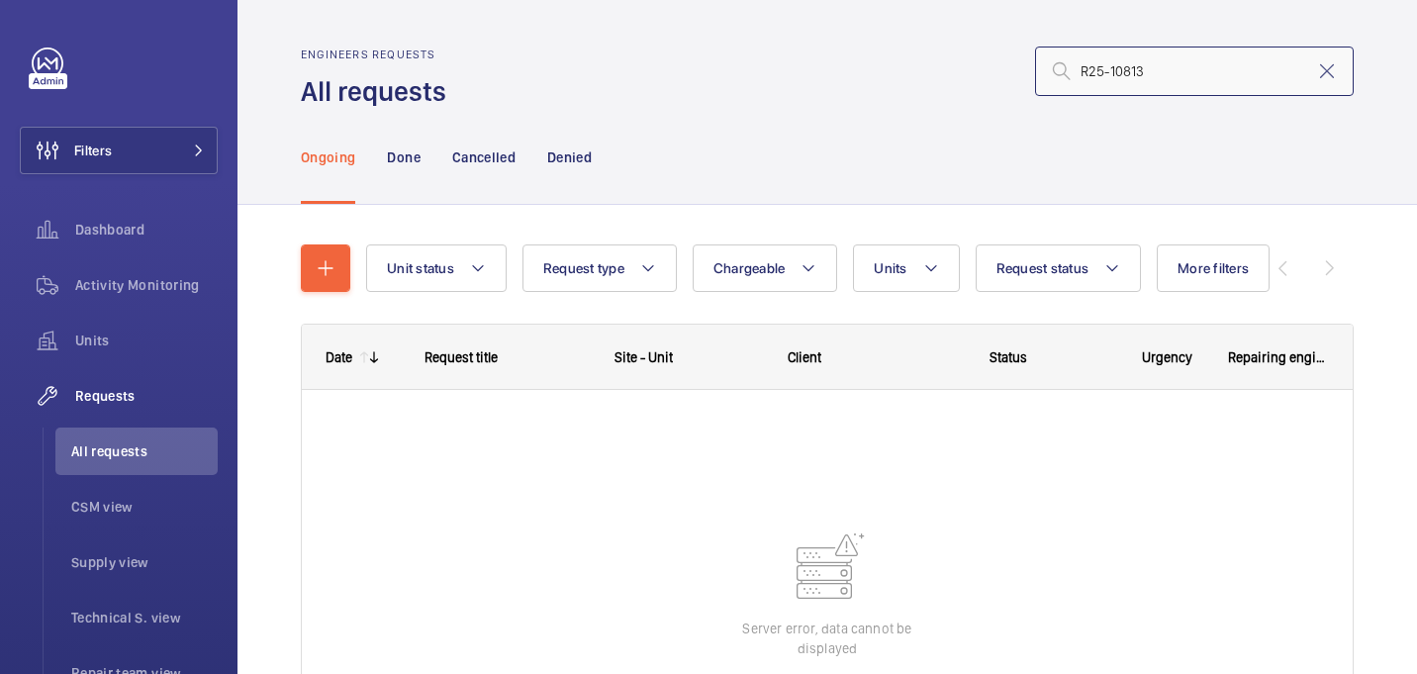
type input "R25-10813"
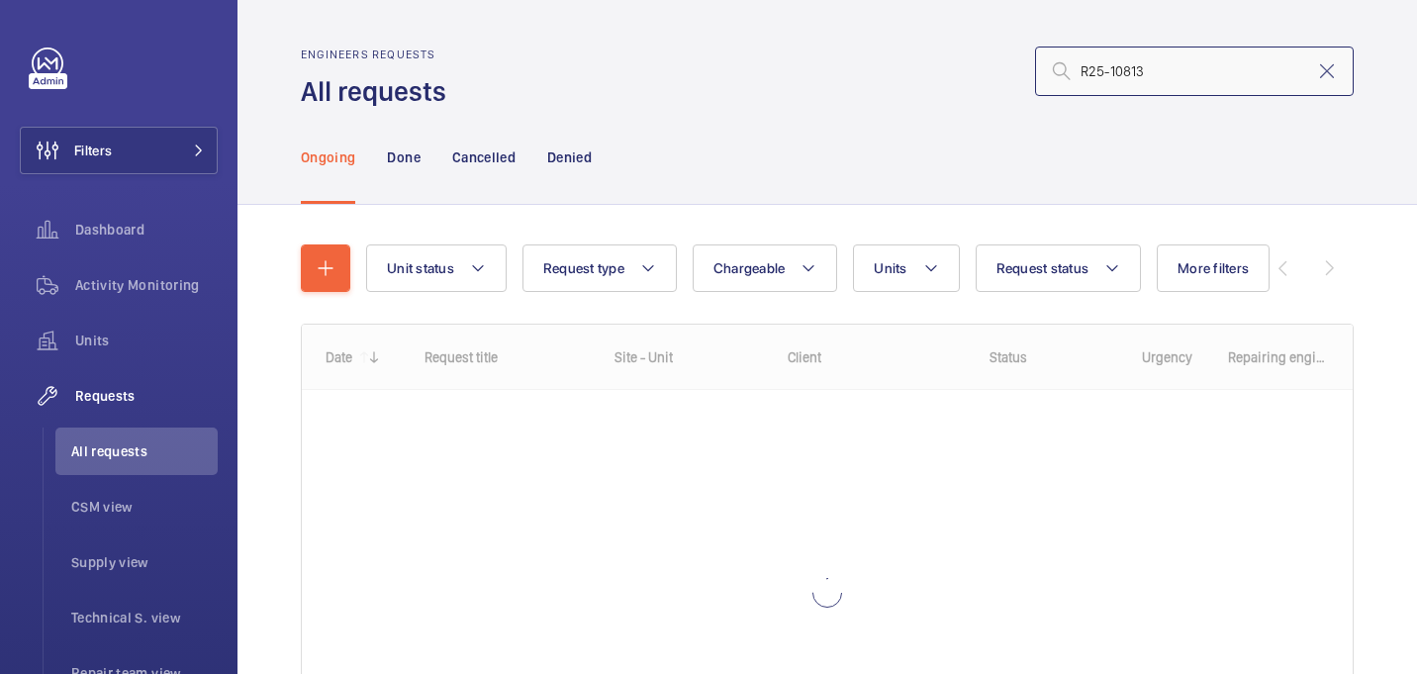
click at [1129, 71] on input "R25-10813" at bounding box center [1194, 71] width 319 height 49
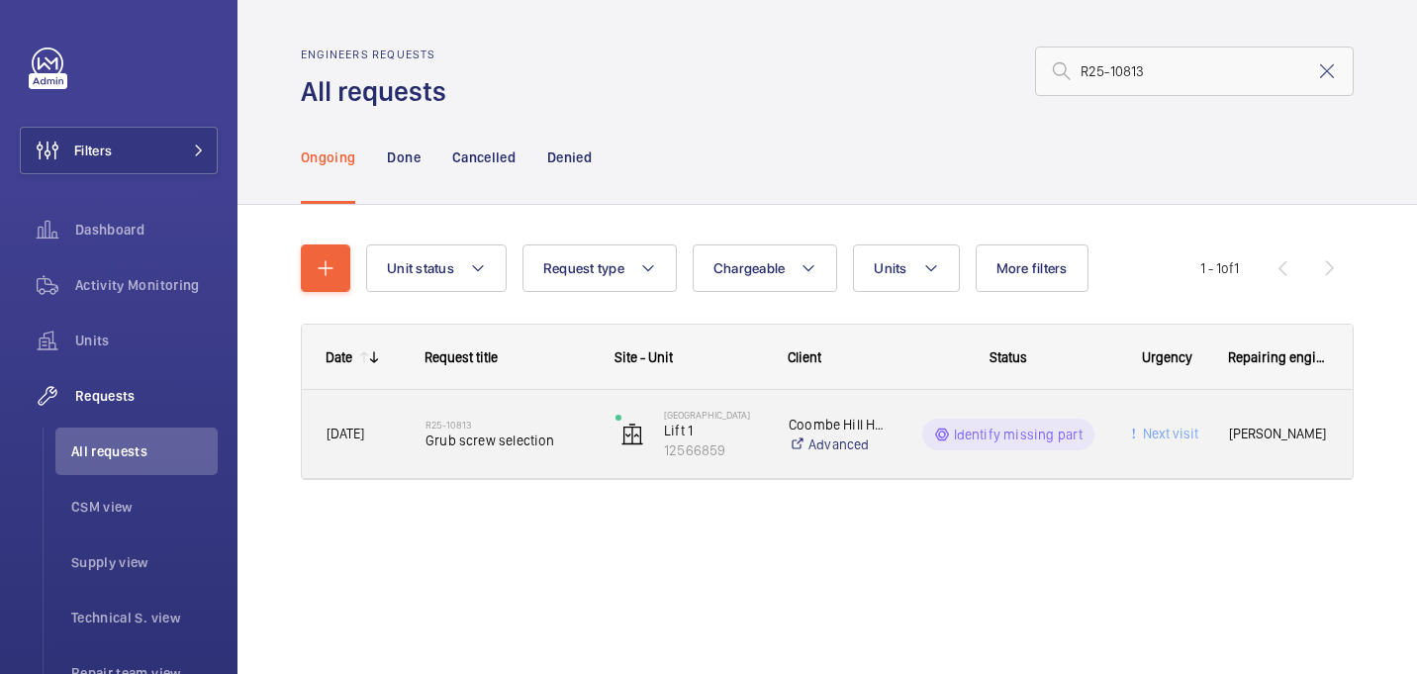
click at [530, 434] on span "Grub screw selection" at bounding box center [508, 440] width 164 height 20
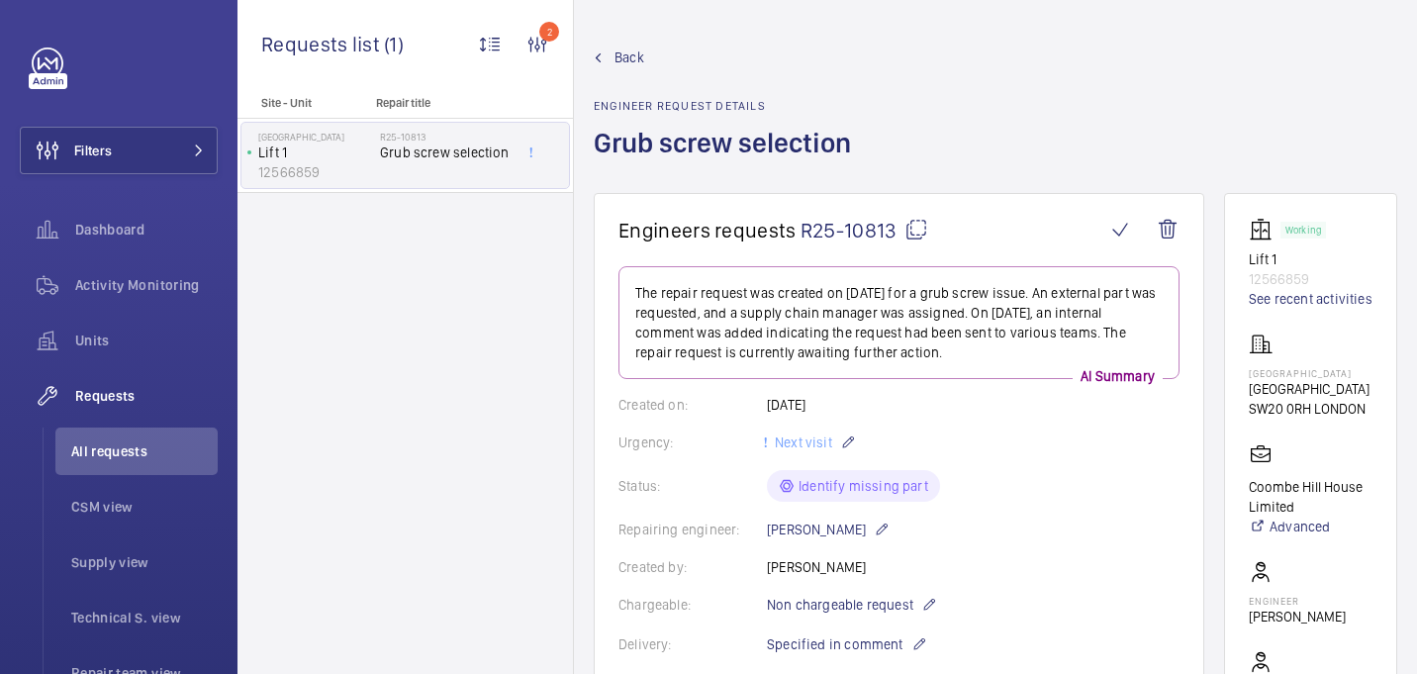
scroll to position [1105, 0]
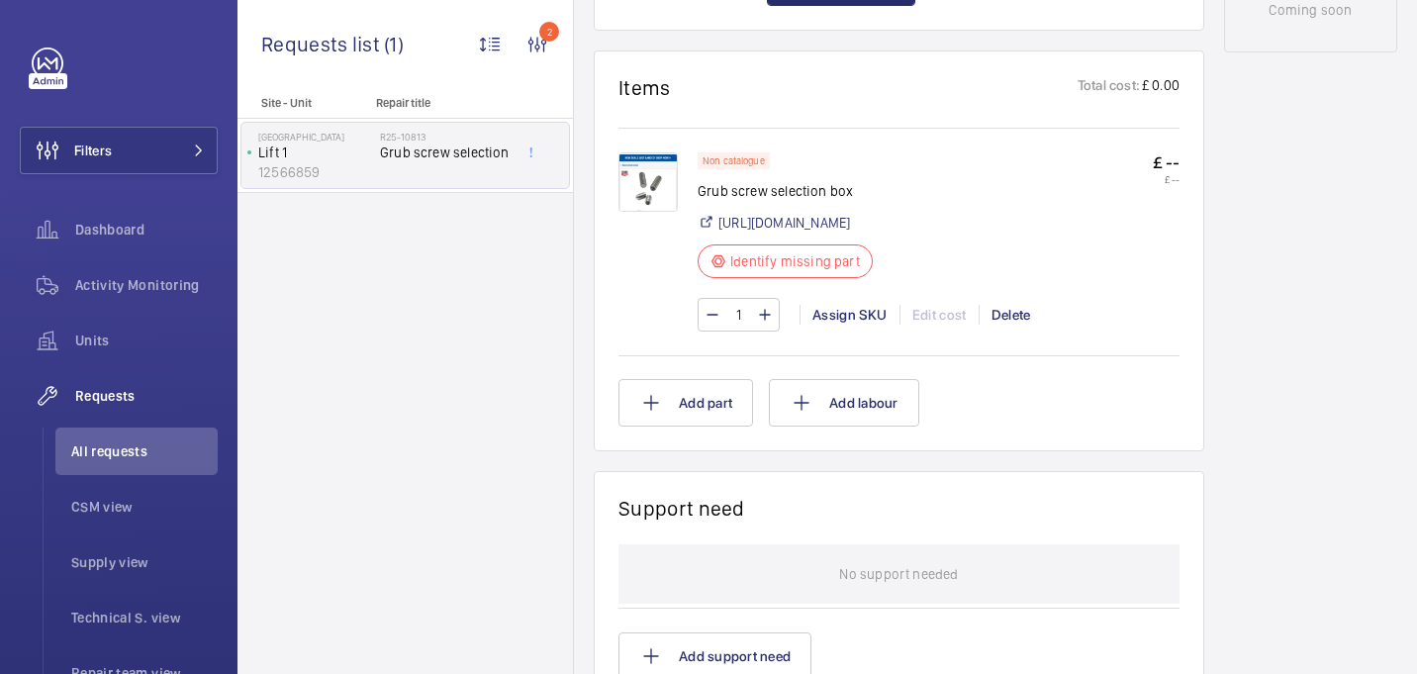
click at [646, 186] on img at bounding box center [648, 181] width 59 height 59
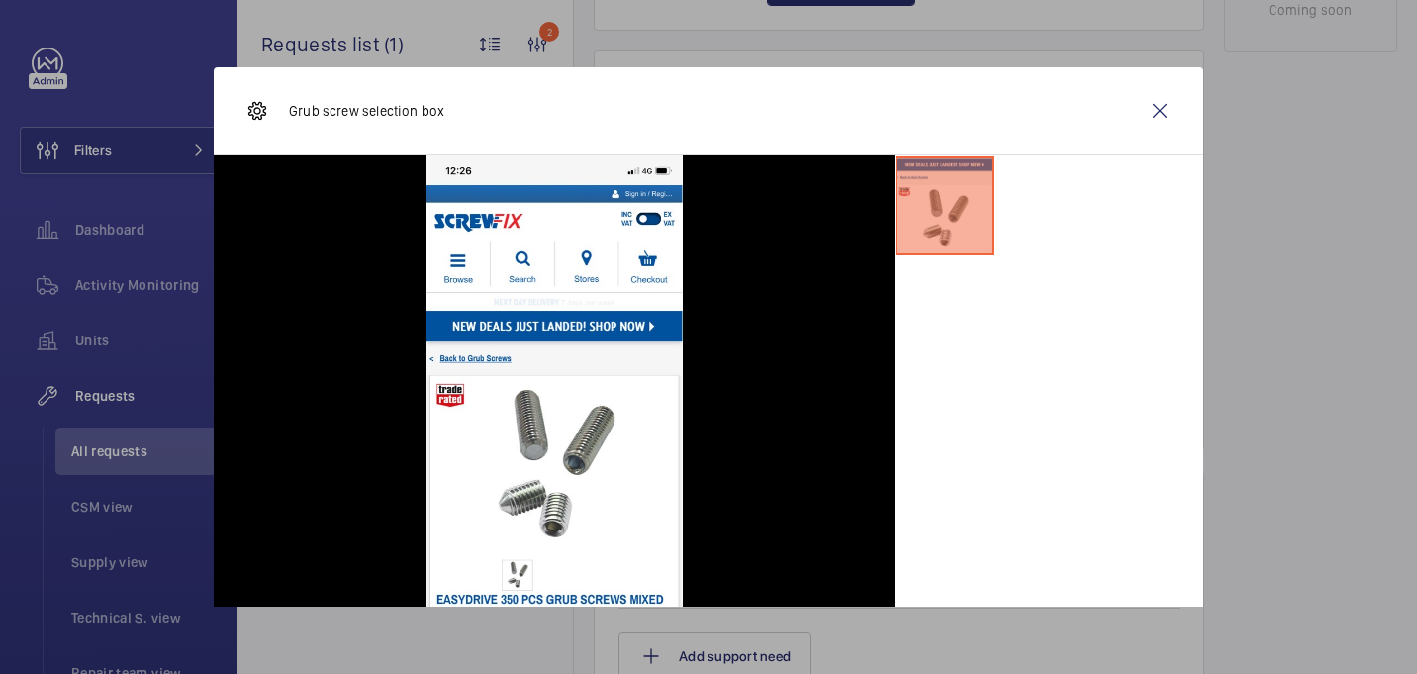
drag, startPoint x: 1170, startPoint y: 99, endPoint x: 1138, endPoint y: 79, distance: 37.3
click at [1169, 99] on wm-front-icon-button at bounding box center [1160, 111] width 48 height 48
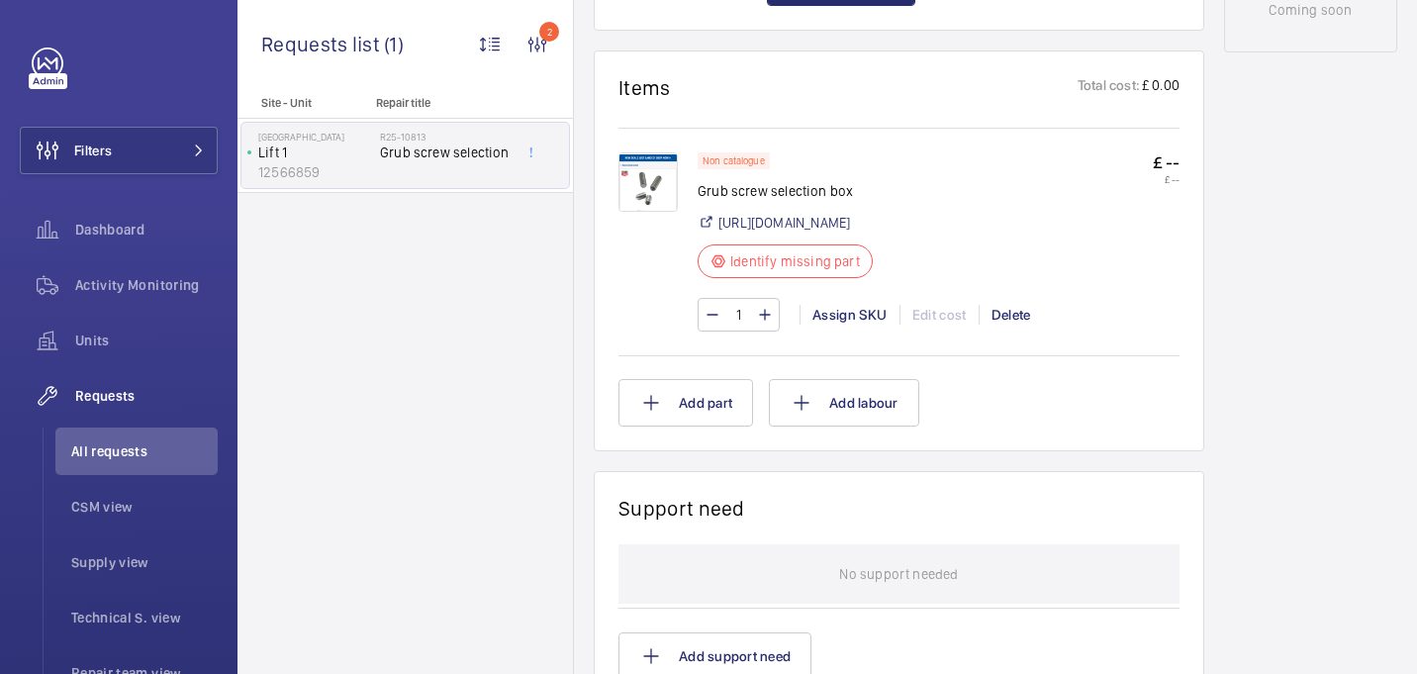
click at [653, 183] on img at bounding box center [648, 181] width 59 height 59
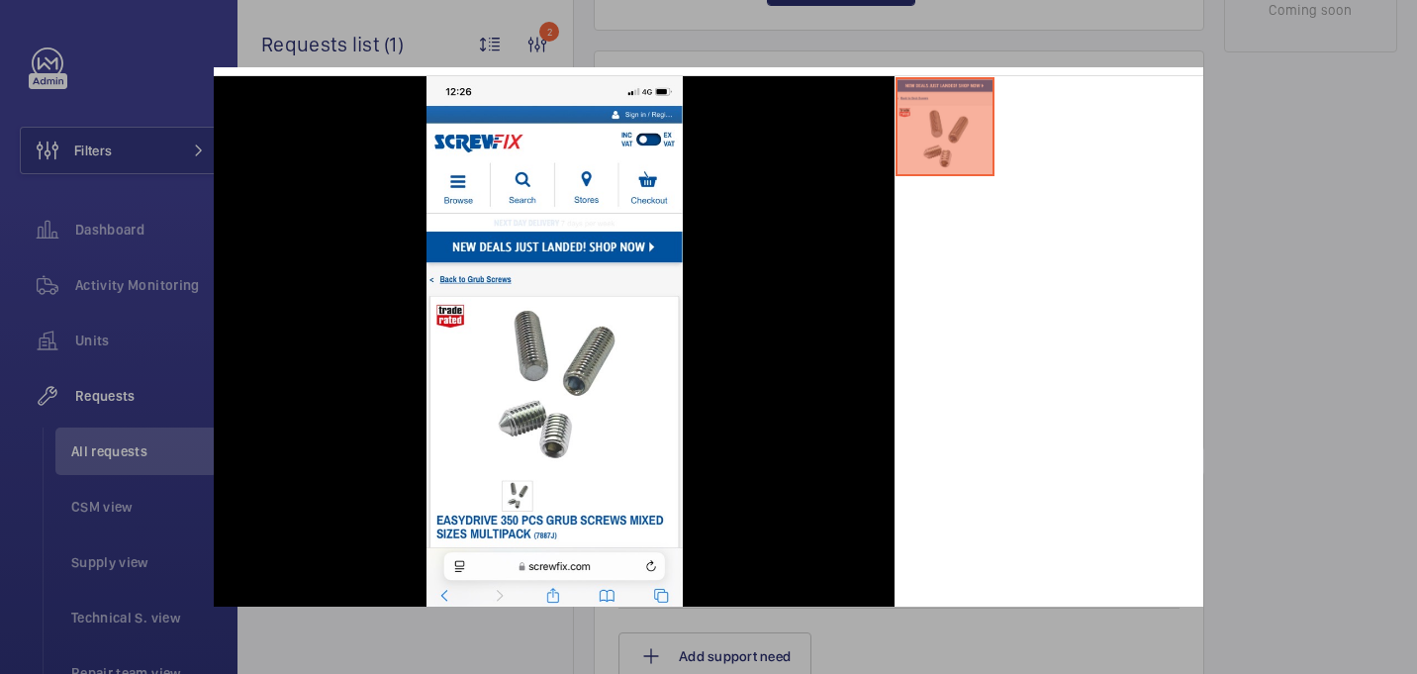
scroll to position [80, 0]
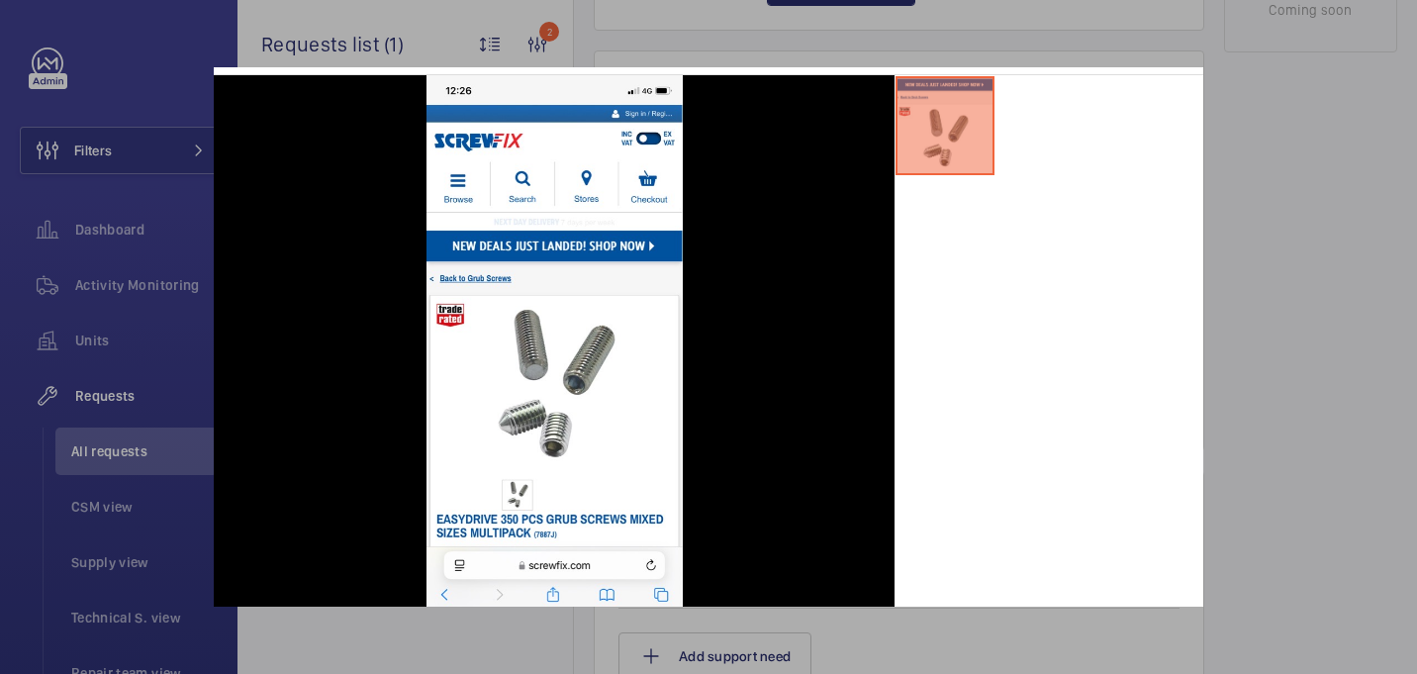
click at [1251, 239] on div at bounding box center [708, 337] width 1417 height 674
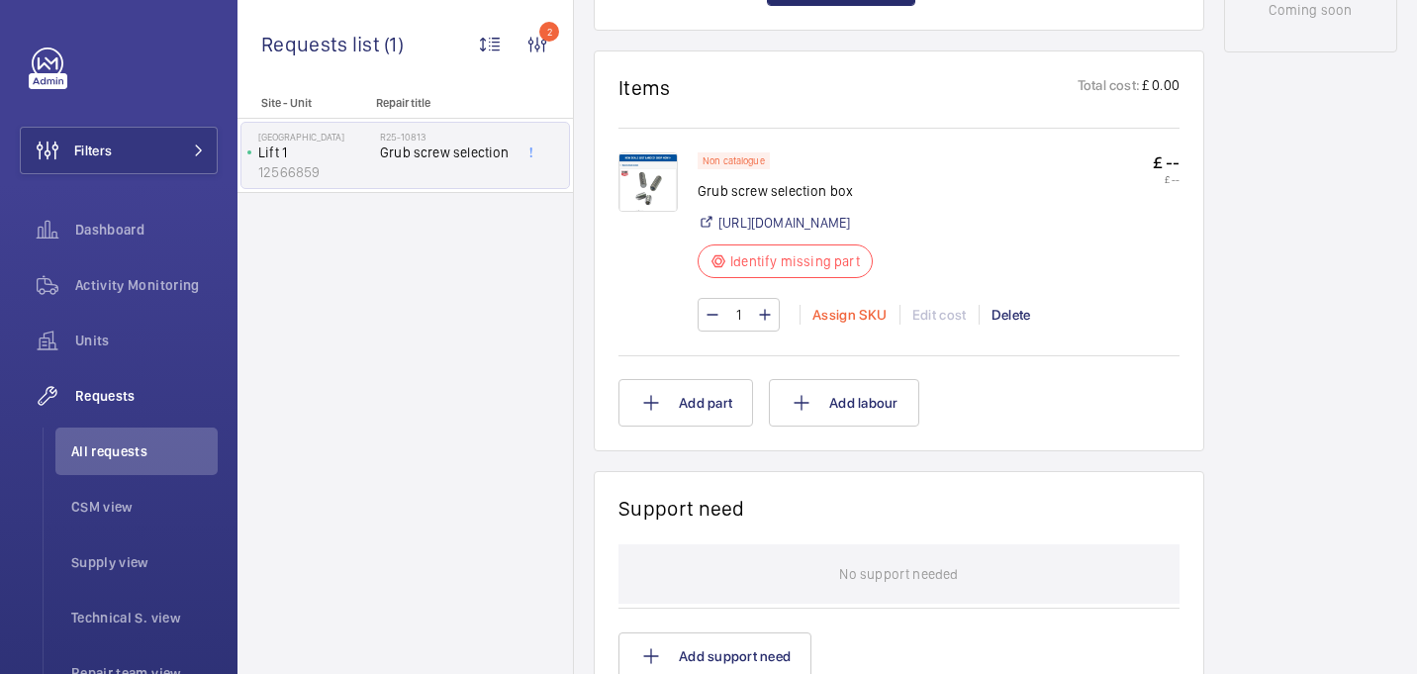
click at [835, 325] on div "Assign SKU" at bounding box center [850, 315] width 100 height 20
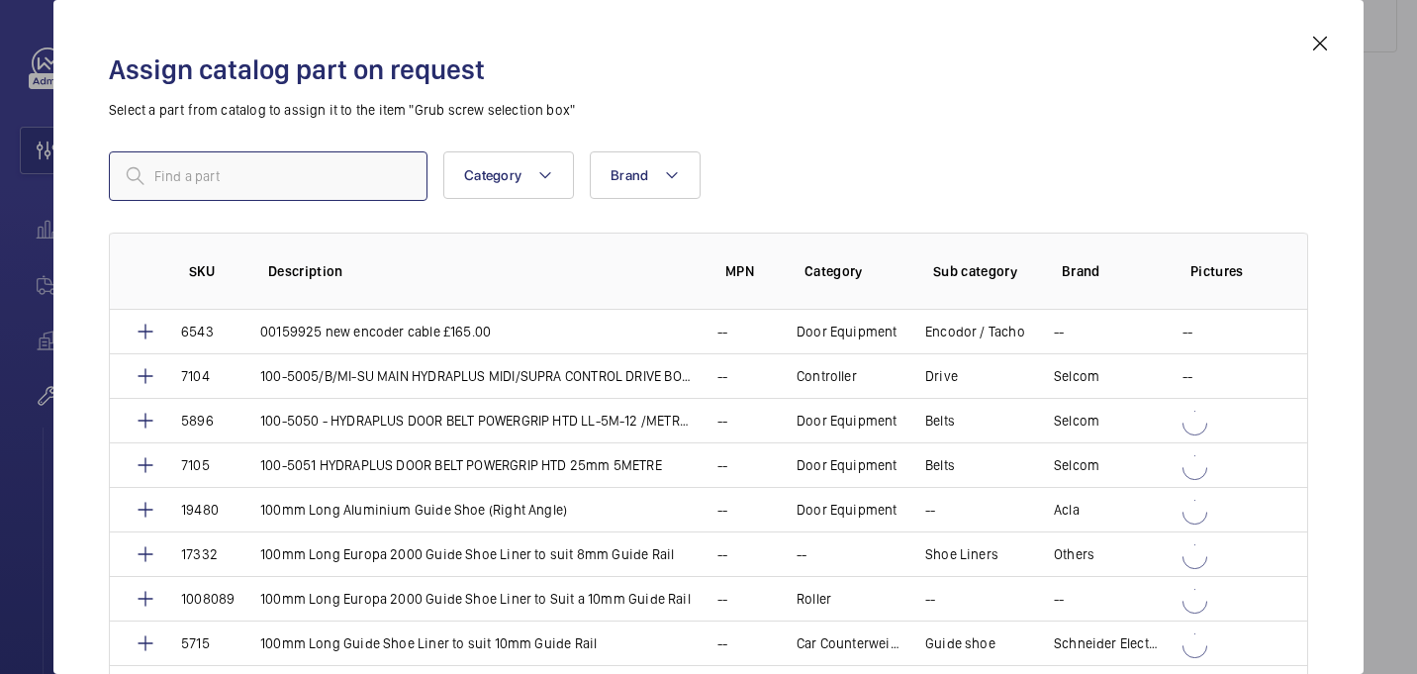
click at [179, 189] on input "text" at bounding box center [268, 175] width 319 height 49
paste input "1009964"
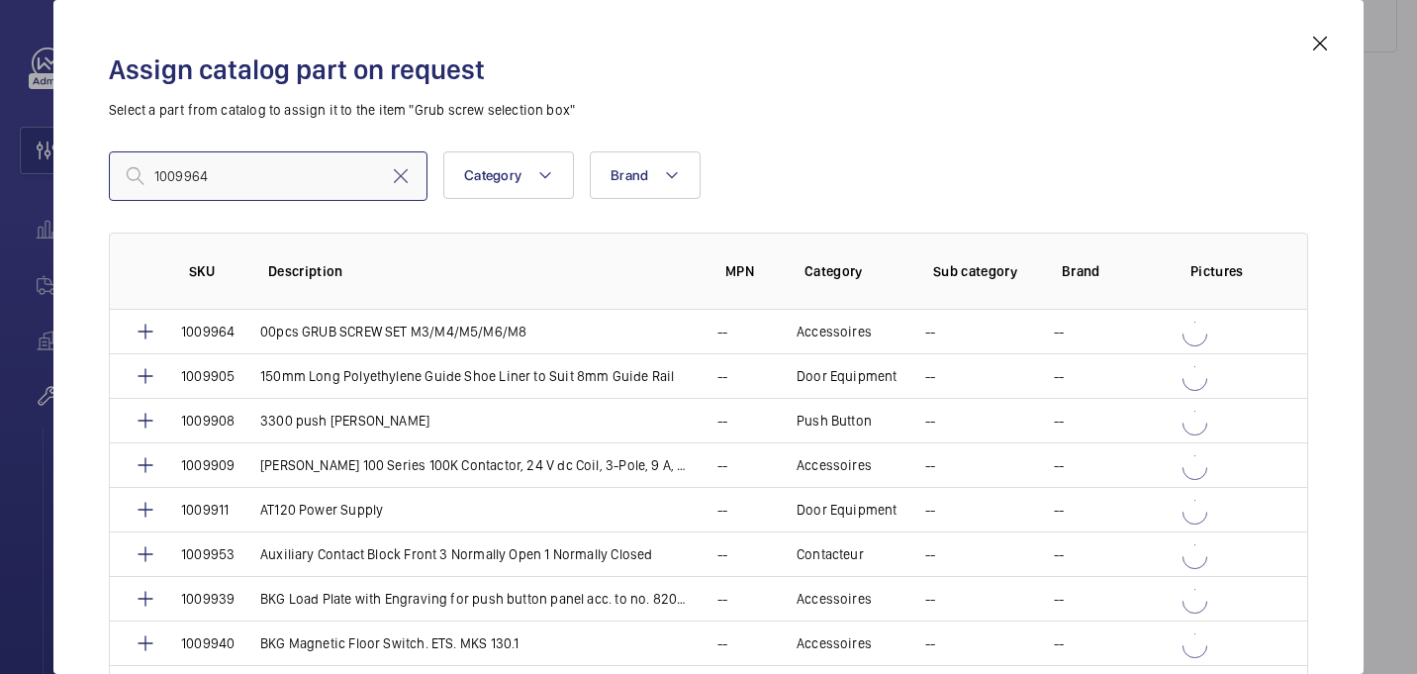
click at [159, 179] on input "1009964" at bounding box center [268, 175] width 319 height 49
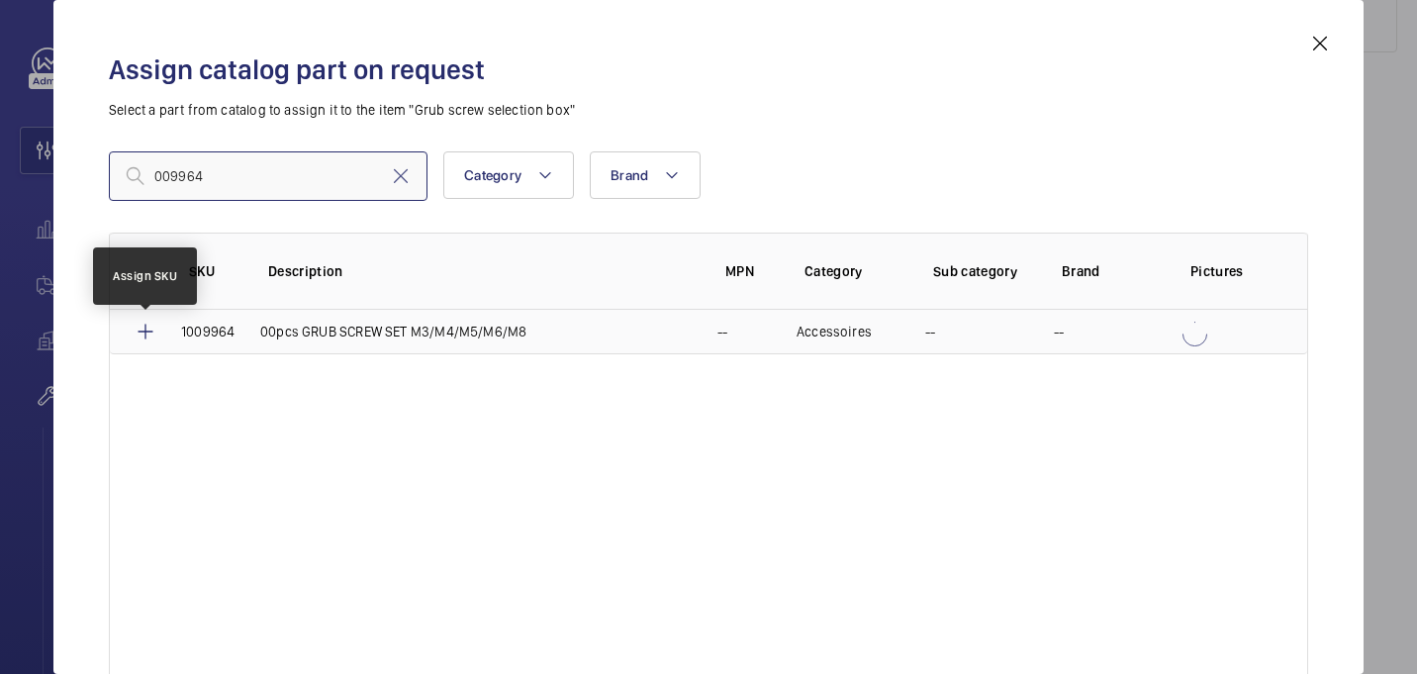
type input "009964"
click at [143, 332] on mat-icon at bounding box center [146, 332] width 24 height 24
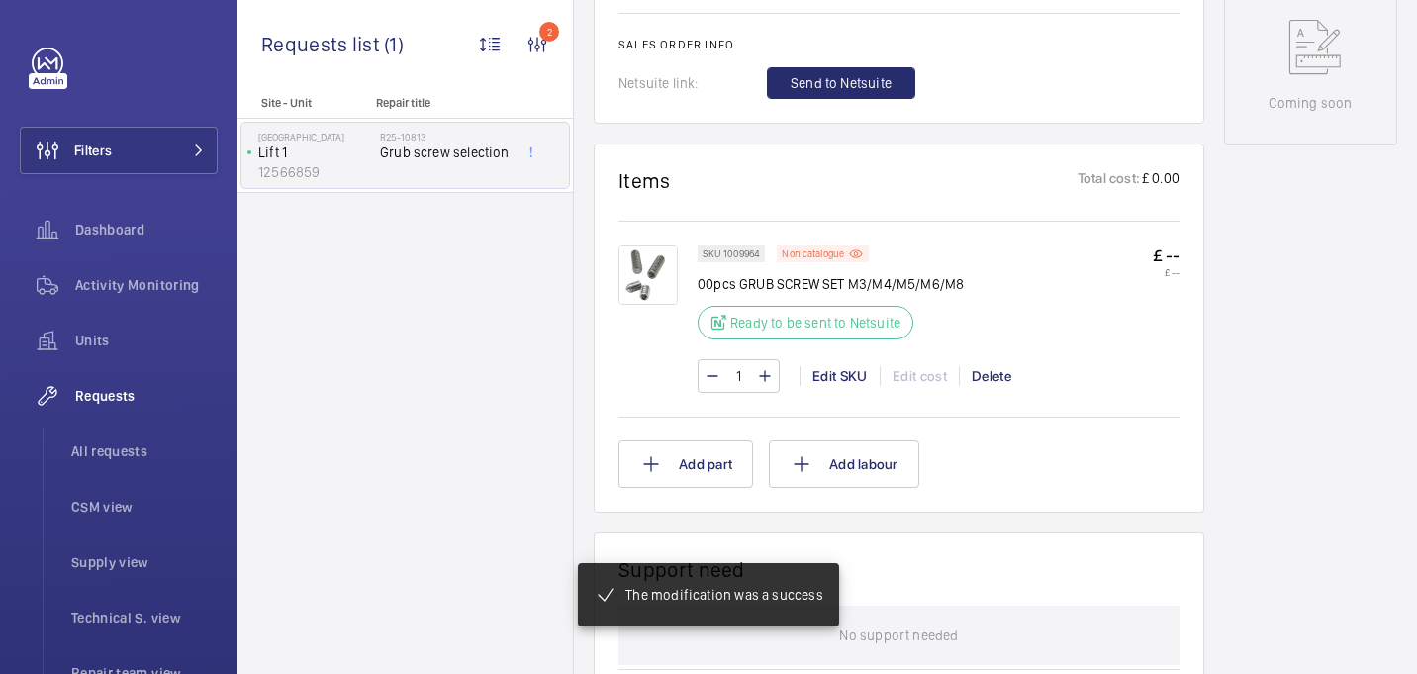
scroll to position [1032, 0]
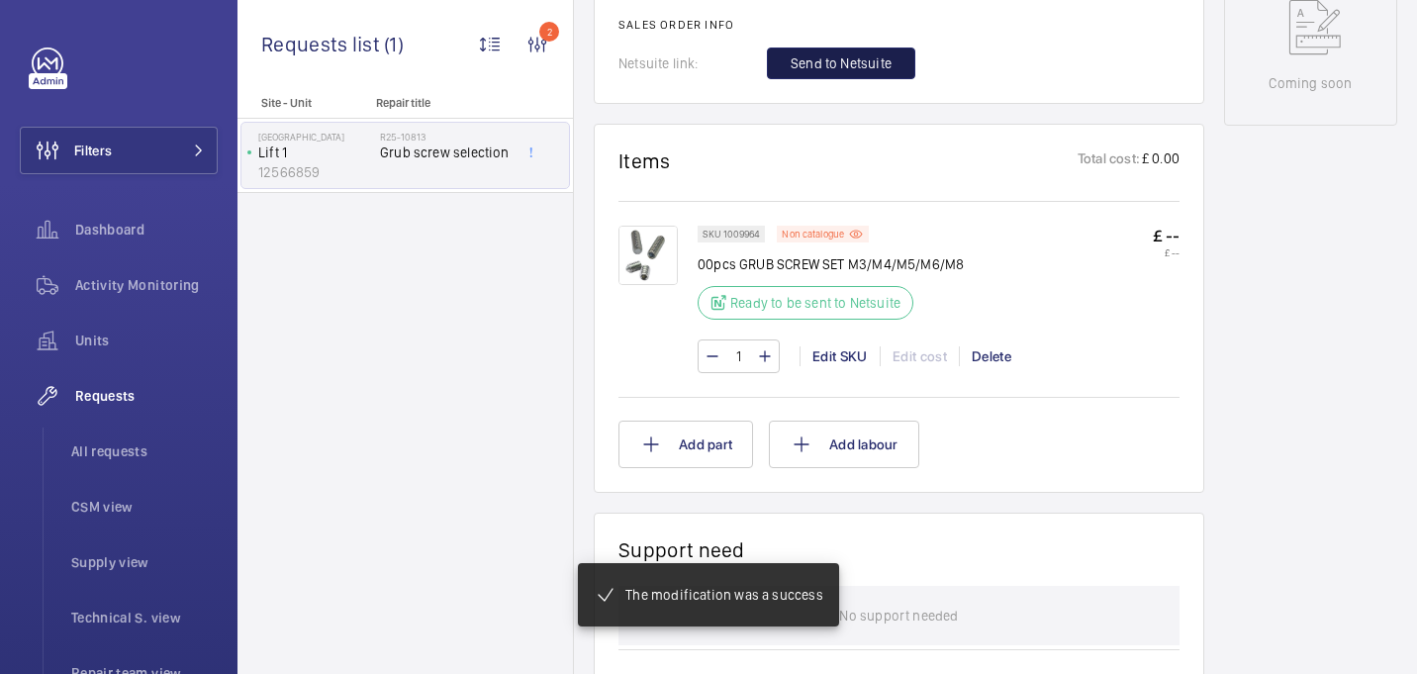
click at [853, 62] on span "Send to Netsuite" at bounding box center [841, 63] width 101 height 20
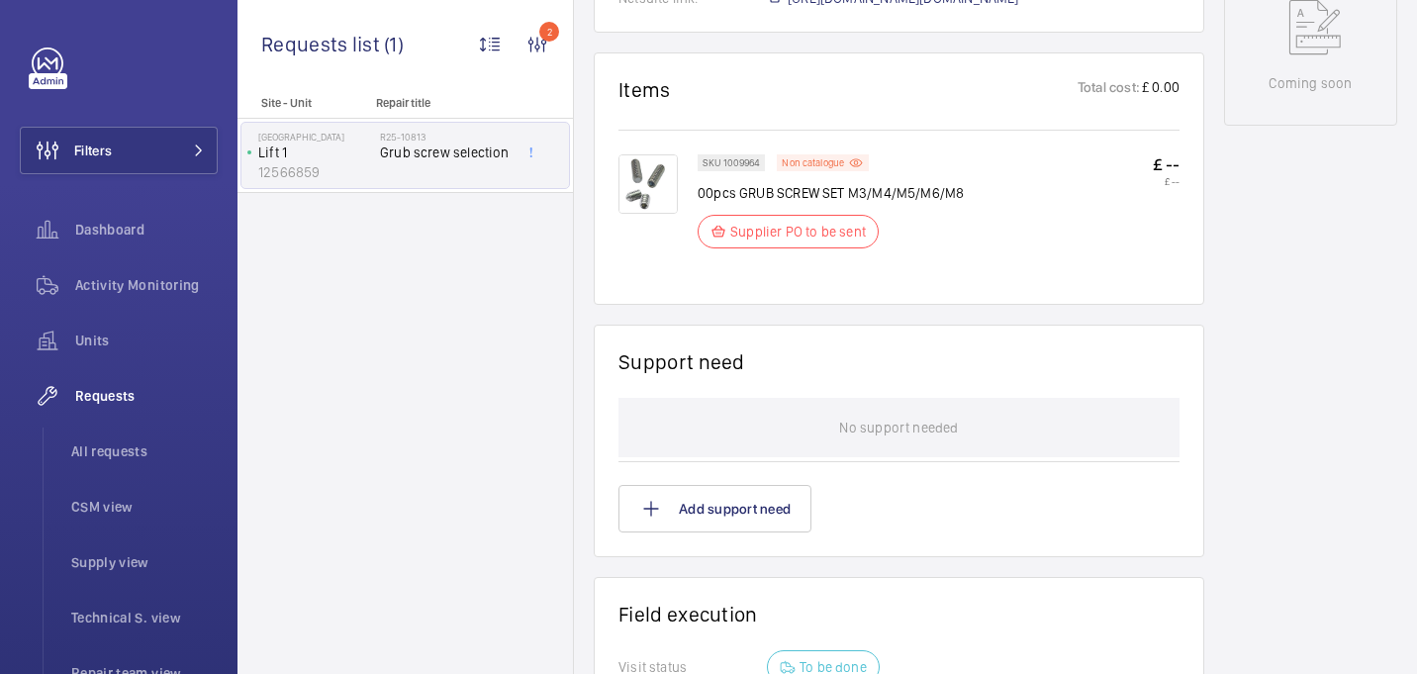
scroll to position [955, 0]
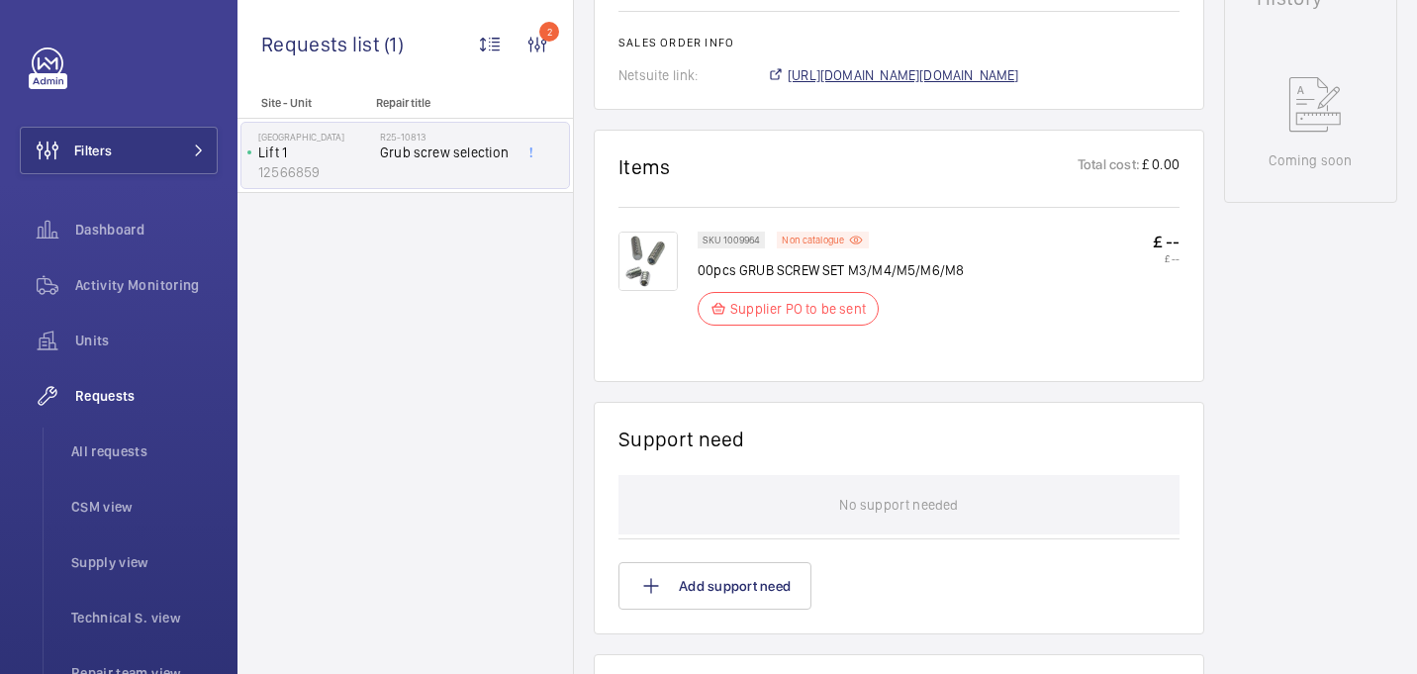
click at [848, 74] on span "https://6461500.app.netsuite.com/app/accounting/transactions/salesord.nl?id=290…" at bounding box center [904, 75] width 232 height 20
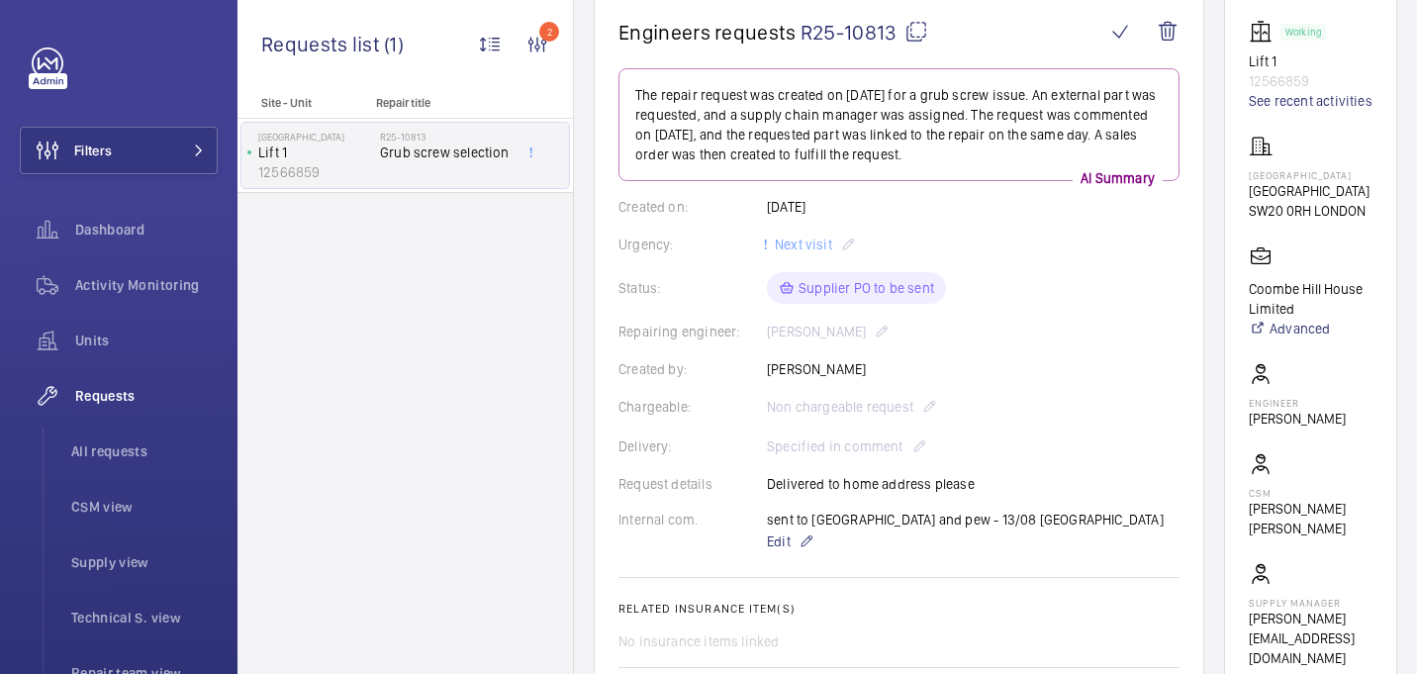
scroll to position [201, 0]
click at [1312, 426] on p "[PERSON_NAME]" at bounding box center [1297, 416] width 97 height 20
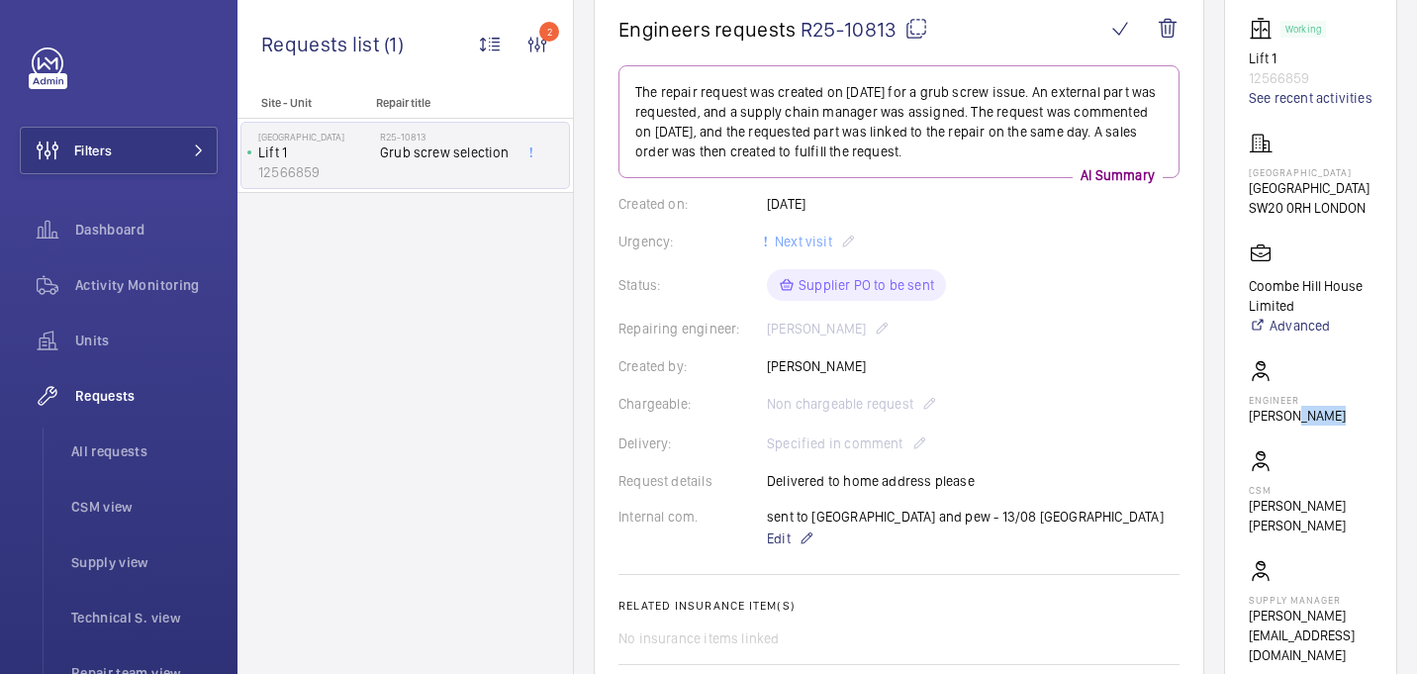
click at [1312, 426] on p "[PERSON_NAME]" at bounding box center [1297, 416] width 97 height 20
copy wm-front-card-body "[PERSON_NAME]"
